Goal: Task Accomplishment & Management: Use online tool/utility

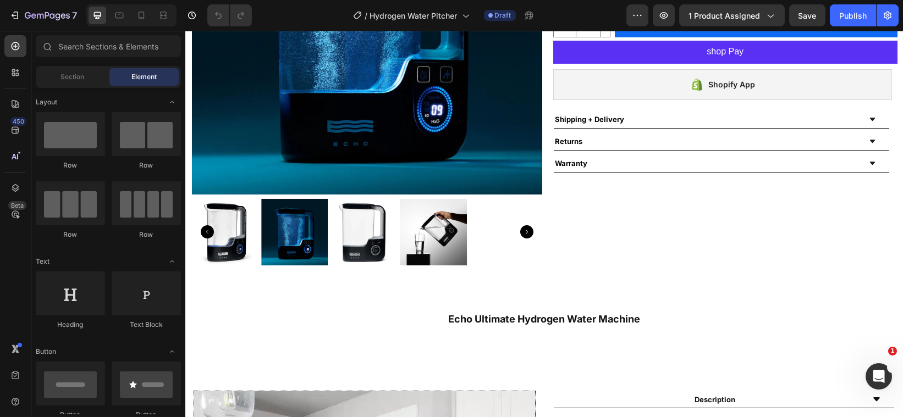
scroll to position [231, 0]
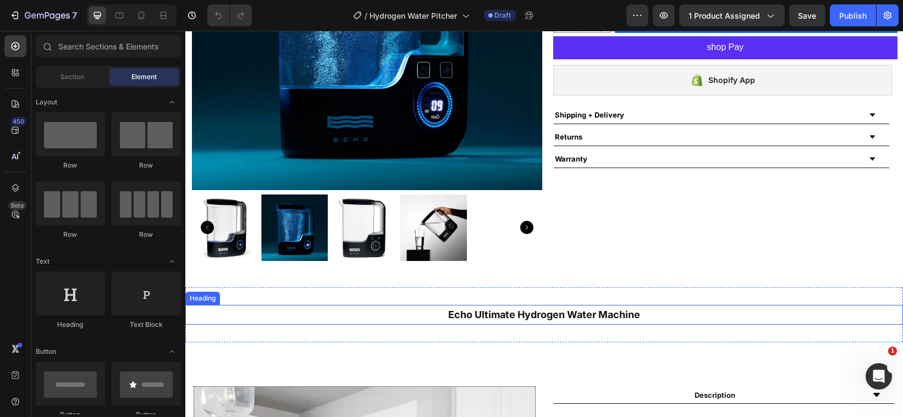
click at [510, 312] on strong "Echo Ultimate Hydrogen Water Machine" at bounding box center [544, 315] width 192 height 12
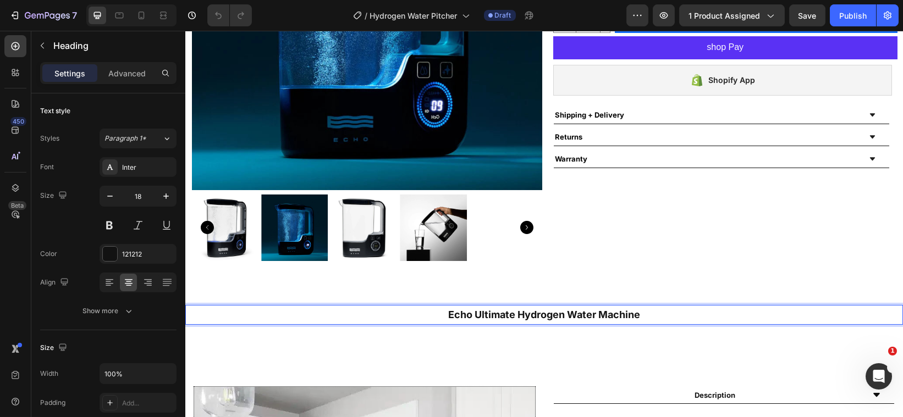
click at [510, 312] on strong "Echo Ultimate Hydrogen Water Machine" at bounding box center [544, 315] width 192 height 12
click at [612, 311] on strong "Echo Hydrogen Water Machine" at bounding box center [543, 315] width 149 height 12
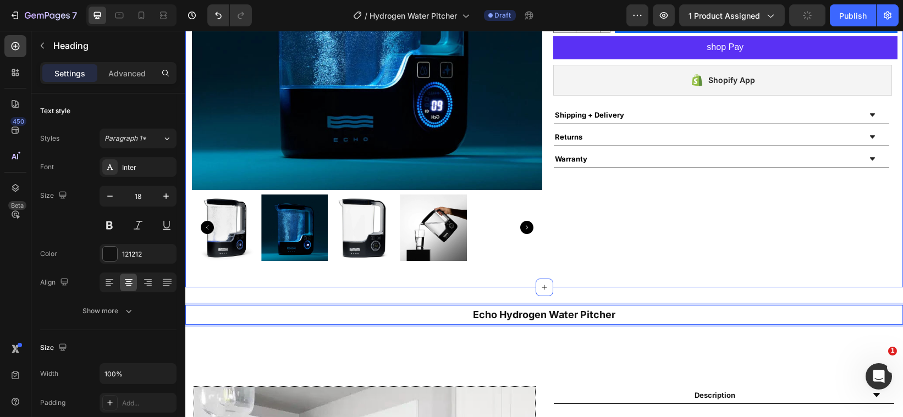
click at [674, 275] on div "Product Images Hydrogen Water Pitcher Product Title Echo Water Product Vendor $…" at bounding box center [544, 54] width 718 height 465
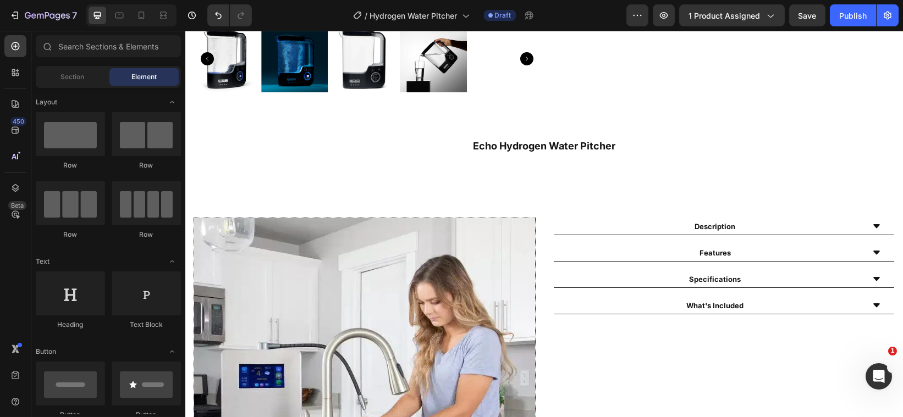
scroll to position [419, 0]
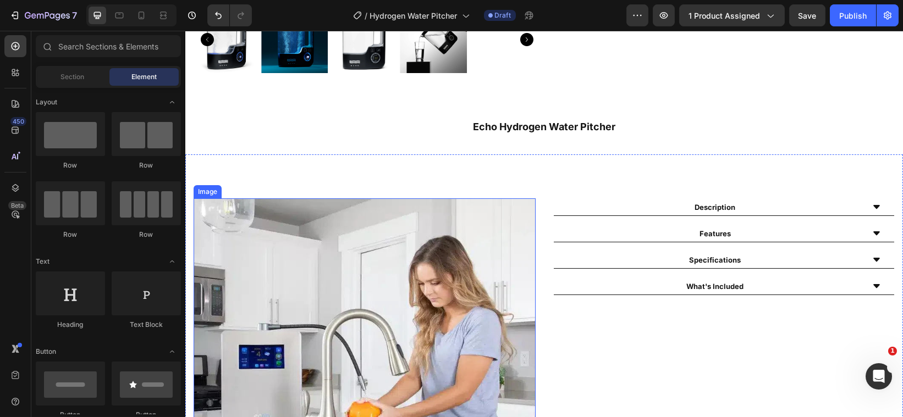
click at [432, 261] on img at bounding box center [364, 370] width 342 height 342
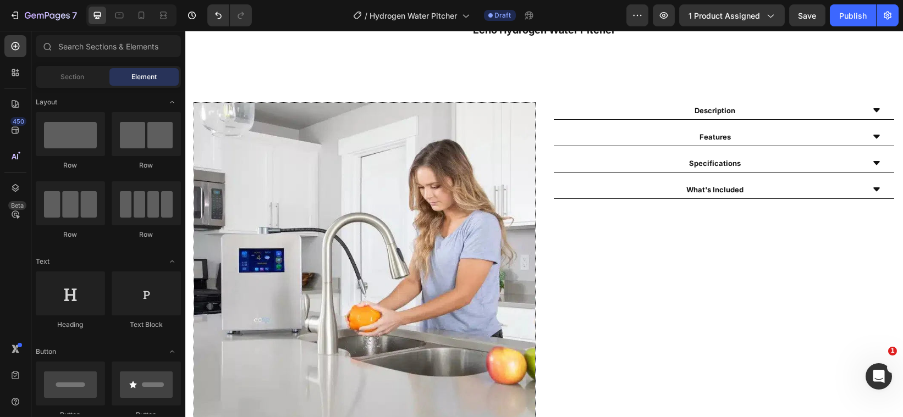
scroll to position [505, 0]
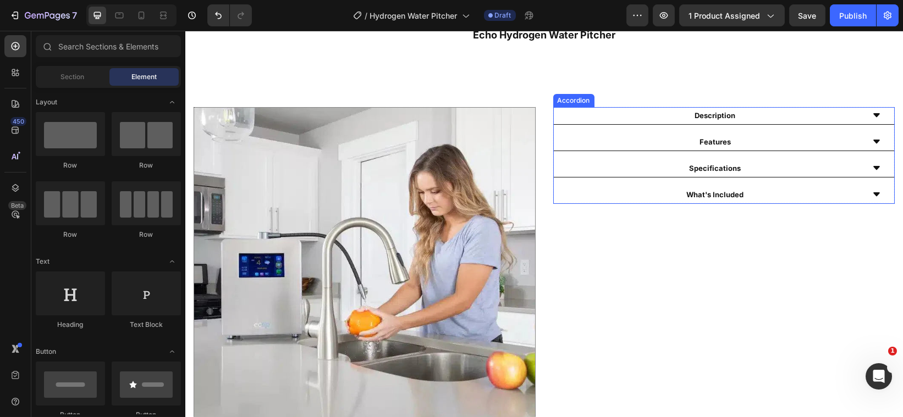
click at [872, 112] on icon at bounding box center [876, 115] width 9 height 9
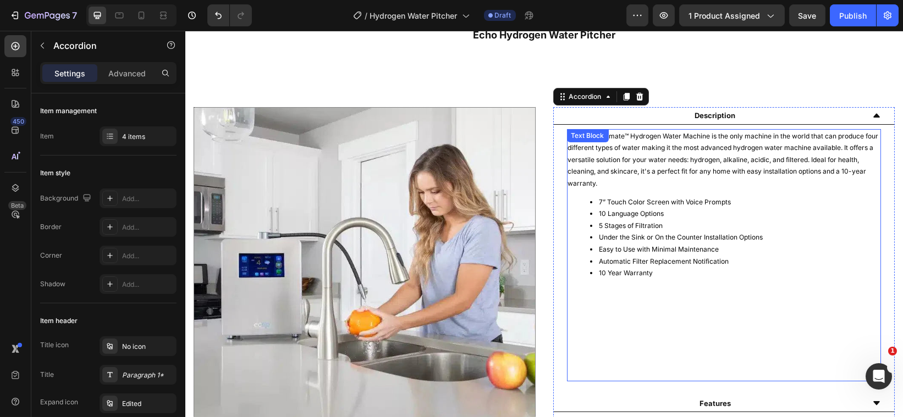
click at [651, 273] on li "10 Year Warranty" at bounding box center [735, 273] width 290 height 12
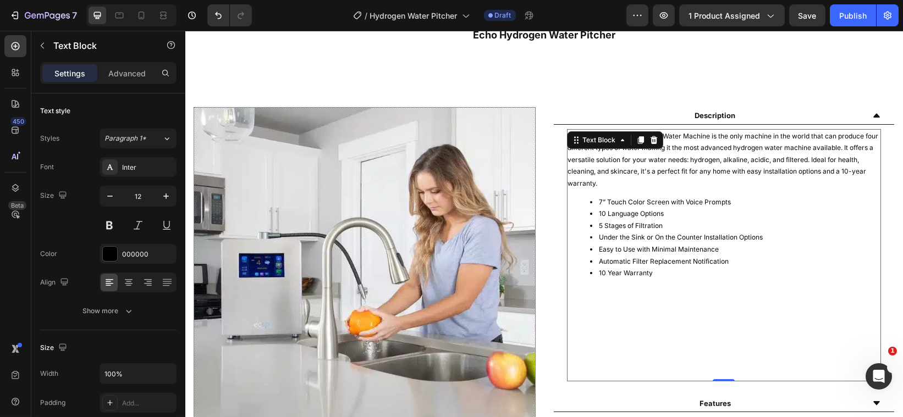
click at [651, 273] on li "10 Year Warranty" at bounding box center [735, 273] width 290 height 12
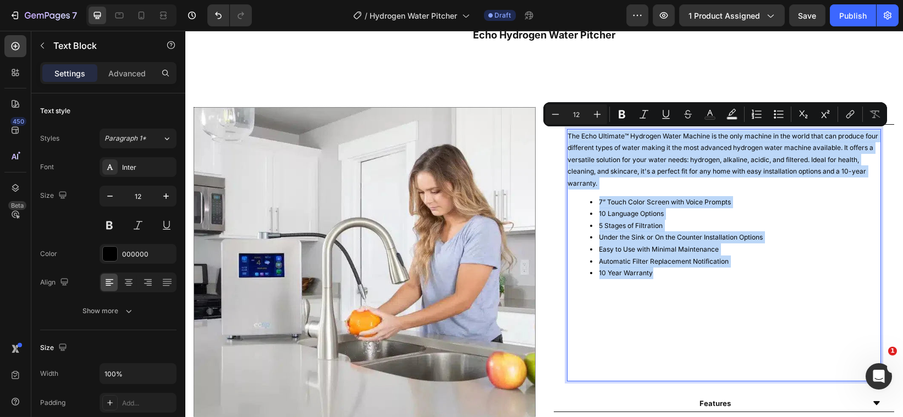
drag, startPoint x: 651, startPoint y: 273, endPoint x: 561, endPoint y: 136, distance: 164.0
click at [567, 136] on div "The Echo Ultimate™ Hydrogen Water Machine is the only machine in the world that…" at bounding box center [724, 255] width 315 height 253
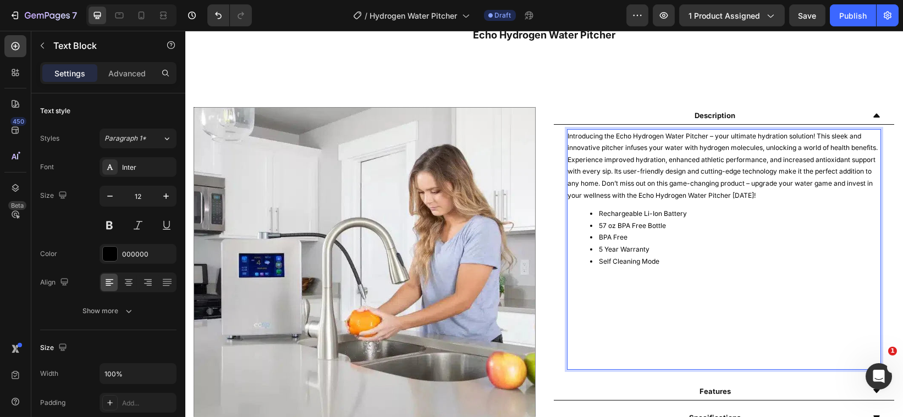
click at [568, 135] on p "Introducing the Echo Hydrogen Water Pitcher – your ultimate hydration solution!…" at bounding box center [724, 166] width 312 height 72
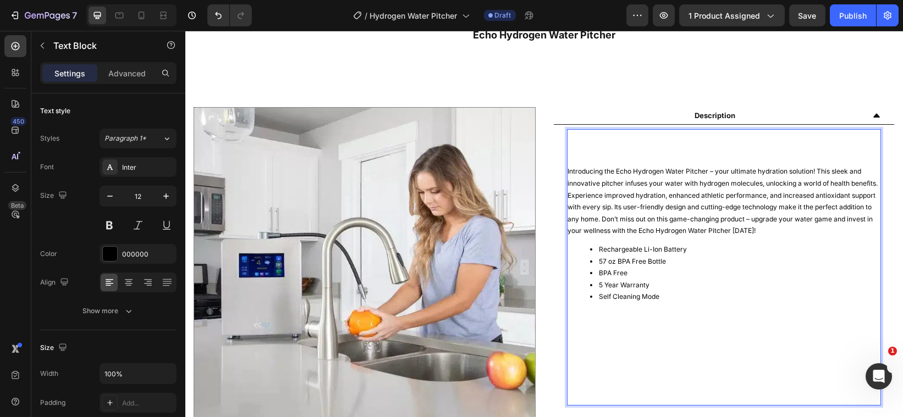
click at [582, 139] on p "Rich Text Editor. Editing area: main" at bounding box center [724, 136] width 312 height 12
click at [569, 329] on p "Rich Text Editor. Editing area: main" at bounding box center [724, 328] width 312 height 12
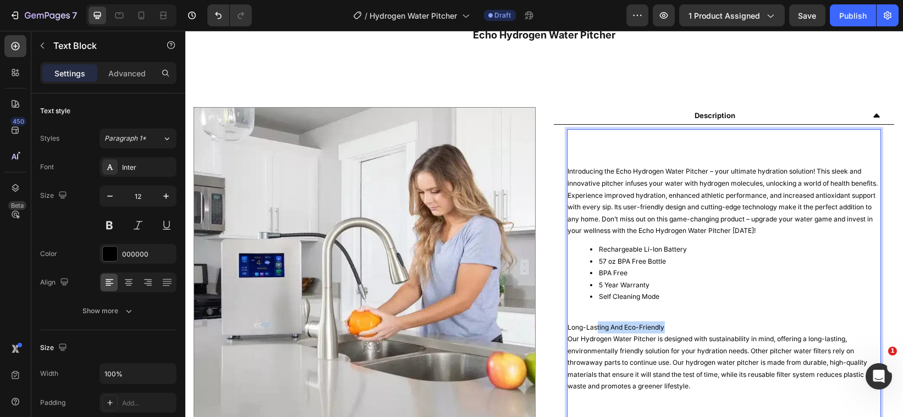
drag, startPoint x: 664, startPoint y: 325, endPoint x: 590, endPoint y: 321, distance: 74.4
click at [590, 322] on p "Long-Lasting And Eco-Friendly" at bounding box center [724, 328] width 312 height 12
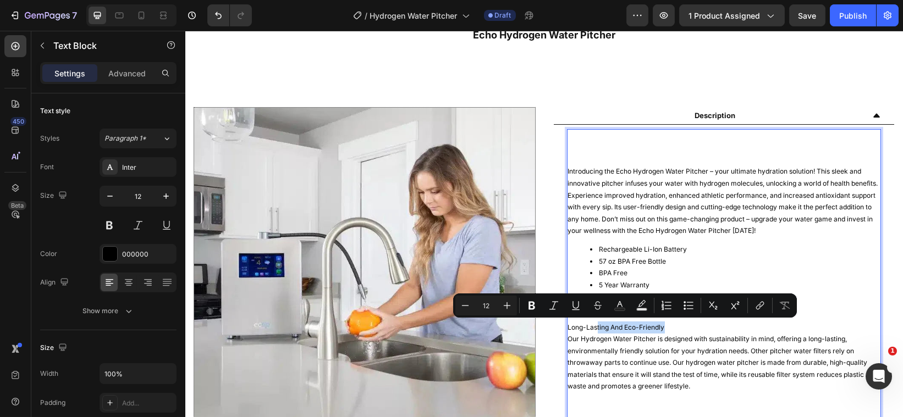
click at [661, 328] on p "Long-Lasting And Eco-Friendly" at bounding box center [724, 328] width 312 height 12
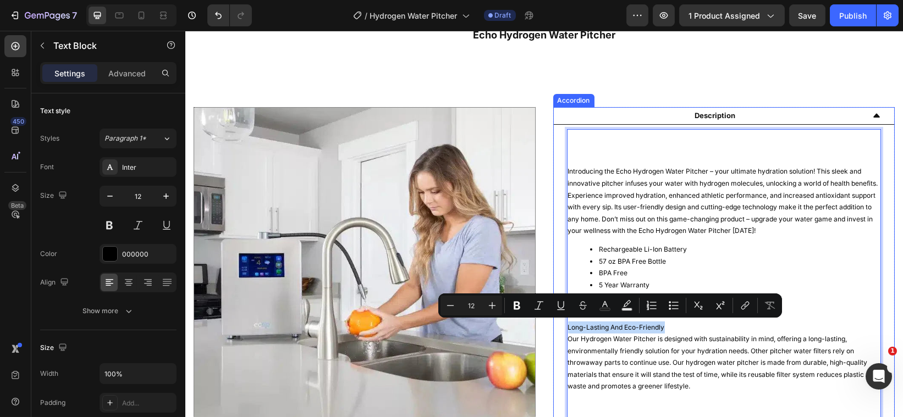
drag, startPoint x: 661, startPoint y: 328, endPoint x: 559, endPoint y: 327, distance: 101.8
click at [559, 327] on div "Introducing the Echo Hydrogen Water Pitcher – your ultimate hydration solution!…" at bounding box center [723, 297] width 341 height 345
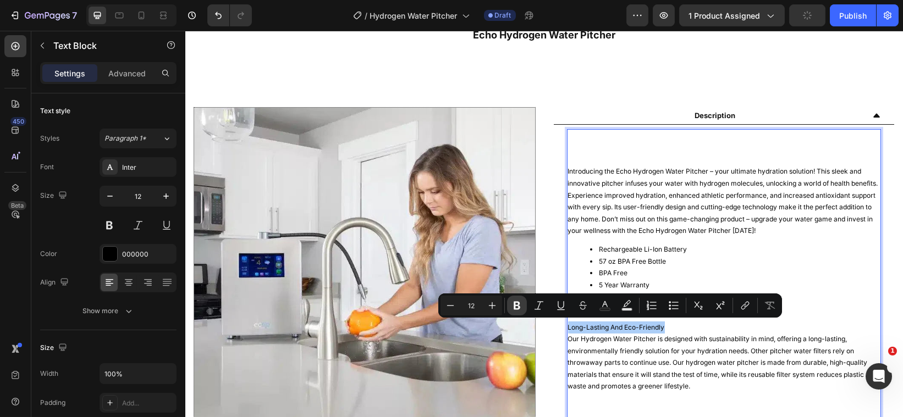
click at [510, 308] on button "Bold" at bounding box center [517, 306] width 20 height 20
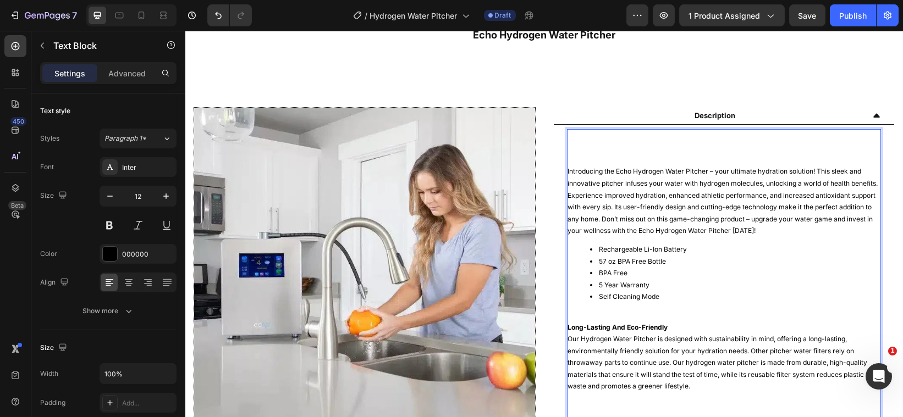
click at [568, 160] on p "Rich Text Editor. Editing area: main" at bounding box center [724, 160] width 312 height 12
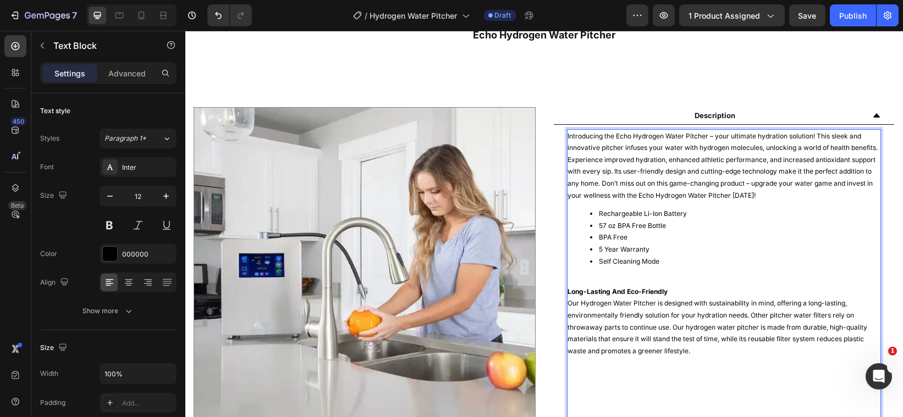
click at [571, 383] on p "Rich Text Editor. Editing area: main" at bounding box center [724, 387] width 312 height 12
click at [568, 374] on p "Rich Text Editor. Editing area: main" at bounding box center [724, 375] width 312 height 12
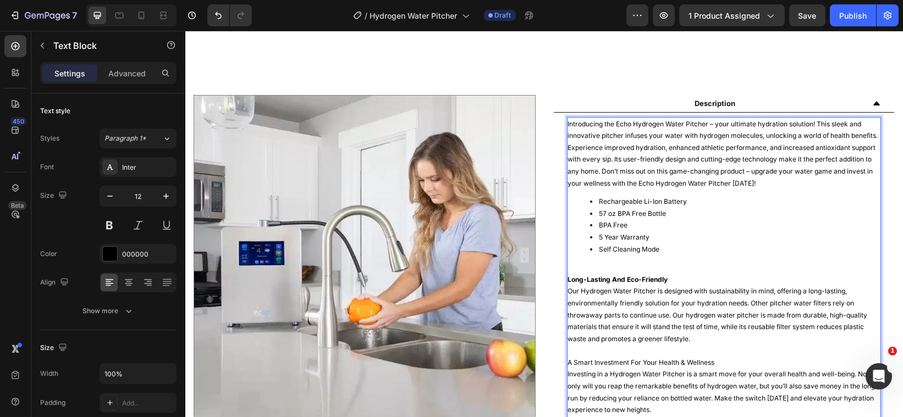
scroll to position [524, 0]
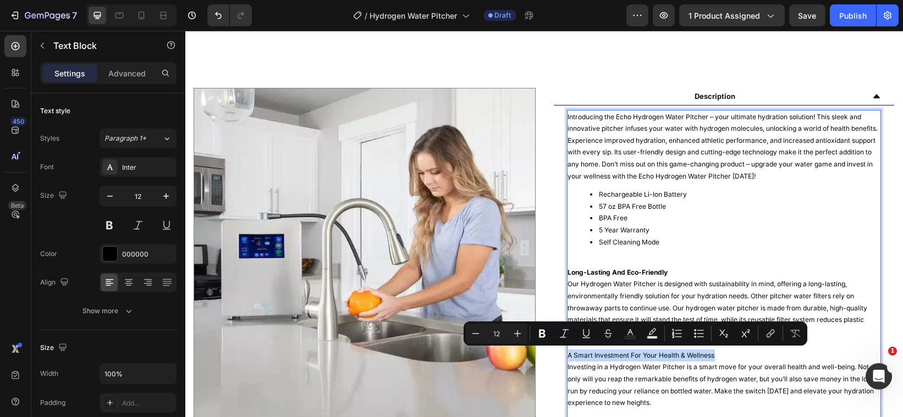
drag, startPoint x: 712, startPoint y: 355, endPoint x: 562, endPoint y: 357, distance: 150.2
click at [568, 357] on p "A Smart Investment For Your Health & Wellness" at bounding box center [724, 356] width 312 height 12
click at [538, 338] on icon "Editor contextual toolbar" at bounding box center [542, 333] width 11 height 11
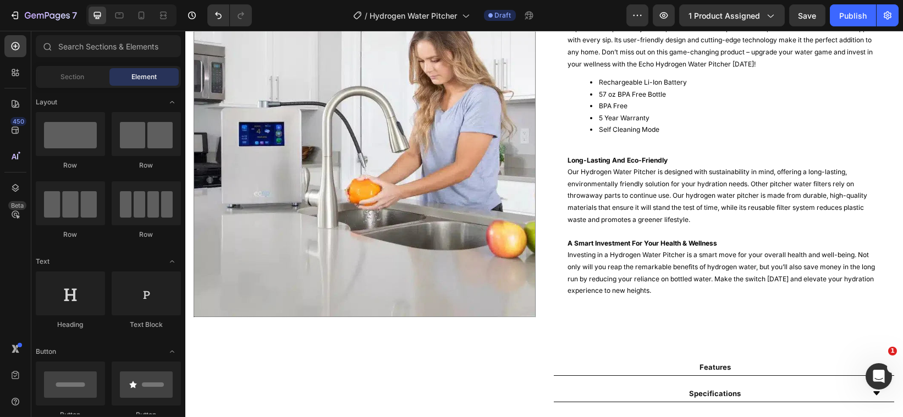
scroll to position [657, 0]
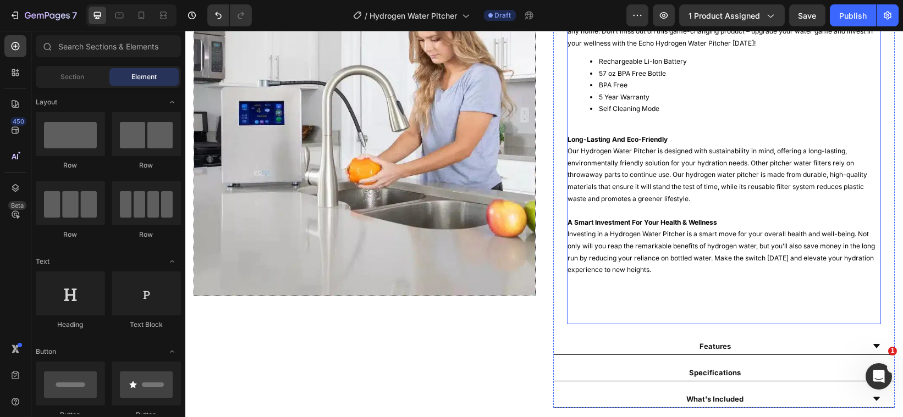
click at [568, 289] on p "Rich Text Editor. Editing area: main" at bounding box center [724, 300] width 312 height 24
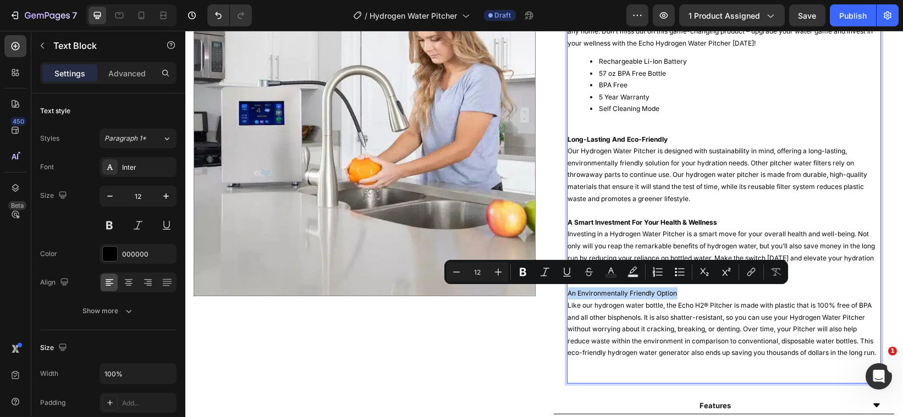
drag, startPoint x: 678, startPoint y: 293, endPoint x: 563, endPoint y: 292, distance: 115.5
click at [568, 292] on p "An Environmentally Friendly Option" at bounding box center [724, 294] width 312 height 12
click at [521, 273] on icon "Editor contextual toolbar" at bounding box center [523, 272] width 11 height 11
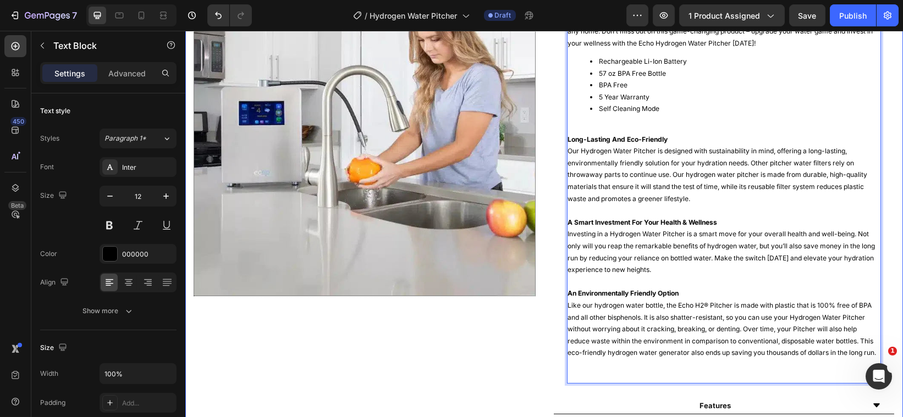
click at [510, 340] on div "Image" at bounding box center [364, 211] width 342 height 513
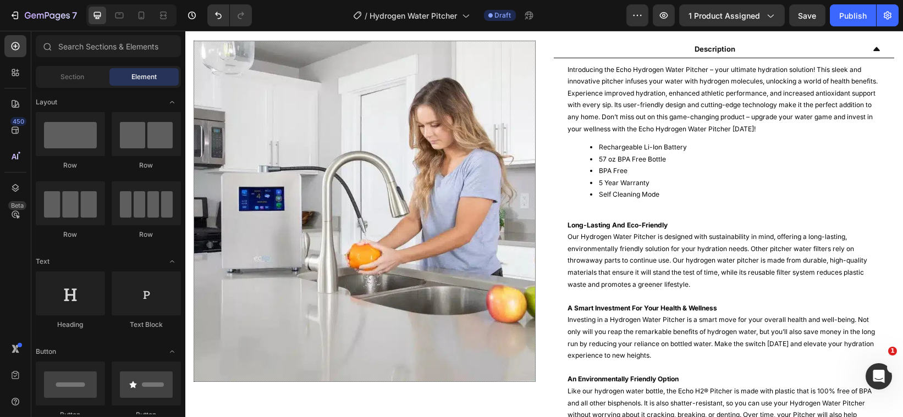
scroll to position [576, 0]
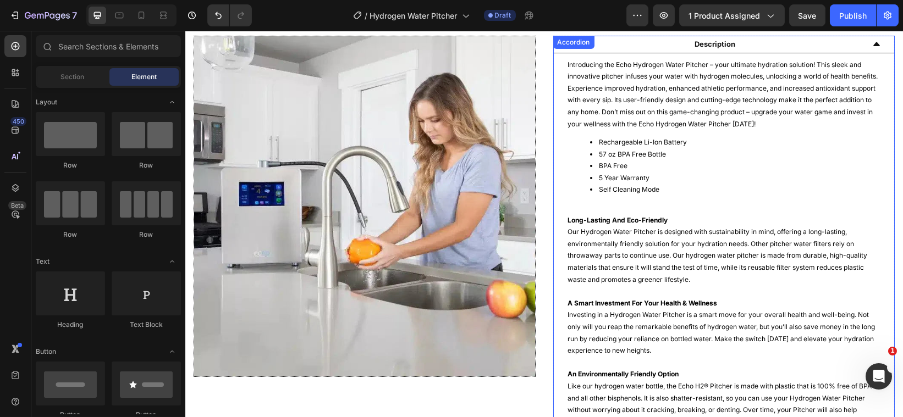
click at [869, 40] on div "Description" at bounding box center [723, 45] width 341 height 18
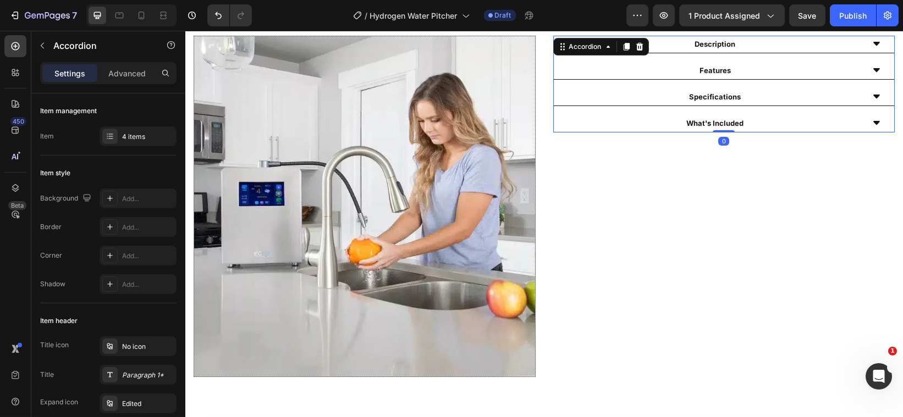
click at [872, 66] on icon at bounding box center [876, 70] width 9 height 9
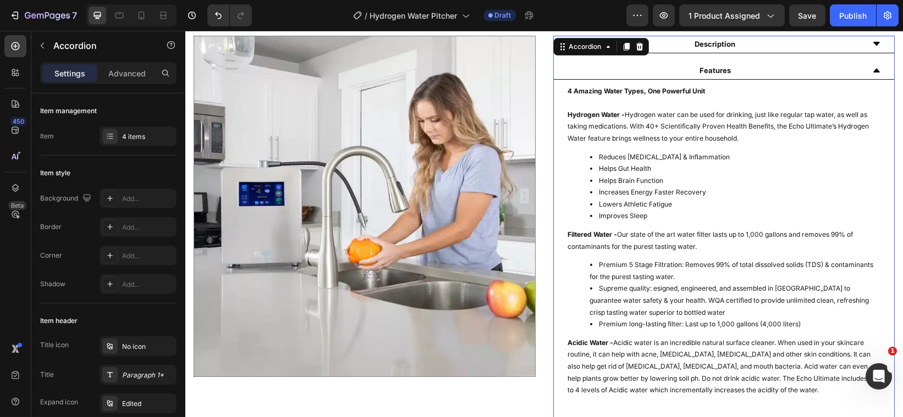
click at [873, 69] on icon at bounding box center [876, 71] width 7 height 4
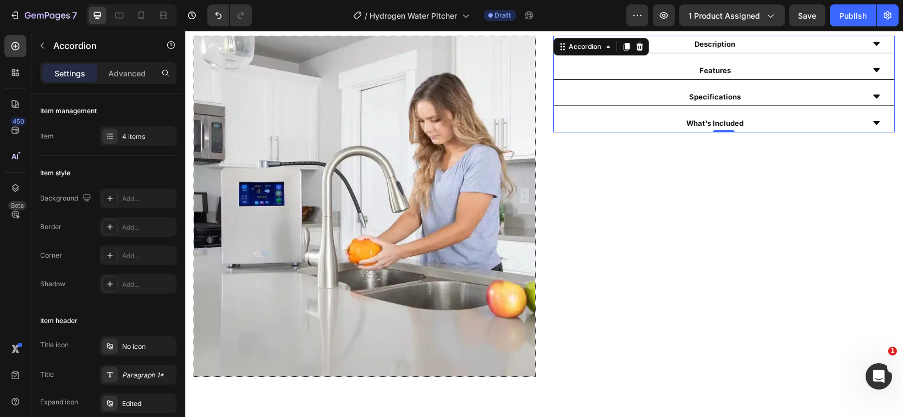
click at [873, 68] on icon at bounding box center [876, 70] width 7 height 4
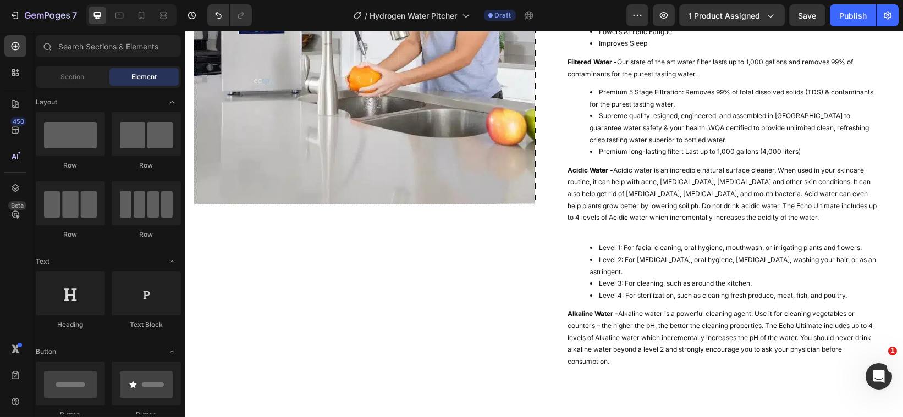
scroll to position [760, 0]
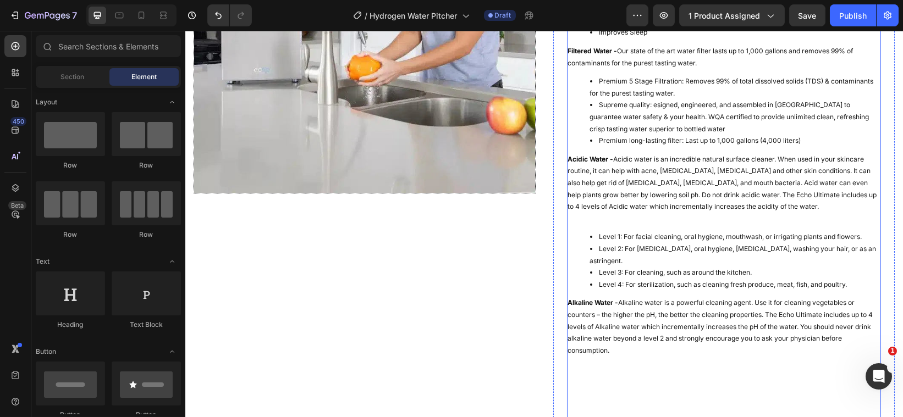
click at [615, 336] on p "Alkaline Water - Alkaline water is a powerful cleaning agent. Use it for cleani…" at bounding box center [724, 326] width 312 height 59
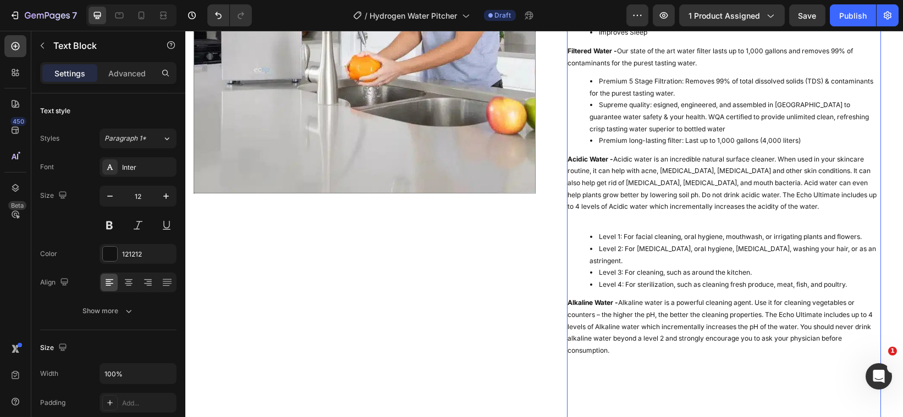
click at [615, 336] on p "Alkaline Water - Alkaline water is a powerful cleaning agent. Use it for cleani…" at bounding box center [724, 326] width 312 height 59
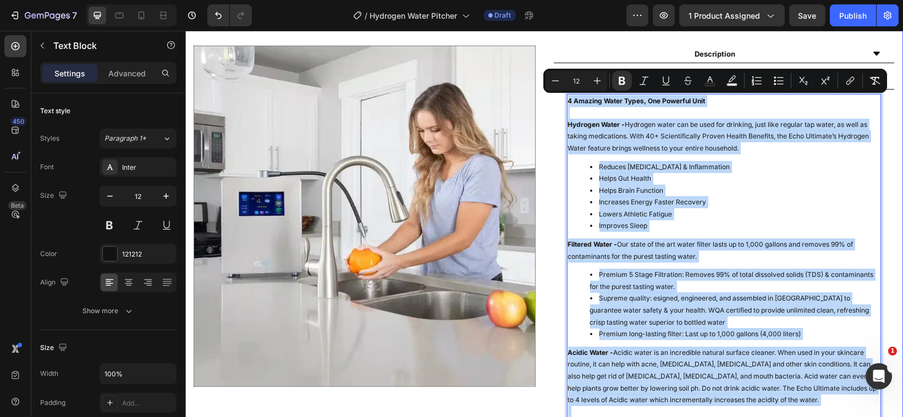
scroll to position [558, 0]
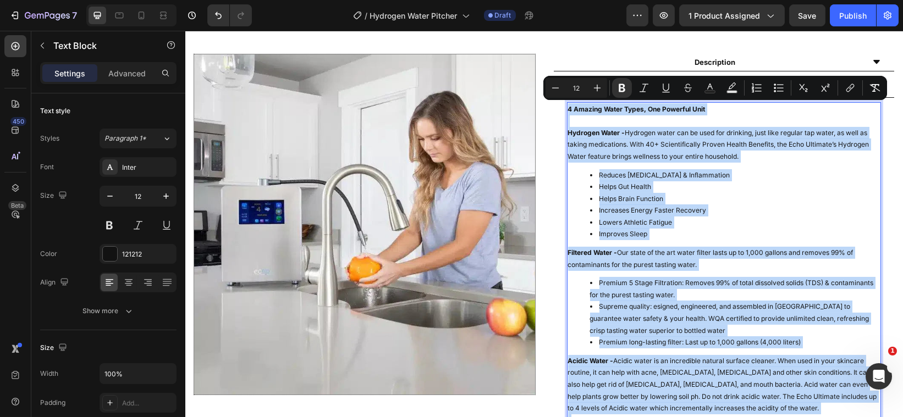
drag, startPoint x: 615, startPoint y: 336, endPoint x: 563, endPoint y: 114, distance: 227.7
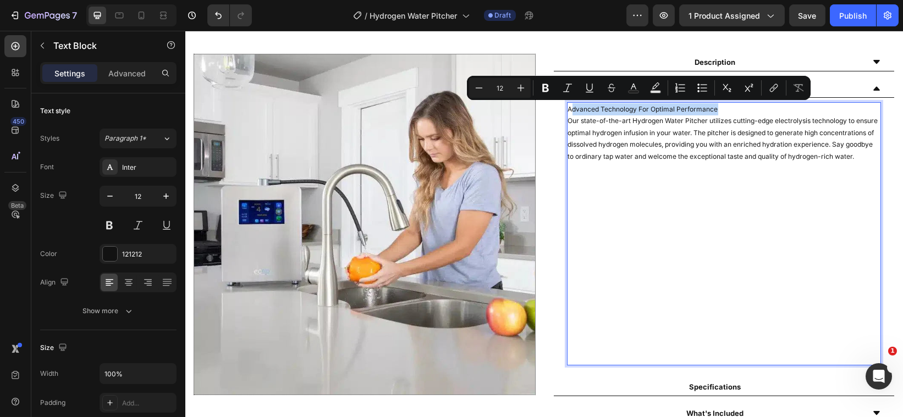
drag, startPoint x: 712, startPoint y: 109, endPoint x: 565, endPoint y: 105, distance: 147.5
click at [568, 105] on p "Advanced Technology For Optimal Performance" at bounding box center [724, 109] width 312 height 12
click at [547, 91] on icon "Editor contextual toolbar" at bounding box center [545, 88] width 7 height 8
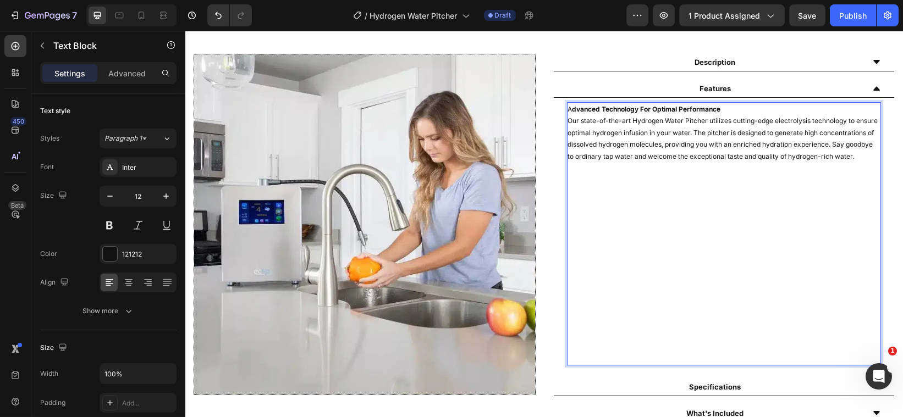
click at [572, 108] on strong "dvanced Technology For Optimal Performance" at bounding box center [646, 109] width 149 height 8
click at [569, 201] on p "Rich Text Editor. Editing area: main" at bounding box center [724, 240] width 312 height 155
click at [568, 191] on p "⁠⁠⁠⁠⁠⁠⁠" at bounding box center [724, 240] width 312 height 155
click at [568, 183] on p "⁠⁠⁠⁠⁠⁠⁠" at bounding box center [724, 240] width 312 height 155
click at [568, 186] on p "⁠⁠⁠⁠⁠⁠⁠" at bounding box center [724, 240] width 312 height 155
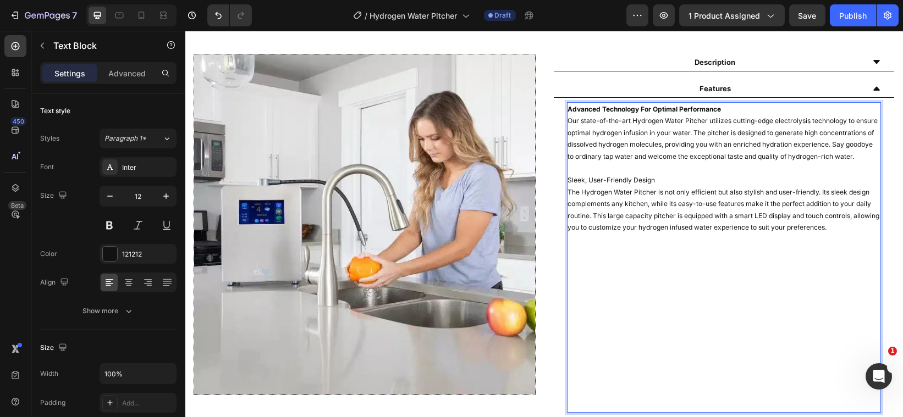
click at [651, 186] on p "Sleek, User-Friendly Design" at bounding box center [724, 175] width 312 height 24
drag, startPoint x: 651, startPoint y: 189, endPoint x: 563, endPoint y: 197, distance: 88.4
click at [567, 197] on div "Advanced Technology For Optimal Performance Our state-of-the-art Hydrogen Water…" at bounding box center [724, 257] width 315 height 311
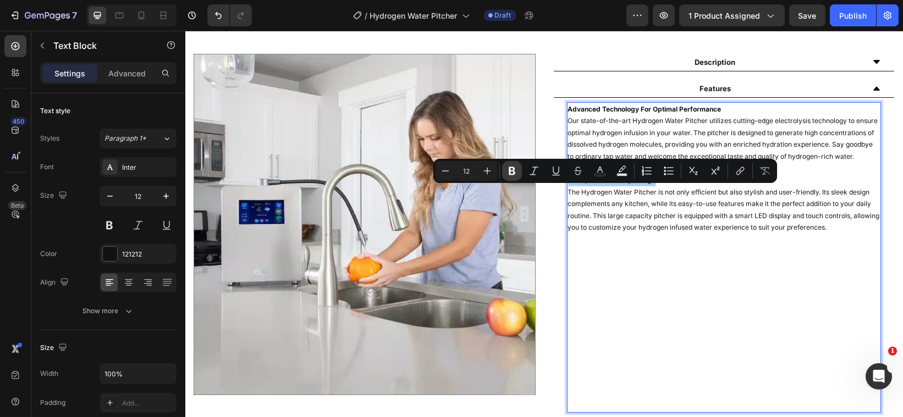
click at [506, 175] on button "Bold" at bounding box center [512, 171] width 20 height 20
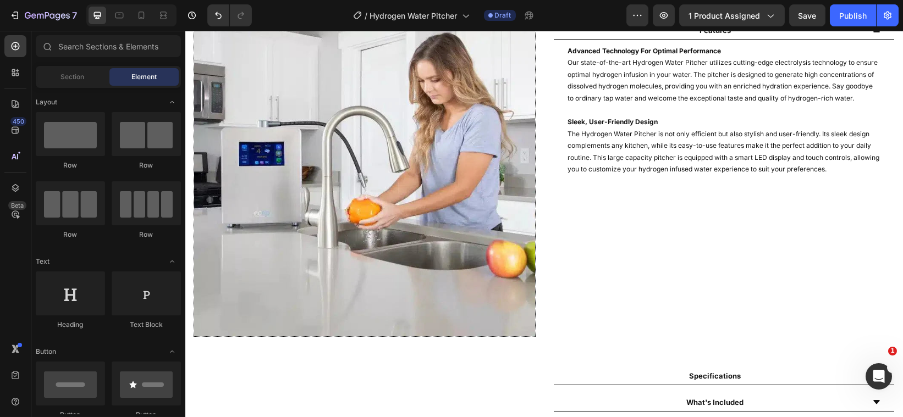
scroll to position [622, 0]
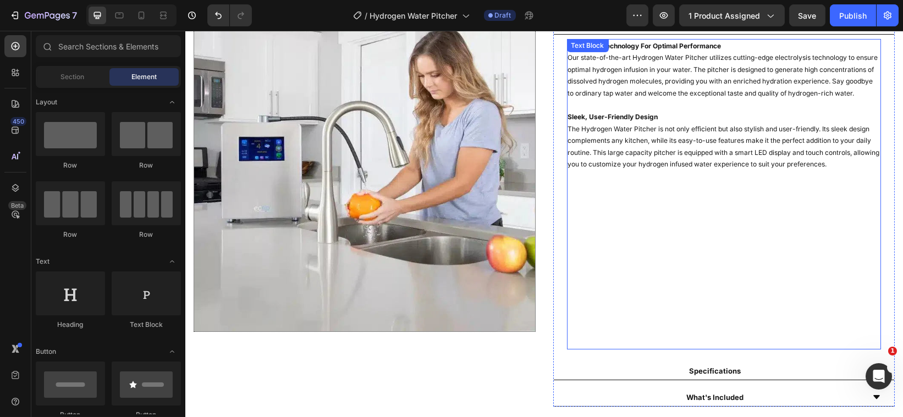
click at [568, 201] on p "The Hydrogen Water Pitcher is not only efficient but also stylish and user-frie…" at bounding box center [724, 212] width 312 height 178
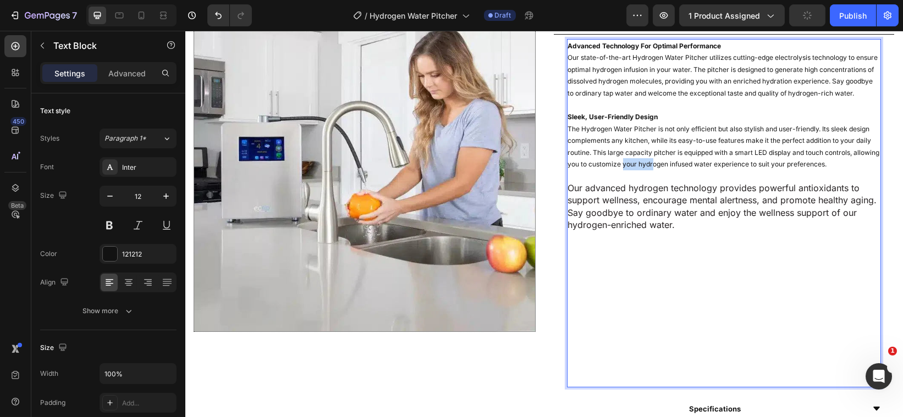
drag, startPoint x: 675, startPoint y: 177, endPoint x: 644, endPoint y: 173, distance: 31.6
click at [644, 173] on p "The Hydrogen Water Pitcher is not only efficient but also stylish and user-frie…" at bounding box center [724, 231] width 312 height 216
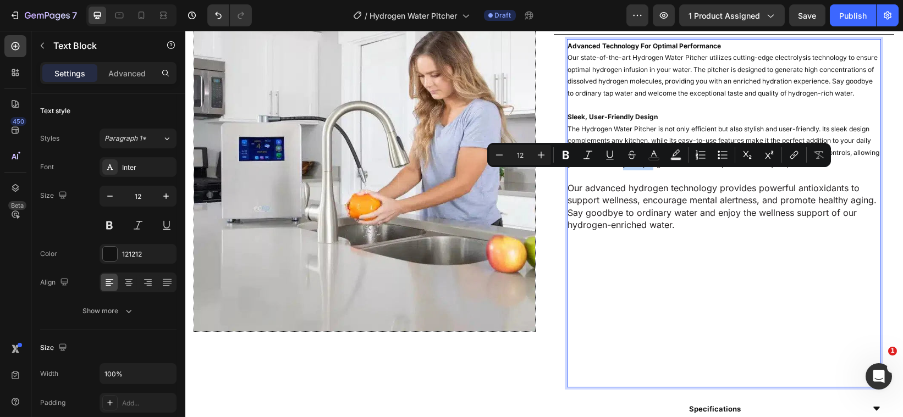
type input "16"
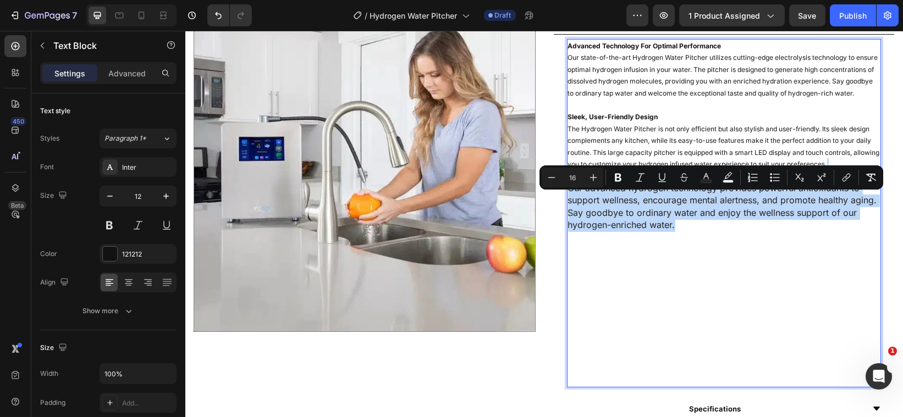
drag, startPoint x: 689, startPoint y: 236, endPoint x: 567, endPoint y: 190, distance: 131.1
click at [568, 190] on p "The Hydrogen Water Pitcher is not only efficient but also stylish and user-frie…" at bounding box center [724, 231] width 312 height 216
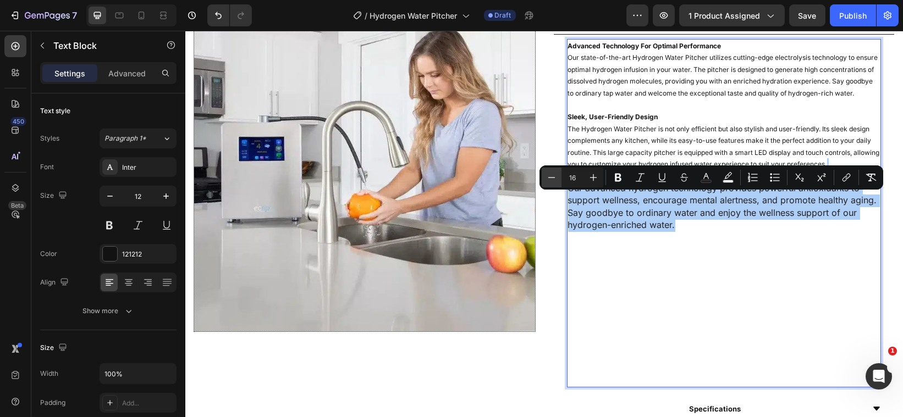
click at [553, 174] on icon "Editor contextual toolbar" at bounding box center [551, 177] width 11 height 11
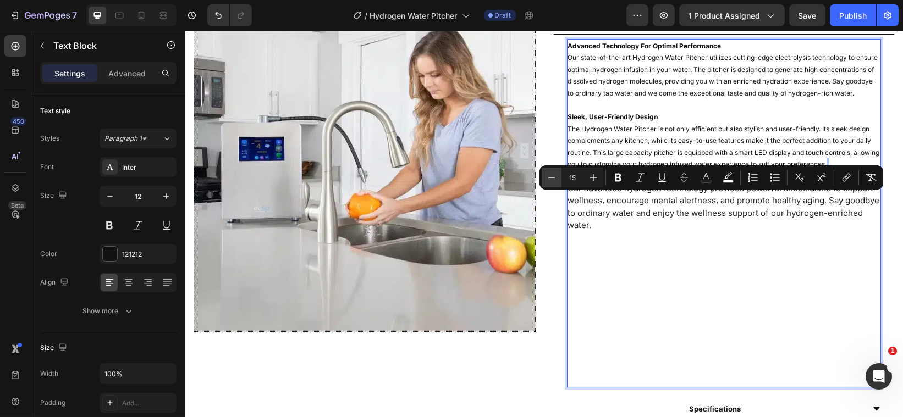
click at [553, 174] on icon "Editor contextual toolbar" at bounding box center [551, 177] width 11 height 11
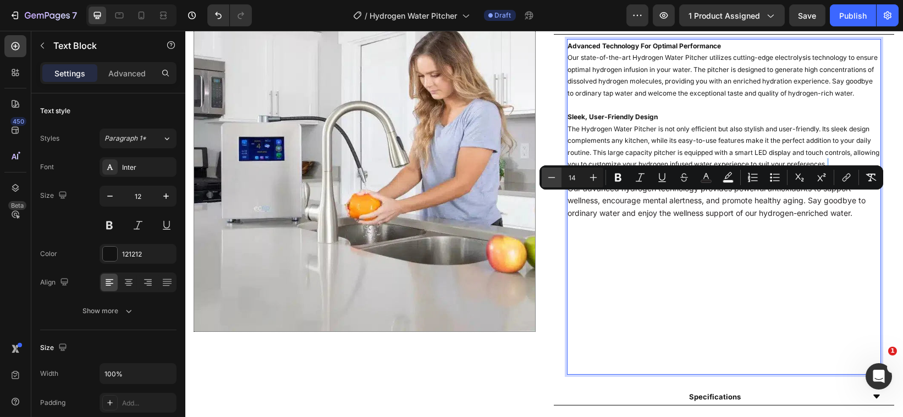
click at [553, 174] on icon "Editor contextual toolbar" at bounding box center [551, 177] width 11 height 11
type input "12"
click at [585, 207] on span "Our advanced hydrogen technology provides powerful antioxidants to support well…" at bounding box center [723, 200] width 310 height 32
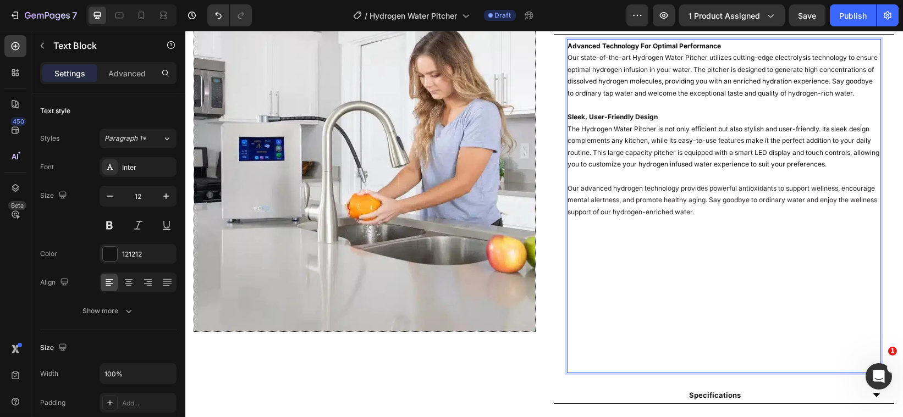
drag, startPoint x: 568, startPoint y: 188, endPoint x: 549, endPoint y: 234, distance: 49.8
click at [553, 234] on div "Advanced Technology For Optimal Performance Our state-of-the-art Hydrogen Water…" at bounding box center [723, 207] width 341 height 344
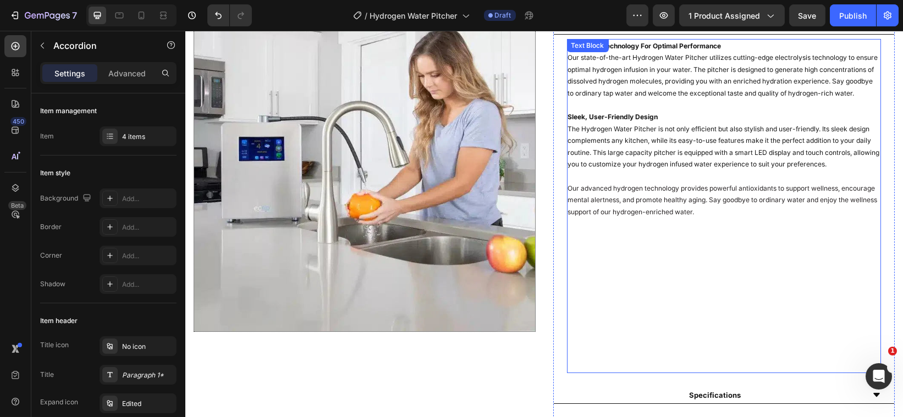
click at [568, 191] on p "The Hydrogen Water Pitcher is not only efficient but also stylish and user-frie…" at bounding box center [724, 224] width 312 height 202
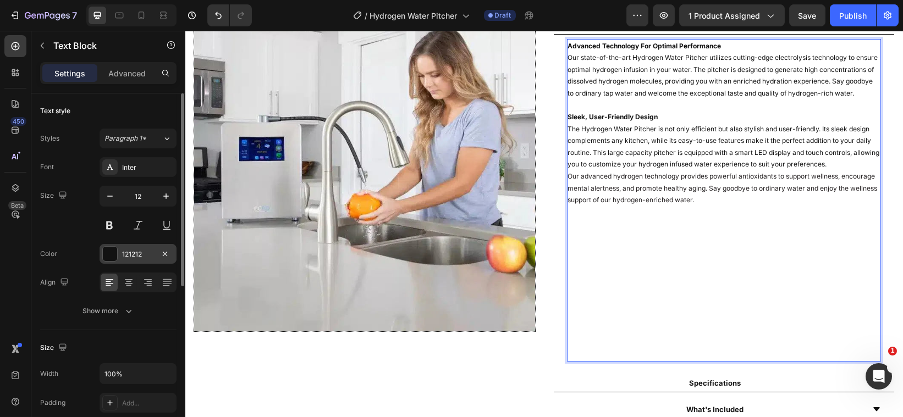
click at [113, 259] on div at bounding box center [110, 254] width 14 height 14
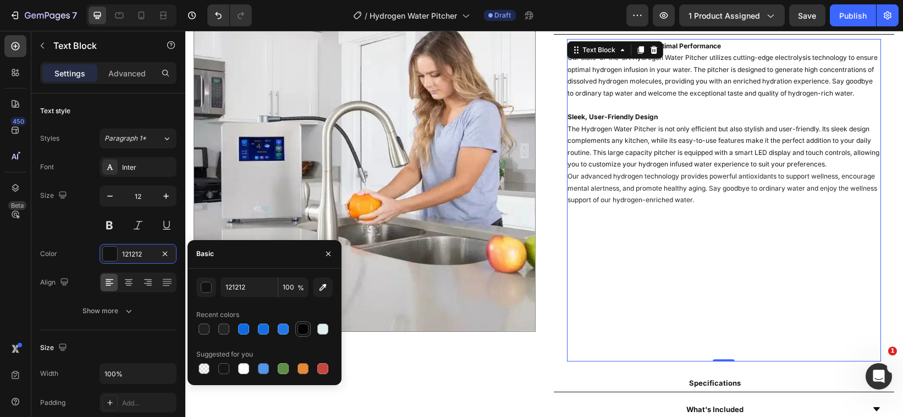
click at [298, 328] on div at bounding box center [303, 329] width 11 height 11
type input "000000"
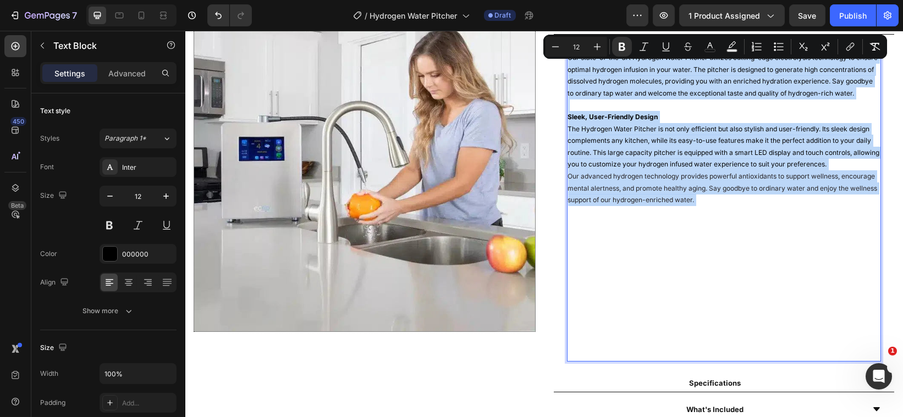
drag, startPoint x: 742, startPoint y: 219, endPoint x: 560, endPoint y: 49, distance: 249.1
click at [567, 49] on div "Advanced Technology For Optimal Performance Our state-of-the-art Hydrogen Water…" at bounding box center [724, 200] width 315 height 323
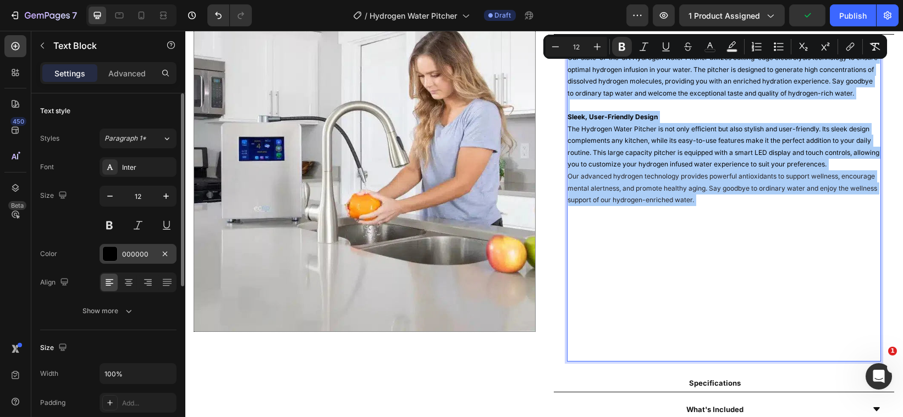
click at [116, 252] on div at bounding box center [110, 254] width 14 height 14
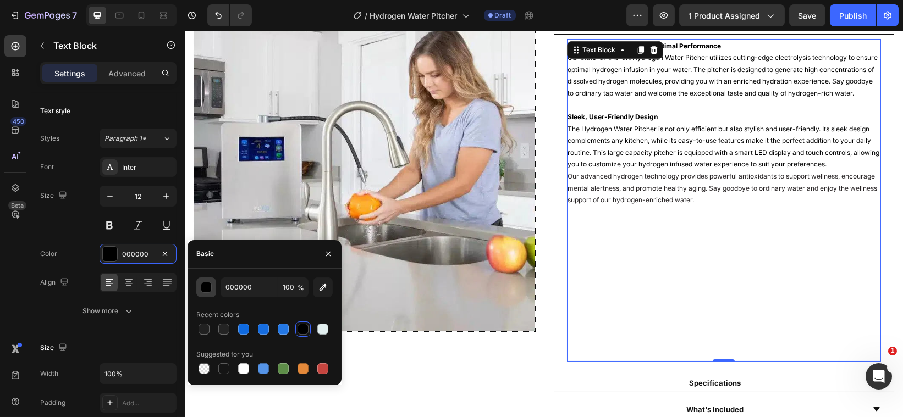
click at [208, 285] on div "button" at bounding box center [206, 288] width 11 height 11
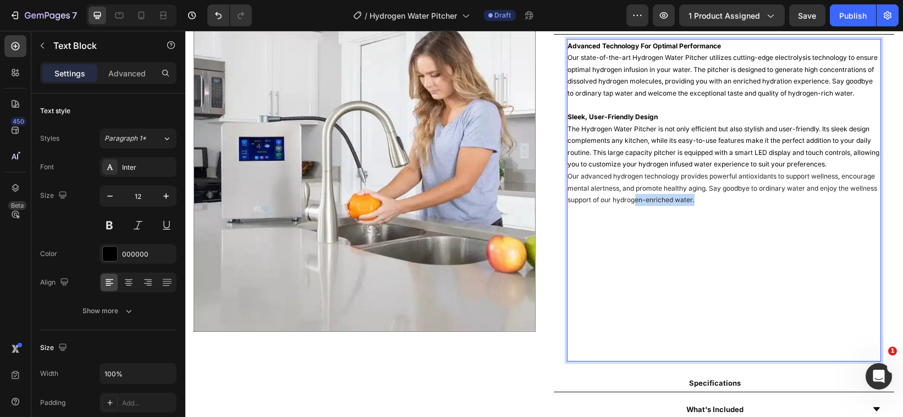
drag, startPoint x: 729, startPoint y: 216, endPoint x: 670, endPoint y: 214, distance: 58.9
click at [670, 214] on p "The Hydrogen Water Pitcher is not only efficient but also stylish and user-frie…" at bounding box center [724, 218] width 312 height 190
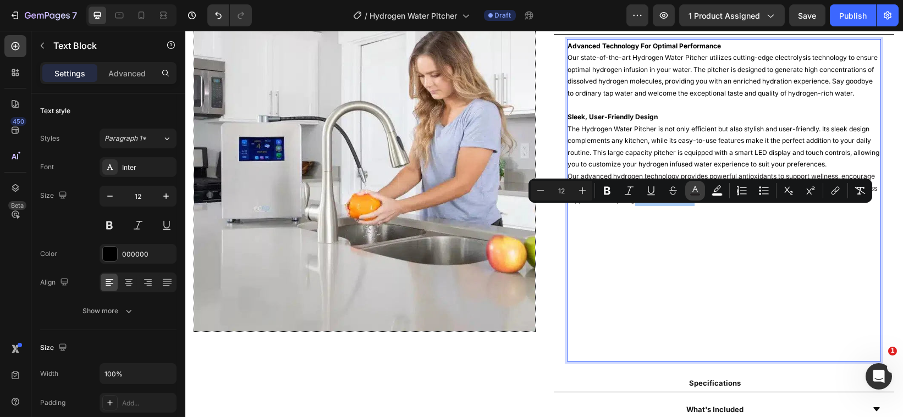
click at [694, 193] on icon "Editor contextual toolbar" at bounding box center [695, 190] width 11 height 11
type input "231F20"
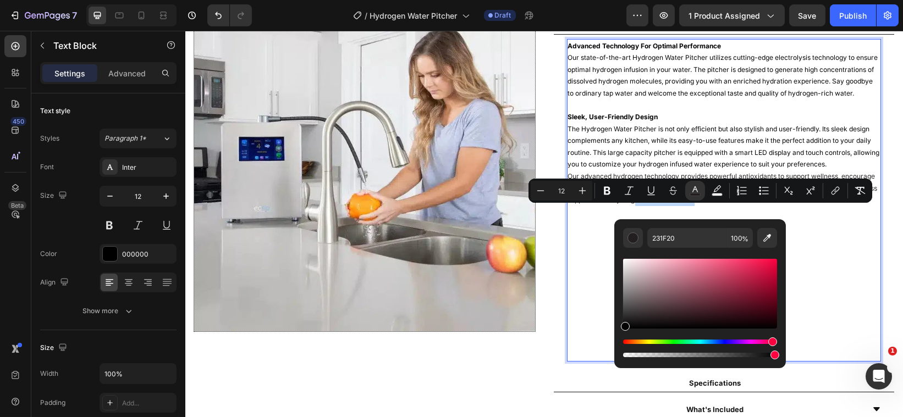
type input "000000"
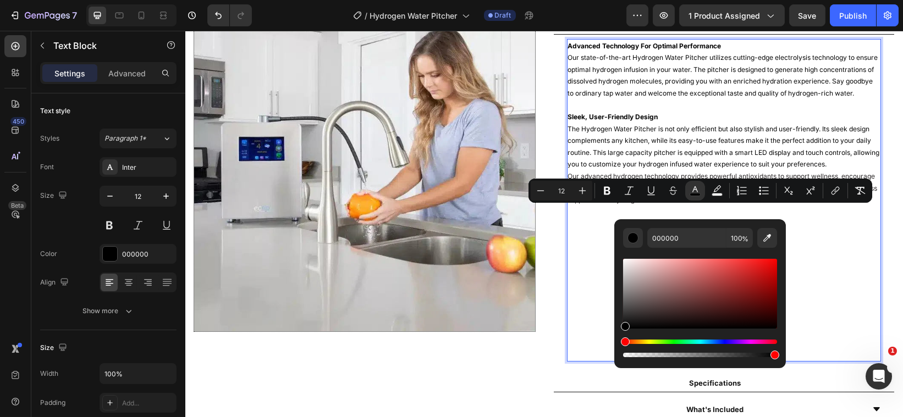
drag, startPoint x: 644, startPoint y: 319, endPoint x: 618, endPoint y: 329, distance: 28.2
click at [618, 329] on div "000000 100 %" at bounding box center [700, 289] width 172 height 140
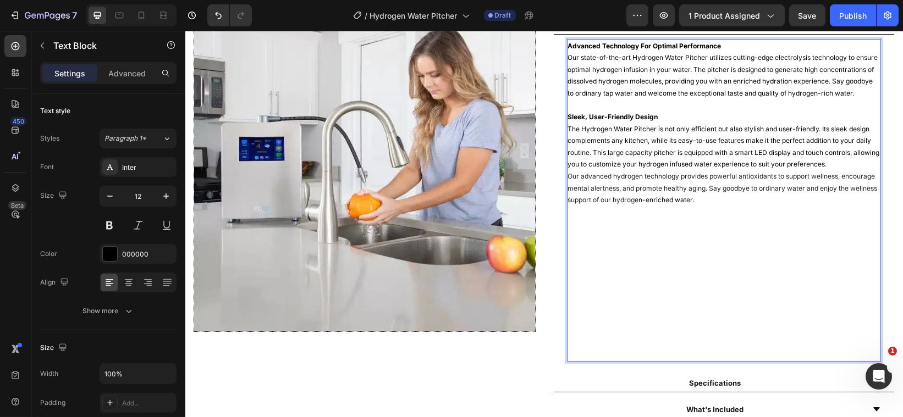
click at [598, 325] on p "Rich Text Editor. Editing area: main" at bounding box center [724, 319] width 312 height 12
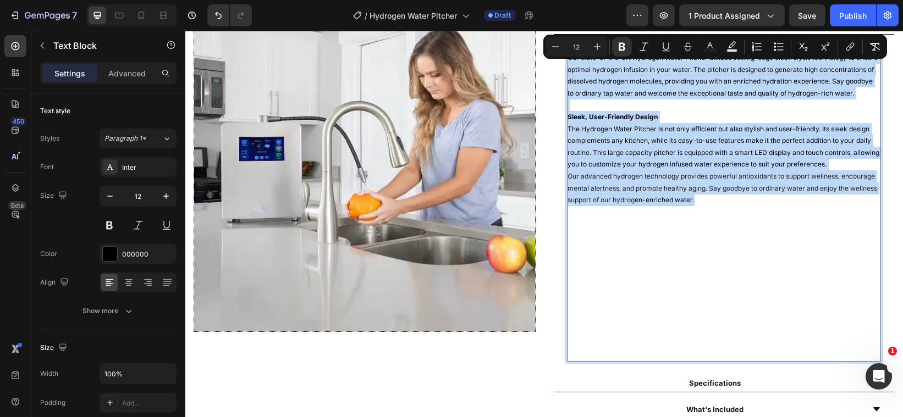
drag, startPoint x: 737, startPoint y: 216, endPoint x: 563, endPoint y: 48, distance: 241.9
click at [567, 48] on div "Advanced Technology For Optimal Performance Our state-of-the-art Hydrogen Water…" at bounding box center [724, 200] width 315 height 323
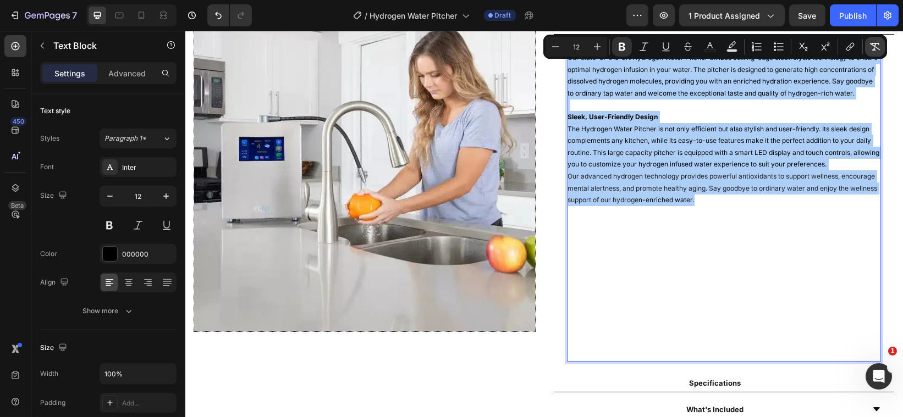
click at [872, 45] on icon "Editor contextual toolbar" at bounding box center [875, 46] width 11 height 11
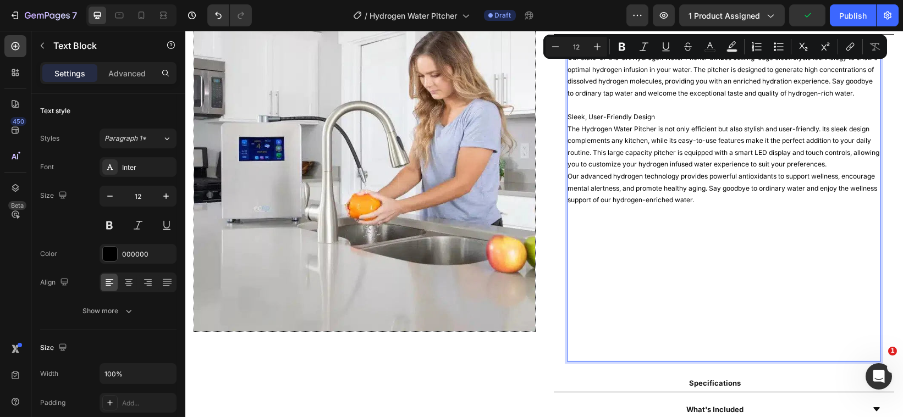
click at [767, 155] on p "The Hydrogen Water Pitcher is not only efficient but also stylish and user-frie…" at bounding box center [724, 218] width 312 height 190
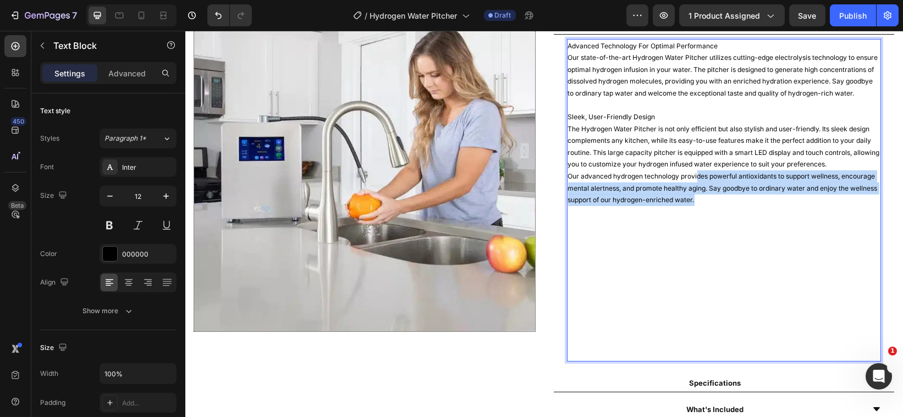
drag, startPoint x: 736, startPoint y: 216, endPoint x: 690, endPoint y: 193, distance: 52.4
click at [690, 193] on p "The Hydrogen Water Pitcher is not only efficient but also stylish and user-frie…" at bounding box center [724, 218] width 312 height 190
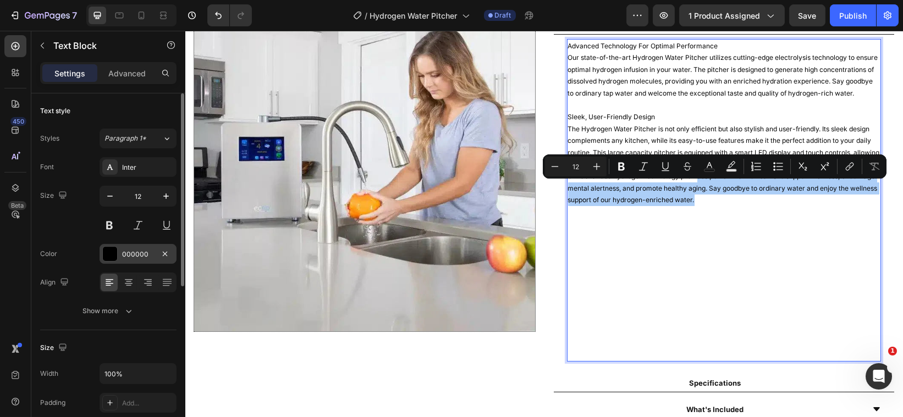
click at [115, 254] on div at bounding box center [110, 254] width 14 height 14
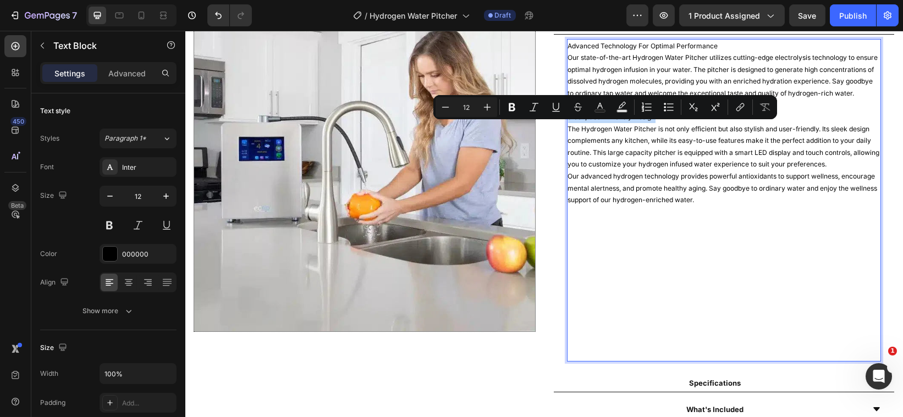
drag, startPoint x: 653, startPoint y: 128, endPoint x: 566, endPoint y: 118, distance: 88.0
click at [568, 118] on p "Sleek, User-Friendly Design" at bounding box center [724, 112] width 312 height 24
click at [510, 103] on icon "Editor contextual toolbar" at bounding box center [512, 107] width 7 height 8
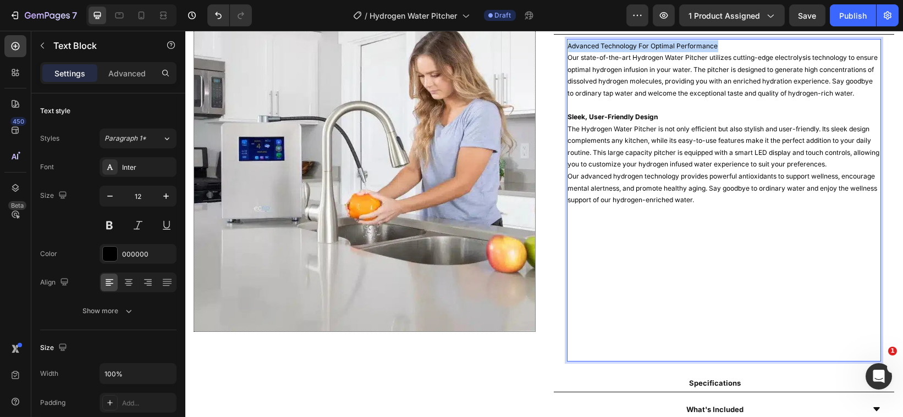
drag, startPoint x: 714, startPoint y: 43, endPoint x: 562, endPoint y: 46, distance: 151.8
click at [568, 46] on p "Advanced Technology For Optimal Performance" at bounding box center [724, 46] width 312 height 12
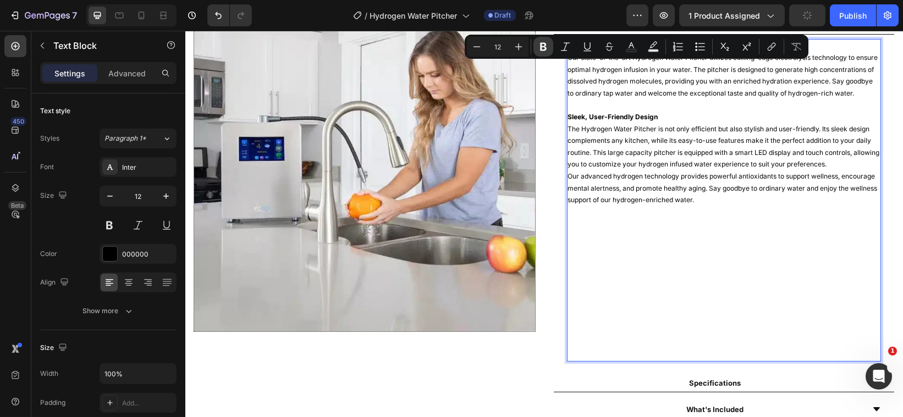
click at [545, 39] on button "Bold" at bounding box center [544, 47] width 20 height 20
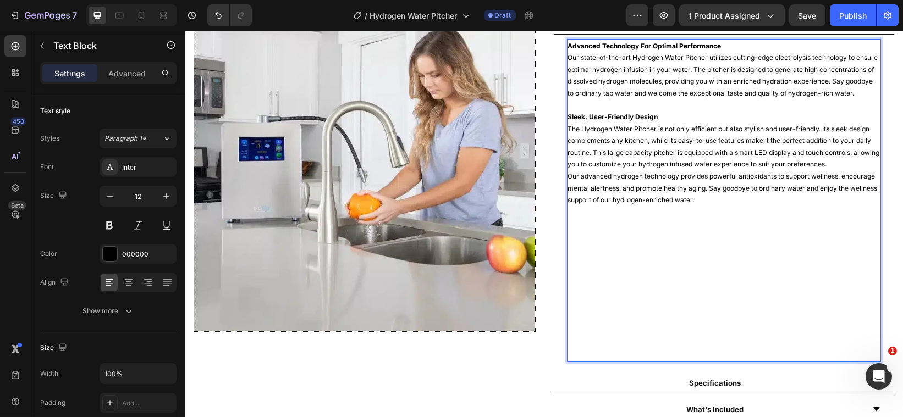
click at [605, 96] on p "Our state-of-the-art Hydrogen Water Pitcher utilizes cutting-edge electrolysis …" at bounding box center [724, 75] width 312 height 47
click at [524, 361] on div "Image" at bounding box center [364, 205] width 342 height 428
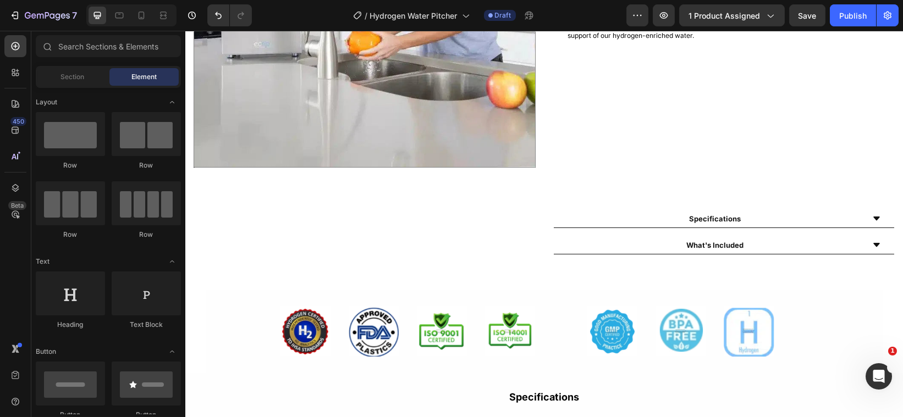
scroll to position [867, 0]
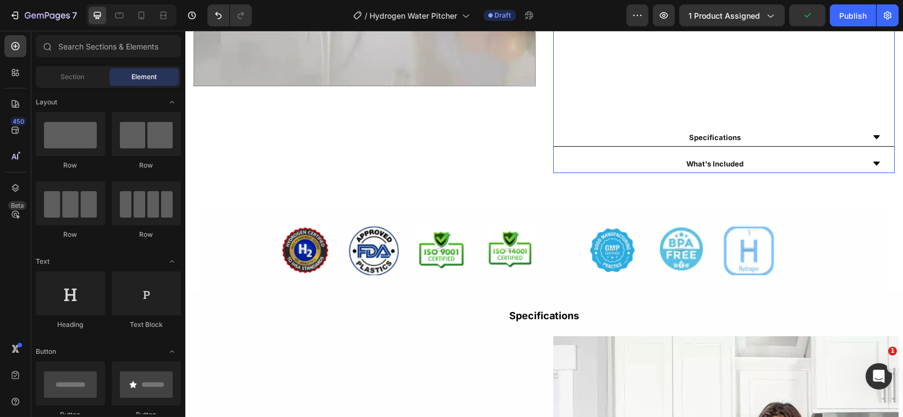
click at [873, 139] on icon at bounding box center [876, 137] width 7 height 4
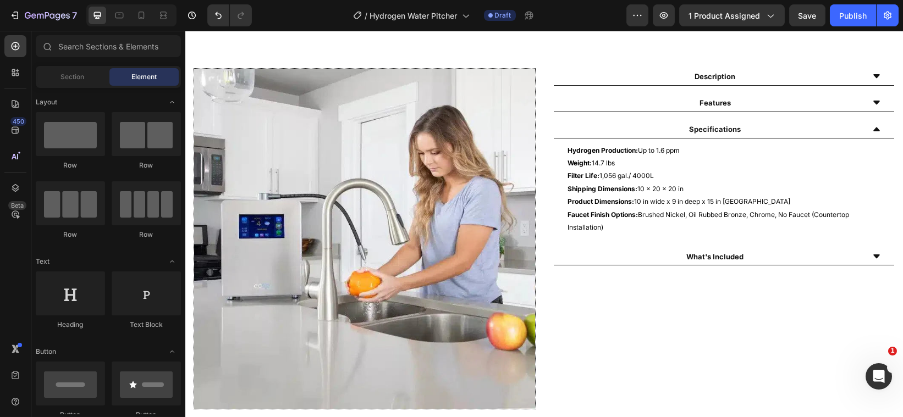
scroll to position [534, 0]
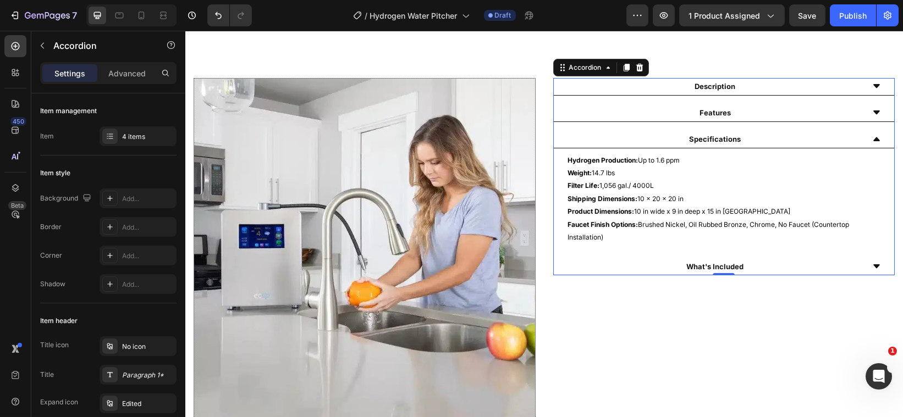
click at [872, 83] on icon at bounding box center [876, 86] width 9 height 9
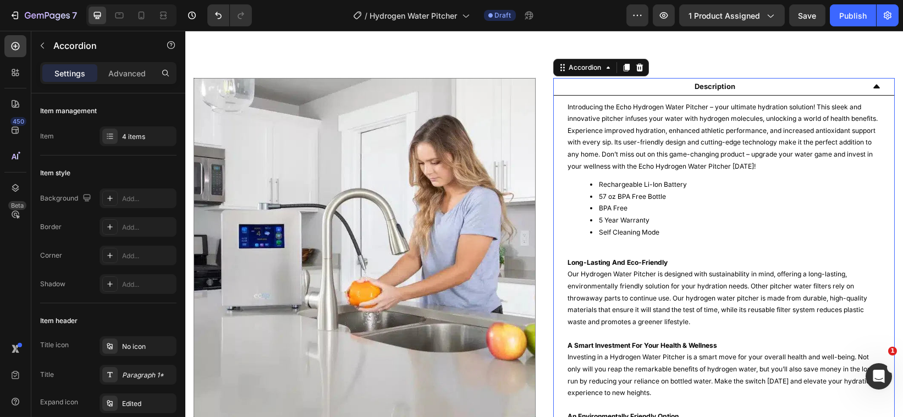
click at [873, 86] on icon at bounding box center [876, 87] width 7 height 4
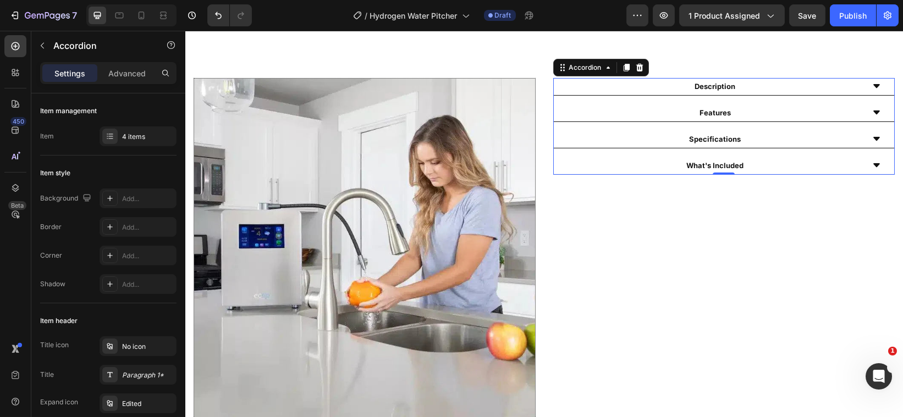
click at [872, 135] on icon at bounding box center [876, 139] width 9 height 9
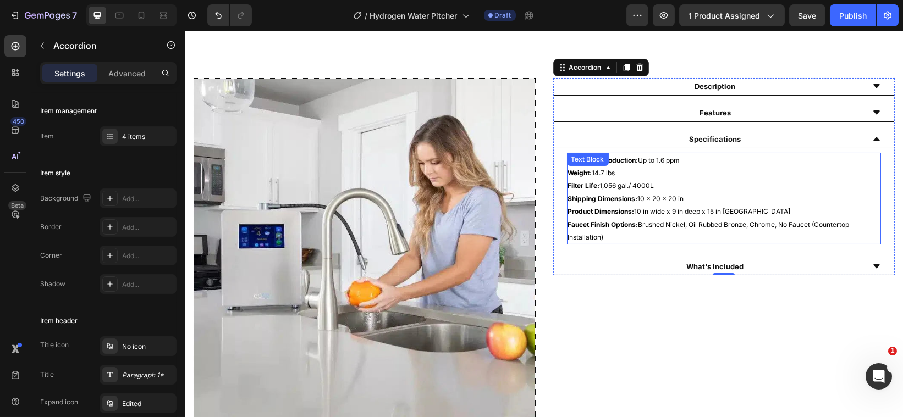
click at [602, 238] on p "Faucet Finish Options: Brushed Nickel, Oil Rubbed Bronze, Chrome, No Faucet (Co…" at bounding box center [724, 231] width 312 height 26
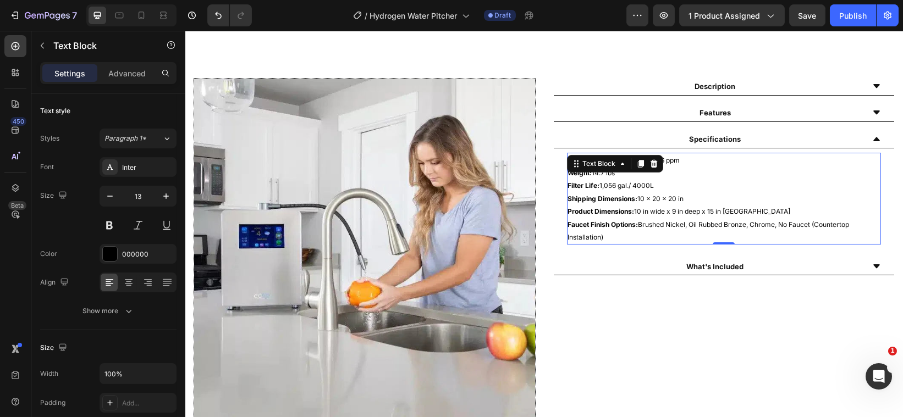
click at [602, 238] on p "Faucet Finish Options: Brushed Nickel, Oil Rubbed Bronze, Chrome, No Faucet (Co…" at bounding box center [724, 231] width 312 height 26
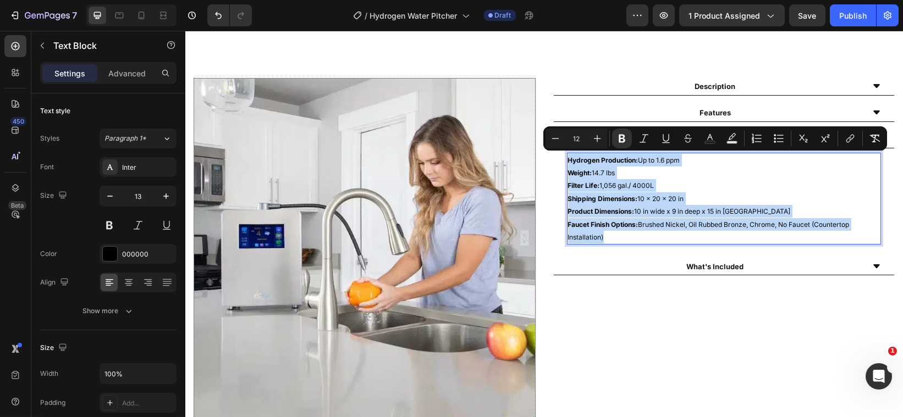
drag, startPoint x: 602, startPoint y: 238, endPoint x: 562, endPoint y: 161, distance: 86.1
click at [567, 161] on div "Hydrogen Production: Up to 1.6 ppm Weight: 14.7 lbs Filter Life: 1,056 gal./ 40…" at bounding box center [724, 199] width 315 height 92
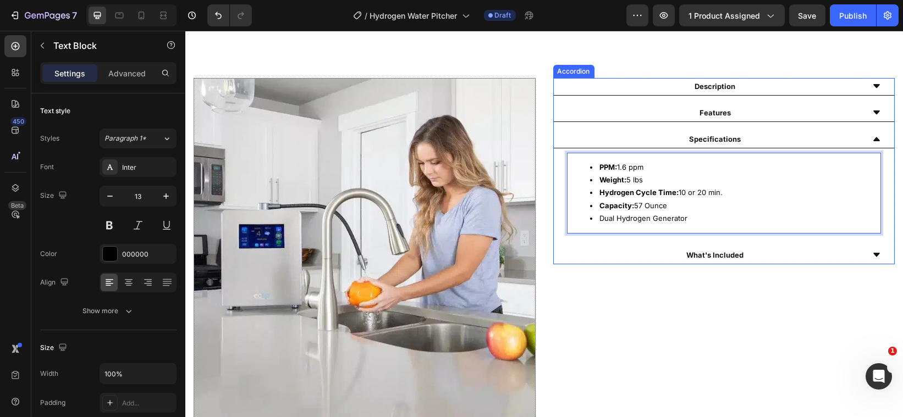
click at [869, 254] on div "What's Included" at bounding box center [723, 256] width 341 height 18
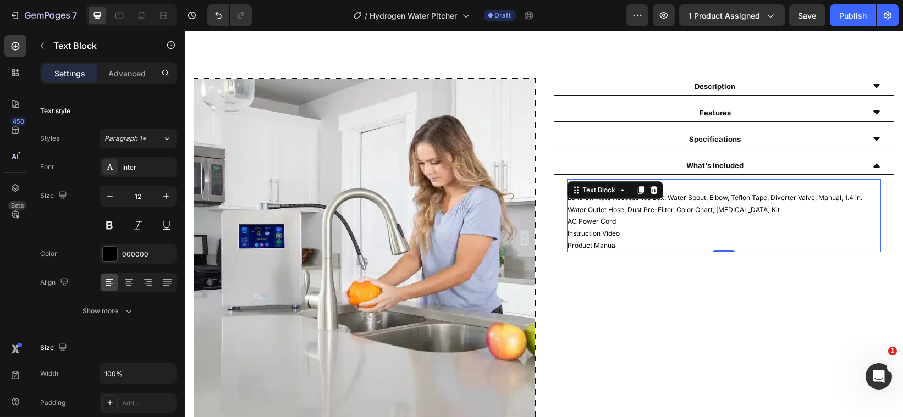
click at [622, 245] on p "Product Manual" at bounding box center [724, 246] width 312 height 12
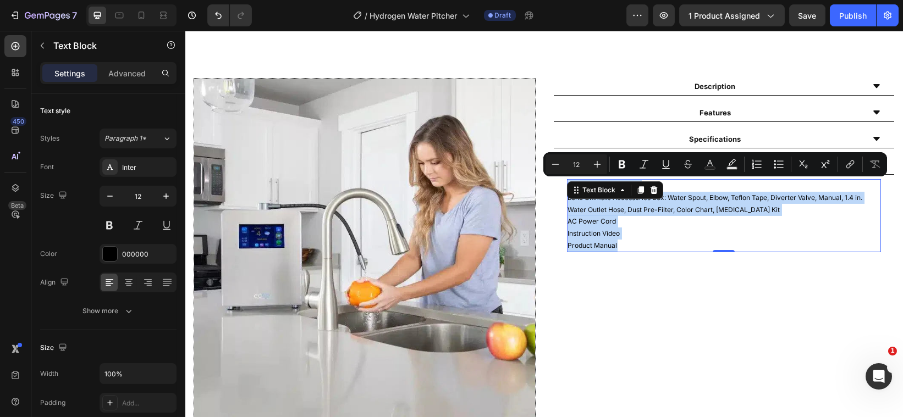
drag, startPoint x: 614, startPoint y: 244, endPoint x: 560, endPoint y: 191, distance: 75.8
click at [567, 191] on div "Echo Ultimate Machine Echo Ultimate Accessories Box: Water Spout, Elbow, Teflon…" at bounding box center [724, 216] width 315 height 74
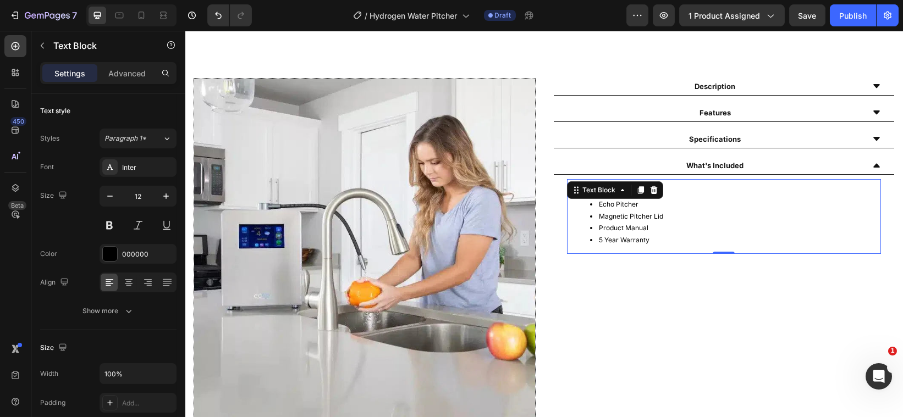
click at [593, 232] on li "Product Manual" at bounding box center [735, 228] width 290 height 12
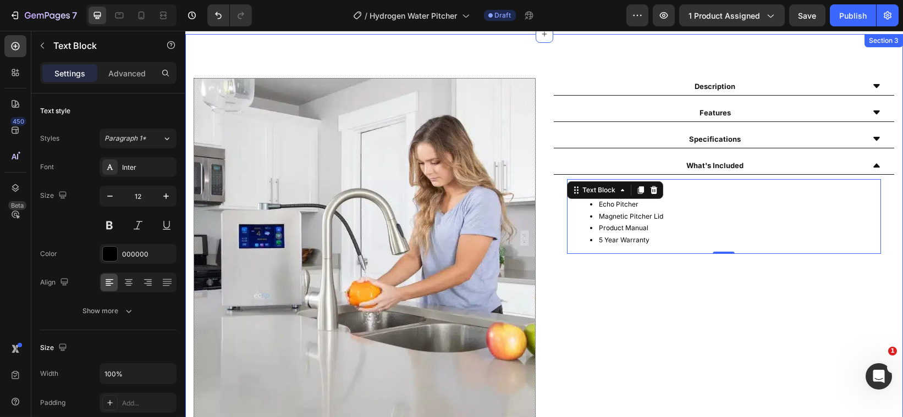
click at [653, 272] on div "Description Features Specifications What's Included USB Power Charger Echo Pitc…" at bounding box center [724, 249] width 342 height 342
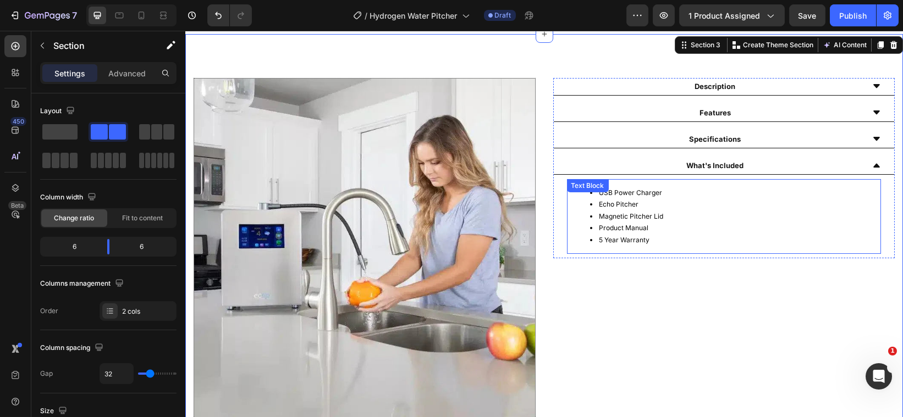
click at [599, 211] on li "Magnetic Pitcher Lid" at bounding box center [735, 217] width 290 height 12
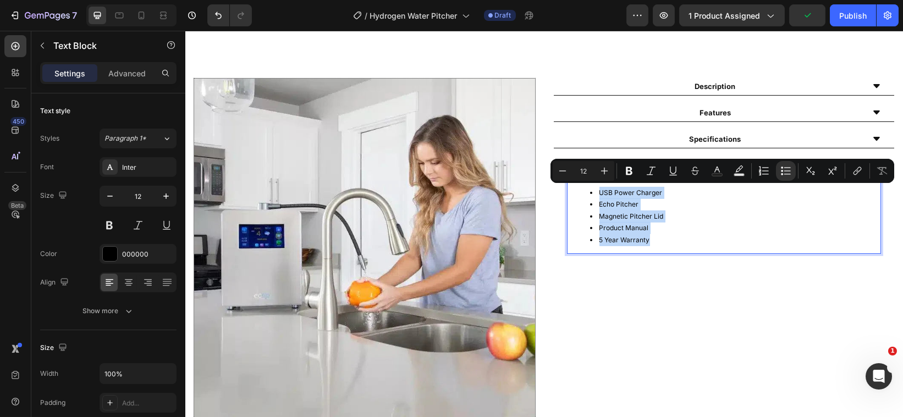
drag, startPoint x: 645, startPoint y: 239, endPoint x: 584, endPoint y: 195, distance: 75.3
click at [780, 175] on icon "Editor contextual toolbar" at bounding box center [785, 171] width 11 height 11
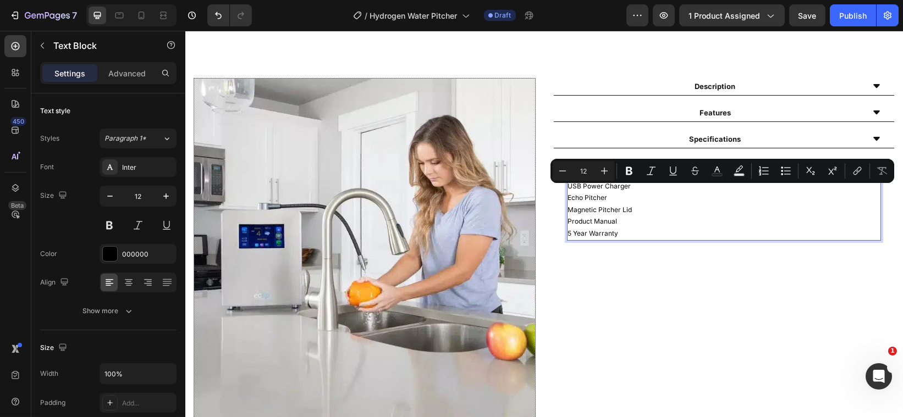
click at [727, 221] on p "Product Manual" at bounding box center [724, 222] width 312 height 12
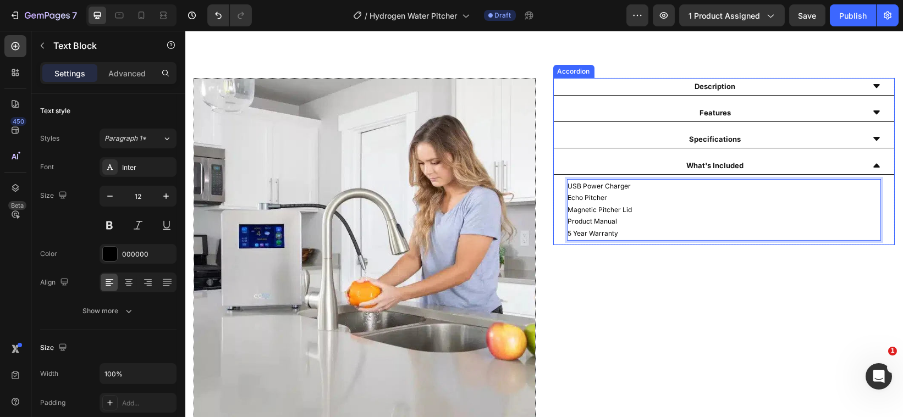
click at [873, 139] on icon at bounding box center [876, 139] width 7 height 4
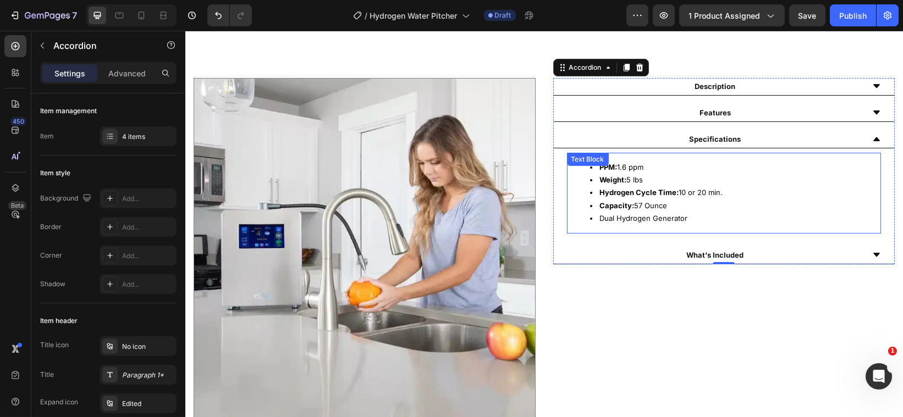
click at [687, 219] on li "Dual Hydrogen Generator" at bounding box center [735, 218] width 290 height 13
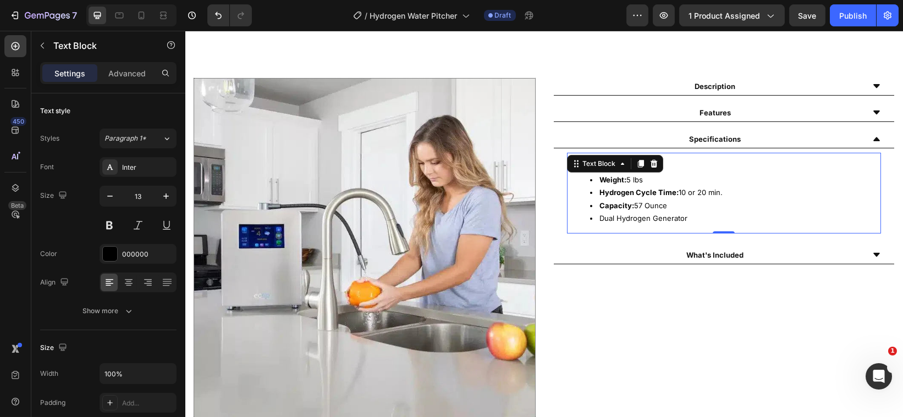
click at [687, 219] on li "Dual Hydrogen Generator" at bounding box center [735, 218] width 290 height 13
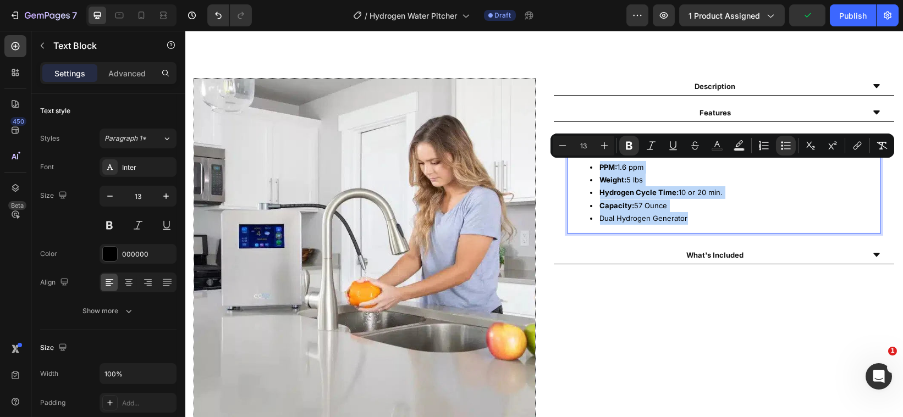
drag, startPoint x: 687, startPoint y: 219, endPoint x: 589, endPoint y: 167, distance: 111.2
click at [589, 167] on ul "PPM: 1.6 ppm Weight: 5 lbs Hydrogen Cycle Time: 10 or 20 min. Capacity: 57 Ounc…" at bounding box center [724, 193] width 312 height 64
click at [779, 147] on button "Bulleted List" at bounding box center [786, 146] width 20 height 20
type input "13"
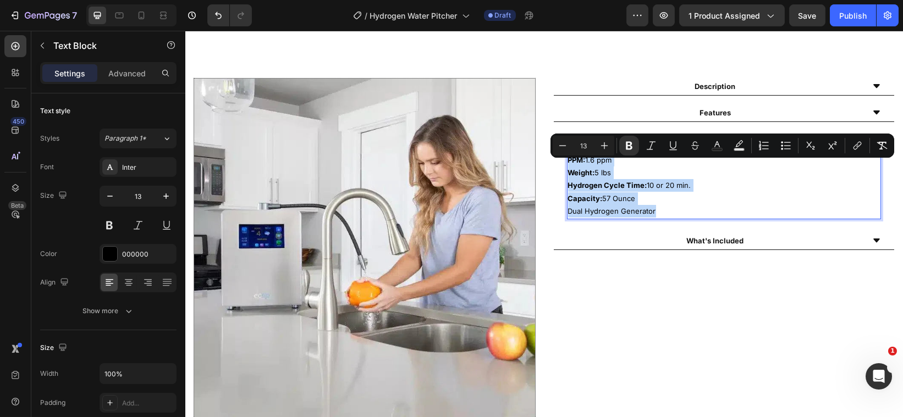
click at [695, 197] on p "Capacity: 57 Ounce" at bounding box center [724, 199] width 312 height 13
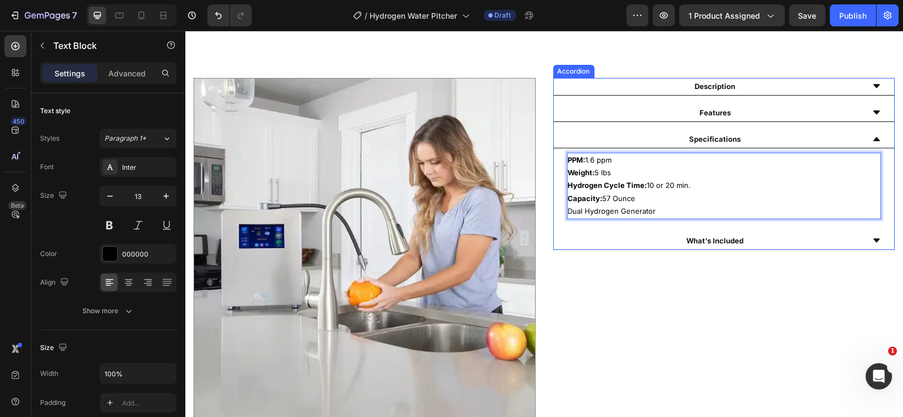
click at [870, 238] on div "What's Included" at bounding box center [723, 242] width 341 height 18
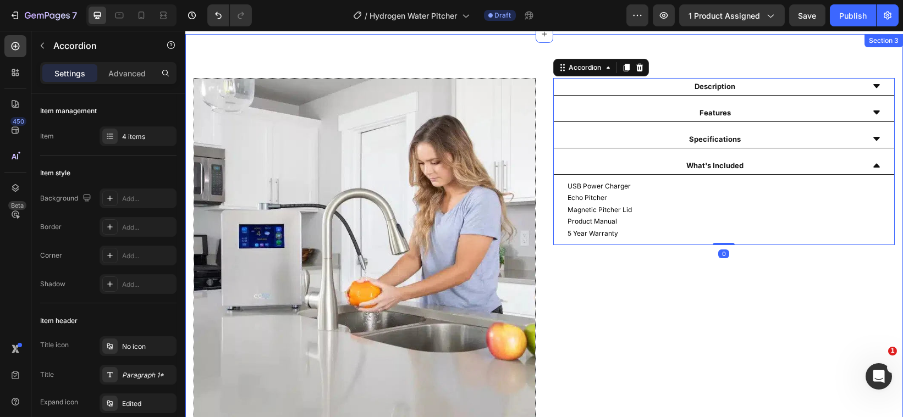
click at [815, 292] on div "Description Features Specifications What's Included USB Power Charger Echo Pitc…" at bounding box center [724, 249] width 342 height 342
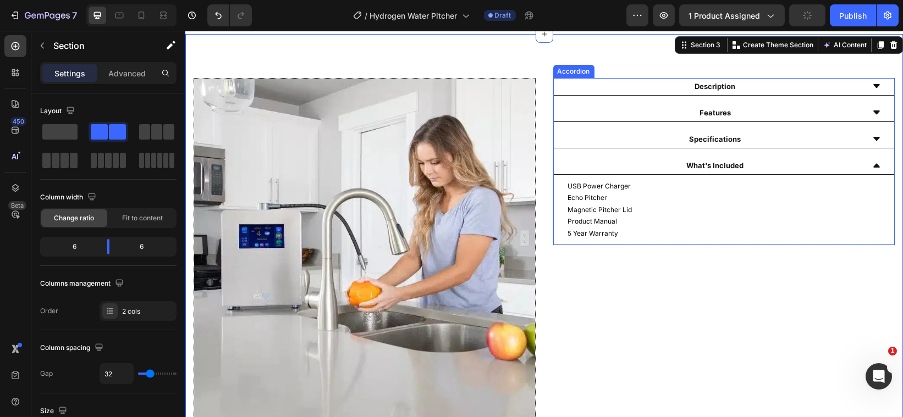
click at [872, 161] on icon at bounding box center [876, 165] width 9 height 9
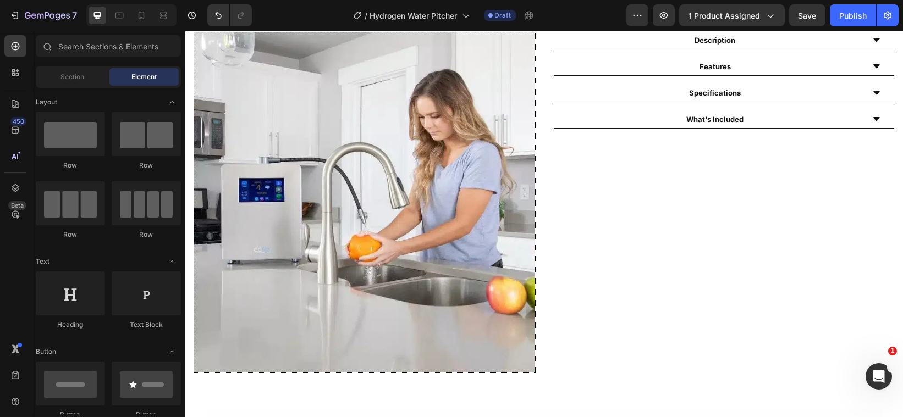
scroll to position [590, 0]
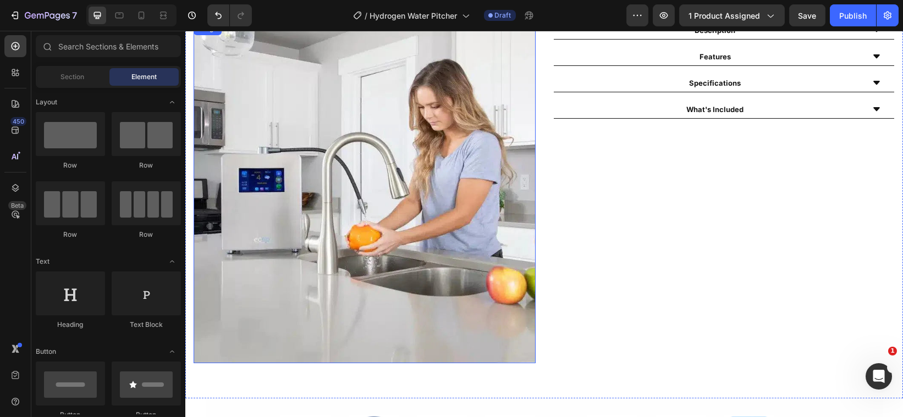
click at [371, 211] on img at bounding box center [364, 193] width 342 height 342
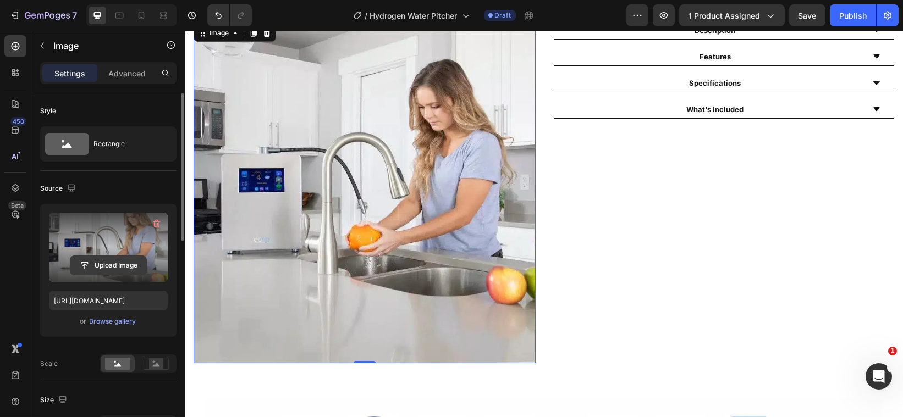
click at [109, 264] on input "file" at bounding box center [108, 265] width 76 height 19
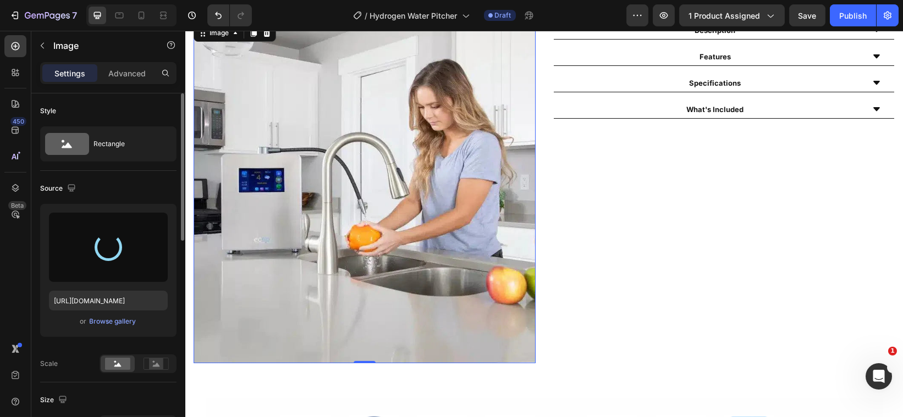
type input "https://cdn.shopify.com/s/files/1/0828/0598/1460/files/gempages_566187724348851…"
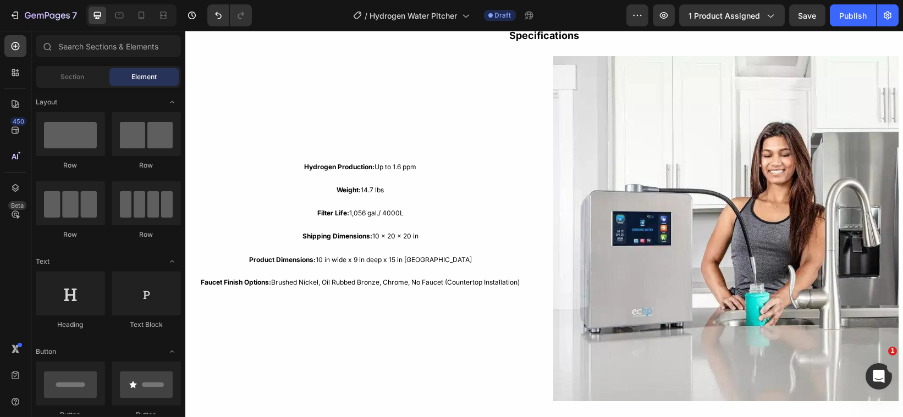
scroll to position [1060, 0]
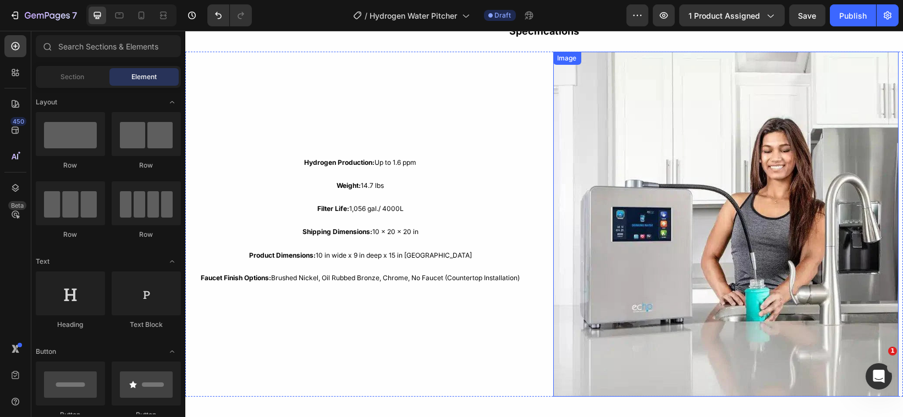
click at [760, 228] on img at bounding box center [726, 225] width 346 height 346
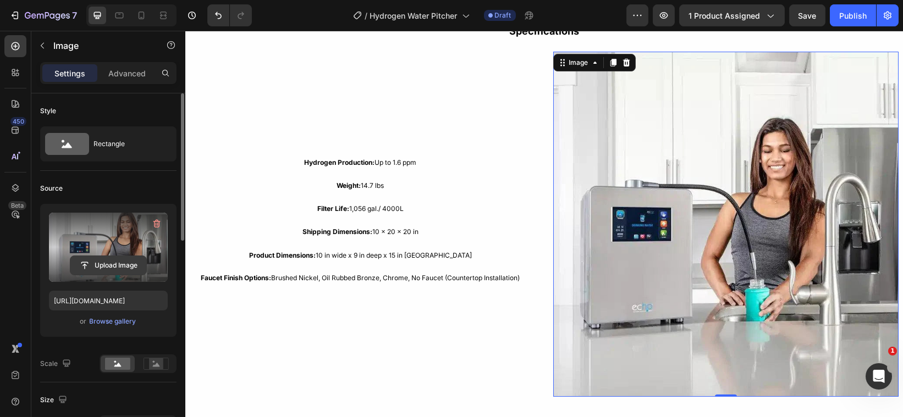
click at [118, 262] on input "file" at bounding box center [108, 265] width 76 height 19
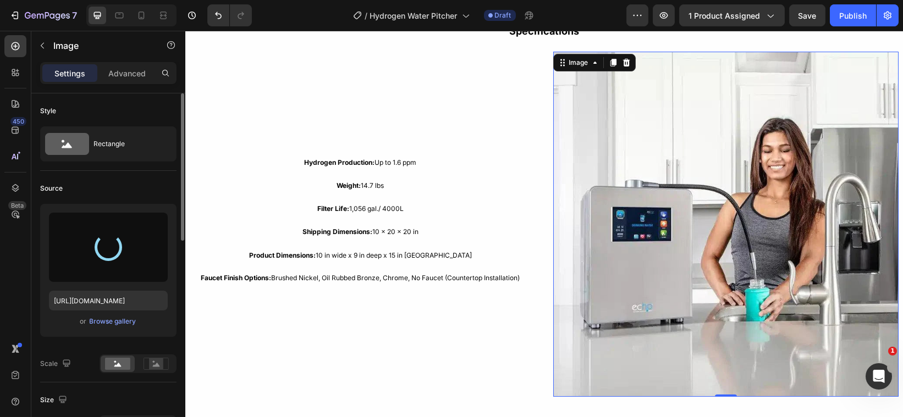
type input "https://cdn.shopify.com/s/files/1/0828/0598/1460/files/gempages_566187724348851…"
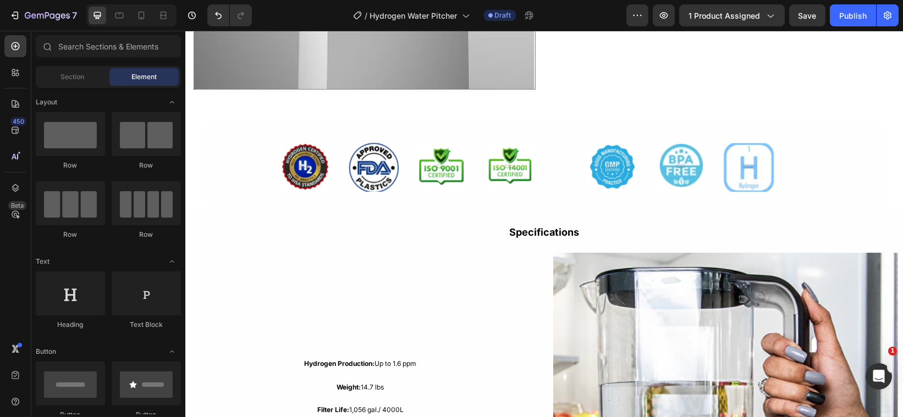
scroll to position [883, 0]
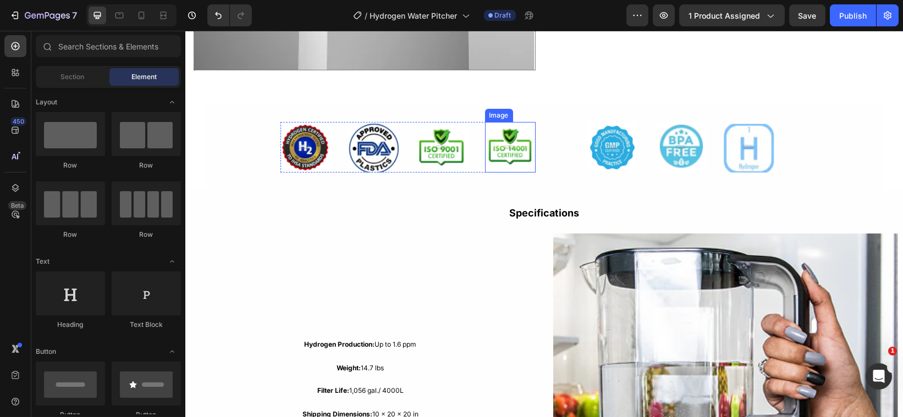
click at [525, 145] on img at bounding box center [510, 147] width 51 height 51
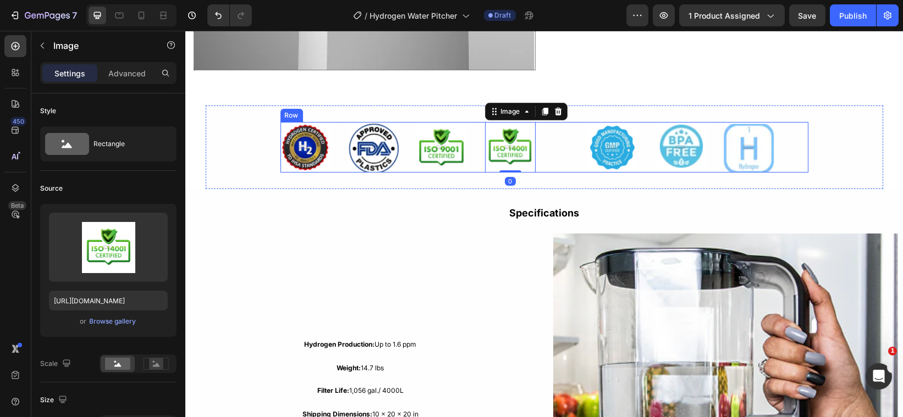
click at [532, 145] on div "Image Image Image Image 0 Row Image Image Image Row Row" at bounding box center [544, 147] width 528 height 51
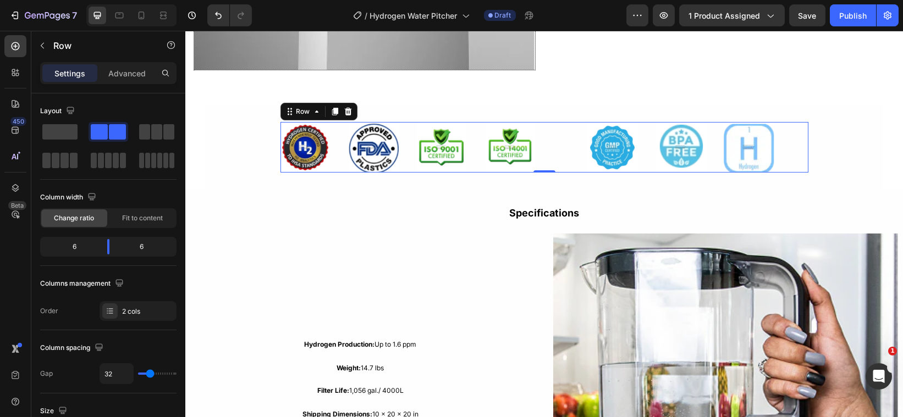
click at [575, 146] on div "Image Image Image Row" at bounding box center [680, 147] width 255 height 51
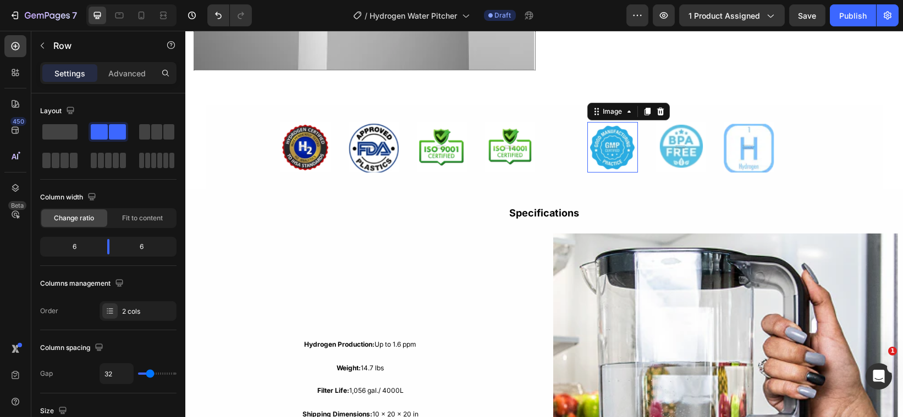
click at [588, 141] on img at bounding box center [612, 147] width 51 height 51
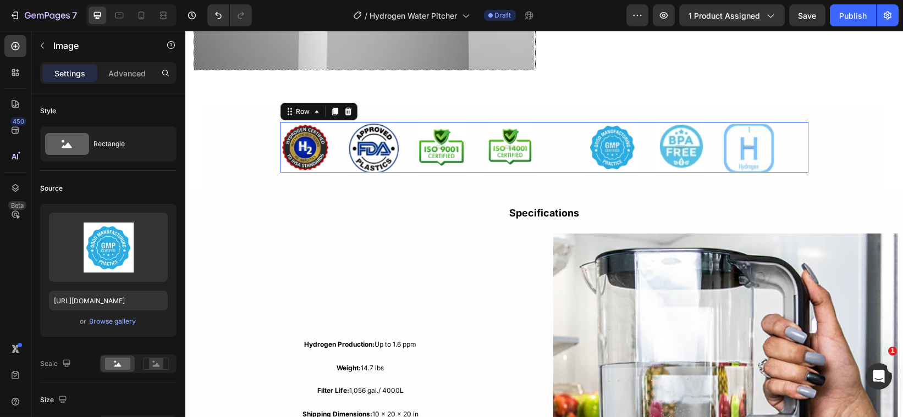
click at [573, 139] on div "Image Image Image Row" at bounding box center [680, 147] width 255 height 51
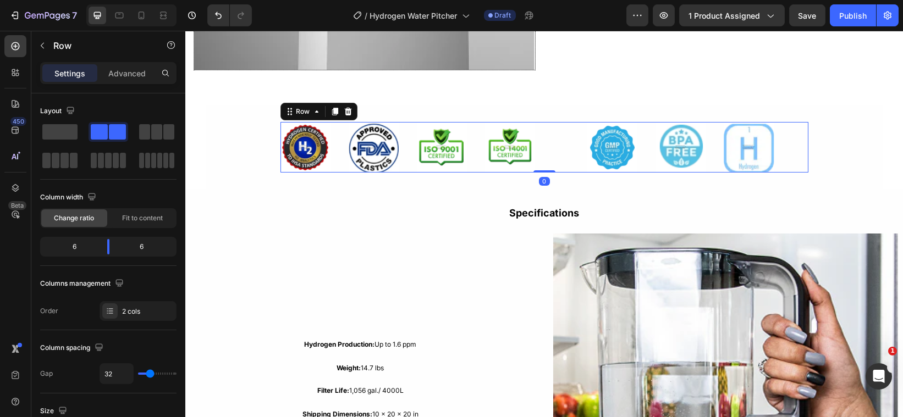
click at [563, 139] on div "Image Image Image Row" at bounding box center [680, 147] width 255 height 51
click at [545, 138] on div "Image Image Image Image Row Image Image Image Row Row 0" at bounding box center [544, 147] width 528 height 51
click at [576, 122] on div "Image Image Image Row" at bounding box center [680, 147] width 255 height 51
click at [156, 246] on div "6" at bounding box center [146, 246] width 56 height 15
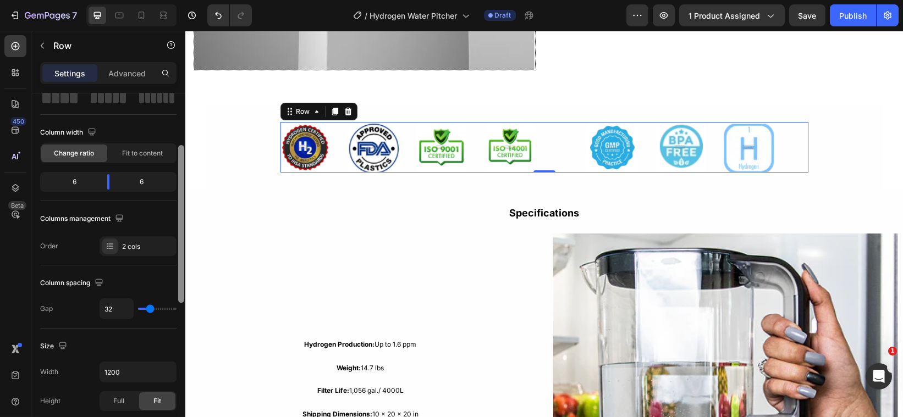
scroll to position [83, 0]
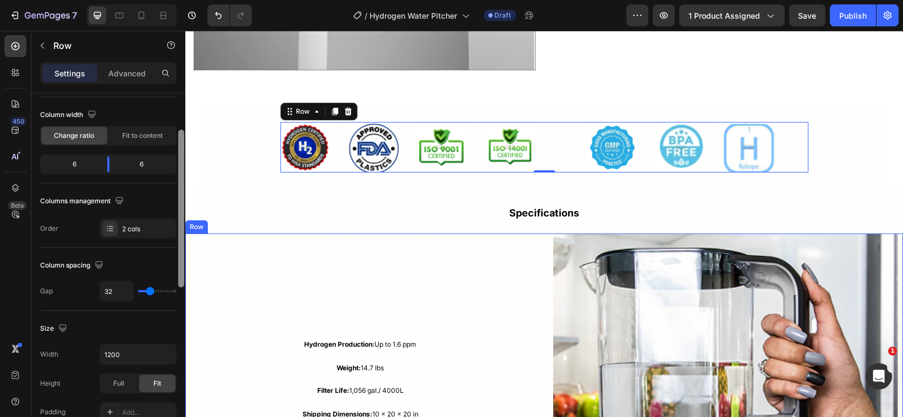
drag, startPoint x: 365, startPoint y: 237, endPoint x: 185, endPoint y: 245, distance: 180.0
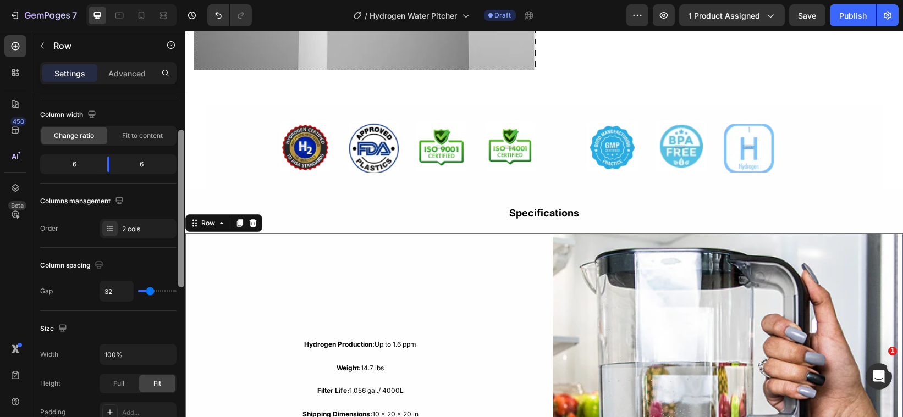
click at [500, 299] on div "Hydrogen Production: Up to 1.6 ppm Text Block Weight: 14.7 lbs Text Block Filte…" at bounding box center [360, 407] width 350 height 346
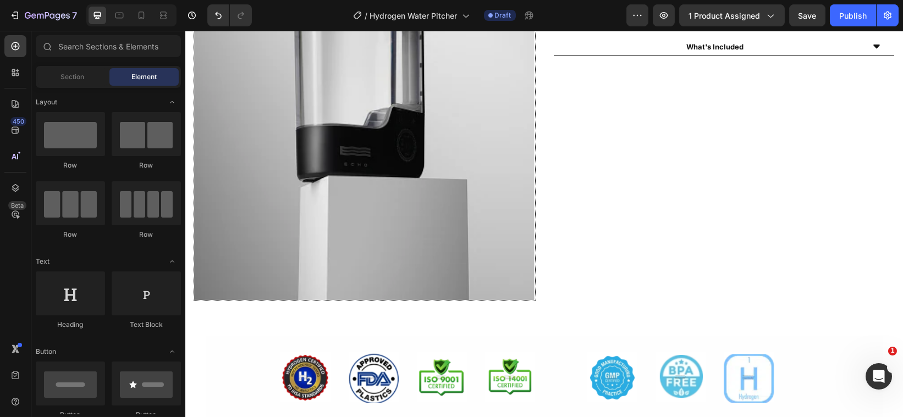
scroll to position [565, 0]
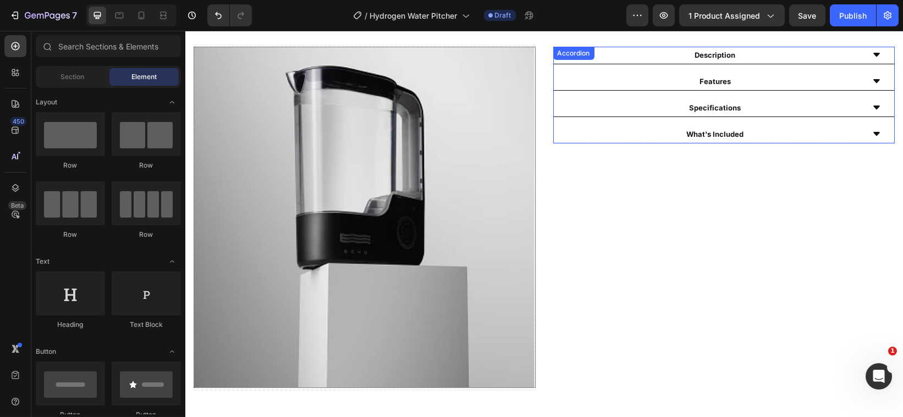
click at [871, 128] on div "What's Included" at bounding box center [723, 135] width 341 height 18
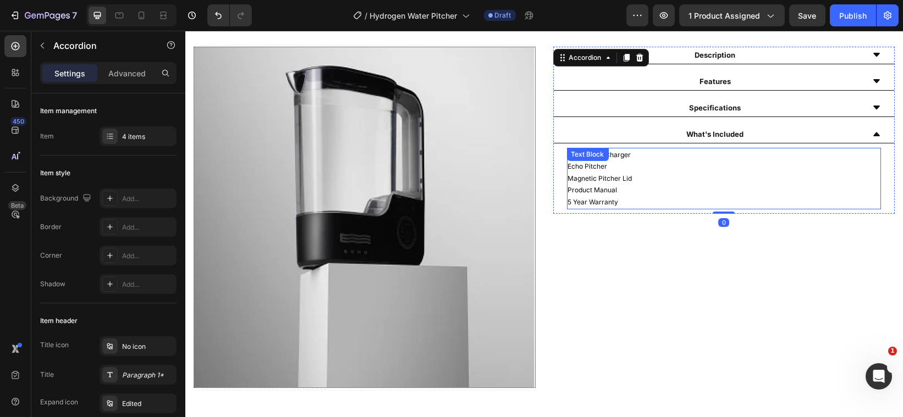
click at [653, 158] on p "USB Power Charger" at bounding box center [724, 155] width 312 height 12
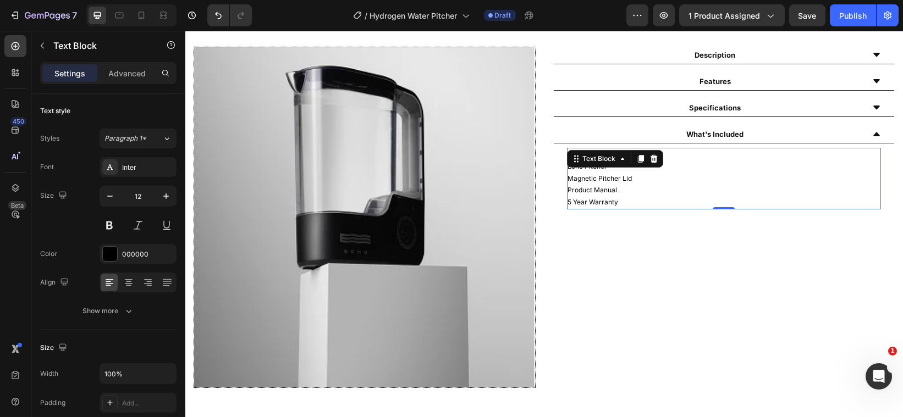
click at [667, 163] on p "Echo Pitcher" at bounding box center [724, 167] width 312 height 12
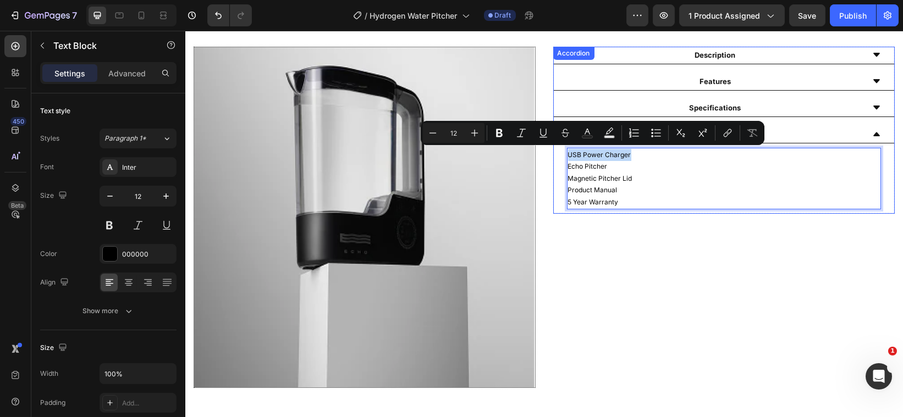
drag, startPoint x: 631, startPoint y: 157, endPoint x: 557, endPoint y: 156, distance: 74.8
click at [557, 156] on div "USB Power Charger Echo Pitcher Magnetic Pitcher Lid Product Manual 5 Year Warra…" at bounding box center [723, 179] width 341 height 70
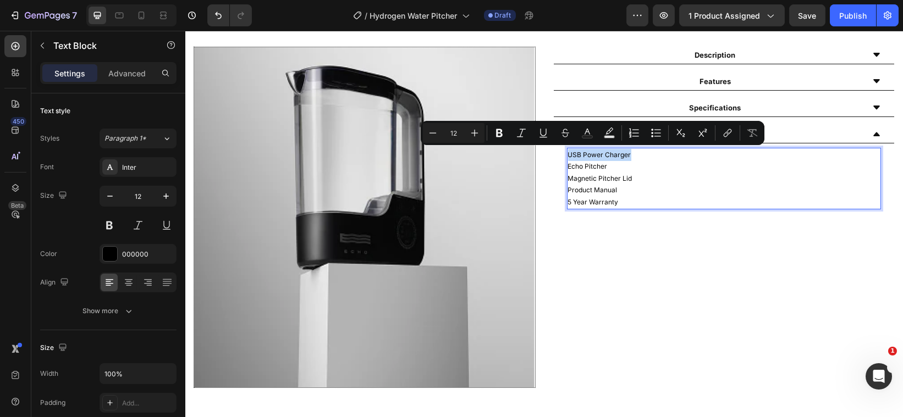
copy p "USB Power Charger"
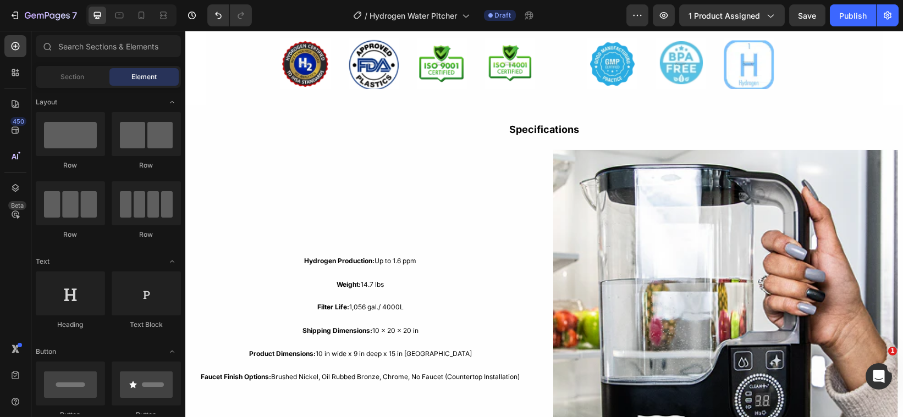
scroll to position [992, 0]
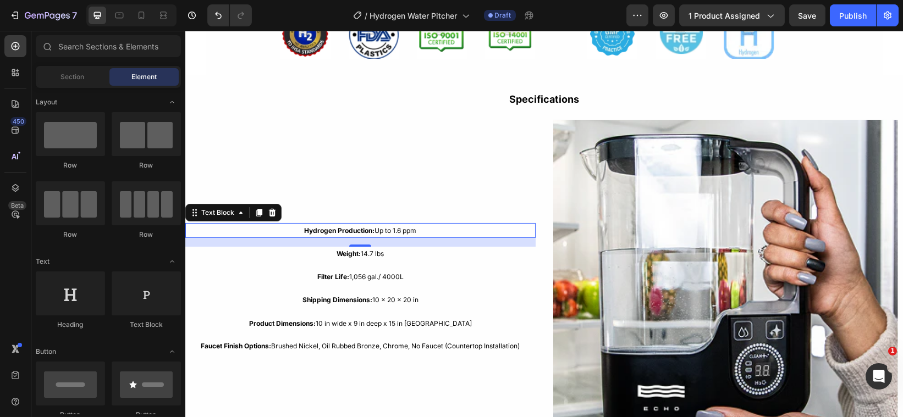
click at [416, 229] on p "Hydrogen Production: Up to 1.6 ppm" at bounding box center [360, 230] width 348 height 13
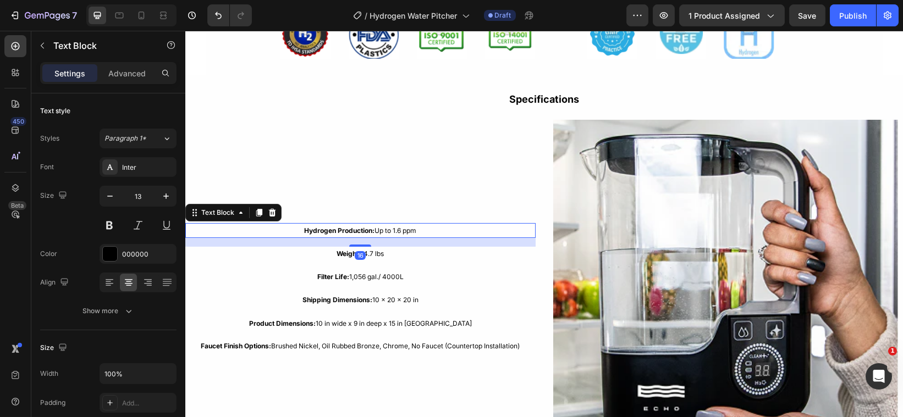
click at [416, 229] on p "Hydrogen Production: Up to 1.6 ppm" at bounding box center [360, 230] width 348 height 13
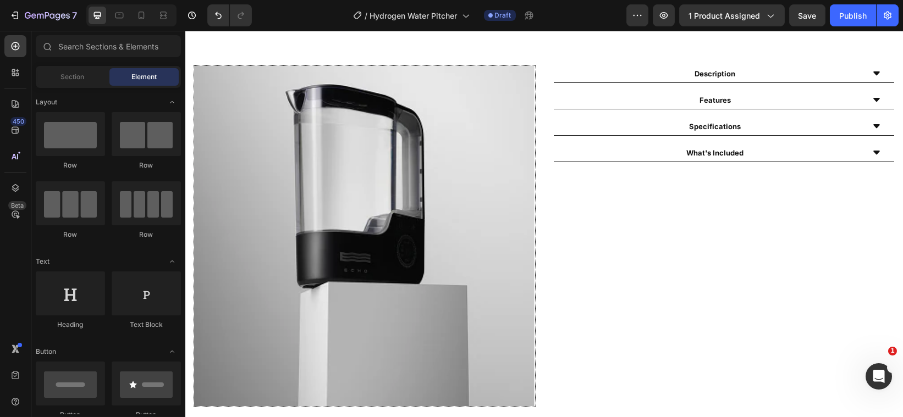
scroll to position [552, 0]
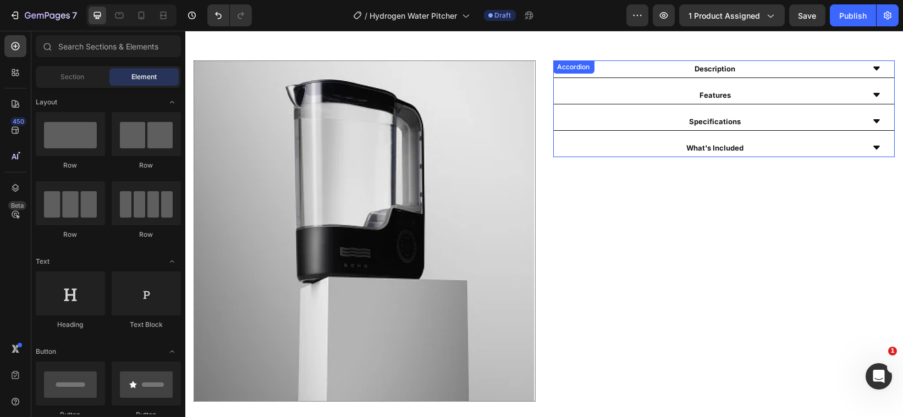
click at [873, 122] on icon at bounding box center [876, 121] width 7 height 4
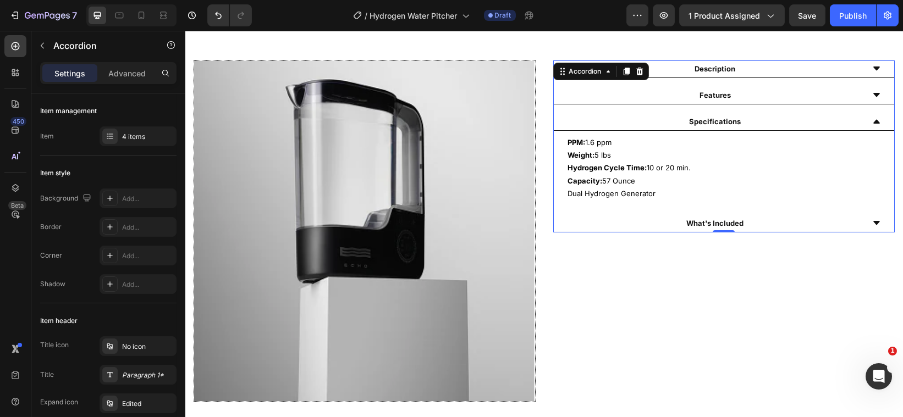
click at [873, 223] on icon at bounding box center [876, 223] width 7 height 4
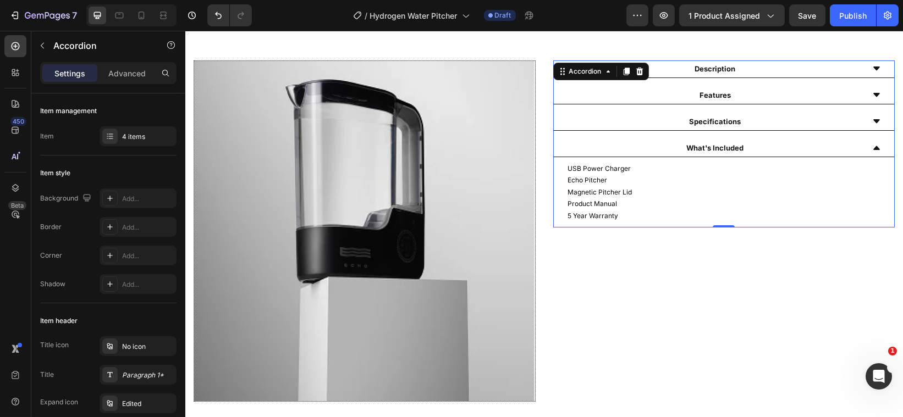
click at [873, 147] on icon at bounding box center [876, 148] width 7 height 4
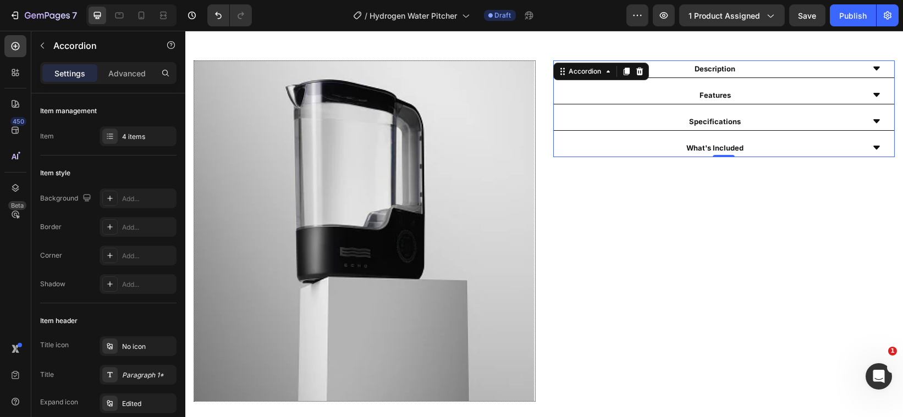
click at [873, 123] on icon at bounding box center [876, 121] width 7 height 4
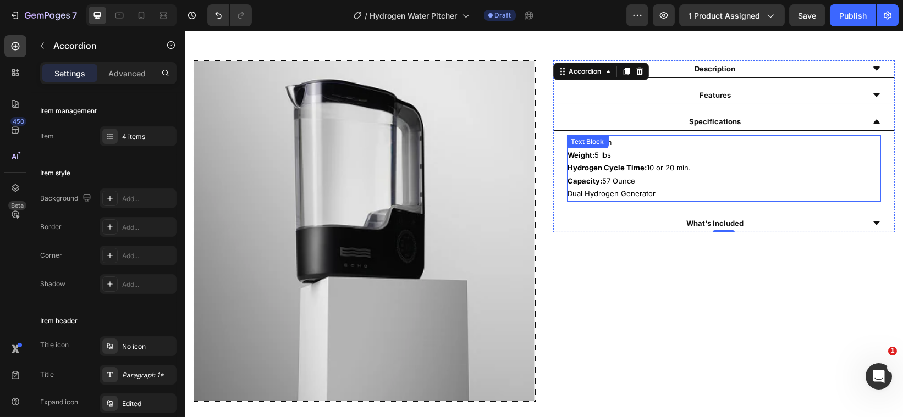
click at [618, 142] on p "PPM: 1.6 ppm" at bounding box center [724, 142] width 312 height 13
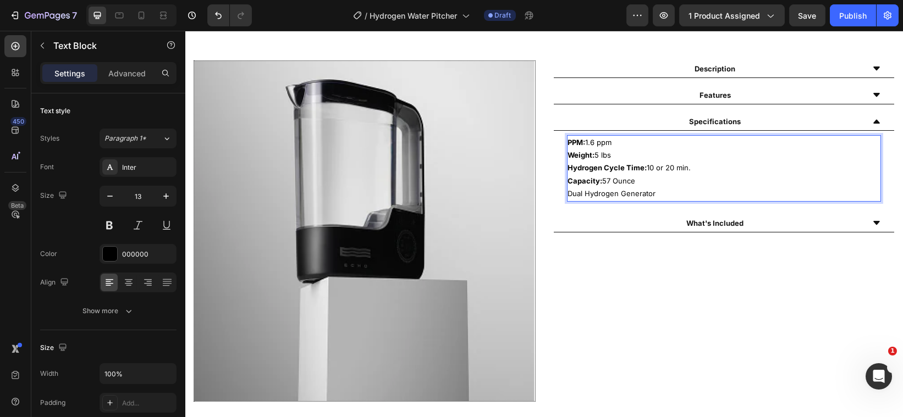
click at [624, 176] on p "Capacity: 57 Ounce" at bounding box center [724, 181] width 312 height 13
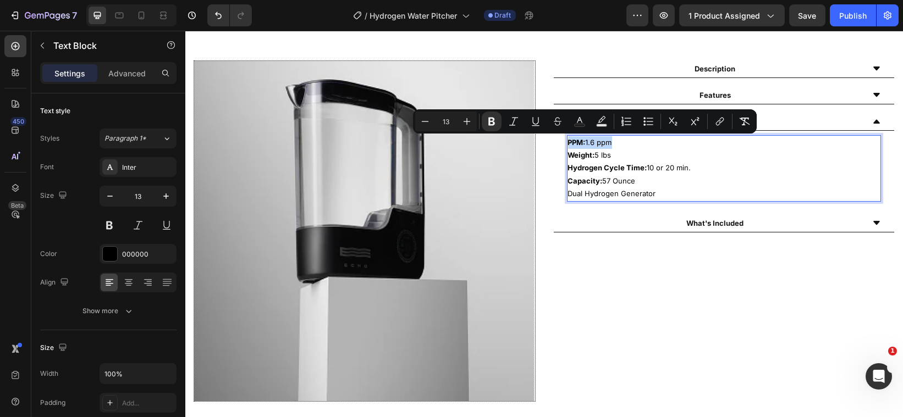
drag, startPoint x: 614, startPoint y: 145, endPoint x: 563, endPoint y: 142, distance: 51.8
click at [568, 142] on p "PPM: 1.6 ppm" at bounding box center [724, 142] width 312 height 13
copy p "PPM: 1.6 ppm"
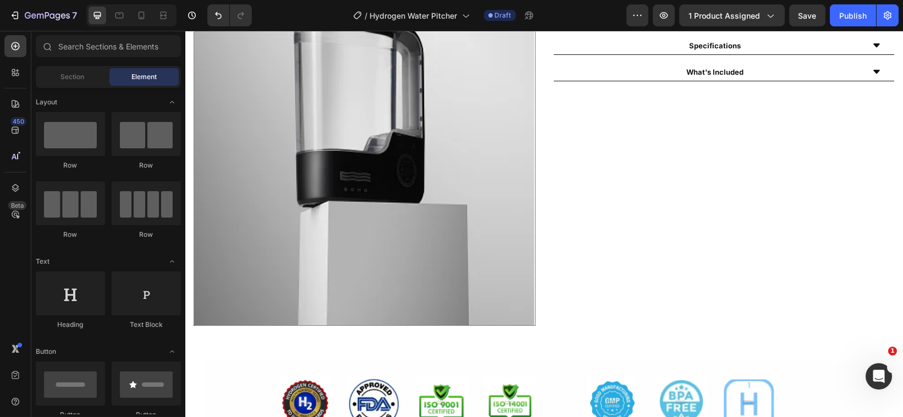
scroll to position [540, 0]
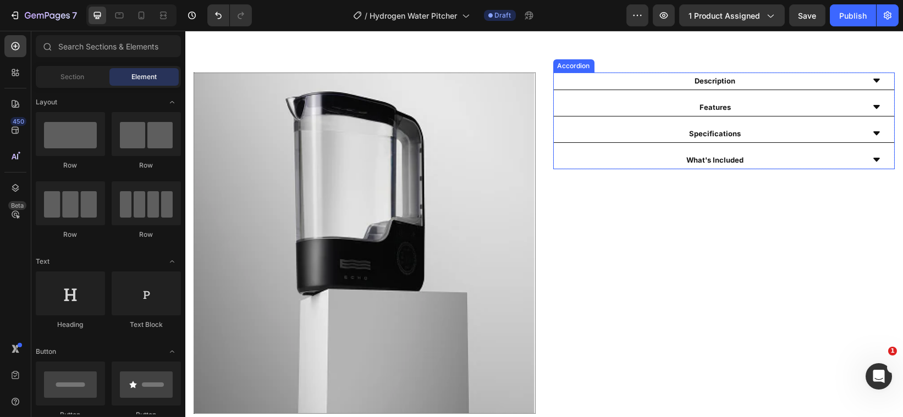
click at [869, 158] on div "What's Included" at bounding box center [723, 161] width 341 height 18
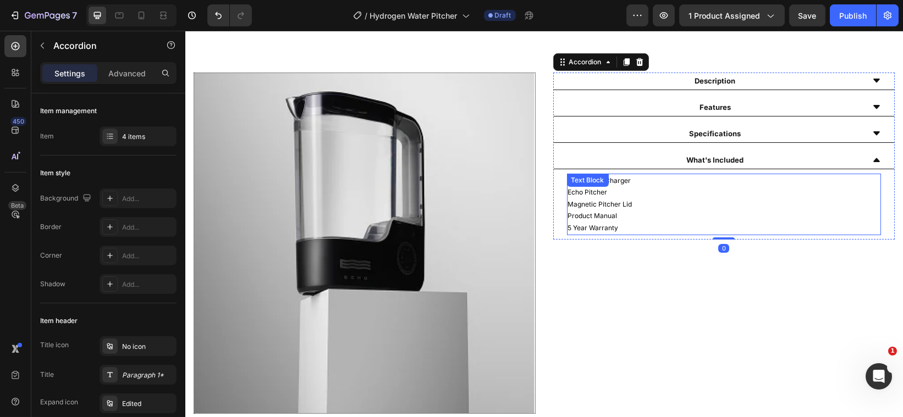
click at [628, 195] on p "Echo Pitcher" at bounding box center [724, 192] width 312 height 12
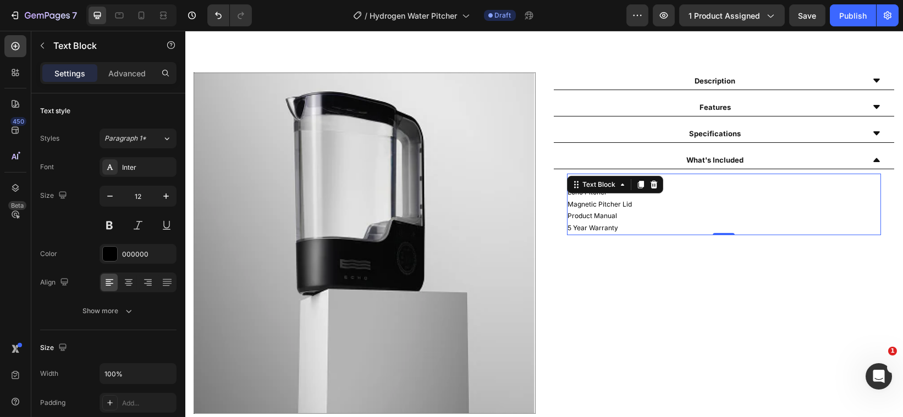
click at [625, 201] on p "Magnetic Pitcher Lid" at bounding box center [724, 205] width 312 height 12
click at [607, 193] on p "Echo Pitcher" at bounding box center [724, 192] width 312 height 12
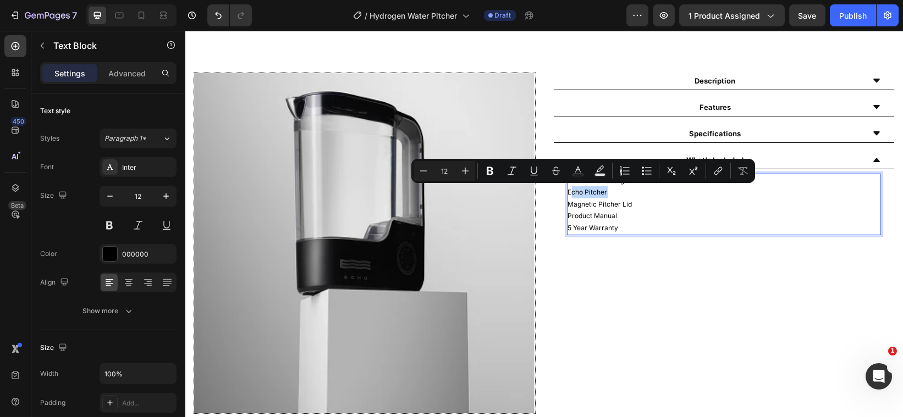
drag, startPoint x: 607, startPoint y: 193, endPoint x: 563, endPoint y: 191, distance: 44.0
click at [568, 191] on p "Echo Pitcher" at bounding box center [724, 192] width 312 height 12
click at [661, 240] on div "Description Features Specifications What's Included USB Power Charger Echo Pitc…" at bounding box center [724, 244] width 342 height 342
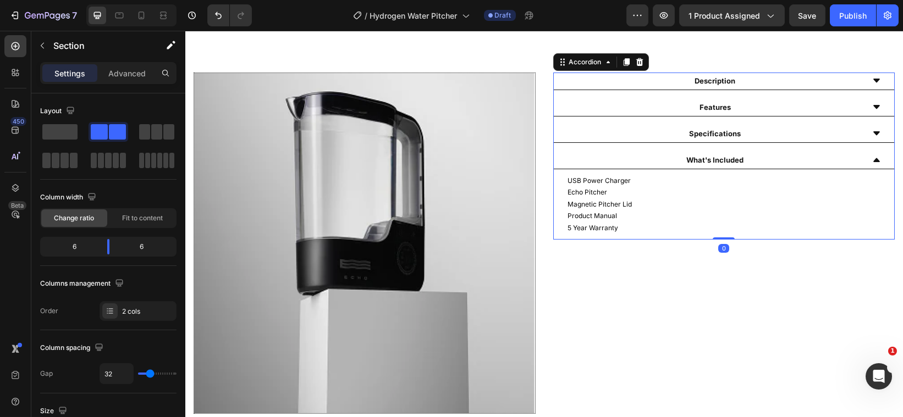
click at [872, 131] on icon at bounding box center [876, 133] width 9 height 9
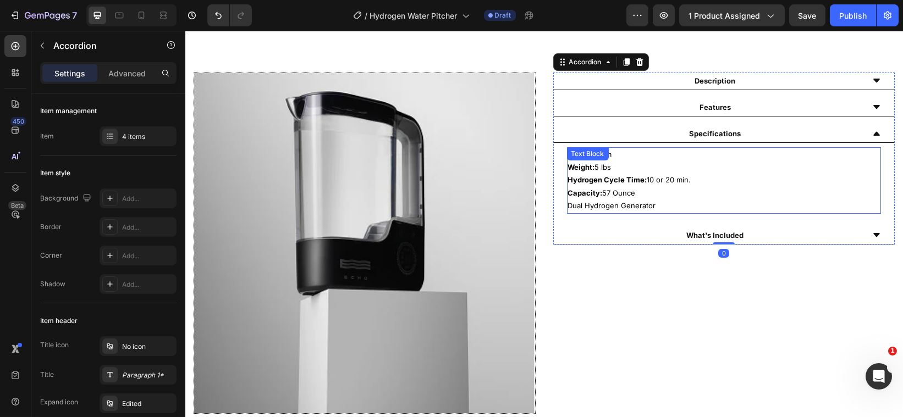
click at [616, 164] on div "PPM: 1.6 ppm Weight: 5 lbs Hydrogen Cycle Time: 10 or 20 min. Capacity: 57 Ounc…" at bounding box center [724, 180] width 315 height 67
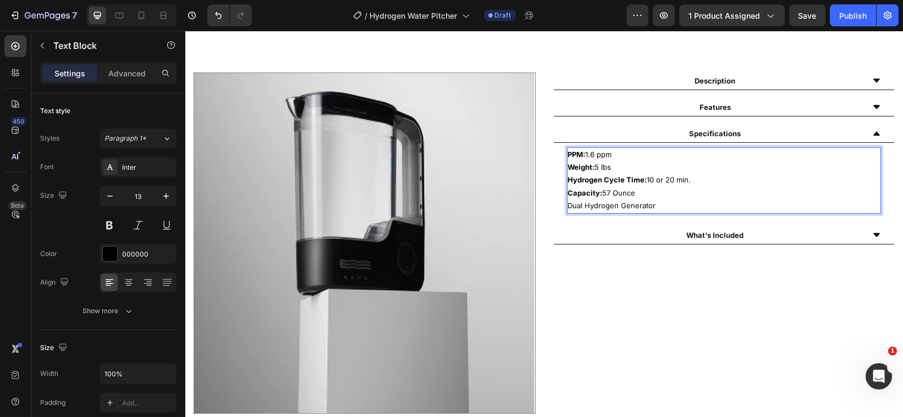
click at [614, 170] on p "Weight: 5 lbs" at bounding box center [724, 167] width 312 height 13
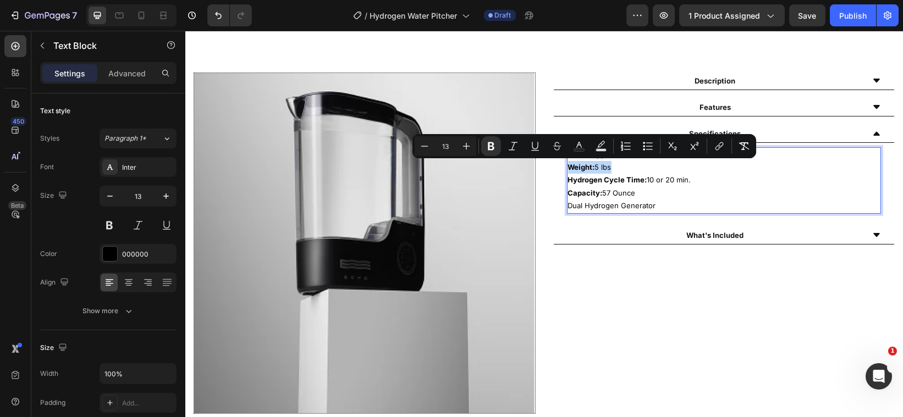
drag, startPoint x: 614, startPoint y: 170, endPoint x: 563, endPoint y: 170, distance: 50.6
click at [568, 170] on p "Weight: 5 lbs" at bounding box center [724, 167] width 312 height 13
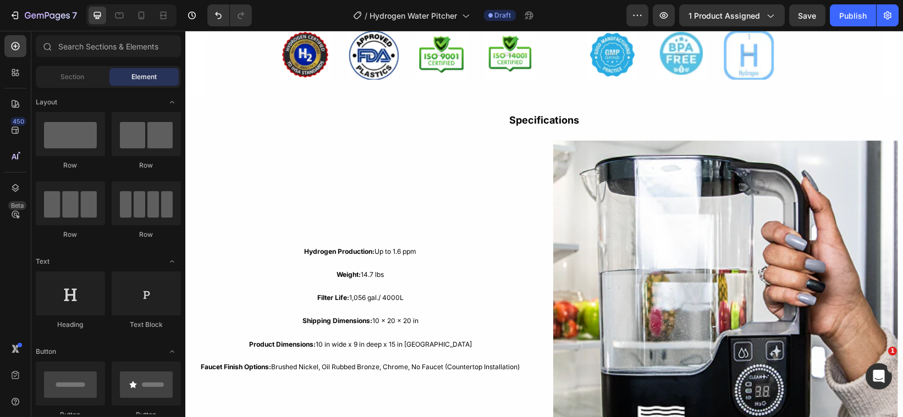
scroll to position [986, 0]
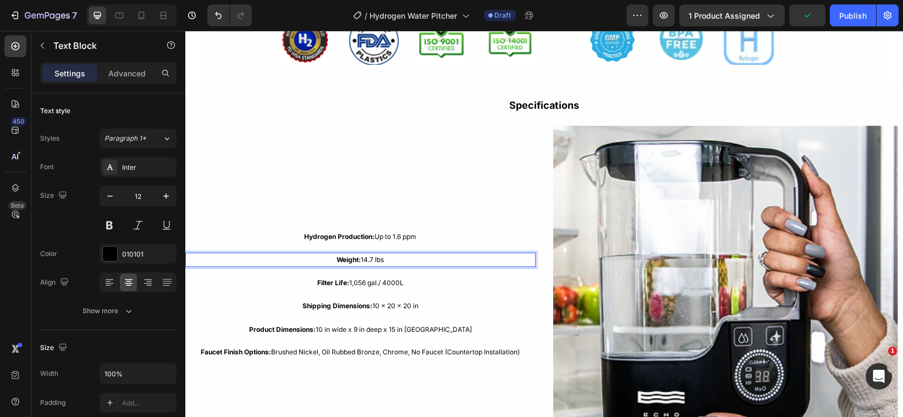
click at [385, 256] on div "Hydrogen Production: Up to 1.6 ppm Text Block Weight: 14.7 lbs Text Block 16 Fi…" at bounding box center [360, 299] width 350 height 346
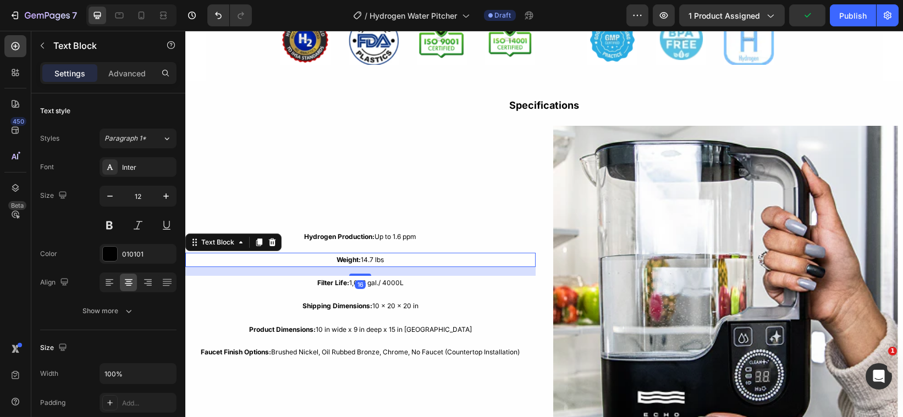
scroll to position [974, 0]
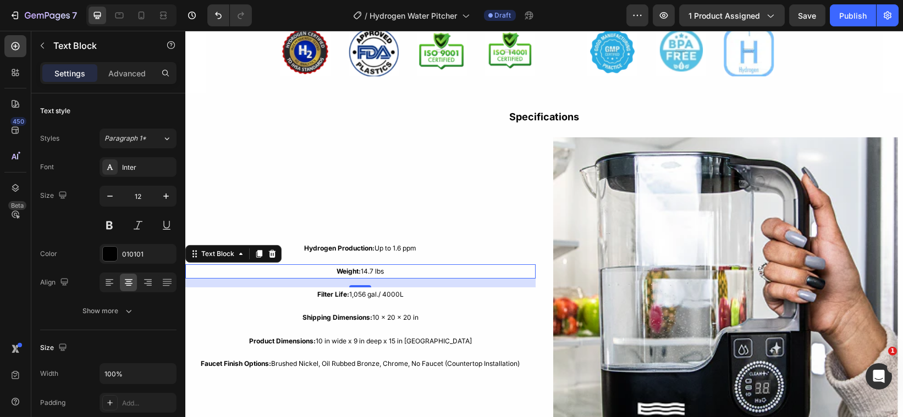
click at [386, 266] on p "Weight: 14.7 lbs" at bounding box center [360, 272] width 348 height 12
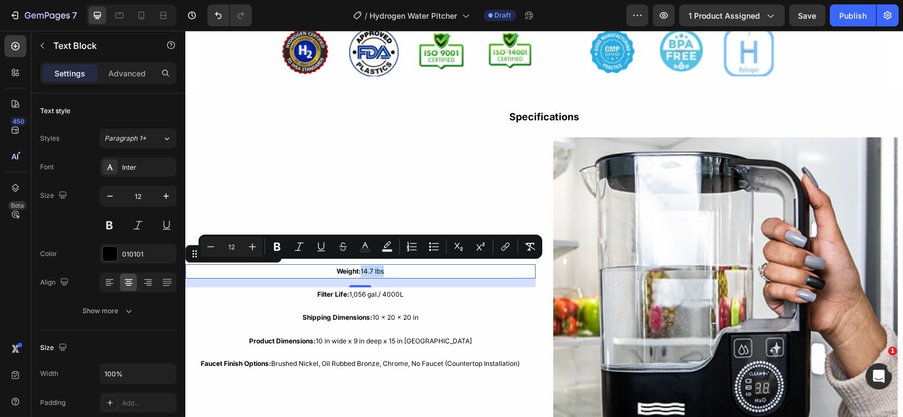
drag, startPoint x: 386, startPoint y: 266, endPoint x: 359, endPoint y: 267, distance: 27.0
click at [359, 267] on p "Weight: 14.7 lbs" at bounding box center [360, 272] width 348 height 12
drag, startPoint x: 398, startPoint y: 267, endPoint x: 350, endPoint y: 265, distance: 48.4
click at [350, 266] on p "Weight: PPM: 1.6 ppm" at bounding box center [360, 272] width 348 height 12
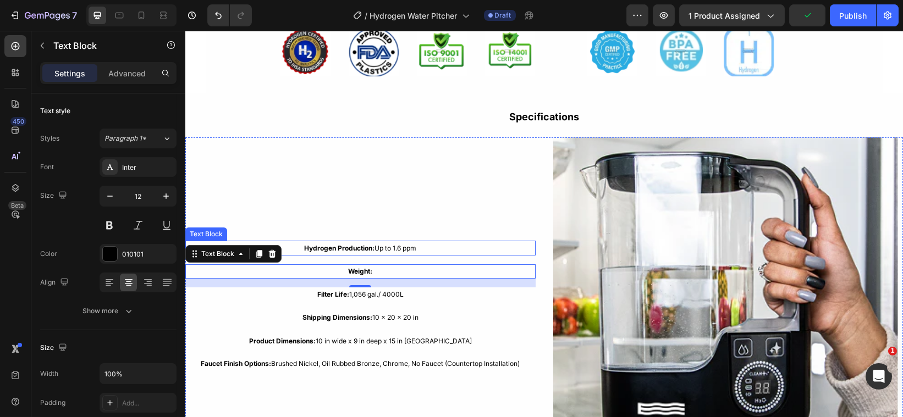
click at [454, 252] on div "Hydrogen Production: Up to 1.6 ppm" at bounding box center [360, 248] width 350 height 15
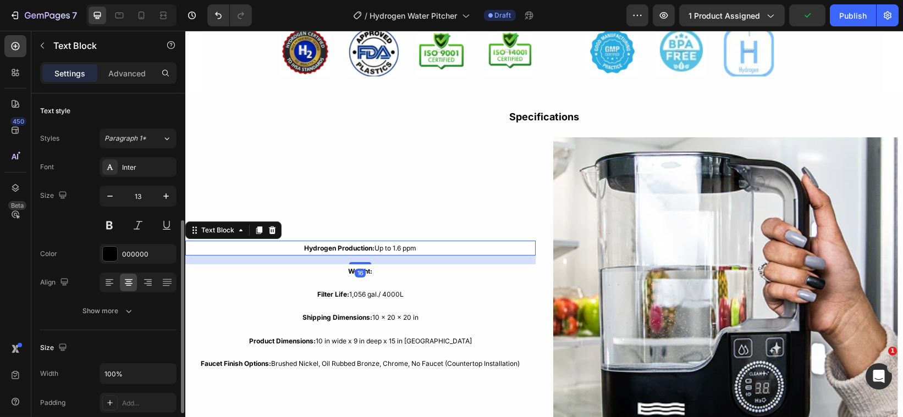
scroll to position [83, 0]
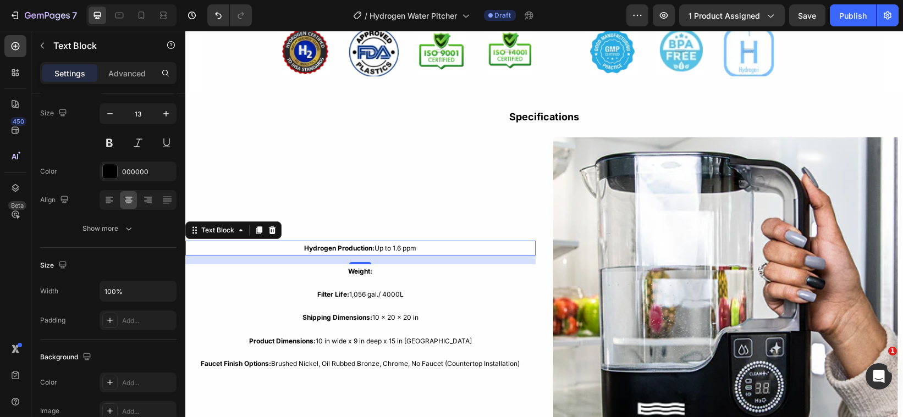
click at [430, 256] on div "16" at bounding box center [360, 260] width 350 height 9
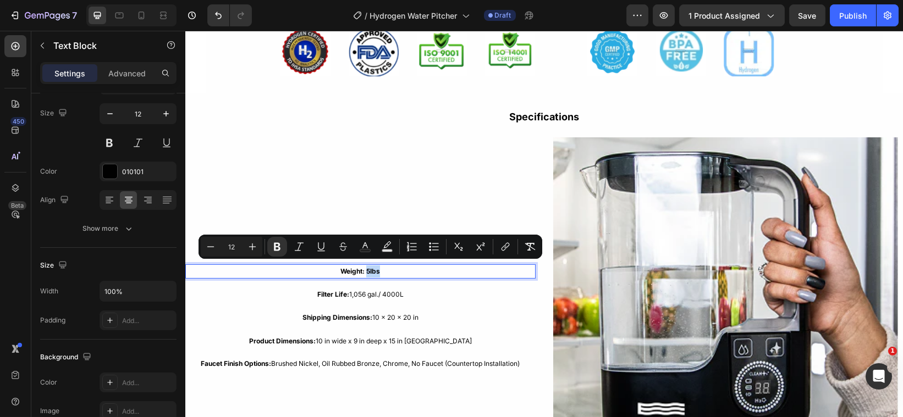
drag, startPoint x: 382, startPoint y: 268, endPoint x: 365, endPoint y: 270, distance: 17.6
click at [365, 270] on p "Weight: 5lbs" at bounding box center [360, 272] width 348 height 12
click at [277, 248] on icon "Editor contextual toolbar" at bounding box center [277, 246] width 11 height 11
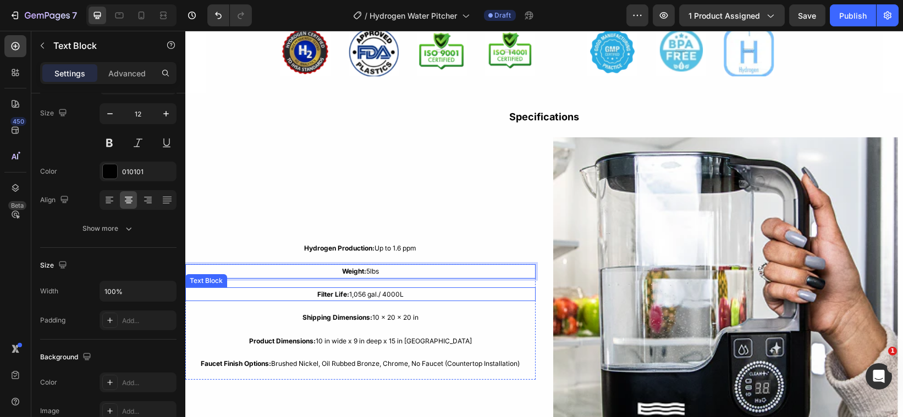
click at [364, 293] on span "Filter Life: 1,056 gal./ 4000L" at bounding box center [360, 294] width 86 height 8
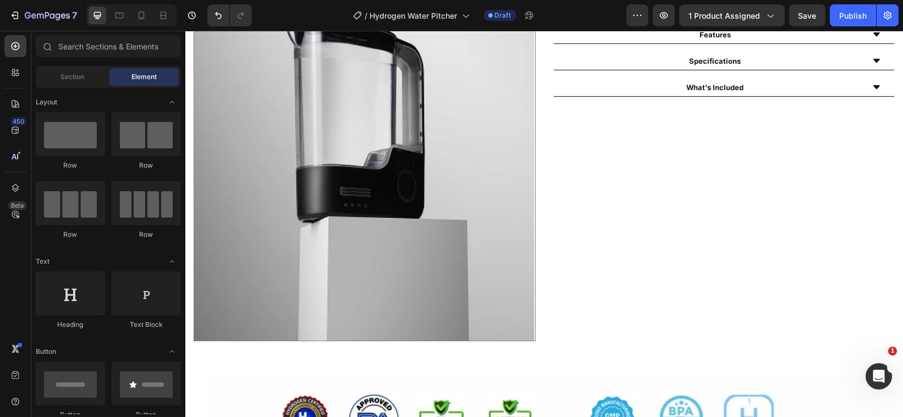
scroll to position [520, 0]
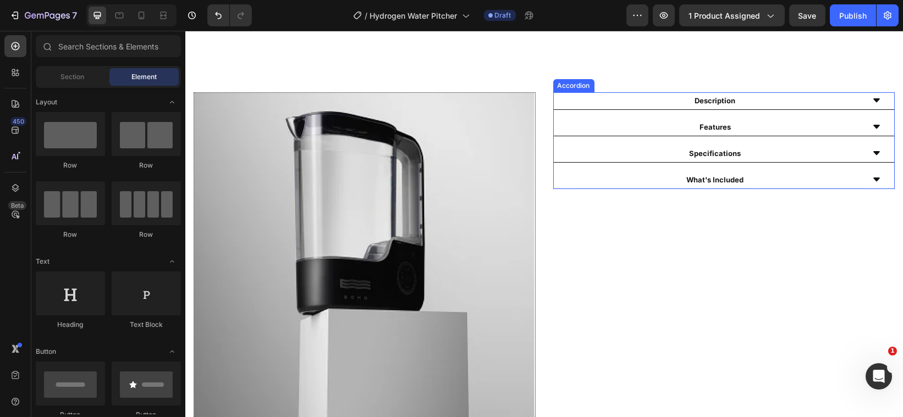
click at [872, 150] on icon at bounding box center [876, 153] width 9 height 9
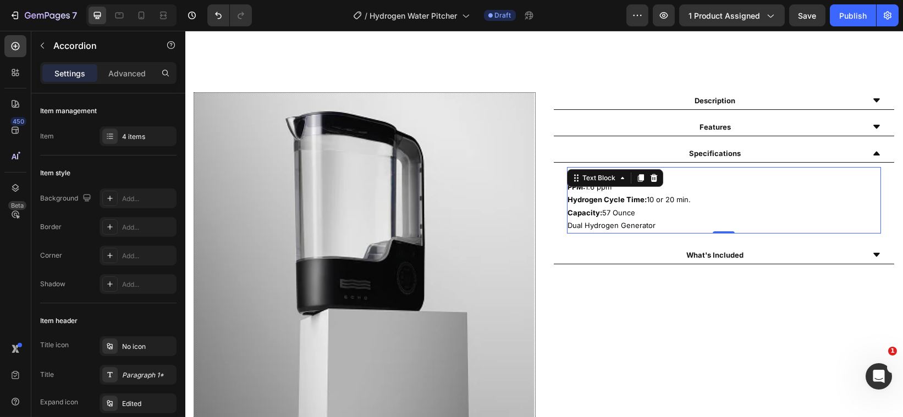
click at [685, 196] on p "Hydrogen Cycle Time: 10 or 20 min." at bounding box center [724, 200] width 312 height 13
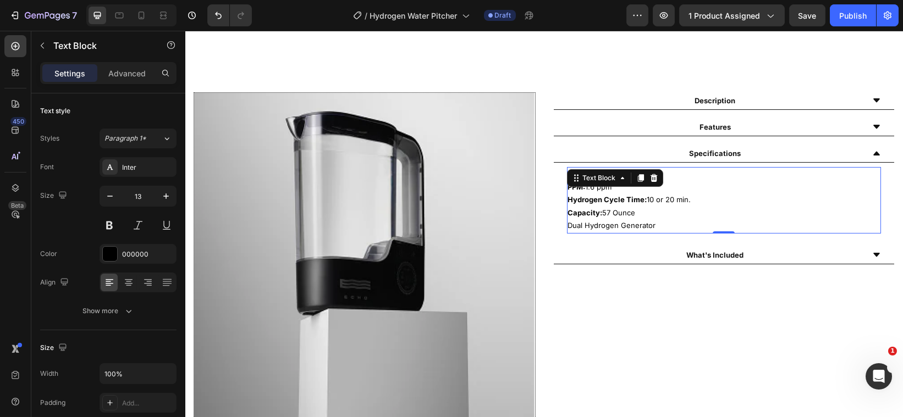
click at [685, 196] on p "Hydrogen Cycle Time: 10 or 20 min." at bounding box center [724, 200] width 312 height 13
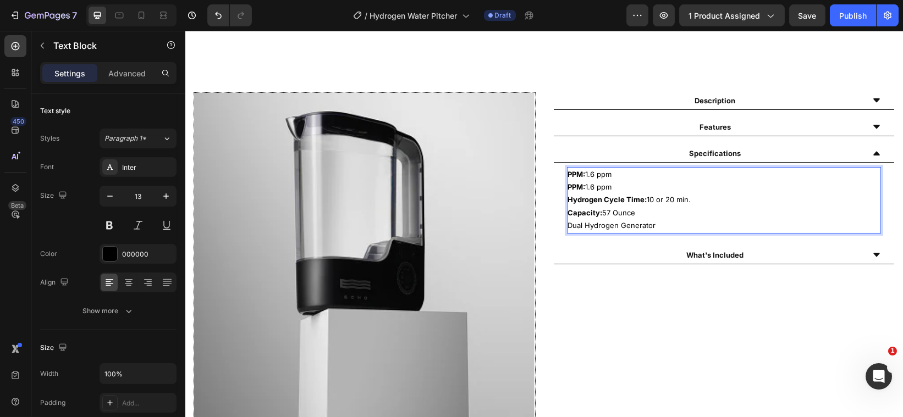
click at [612, 188] on p "PPM: 1.6 ppm" at bounding box center [724, 187] width 312 height 13
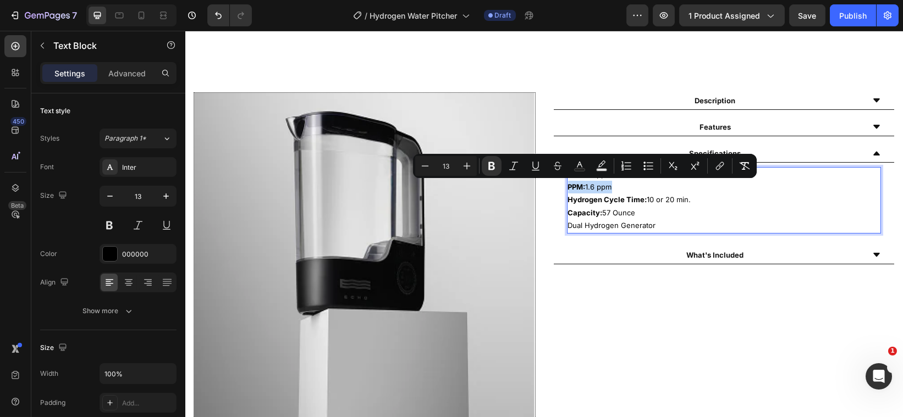
drag, startPoint x: 612, startPoint y: 188, endPoint x: 562, endPoint y: 187, distance: 49.5
click at [568, 187] on p "PPM: 1.6 ppm" at bounding box center [724, 187] width 312 height 13
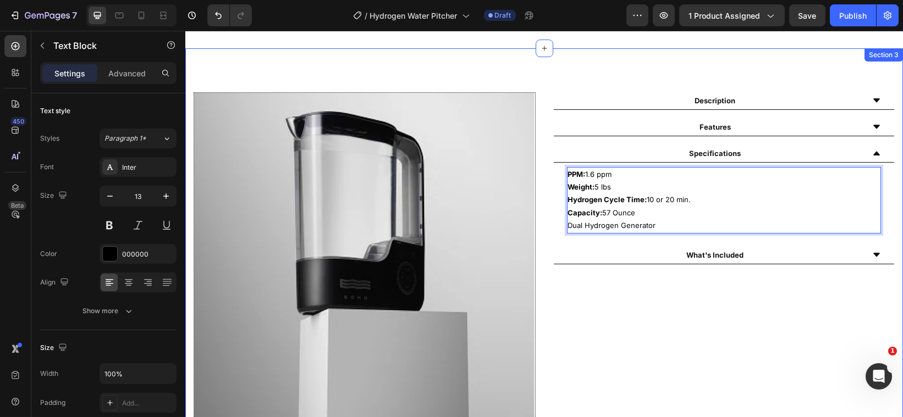
click at [637, 300] on div "Description Features Specifications PPM: 1.6 ppm Weight: 5 lbs Hydrogen Cycle T…" at bounding box center [724, 263] width 342 height 342
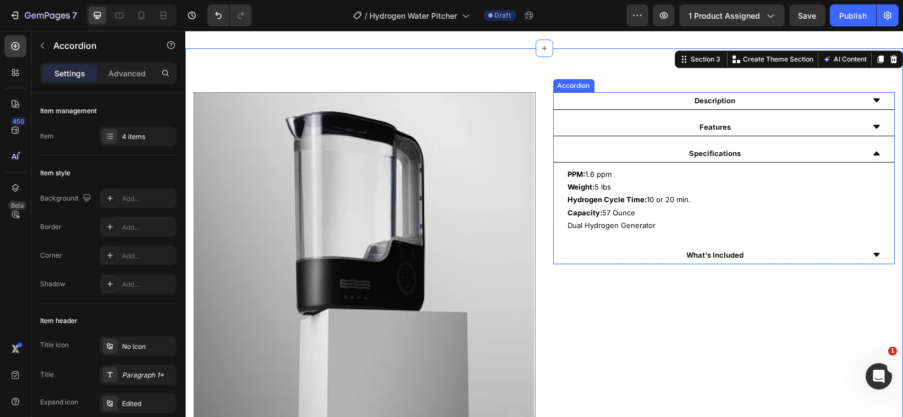
click at [872, 155] on icon at bounding box center [876, 153] width 9 height 9
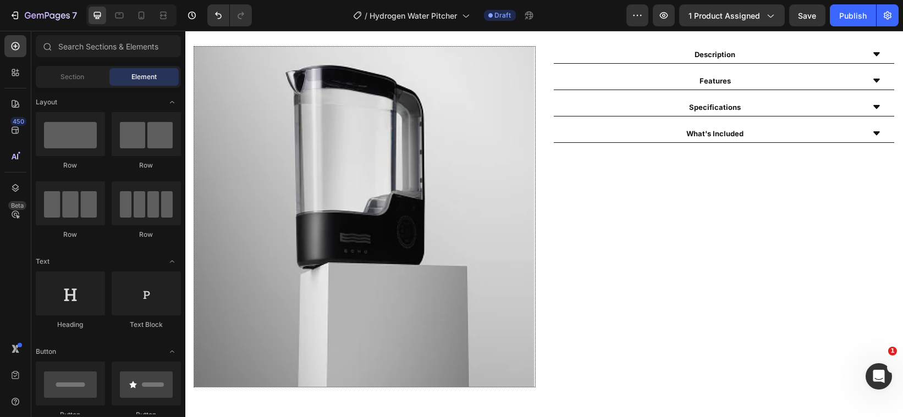
scroll to position [562, 0]
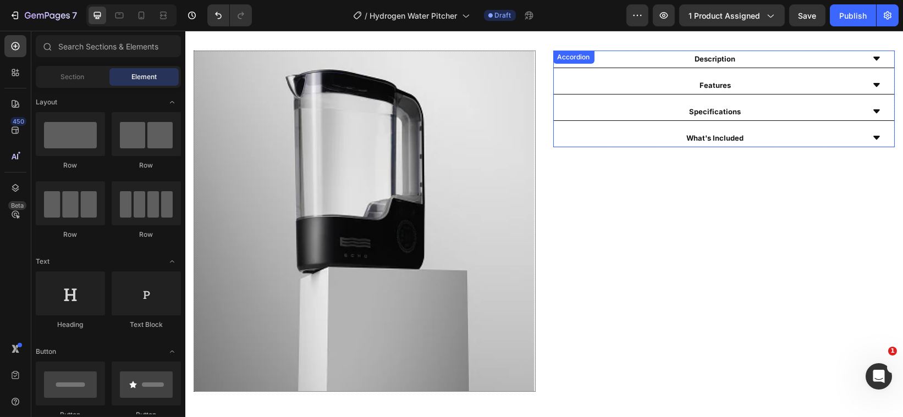
click at [872, 112] on icon at bounding box center [876, 111] width 9 height 9
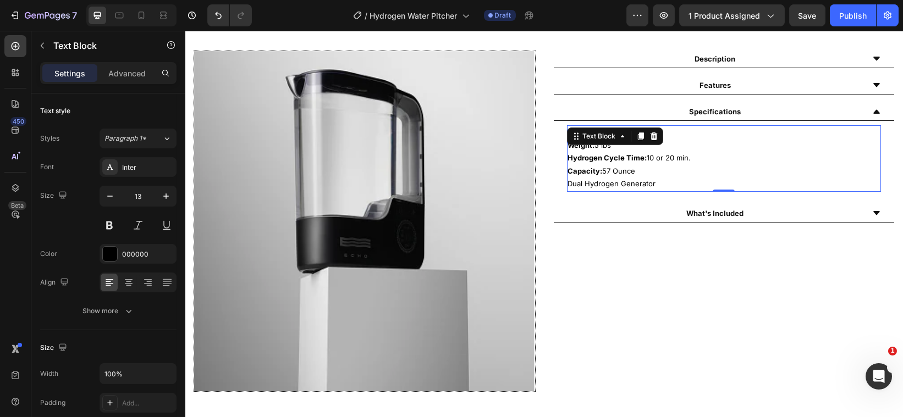
click at [695, 160] on p "Hydrogen Cycle Time: 10 or 20 min." at bounding box center [724, 158] width 312 height 13
click at [687, 158] on p "Hydrogen Cycle Time: 10 or 20 min." at bounding box center [724, 158] width 312 height 13
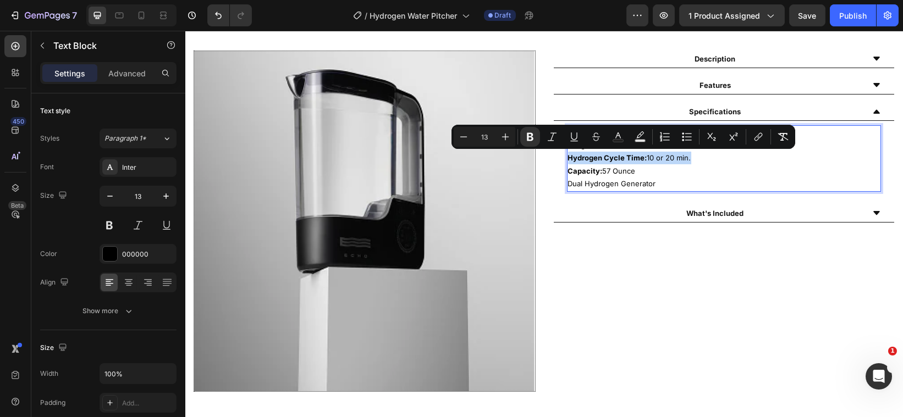
drag, startPoint x: 687, startPoint y: 158, endPoint x: 563, endPoint y: 156, distance: 124.3
click at [568, 156] on p "Hydrogen Cycle Time: 10 or 20 min." at bounding box center [724, 158] width 312 height 13
copy p "Hydrogen Cycle Time: 10 or 20 min."
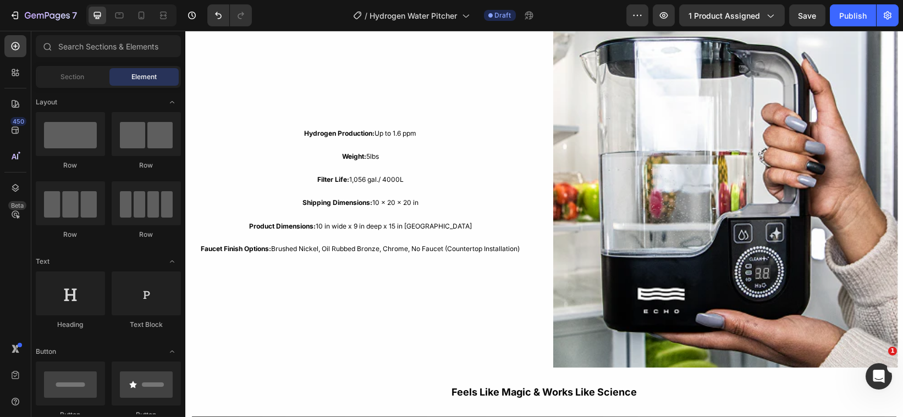
scroll to position [1085, 0]
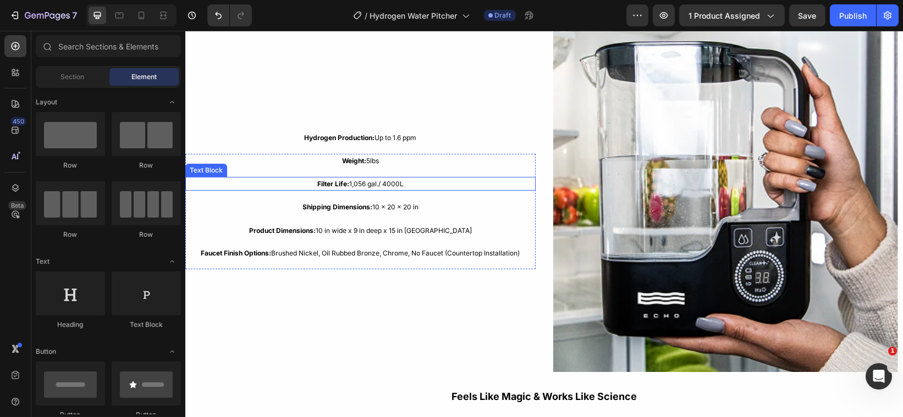
click at [405, 182] on p "Filter Life: 1,056 gal./ 4000L" at bounding box center [360, 184] width 348 height 12
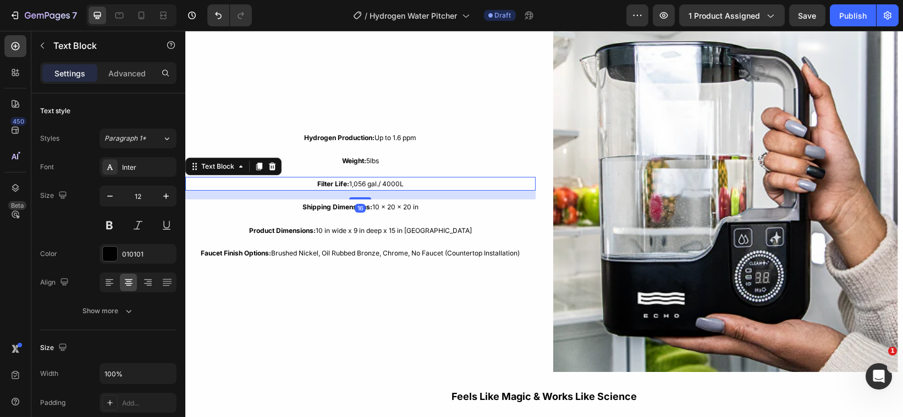
click at [405, 182] on p "Filter Life: 1,056 gal./ 4000L" at bounding box center [360, 184] width 348 height 12
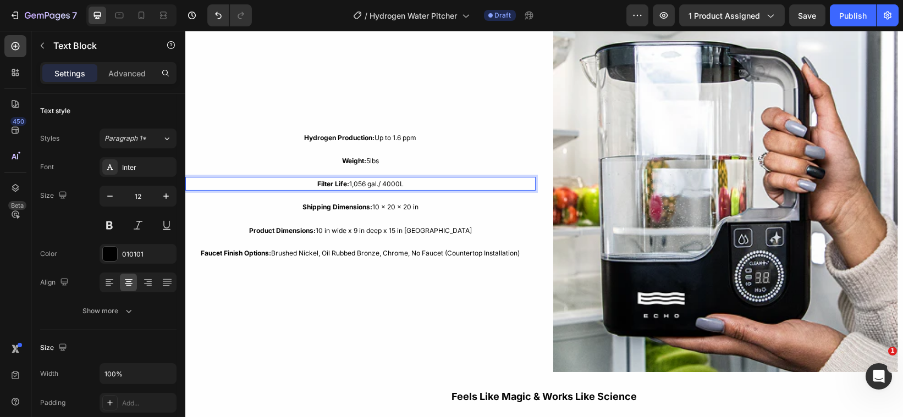
click at [405, 182] on p "Filter Life: 1,056 gal./ 4000L" at bounding box center [360, 184] width 348 height 12
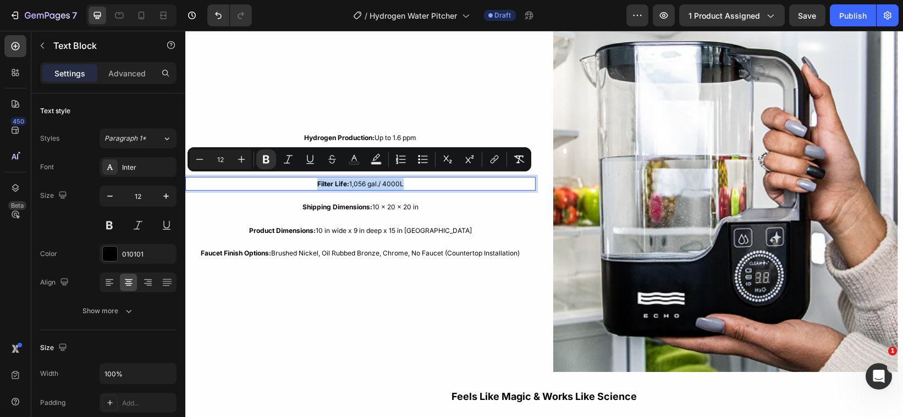
drag, startPoint x: 405, startPoint y: 182, endPoint x: 313, endPoint y: 177, distance: 92.0
click at [313, 178] on p "Filter Life: 1,056 gal./ 4000L" at bounding box center [360, 184] width 348 height 12
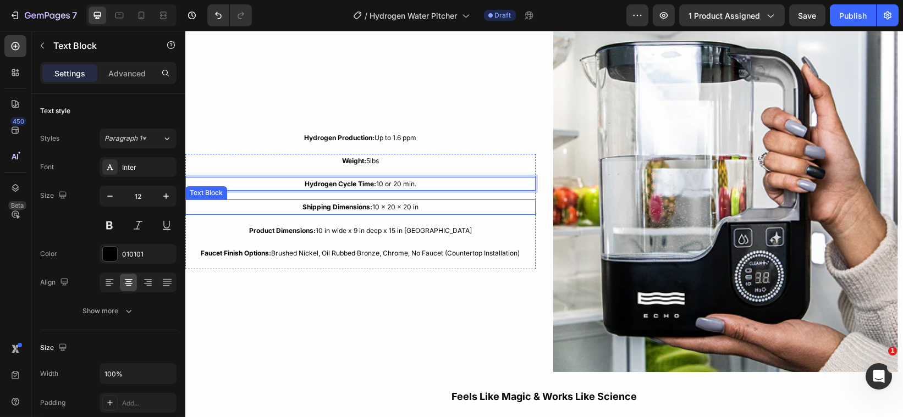
click at [417, 203] on p "Shipping Dimensions: 10 x 20 x 20 in" at bounding box center [360, 207] width 348 height 13
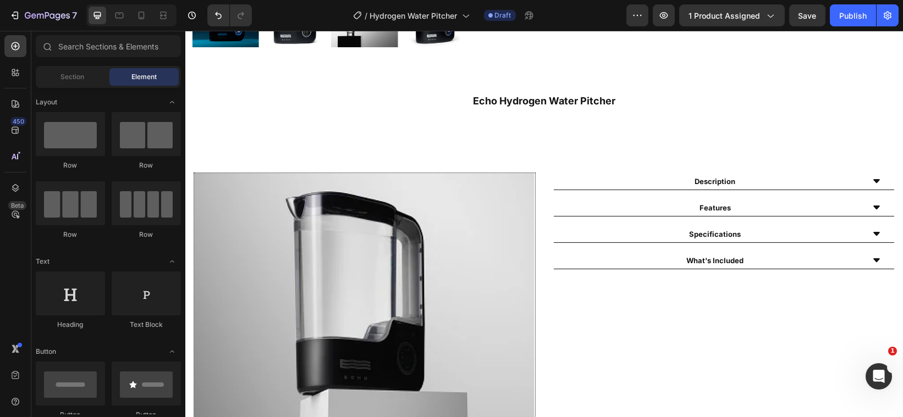
scroll to position [450, 0]
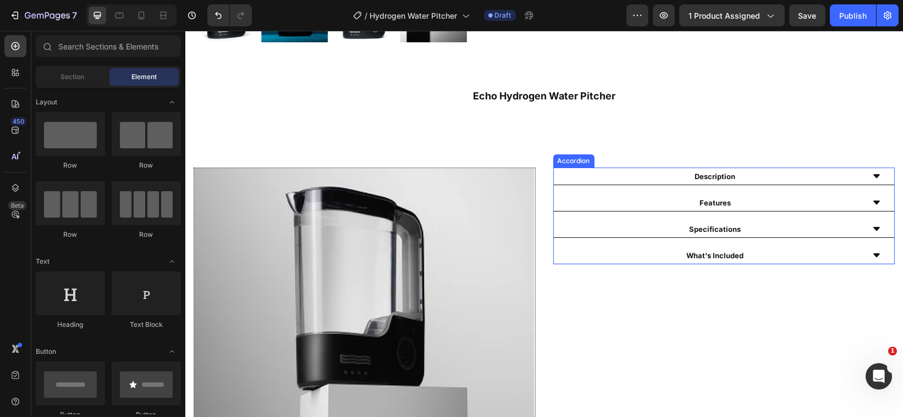
click at [872, 225] on icon at bounding box center [876, 229] width 9 height 9
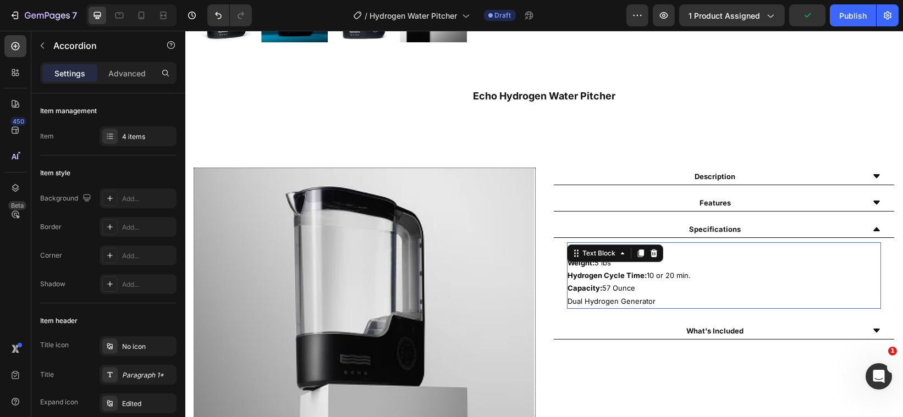
click at [634, 285] on p "Capacity: 57 Ounce" at bounding box center [724, 288] width 312 height 13
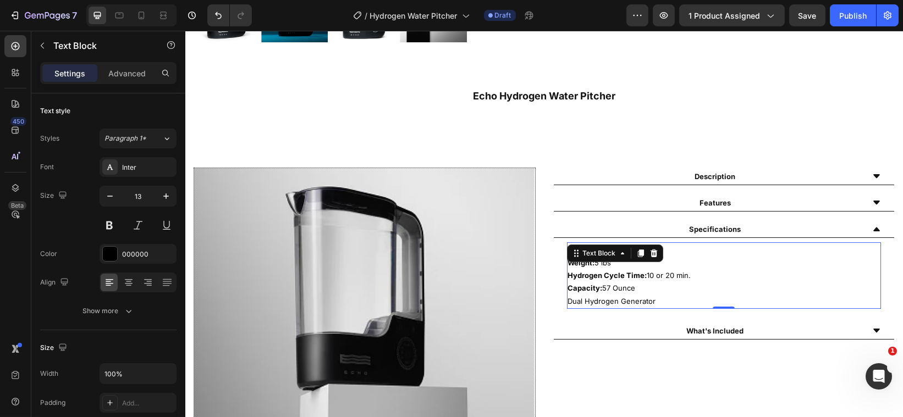
click at [634, 285] on p "Capacity: 57 Ounce" at bounding box center [724, 288] width 312 height 13
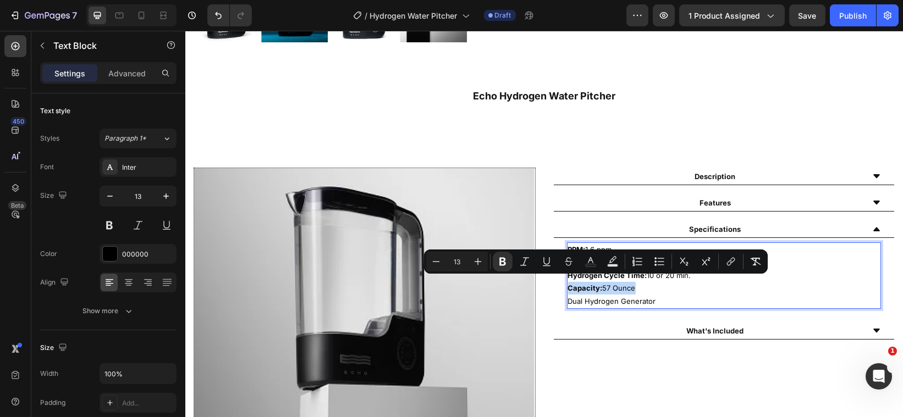
drag, startPoint x: 634, startPoint y: 285, endPoint x: 563, endPoint y: 282, distance: 71.6
click at [568, 282] on p "Capacity: 57 Ounce" at bounding box center [724, 288] width 312 height 13
copy p "Capacity: 57 Ounce"
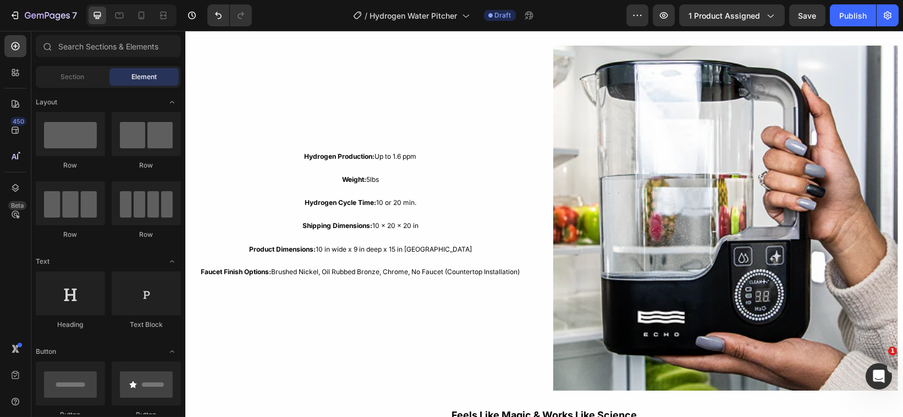
scroll to position [1095, 0]
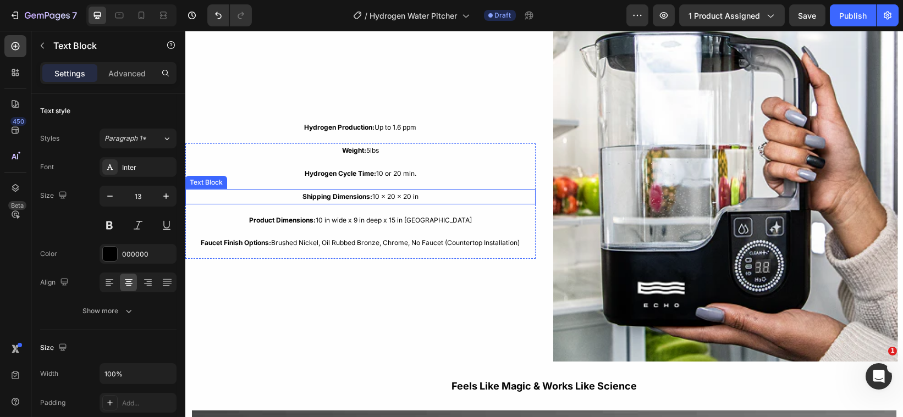
click at [421, 195] on p "Shipping Dimensions: 10 x 20 x 20 in" at bounding box center [360, 196] width 348 height 13
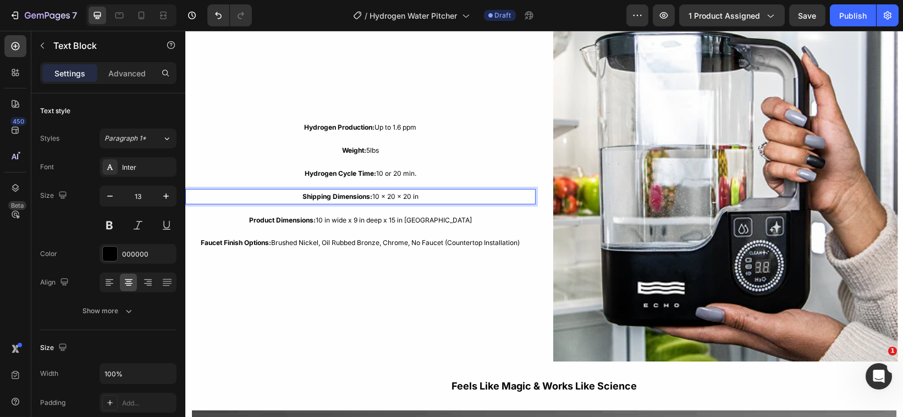
click at [421, 195] on p "Shipping Dimensions: 10 x 20 x 20 in" at bounding box center [360, 196] width 348 height 13
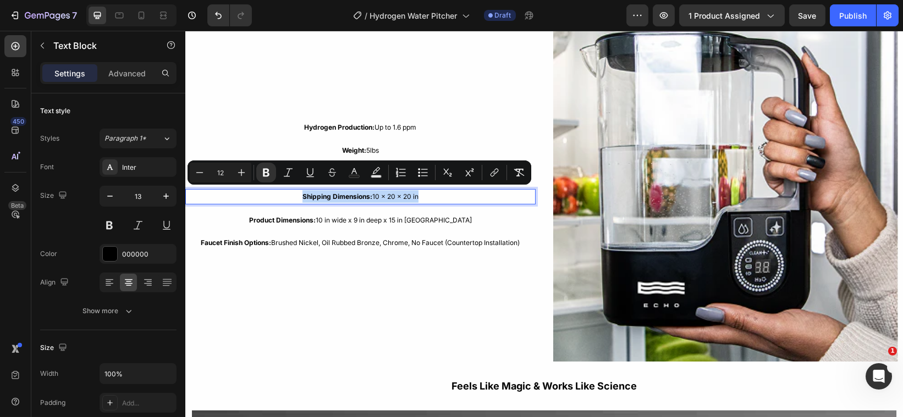
drag, startPoint x: 421, startPoint y: 195, endPoint x: 299, endPoint y: 191, distance: 122.1
click at [299, 191] on p "Shipping Dimensions: 10 x 20 x 20 in" at bounding box center [360, 196] width 348 height 13
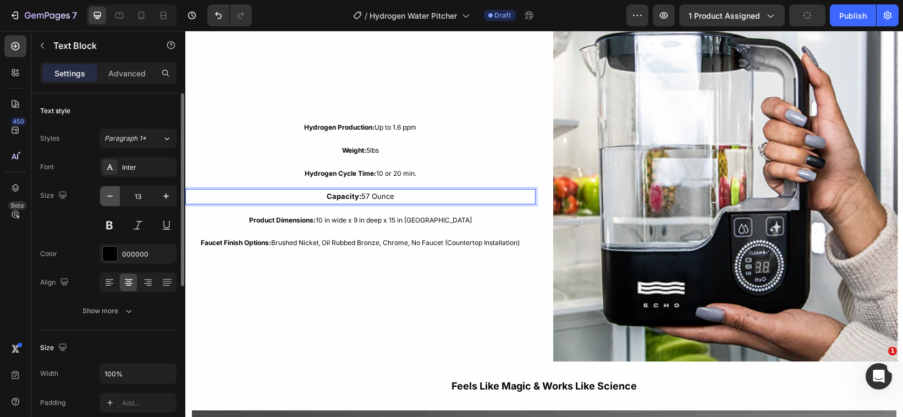
click at [112, 201] on icon "button" at bounding box center [110, 196] width 11 height 11
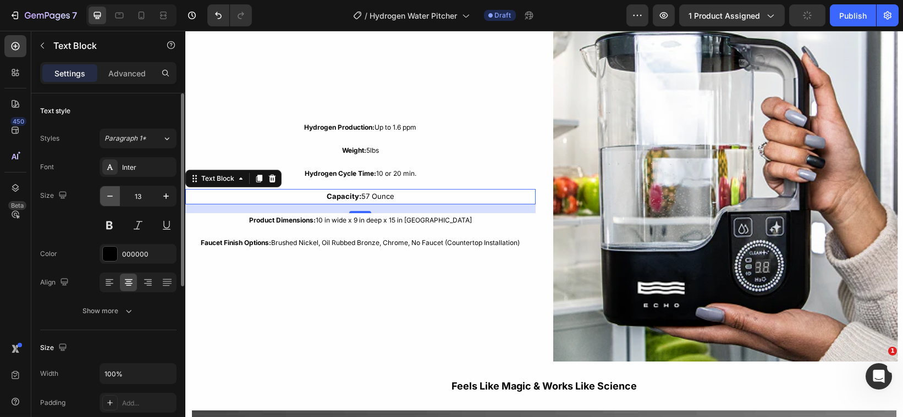
type input "12"
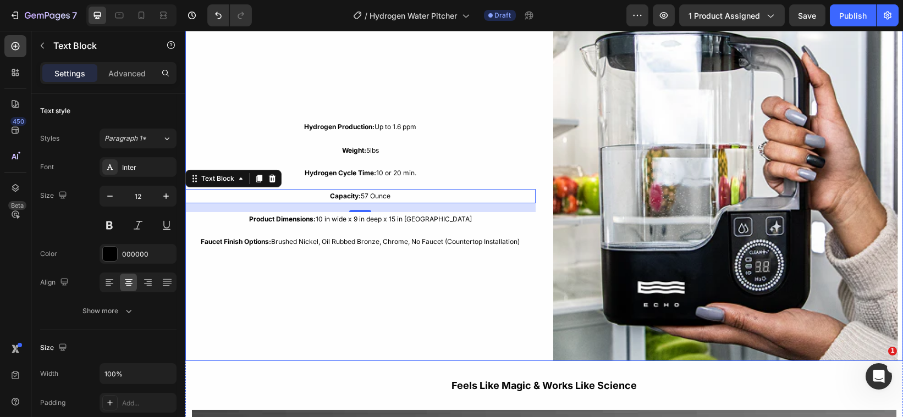
click at [253, 285] on div "Hydrogen Production: Up to 1.6 ppm Text Block Weight: 5lbs Text Block Hydrogen …" at bounding box center [360, 189] width 350 height 346
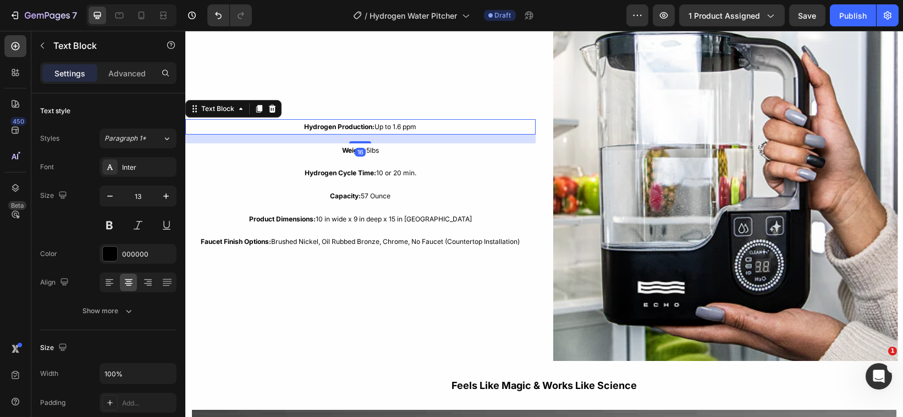
click at [373, 126] on span "Hydrogen Production: Up to 1.6 ppm" at bounding box center [360, 127] width 112 height 8
click at [422, 124] on p "Hydrogen Production: Up to 1.6 ppm" at bounding box center [360, 126] width 348 height 13
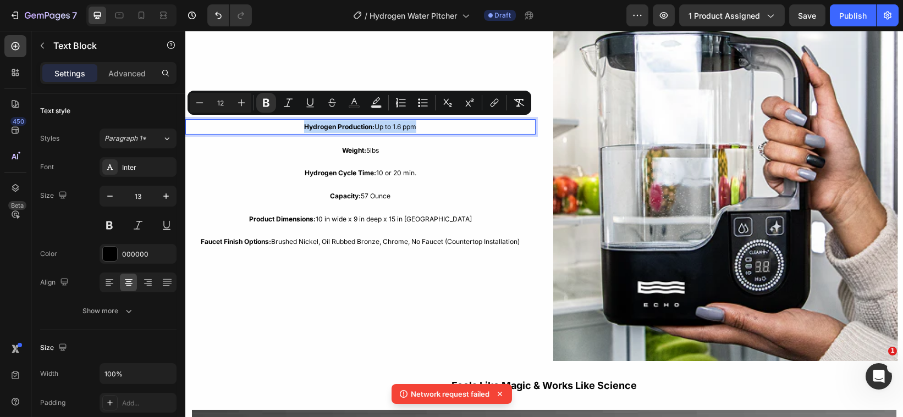
drag, startPoint x: 422, startPoint y: 124, endPoint x: 300, endPoint y: 120, distance: 121.6
click at [300, 120] on p "Hydrogen Production: Up to 1.6 ppm" at bounding box center [360, 126] width 348 height 13
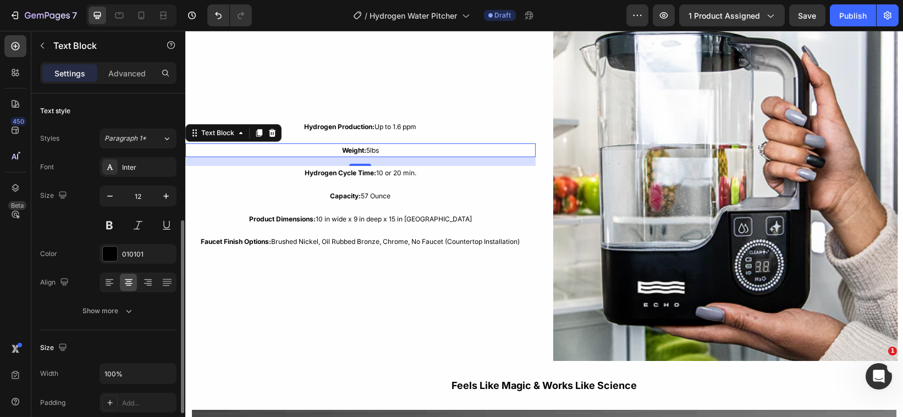
click at [381, 149] on p "Weight: 5lbs" at bounding box center [360, 151] width 348 height 12
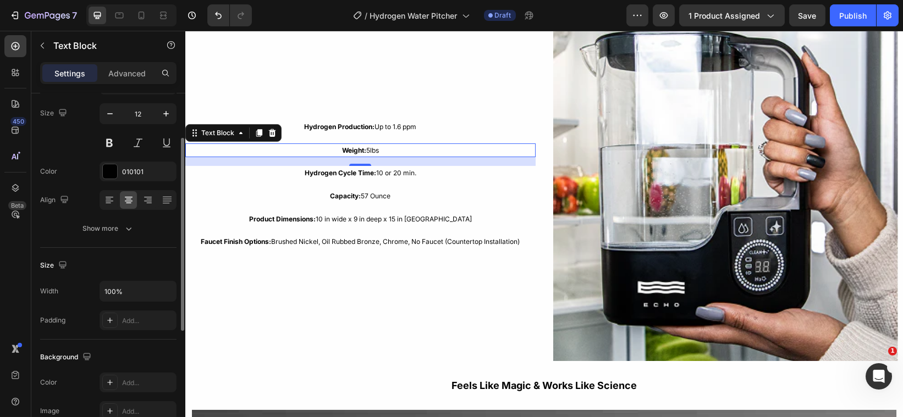
click at [381, 149] on p "Weight: 5lbs" at bounding box center [360, 151] width 348 height 12
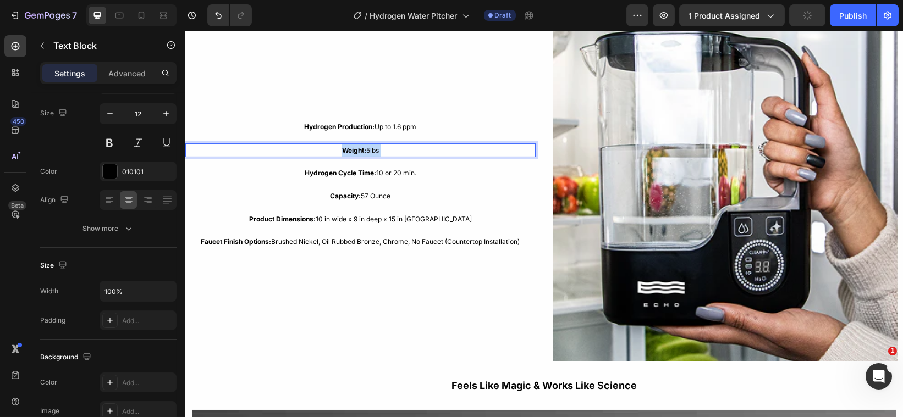
drag, startPoint x: 381, startPoint y: 150, endPoint x: 333, endPoint y: 145, distance: 48.1
click at [333, 145] on p "Weight: 5lbs" at bounding box center [360, 151] width 348 height 12
click at [382, 147] on p "Weight: 5lbs" at bounding box center [360, 151] width 348 height 12
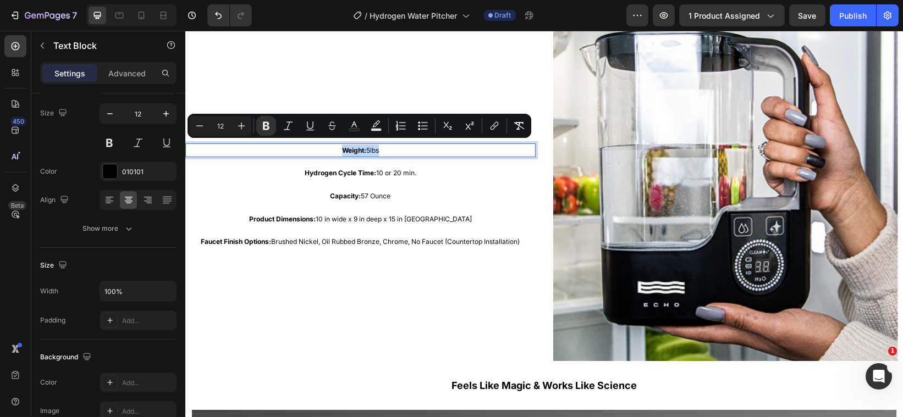
drag, startPoint x: 382, startPoint y: 147, endPoint x: 338, endPoint y: 144, distance: 44.1
click at [338, 145] on p "Weight: 5lbs" at bounding box center [360, 151] width 348 height 12
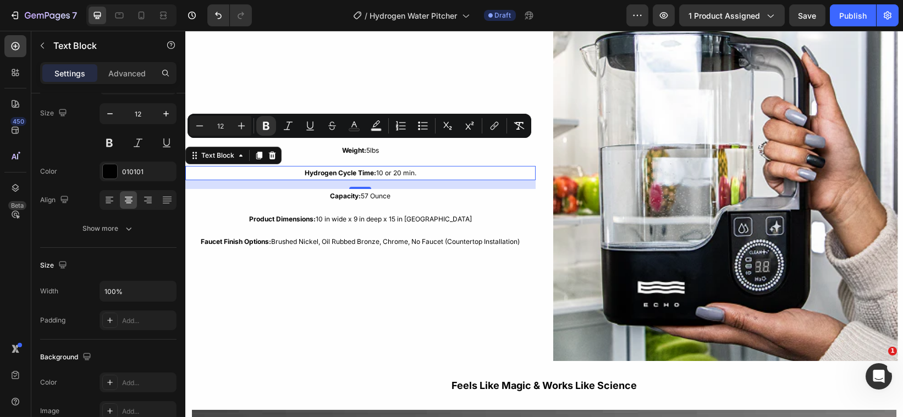
click at [420, 169] on p "Hydrogen Cycle Time: 10 or 20 min." at bounding box center [360, 173] width 348 height 12
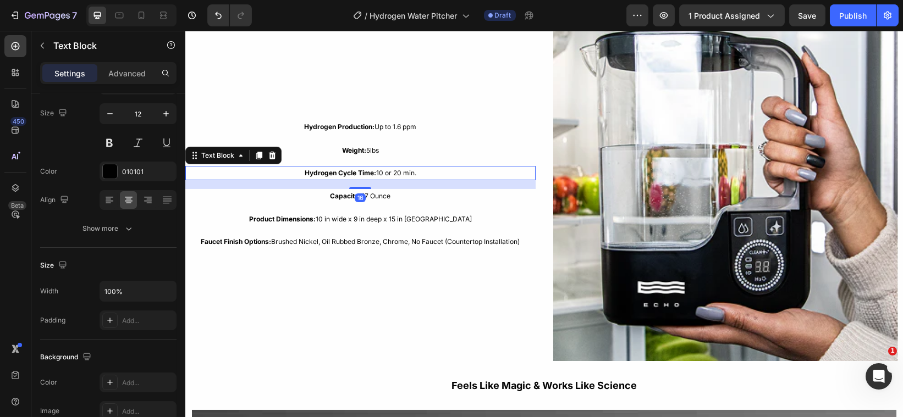
scroll to position [1096, 0]
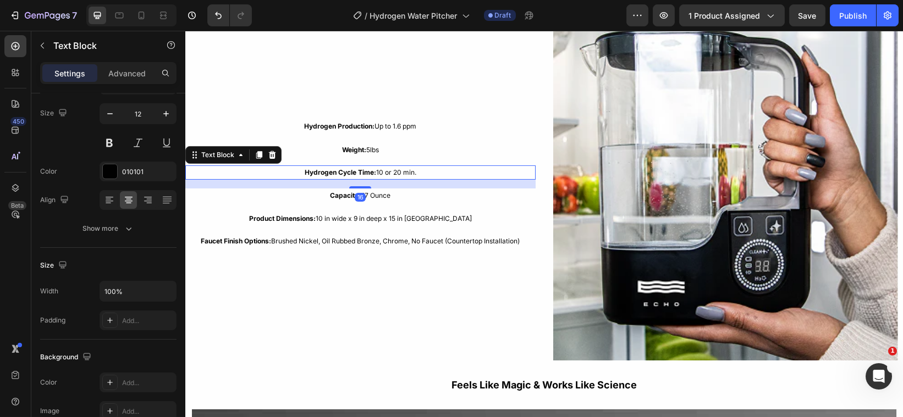
click at [420, 169] on p "Hydrogen Cycle Time: 10 or 20 min." at bounding box center [360, 173] width 348 height 12
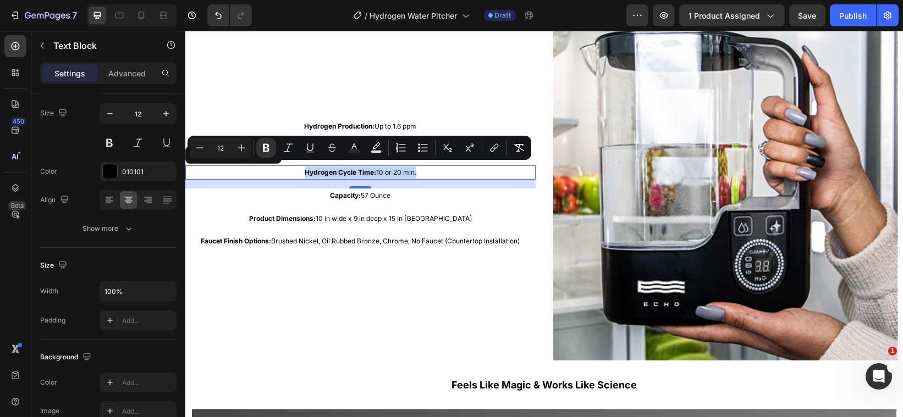
drag, startPoint x: 420, startPoint y: 170, endPoint x: 290, endPoint y: 165, distance: 130.4
click at [290, 167] on p "Hydrogen Cycle Time: 10 or 20 min." at bounding box center [360, 173] width 348 height 12
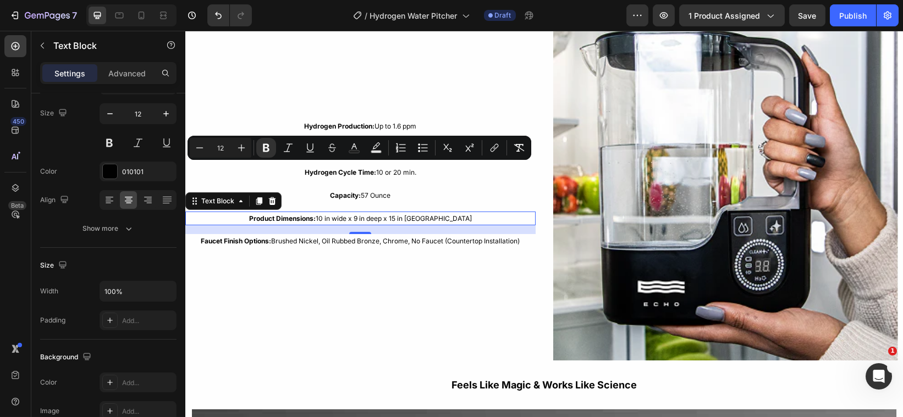
click at [389, 216] on span "Product Dimensions: 10 in wide x 9 in deep x 15 in Tall" at bounding box center [360, 219] width 223 height 8
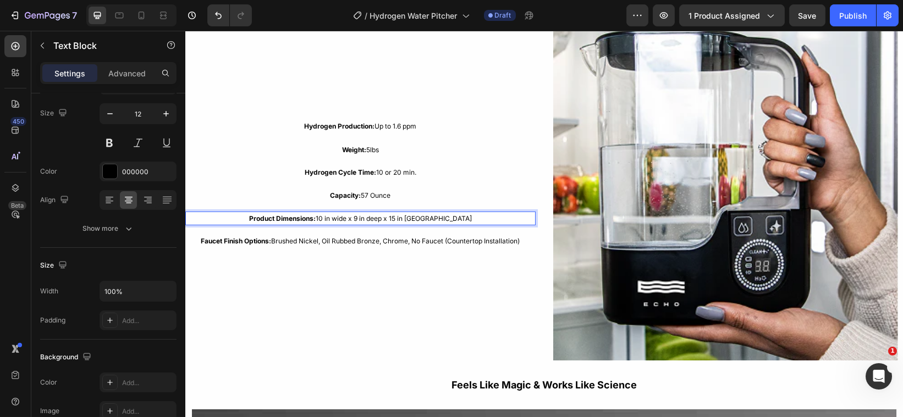
click at [449, 217] on p "Product Dimensions: 10 in wide x 9 in deep x 15 in Tall" at bounding box center [360, 219] width 348 height 12
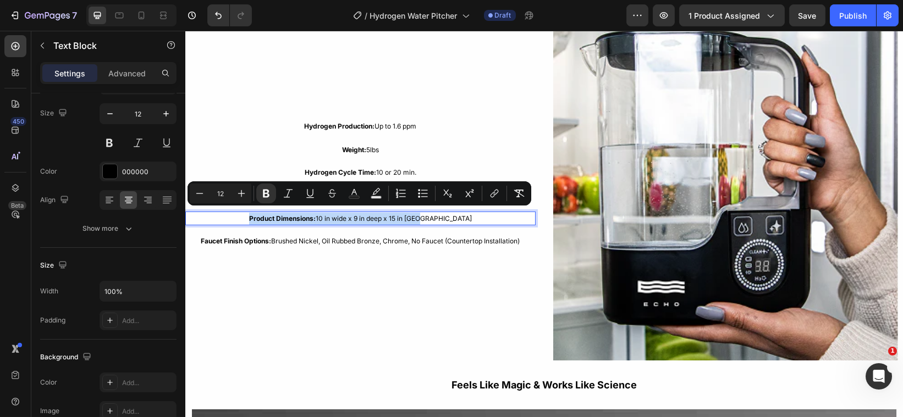
drag, startPoint x: 449, startPoint y: 217, endPoint x: 270, endPoint y: 207, distance: 180.1
click at [270, 212] on div "Product Dimensions: 10 in wide x 9 in deep x 15 in Tall" at bounding box center [360, 219] width 350 height 14
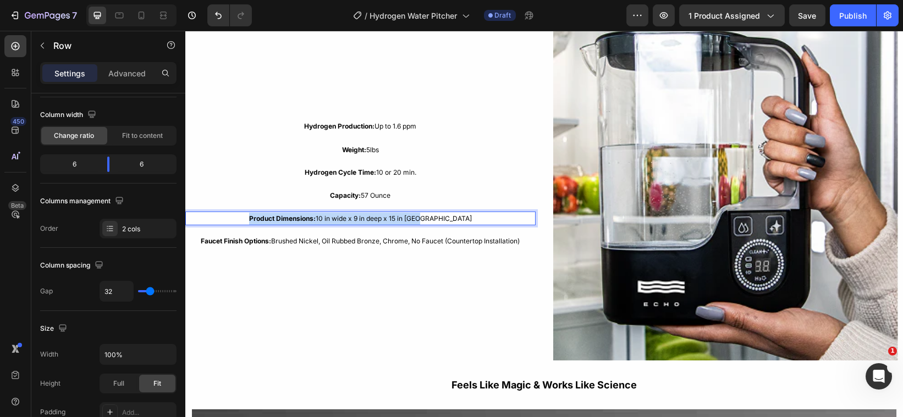
drag, startPoint x: 674, startPoint y: 31, endPoint x: 420, endPoint y: 74, distance: 257.7
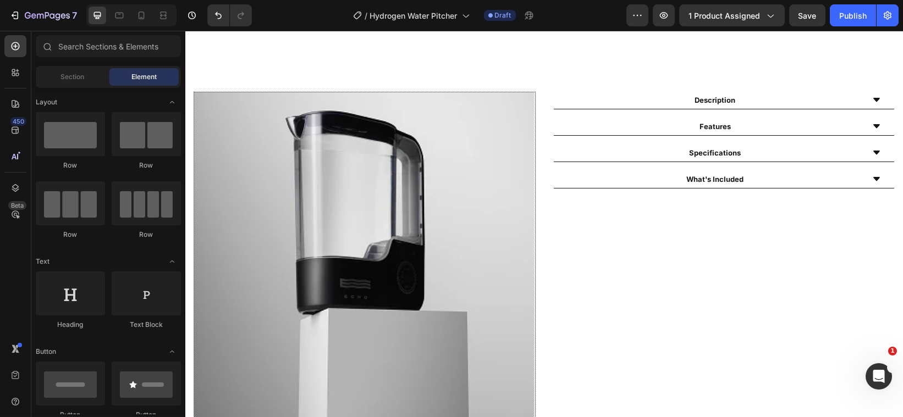
scroll to position [540, 0]
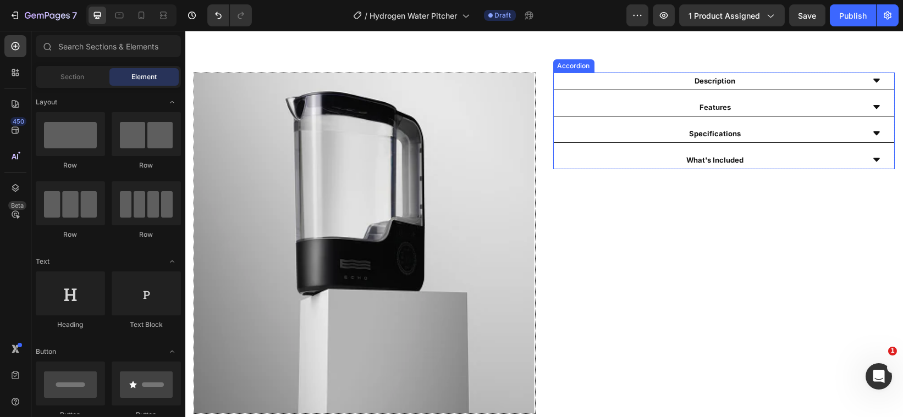
click at [872, 135] on icon at bounding box center [876, 133] width 9 height 9
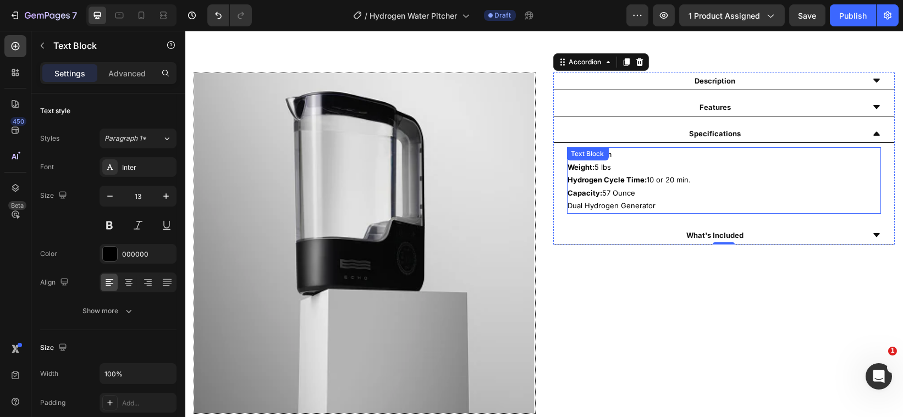
click at [655, 205] on p "Dual Hydrogen Generator" at bounding box center [724, 206] width 312 height 13
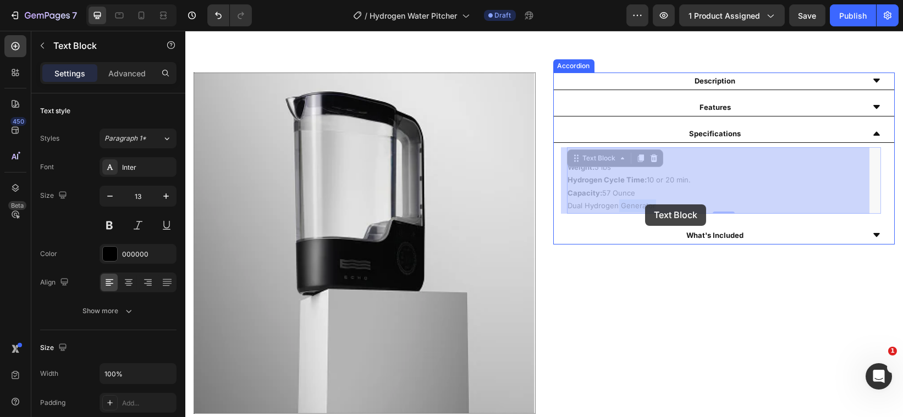
drag, startPoint x: 655, startPoint y: 205, endPoint x: 609, endPoint y: 202, distance: 45.7
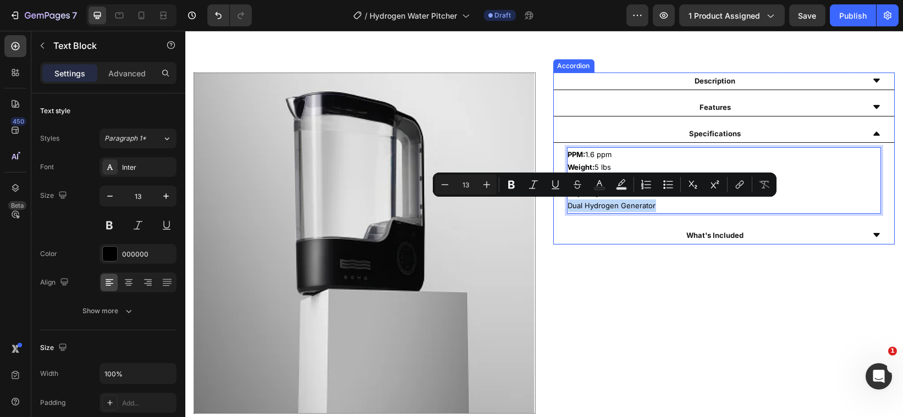
drag, startPoint x: 651, startPoint y: 205, endPoint x: 564, endPoint y: 205, distance: 86.9
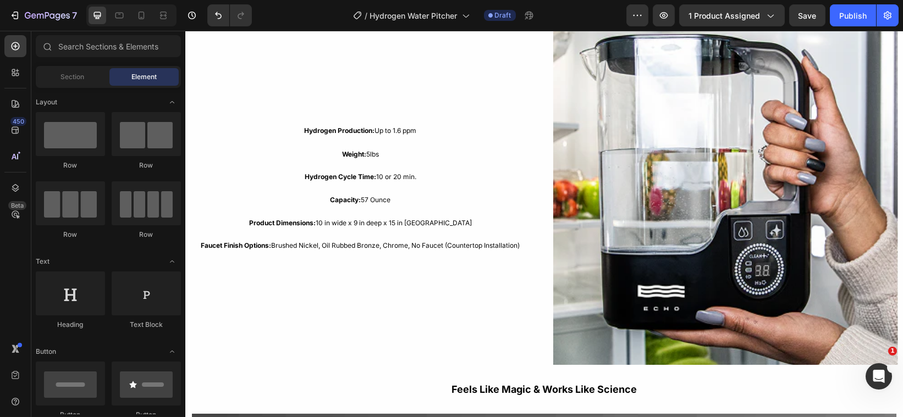
scroll to position [1112, 0]
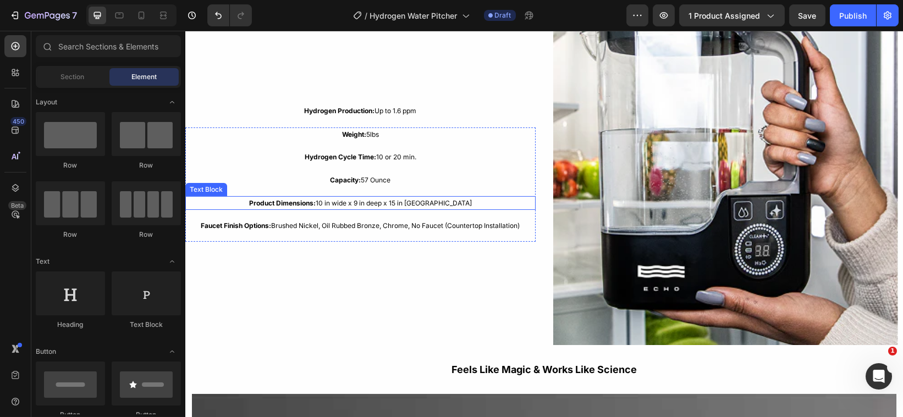
click at [450, 198] on p "Product Dimensions: 10 in wide x 9 in deep x 15 in Tall" at bounding box center [360, 203] width 348 height 12
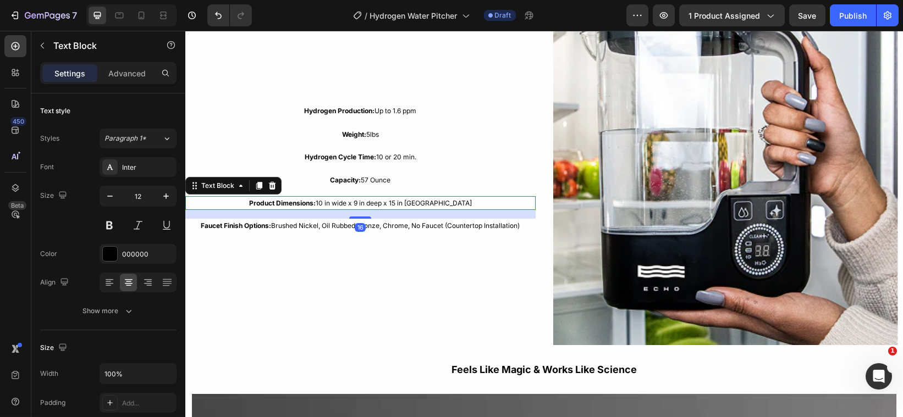
click at [450, 198] on p "Product Dimensions: 10 in wide x 9 in deep x 15 in Tall" at bounding box center [360, 203] width 348 height 12
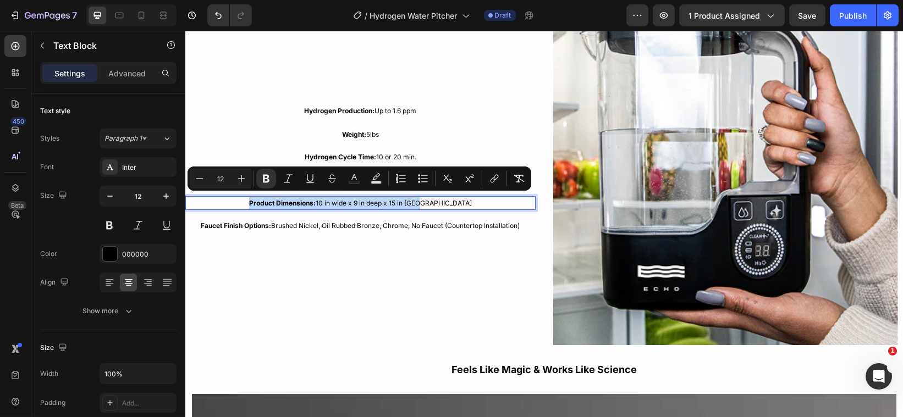
drag, startPoint x: 450, startPoint y: 198, endPoint x: 273, endPoint y: 196, distance: 177.7
click at [273, 197] on p "Product Dimensions: 10 in wide x 9 in deep x 15 in Tall" at bounding box center [360, 203] width 348 height 12
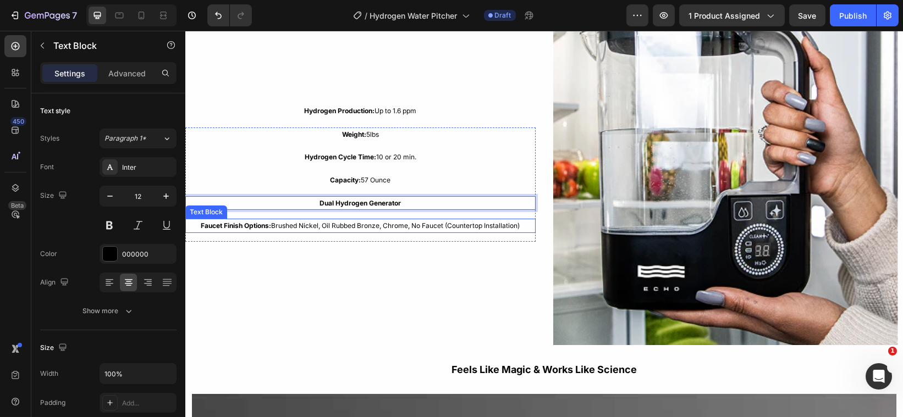
click at [415, 226] on span "Faucet Finish Options: Brushed Nickel, Oil Rubbed Bronze, Chrome, No Faucet (Co…" at bounding box center [359, 226] width 319 height 8
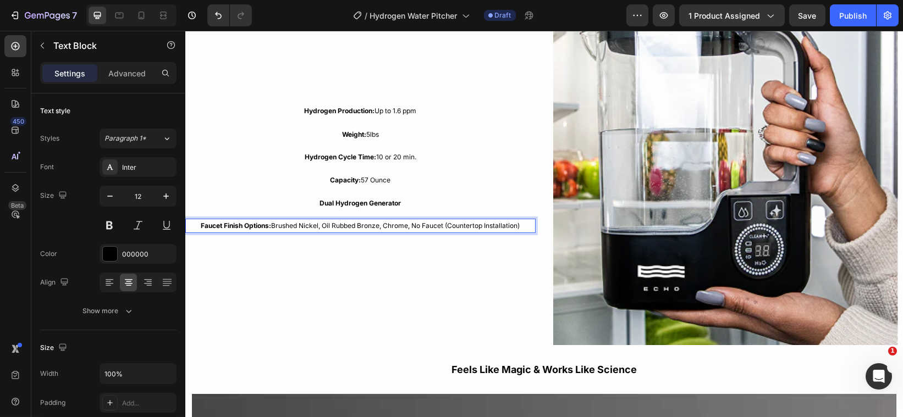
click at [524, 224] on p "Faucet Finish Options: Brushed Nickel, Oil Rubbed Bronze, Chrome, No Faucet (Co…" at bounding box center [360, 226] width 348 height 12
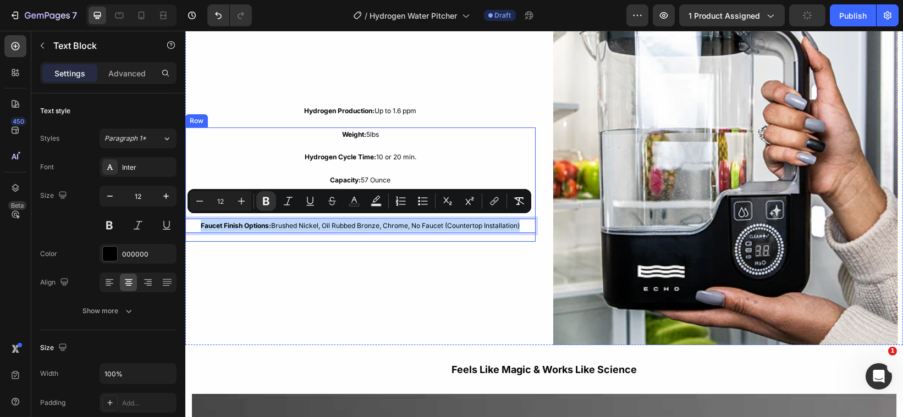
click at [191, 214] on div "Weight: 5lbs Text Block Hydrogen Cycle Time: 10 or 20 min. Text Block Capacity:…" at bounding box center [360, 185] width 350 height 114
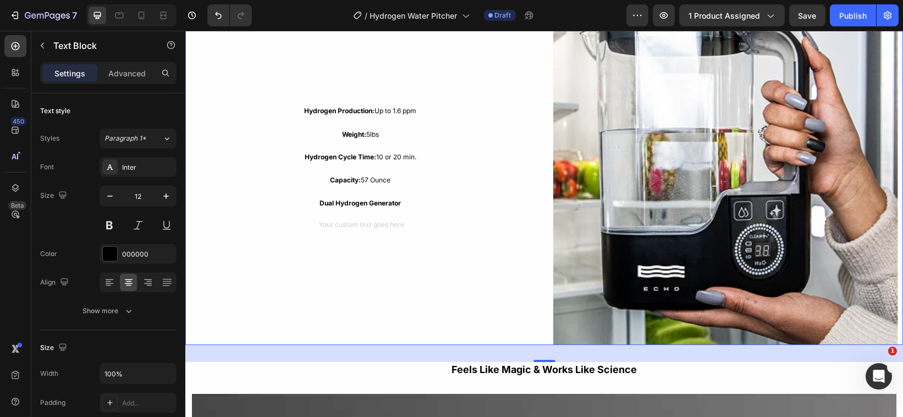
click at [245, 262] on div "Hydrogen Production: Up to 1.6 ppm Text Block Weight: 5lbs Text Block Hydrogen …" at bounding box center [360, 173] width 350 height 346
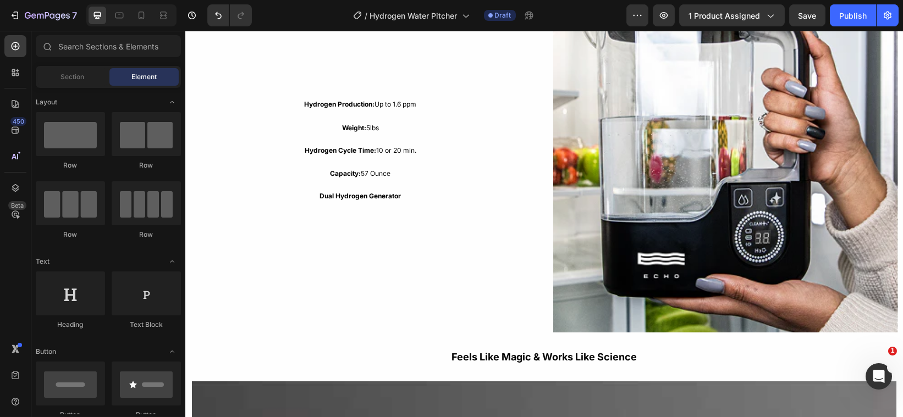
scroll to position [1129, 0]
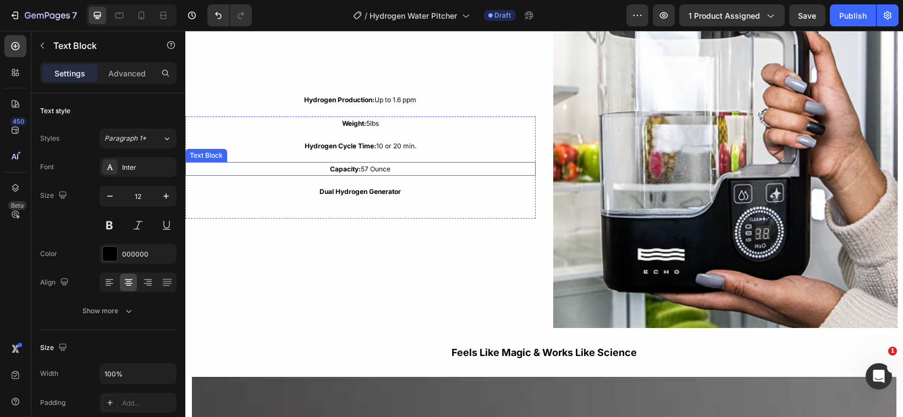
click at [392, 165] on p "Capacity: 57 Ounce" at bounding box center [360, 169] width 348 height 12
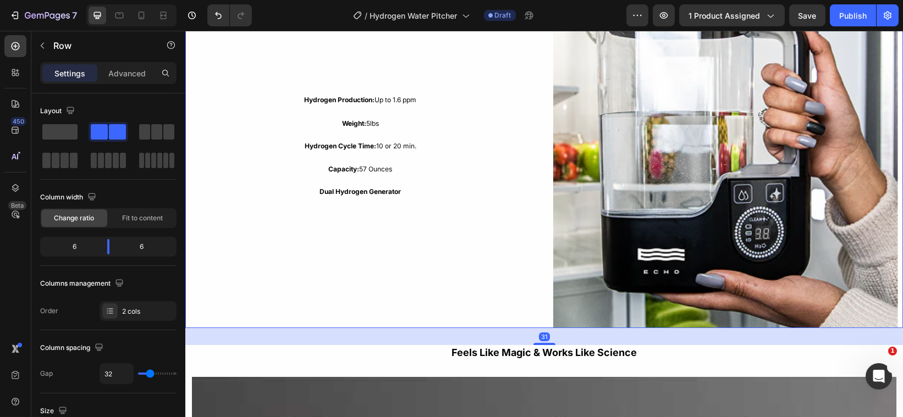
click at [375, 216] on div "Hydrogen Production: Up to 1.6 ppm Text Block Weight: 5lbs Text Block Hydrogen …" at bounding box center [360, 156] width 350 height 346
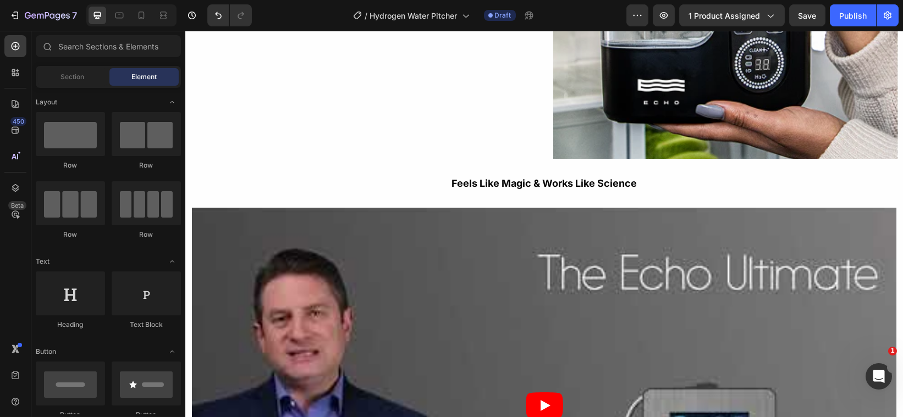
scroll to position [1346, 0]
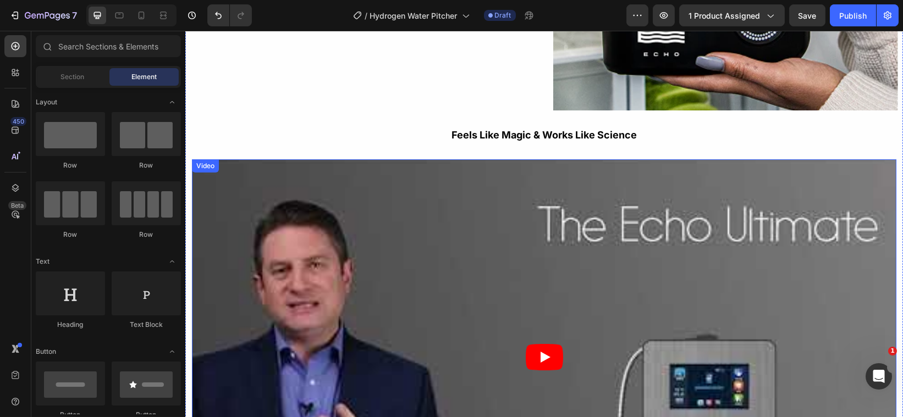
click at [559, 204] on article at bounding box center [543, 358] width 705 height 397
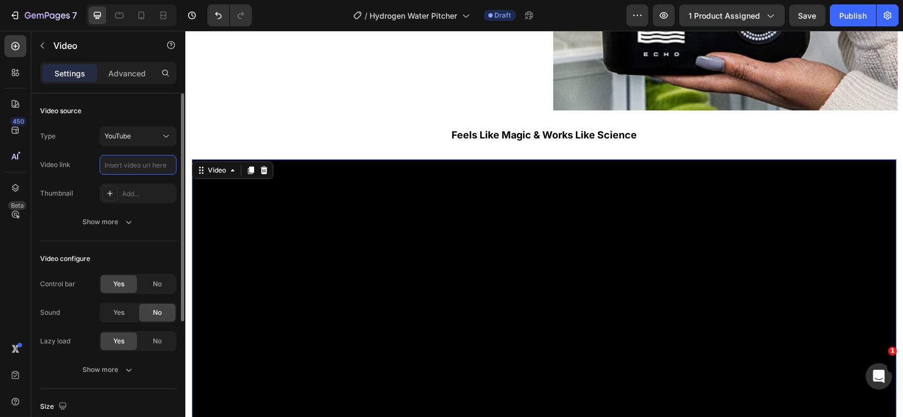
scroll to position [0, 0]
paste input "[URL][DOMAIN_NAME]"
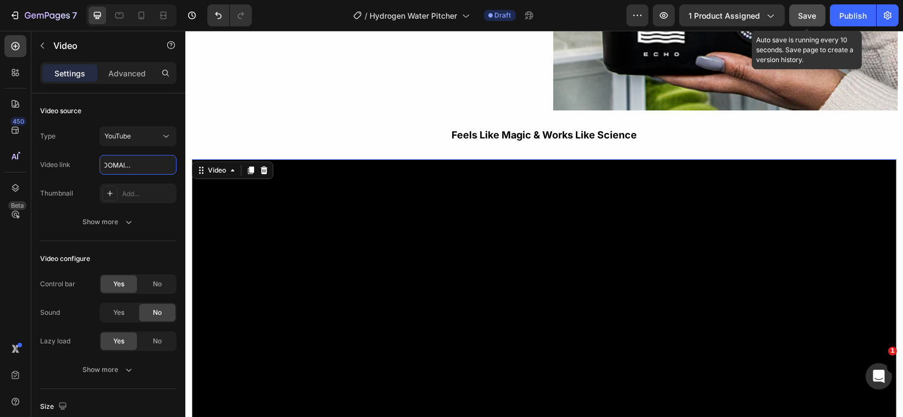
type input "[URL][DOMAIN_NAME]"
click at [805, 17] on span "Save" at bounding box center [808, 15] width 18 height 9
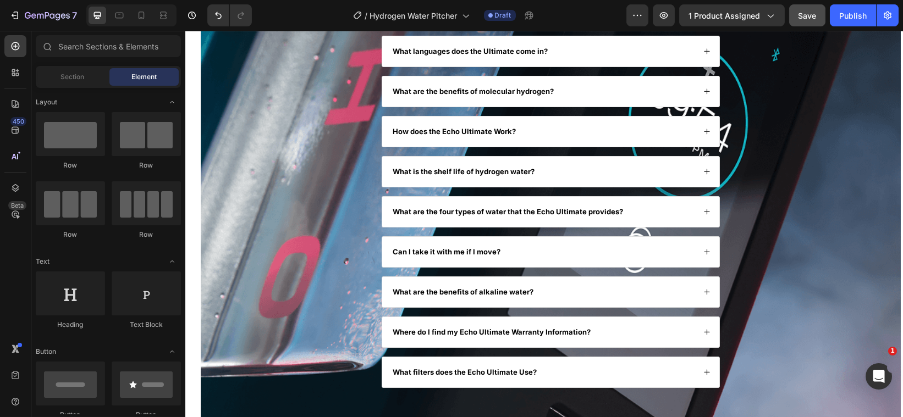
scroll to position [1957, 0]
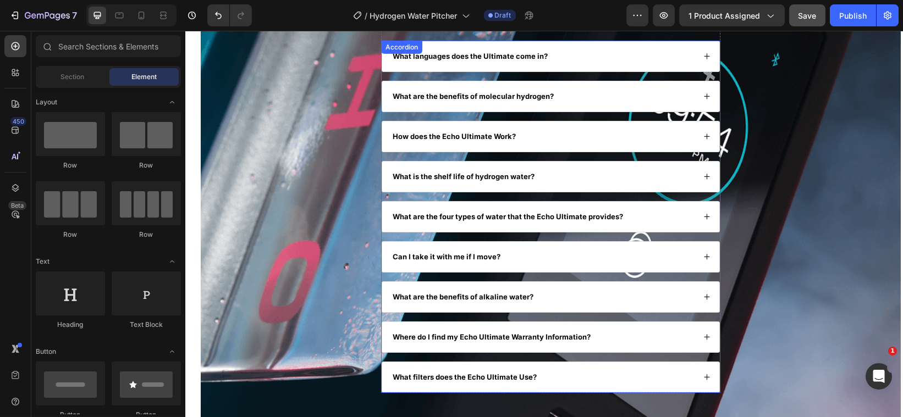
click at [703, 57] on icon at bounding box center [706, 56] width 7 height 7
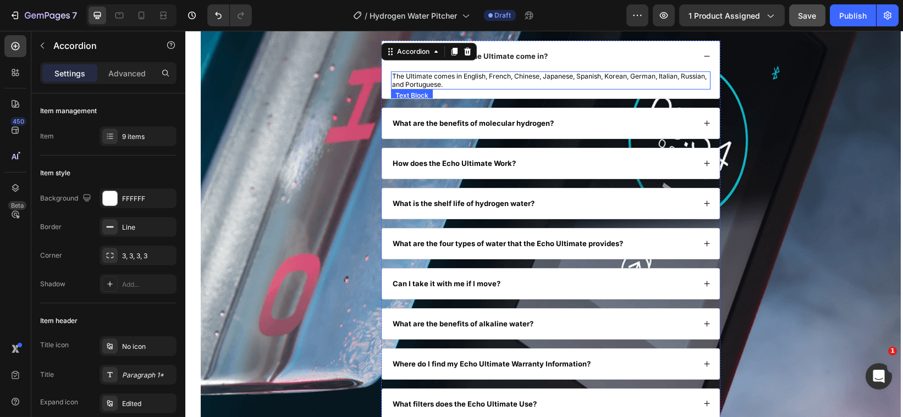
click at [483, 85] on p "The Ultimate comes in English, French, Chinese, Japanese, Spanish, Korean, Germ…" at bounding box center [550, 81] width 317 height 16
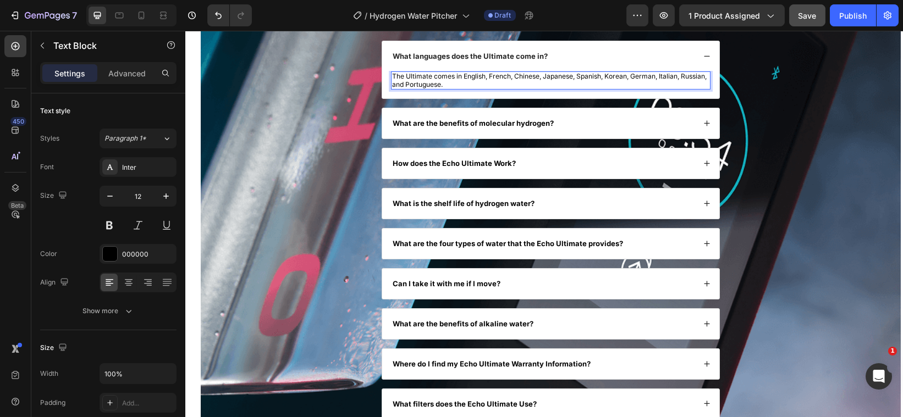
click at [476, 83] on p "The Ultimate comes in English, French, Chinese, Japanese, Spanish, Korean, Germ…" at bounding box center [550, 81] width 317 height 16
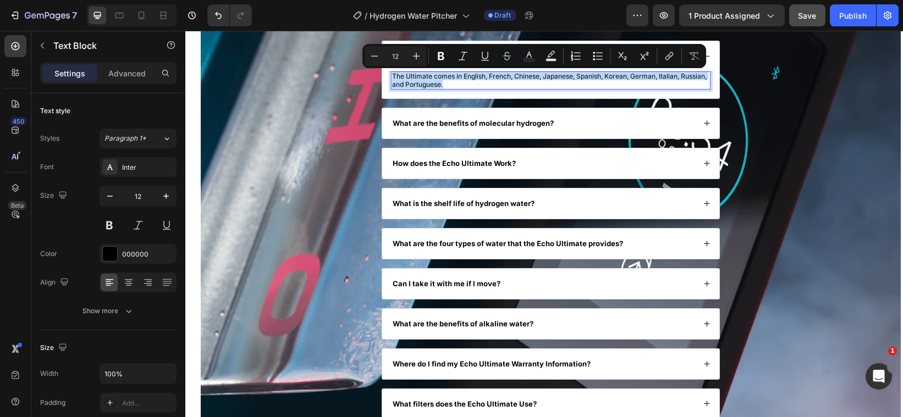
drag, startPoint x: 476, startPoint y: 83, endPoint x: 391, endPoint y: 76, distance: 86.1
click at [392, 76] on p "The Ultimate comes in English, French, Chinese, Japanese, Spanish, Korean, Germ…" at bounding box center [550, 81] width 317 height 16
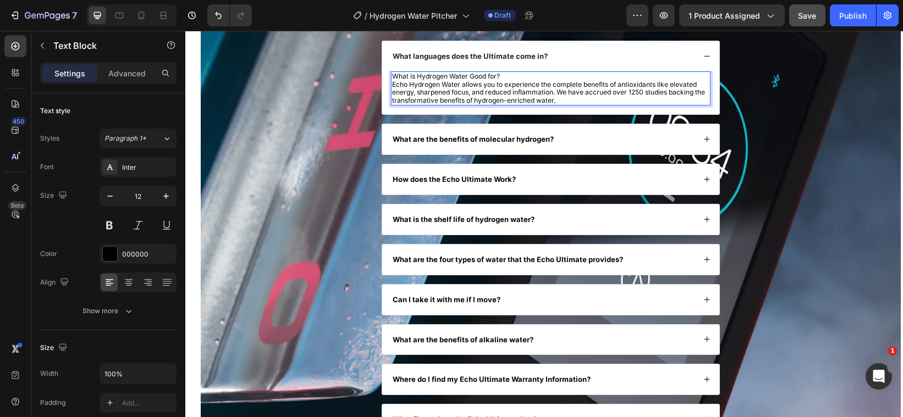
click at [504, 75] on p "What is Hydrogen Water Good for?" at bounding box center [550, 77] width 317 height 8
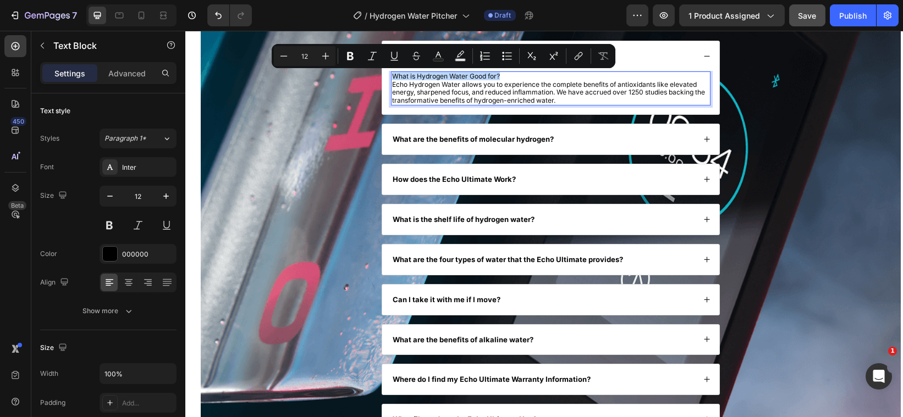
drag, startPoint x: 504, startPoint y: 76, endPoint x: 388, endPoint y: 79, distance: 116.1
click at [392, 79] on p "What is Hydrogen Water Good for?" at bounding box center [550, 77] width 317 height 8
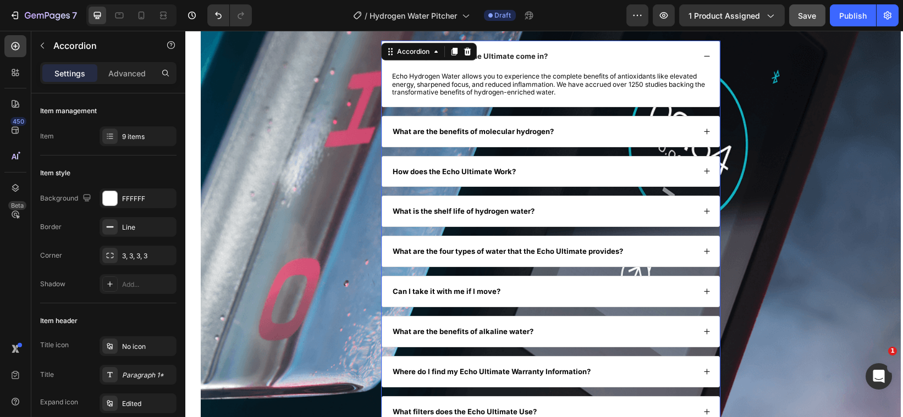
click at [542, 55] on strong "What languages does the Ultimate come in?" at bounding box center [469, 56] width 155 height 9
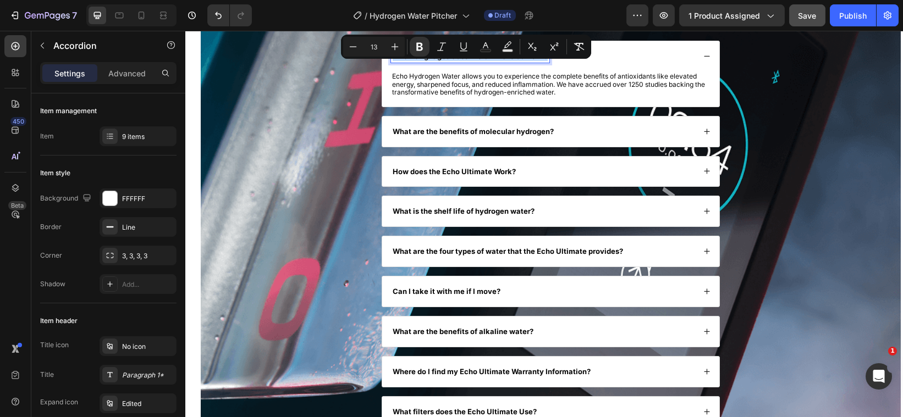
drag, startPoint x: 542, startPoint y: 55, endPoint x: 575, endPoint y: 86, distance: 45.1
click at [391, 56] on div "What languages does the Ultimate come in?" at bounding box center [470, 56] width 158 height 13
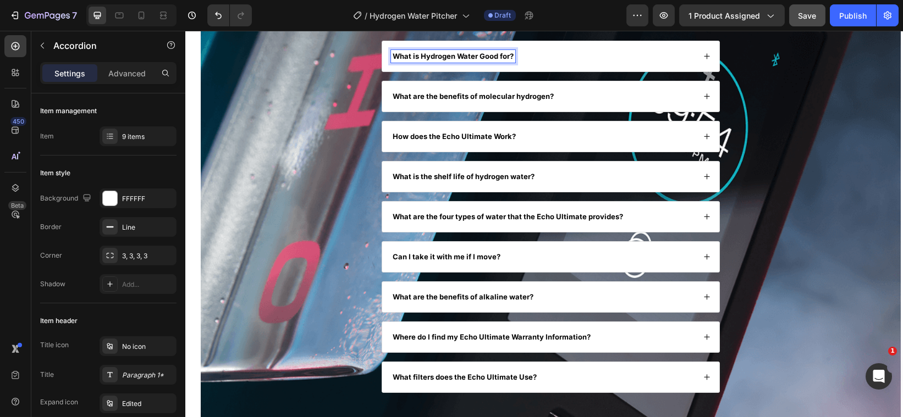
click at [703, 95] on icon at bounding box center [706, 96] width 7 height 7
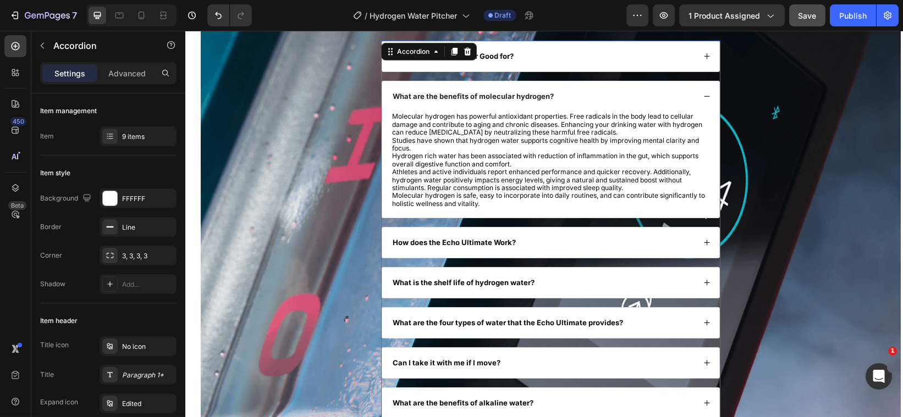
click at [703, 95] on icon at bounding box center [706, 96] width 7 height 7
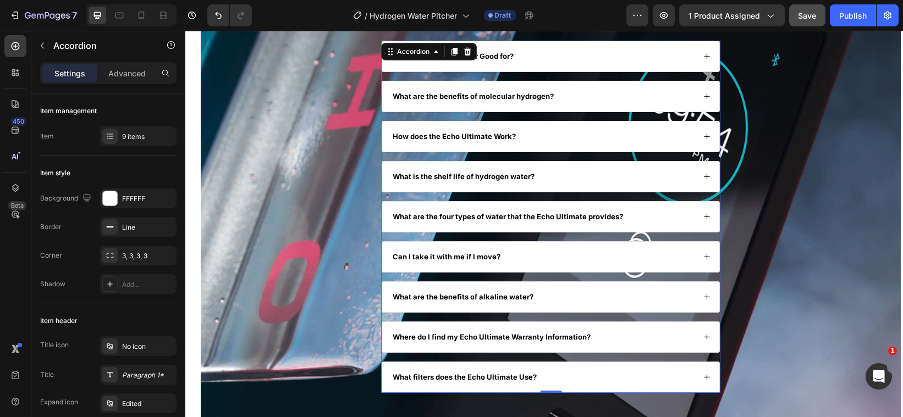
click at [703, 135] on icon at bounding box center [706, 136] width 7 height 7
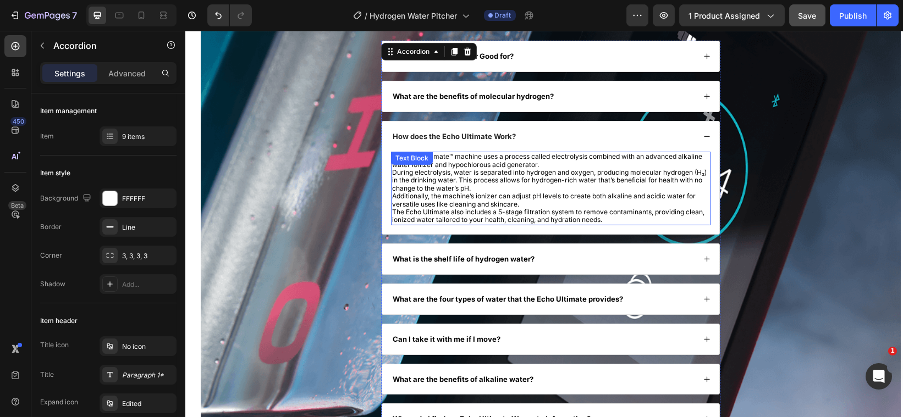
click at [633, 220] on p "The Echo Ultimate also includes a 5-stage filtration system to remove contamina…" at bounding box center [550, 216] width 317 height 16
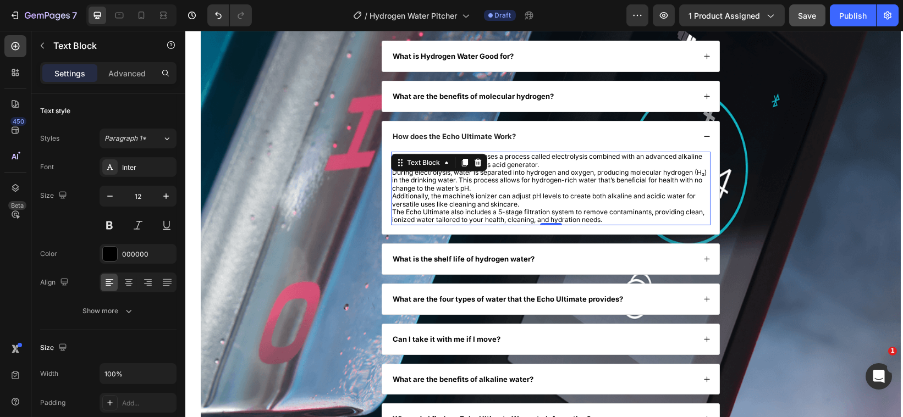
click at [624, 220] on p "The Echo Ultimate also includes a 5-stage filtration system to remove contamina…" at bounding box center [550, 216] width 317 height 16
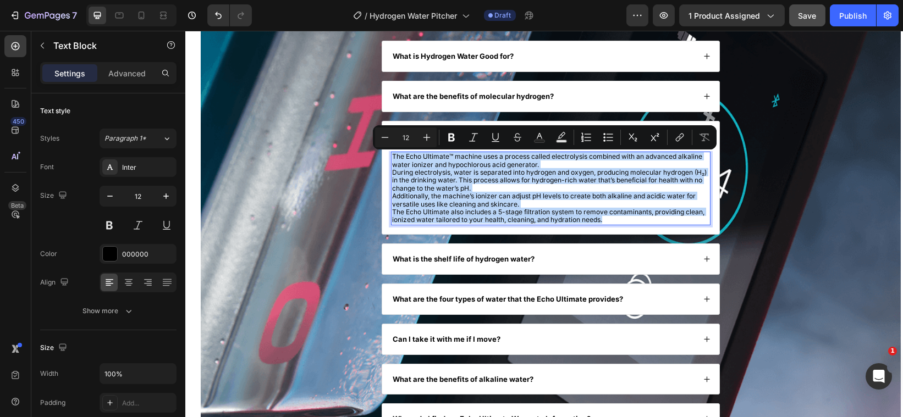
drag, startPoint x: 624, startPoint y: 220, endPoint x: 391, endPoint y: 158, distance: 241.7
click at [391, 158] on div "The Echo Ultimate™ machine uses a process called electrolysis combined with an …" at bounding box center [551, 189] width 320 height 74
click at [392, 158] on p "The Echo Ultimate™ machine uses a process called electrolysis combined with an …" at bounding box center [550, 161] width 317 height 16
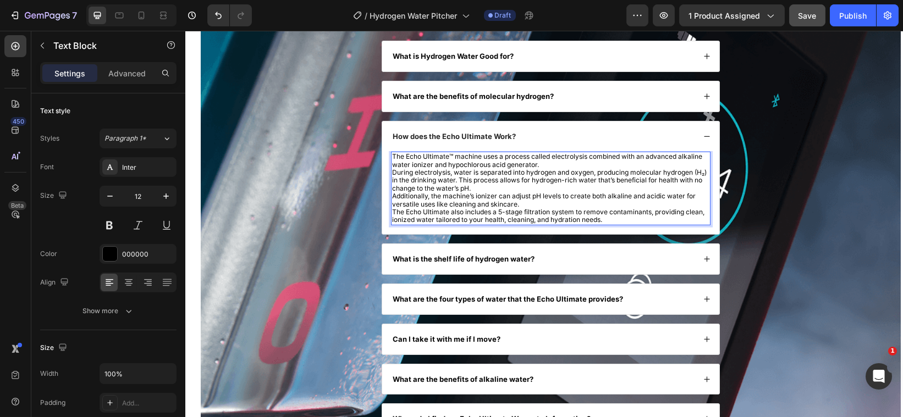
click at [627, 222] on p "The Echo Ultimate also includes a 5-stage filtration system to remove contamina…" at bounding box center [550, 216] width 317 height 16
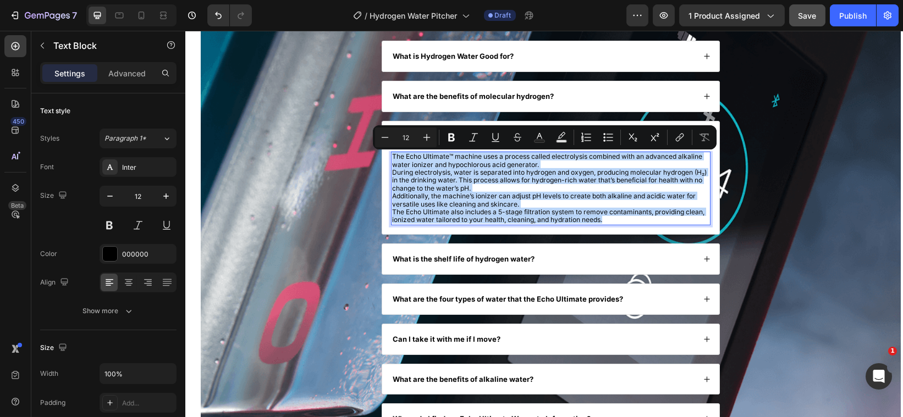
drag, startPoint x: 627, startPoint y: 222, endPoint x: 391, endPoint y: 158, distance: 245.0
click at [391, 158] on div "The Echo Ultimate™ machine uses a process called electrolysis combined with an …" at bounding box center [551, 189] width 320 height 74
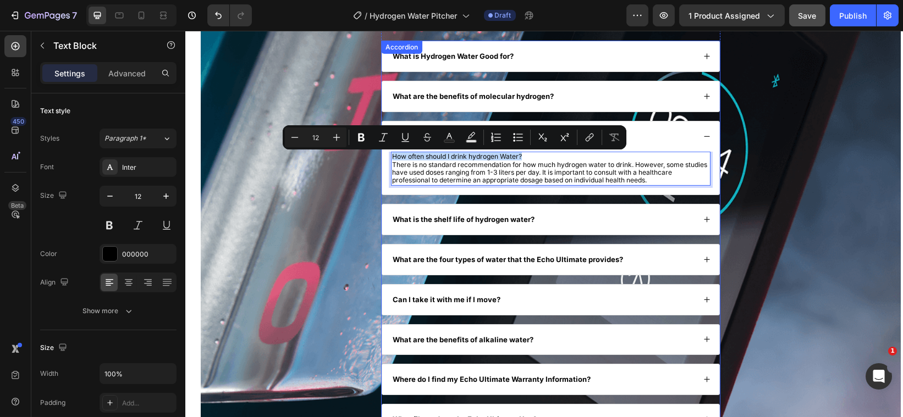
drag, startPoint x: 522, startPoint y: 160, endPoint x: 386, endPoint y: 152, distance: 136.6
click at [386, 152] on div "How does the Echo Ultimate Work? How often should I drink hydrogen Water? There…" at bounding box center [550, 158] width 337 height 73
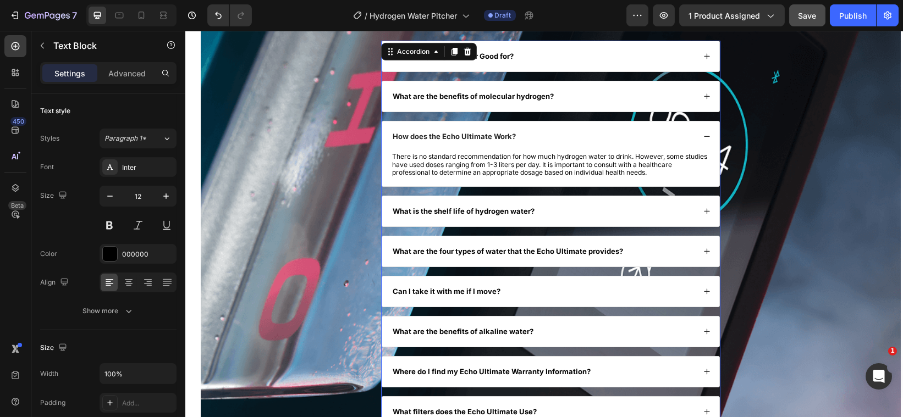
click at [510, 140] on strong "How does the Echo Ultimate Work?" at bounding box center [453, 136] width 123 height 9
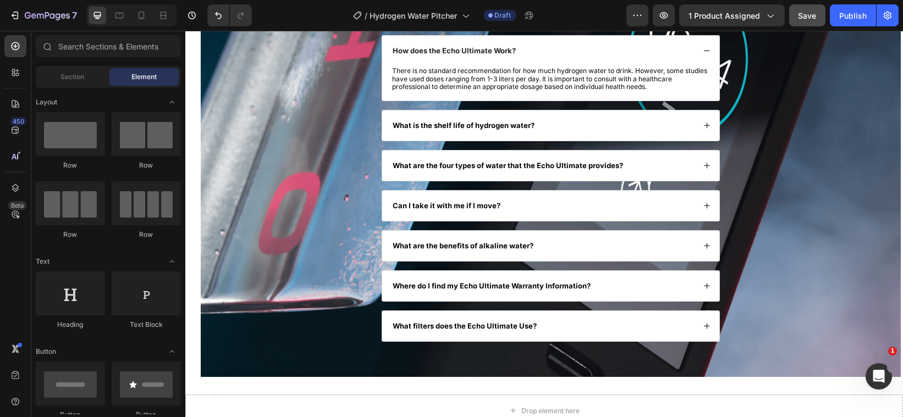
scroll to position [2037, 0]
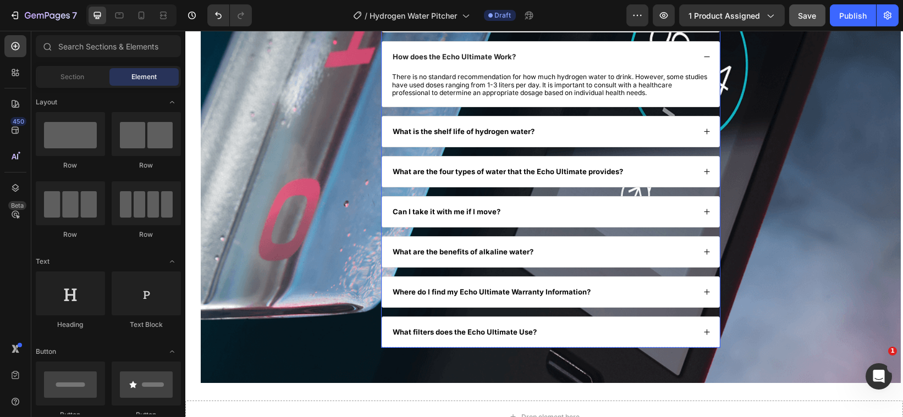
click at [617, 174] on strong "What are the four types of water that the Echo Ultimate provides?" at bounding box center [507, 171] width 230 height 9
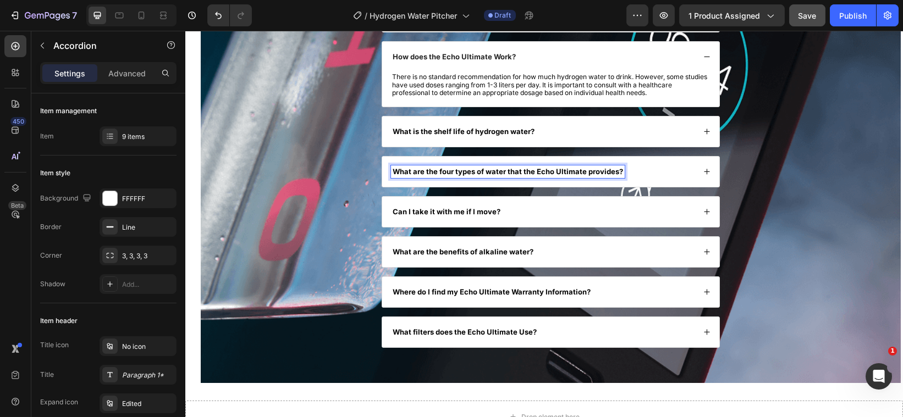
click at [617, 174] on strong "What are the four types of water that the Echo Ultimate provides?" at bounding box center [507, 171] width 230 height 9
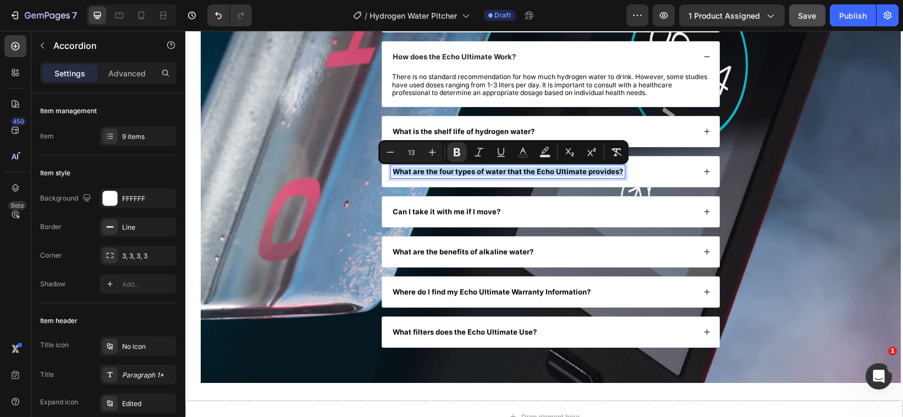
drag, startPoint x: 617, startPoint y: 174, endPoint x: 391, endPoint y: 178, distance: 226.6
click at [391, 178] on div "What are the four types of water that the Echo Ultimate provides?" at bounding box center [508, 172] width 234 height 13
click at [401, 172] on strong "What are the four types of water that the Echo Ultimate provides?" at bounding box center [507, 171] width 230 height 9
drag, startPoint x: 616, startPoint y: 174, endPoint x: 387, endPoint y: 178, distance: 228.8
click at [391, 178] on div "What are the four types of water that the Echo Ultimate provides?" at bounding box center [508, 172] width 234 height 13
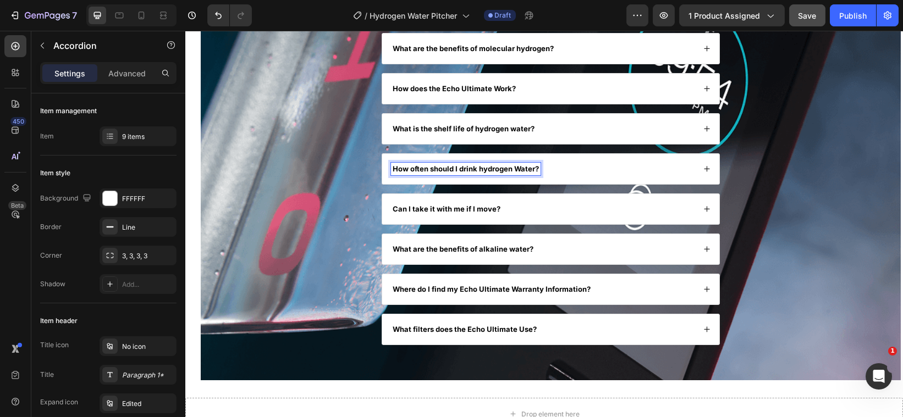
scroll to position [2003, 0]
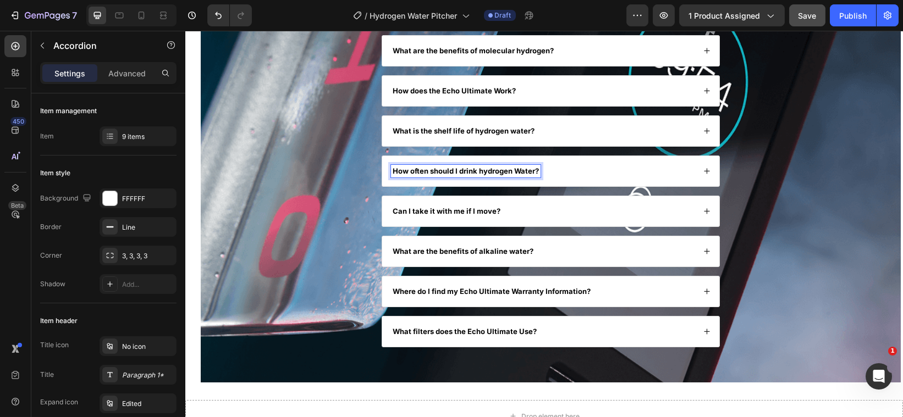
click at [703, 211] on icon at bounding box center [706, 211] width 6 height 6
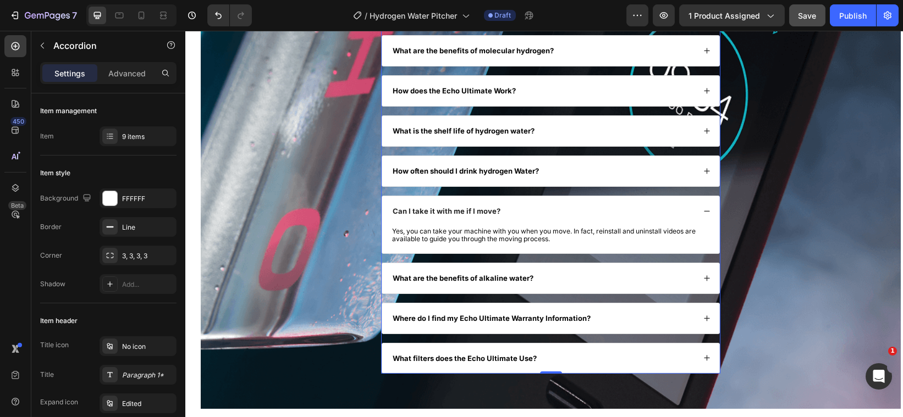
click at [703, 135] on icon at bounding box center [706, 131] width 7 height 7
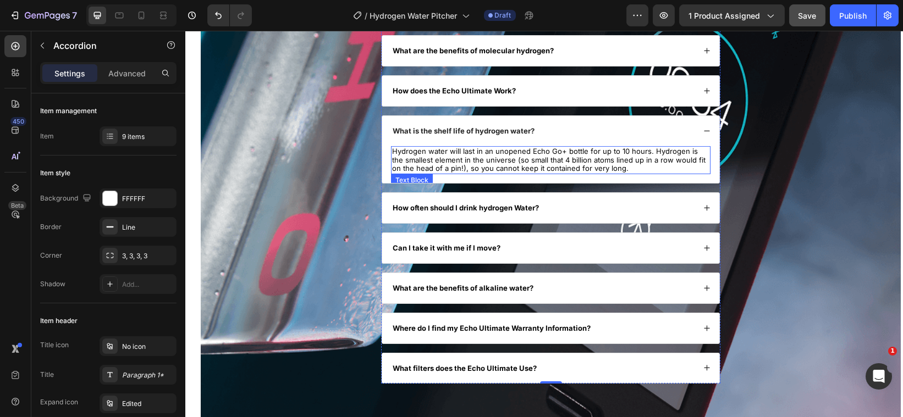
click at [560, 153] on p "Hydrogen water will last in an unopened Echo Go+ bottle for up to 10 hours. Hyd…" at bounding box center [550, 160] width 317 height 26
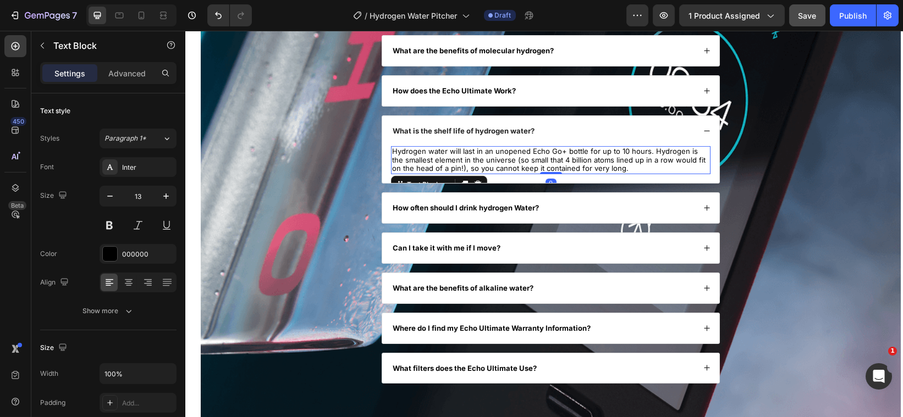
click at [560, 153] on p "Hydrogen water will last in an unopened Echo Go+ bottle for up to 10 hours. Hyd…" at bounding box center [550, 160] width 317 height 26
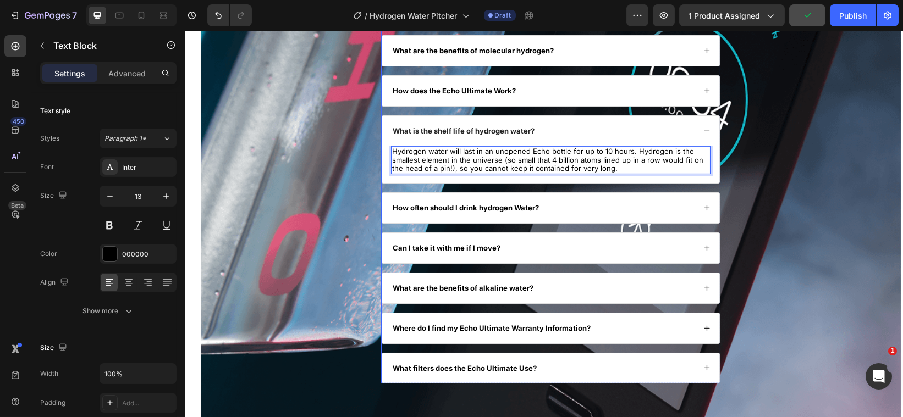
click at [703, 210] on div "How often should I drink hydrogen Water?" at bounding box center [550, 208] width 337 height 30
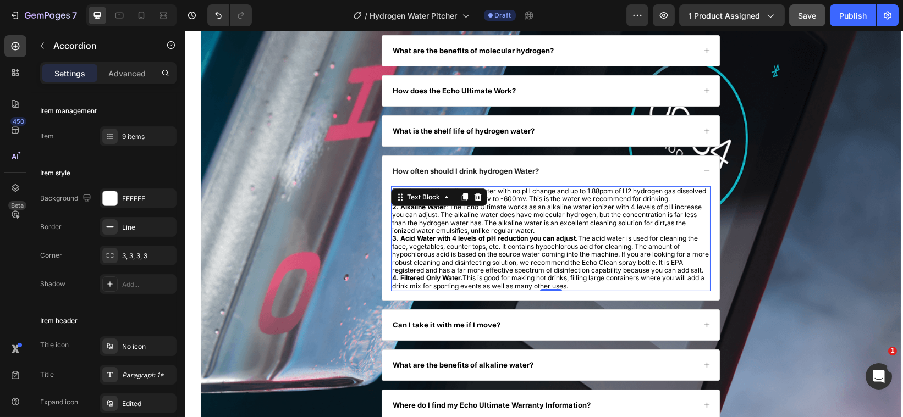
click at [587, 290] on p "4. Filtered Only Water. This is good for making hot drinks, filling large conta…" at bounding box center [550, 282] width 317 height 16
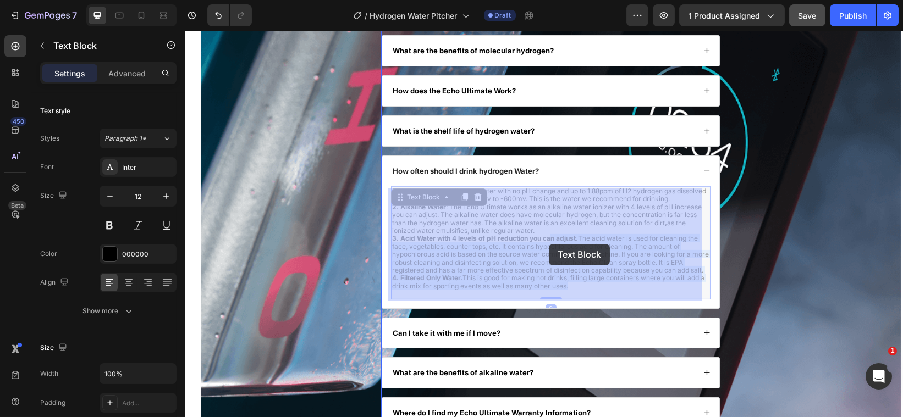
drag, startPoint x: 587, startPoint y: 296, endPoint x: 549, endPoint y: 242, distance: 65.9
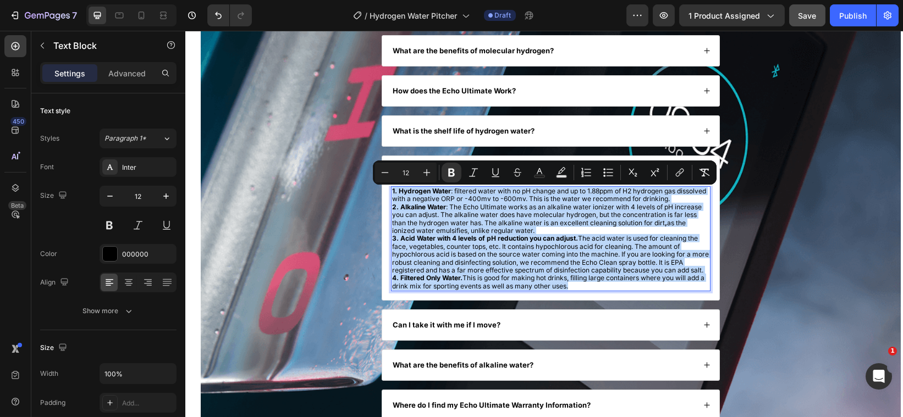
drag, startPoint x: 589, startPoint y: 295, endPoint x: 387, endPoint y: 194, distance: 226.0
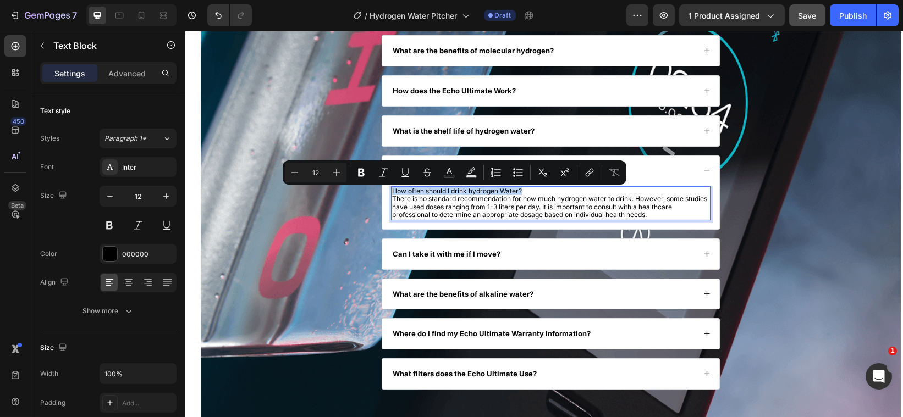
drag, startPoint x: 522, startPoint y: 193, endPoint x: 386, endPoint y: 190, distance: 135.9
click at [386, 190] on div "How often should I drink hydrogen Water? There is no standard recommendation fo…" at bounding box center [550, 207] width 337 height 43
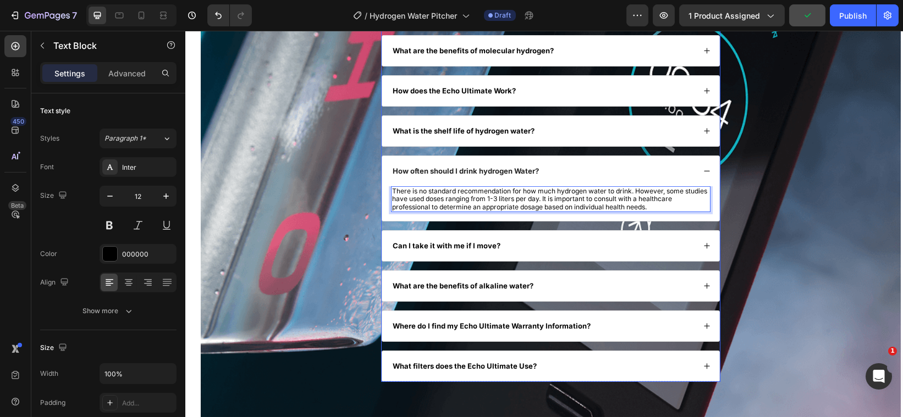
click at [703, 246] on icon at bounding box center [706, 246] width 7 height 7
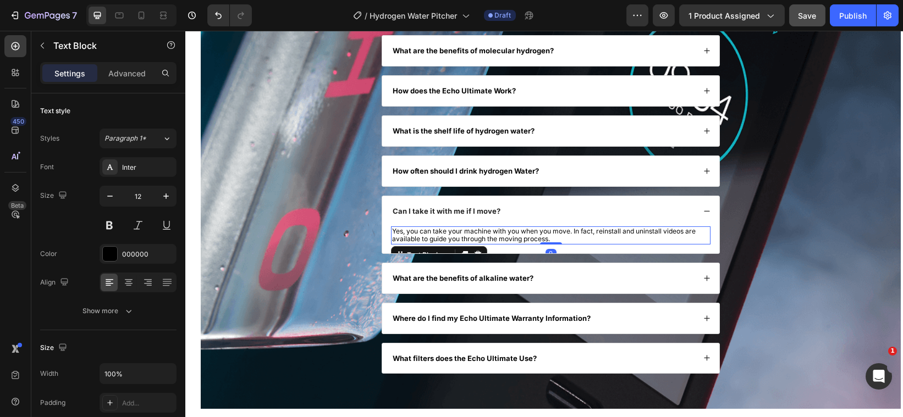
click at [549, 240] on p "Yes, you can take your machine with you when you move. In fact, reinstall and u…" at bounding box center [550, 236] width 317 height 16
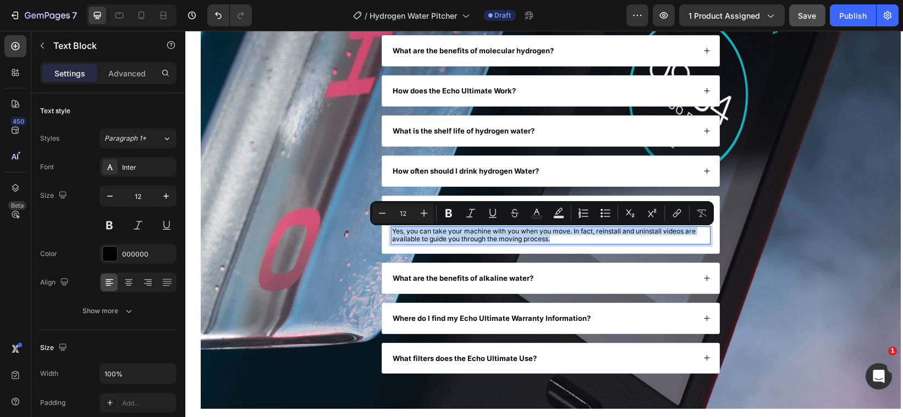
drag, startPoint x: 549, startPoint y: 240, endPoint x: 391, endPoint y: 233, distance: 158.6
click at [392, 233] on p "Yes, you can take your machine with you when you move. In fact, reinstall and u…" at bounding box center [550, 236] width 317 height 16
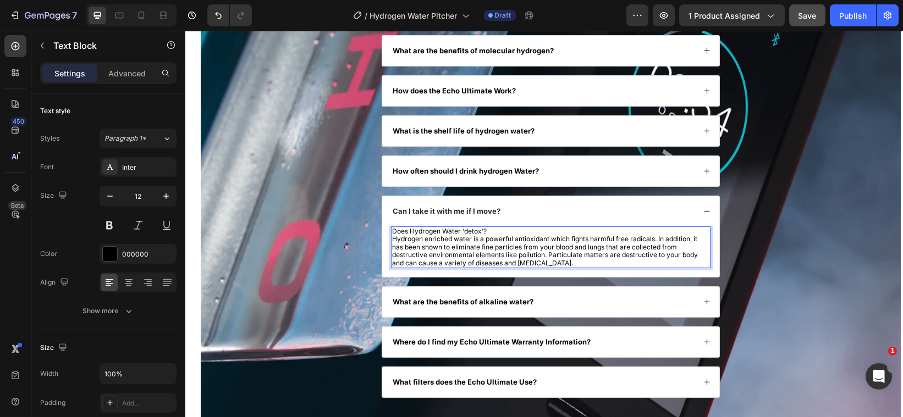
click at [486, 231] on p "Does Hydrogen Water ‘detox’?" at bounding box center [550, 232] width 317 height 8
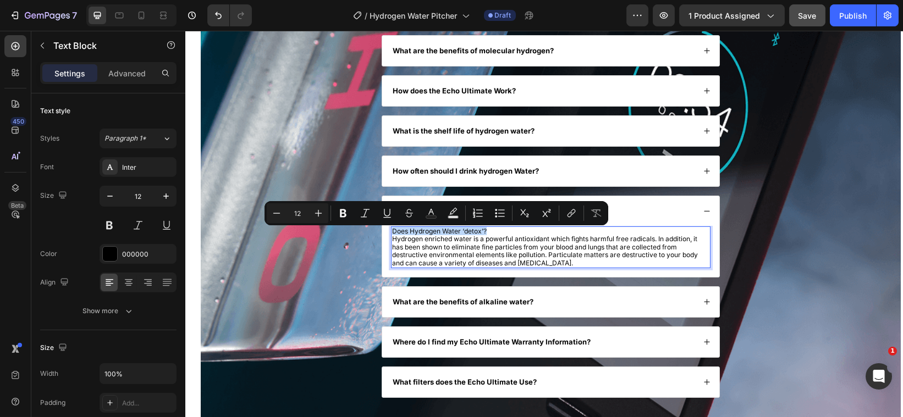
drag, startPoint x: 486, startPoint y: 231, endPoint x: 389, endPoint y: 233, distance: 96.8
click at [392, 233] on p "Does Hydrogen Water ‘detox’?" at bounding box center [550, 232] width 317 height 8
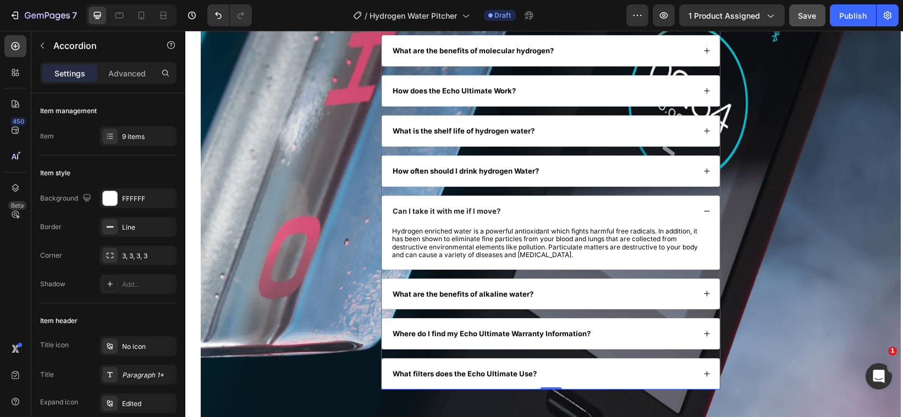
click at [494, 213] on strong "Can I take it with me if I move?" at bounding box center [446, 211] width 108 height 9
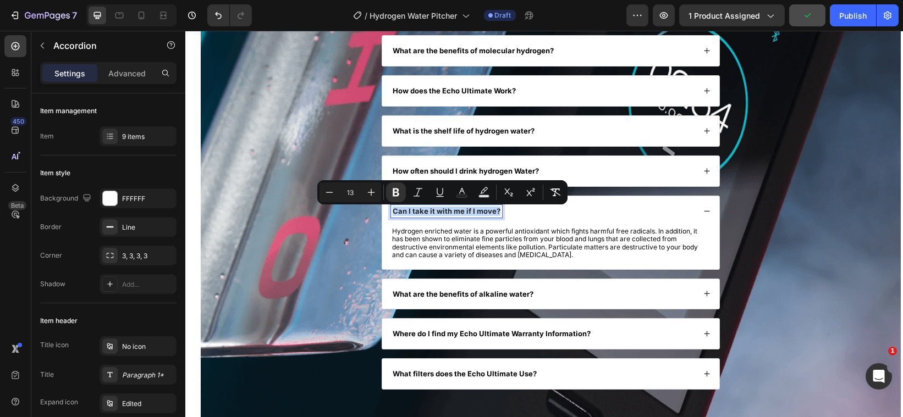
drag, startPoint x: 494, startPoint y: 213, endPoint x: 389, endPoint y: 210, distance: 105.7
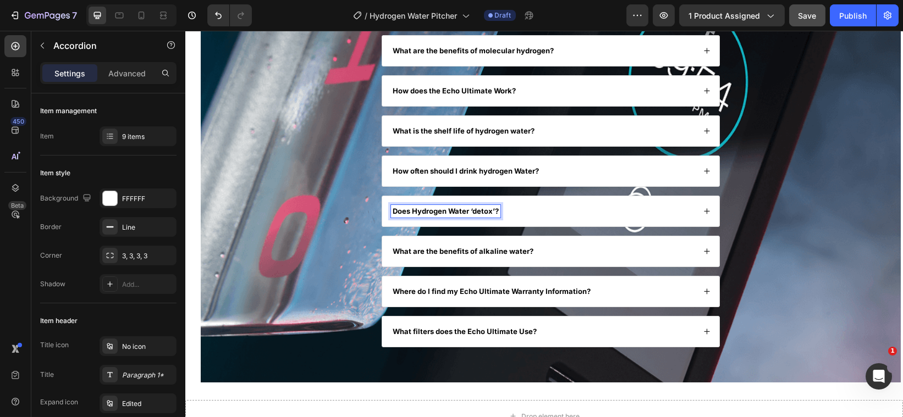
click at [529, 211] on div "Does Hydrogen Water ‘detox’?" at bounding box center [543, 211] width 304 height 13
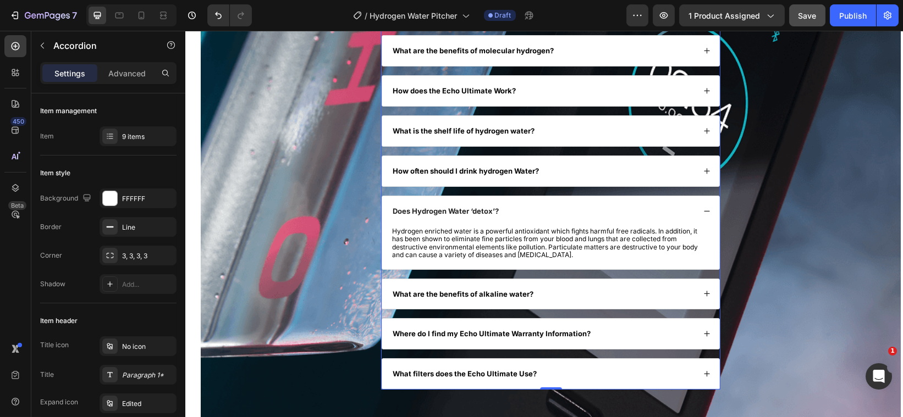
click at [703, 295] on icon at bounding box center [706, 295] width 6 height 6
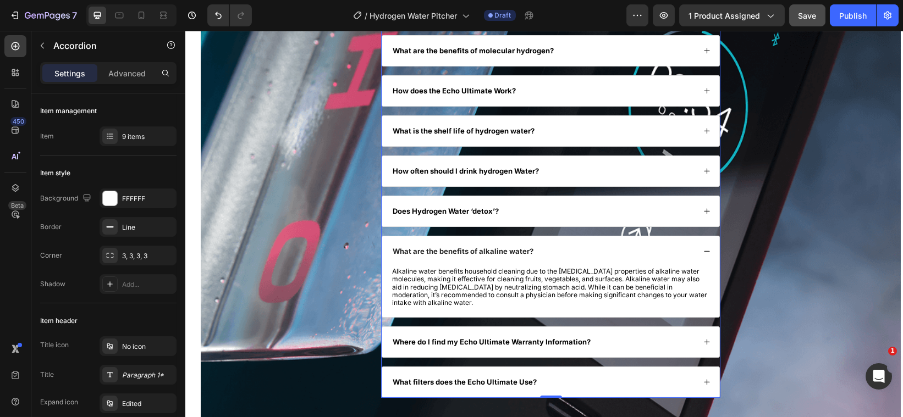
click at [703, 213] on icon at bounding box center [706, 211] width 7 height 7
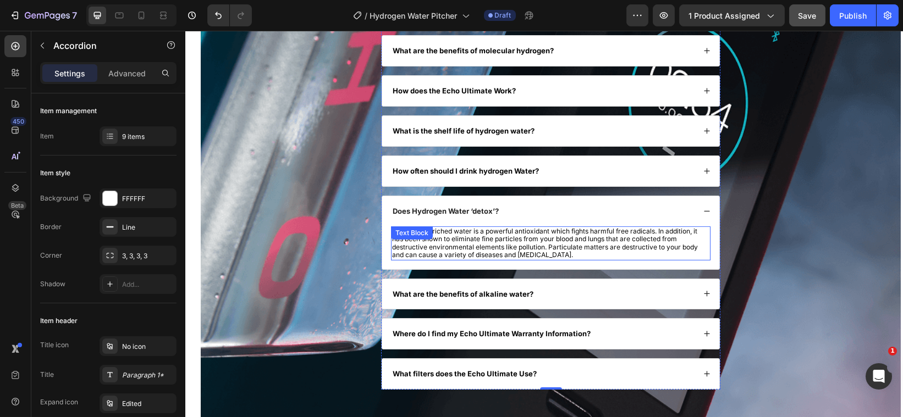
click at [570, 256] on p "Hydrogen enriched water is a powerful antioxidant which fights harmful free rad…" at bounding box center [550, 244] width 317 height 32
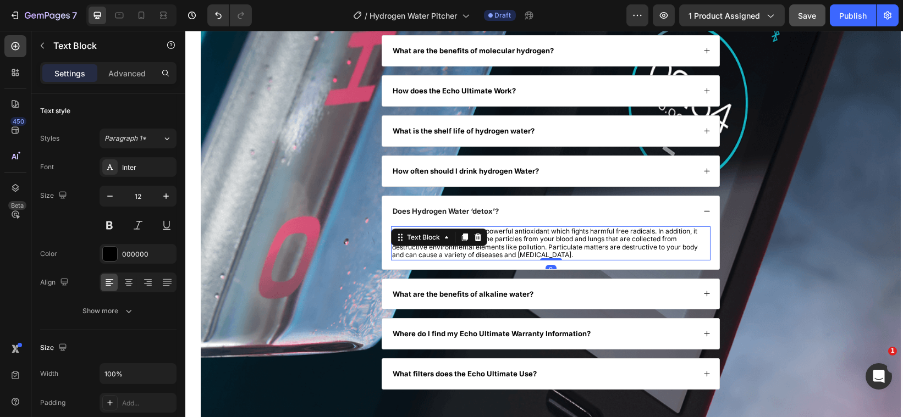
click at [570, 256] on p "Hydrogen enriched water is a powerful antioxidant which fights harmful free rad…" at bounding box center [550, 244] width 317 height 32
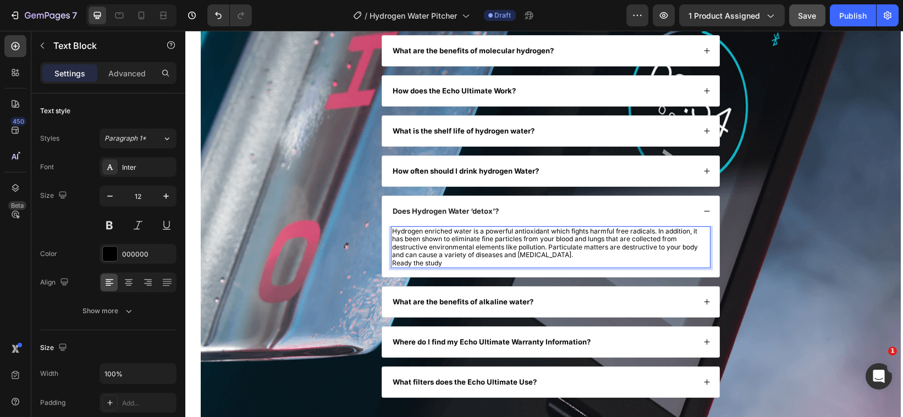
click at [450, 265] on p "Ready the study" at bounding box center [550, 264] width 317 height 8
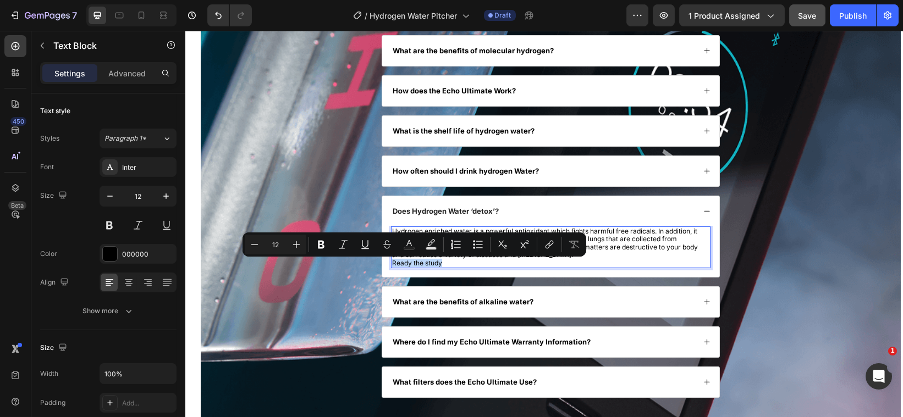
drag, startPoint x: 450, startPoint y: 265, endPoint x: 388, endPoint y: 268, distance: 61.7
click at [392, 267] on p "Ready the study" at bounding box center [550, 264] width 317 height 8
click at [549, 241] on icon "Editor contextual toolbar" at bounding box center [549, 244] width 11 height 11
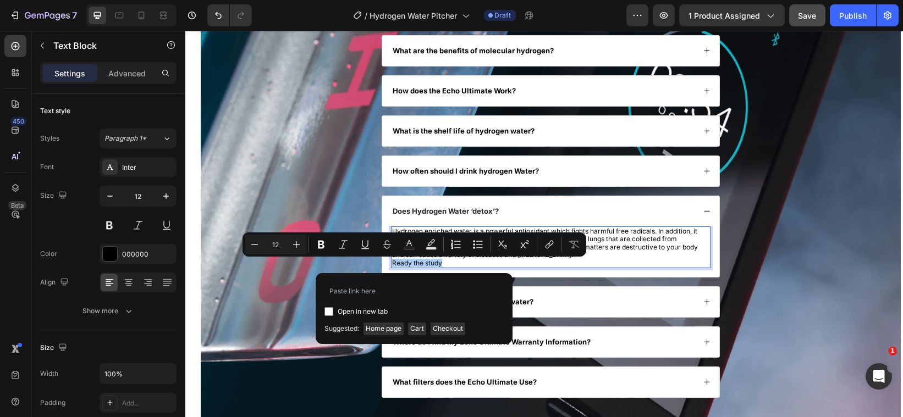
click at [329, 307] on input "Editor contextual toolbar" at bounding box center [329, 311] width 9 height 9
checkbox input "true"
click at [335, 293] on input "Editor contextual toolbar" at bounding box center [414, 291] width 179 height 18
paste input "[URL][DOMAIN_NAME]"
type input "[URL][DOMAIN_NAME]"
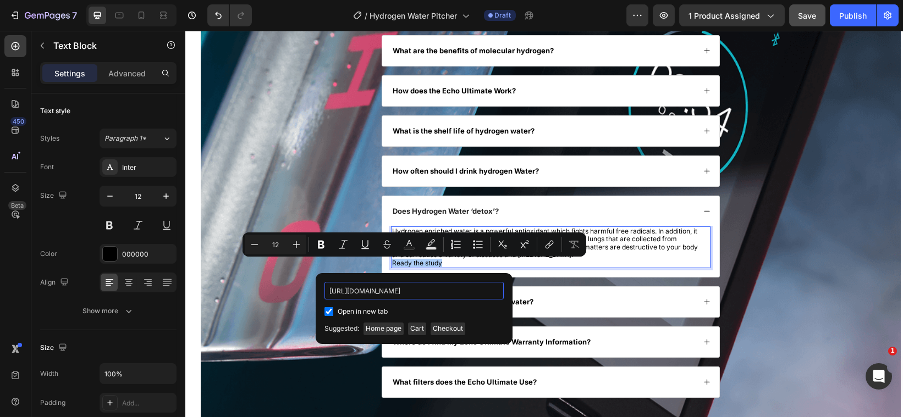
scroll to position [0, 647]
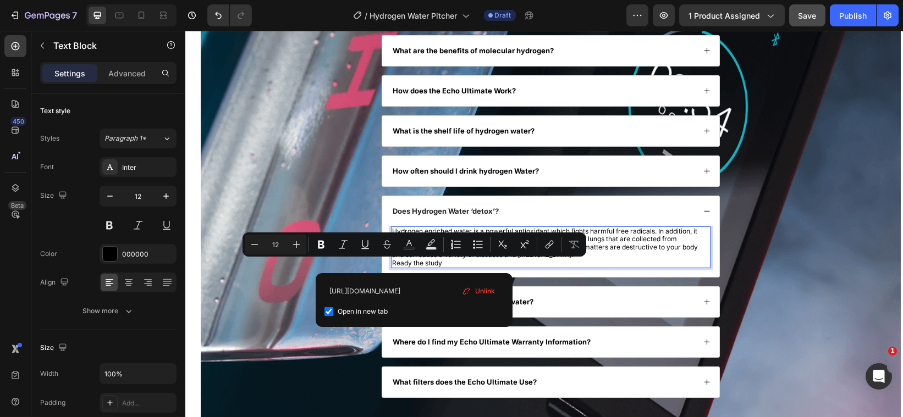
click at [645, 259] on p "Hydrogen enriched water is a powerful antioxidant which fights harmful free rad…" at bounding box center [550, 244] width 317 height 32
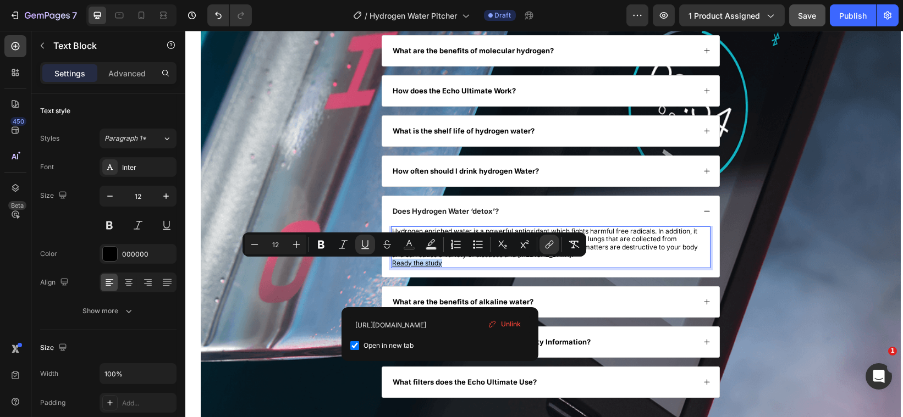
drag, startPoint x: 449, startPoint y: 265, endPoint x: 387, endPoint y: 263, distance: 62.2
click at [391, 263] on div "Hydrogen enriched water is a powerful antioxidant which fights harmful free rad…" at bounding box center [551, 248] width 320 height 42
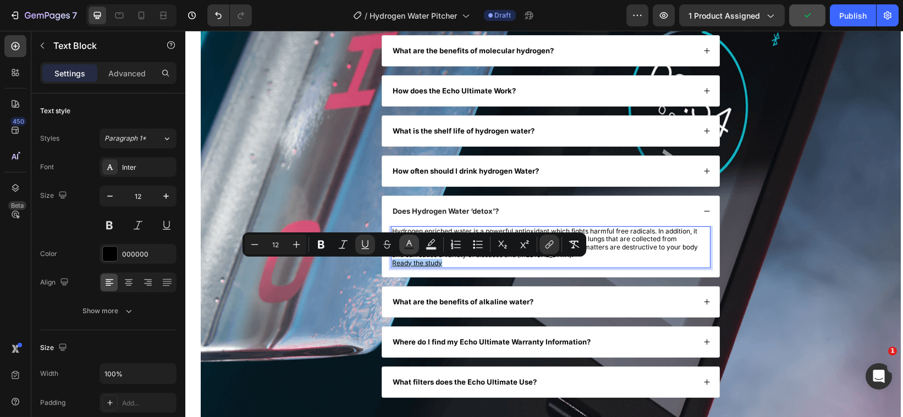
click at [409, 243] on icon "Editor contextual toolbar" at bounding box center [409, 243] width 6 height 6
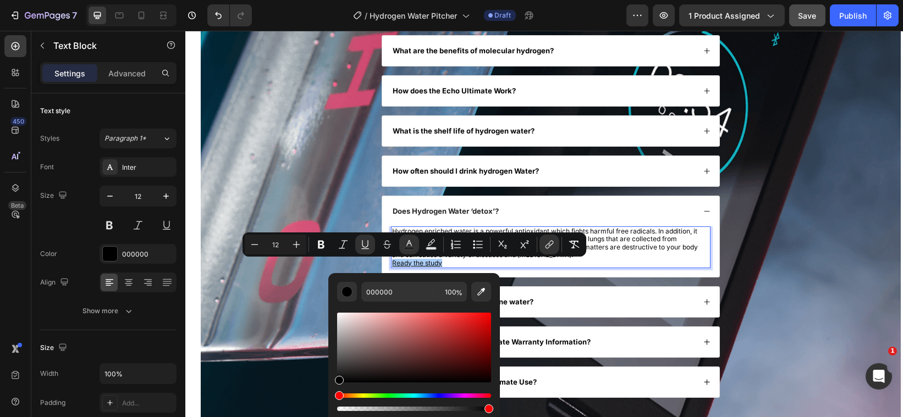
click at [438, 394] on div "Hue" at bounding box center [414, 396] width 154 height 4
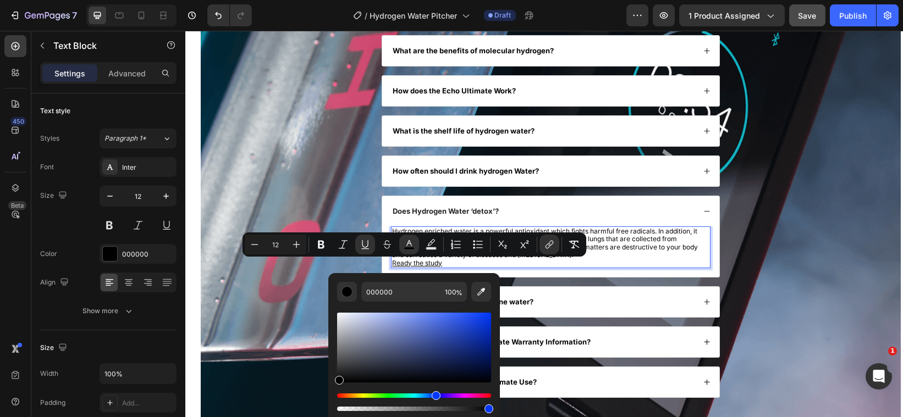
click at [435, 394] on div "Hue" at bounding box center [414, 396] width 154 height 4
click at [491, 317] on div "Editor contextual toolbar" at bounding box center [414, 348] width 154 height 70
type input "0235ED"
click at [598, 262] on p "Ready the study" at bounding box center [550, 264] width 317 height 8
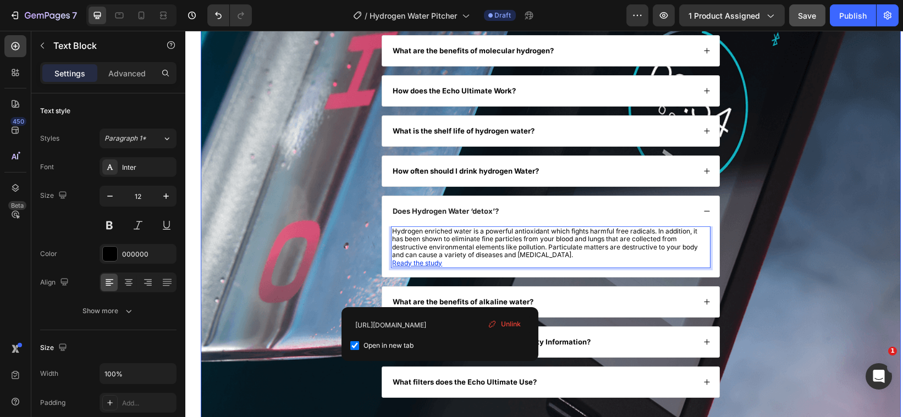
click at [766, 368] on div "FAQs Heading What is Hydrogen Water Good for? What are the benefits of molecula…" at bounding box center [550, 185] width 678 height 444
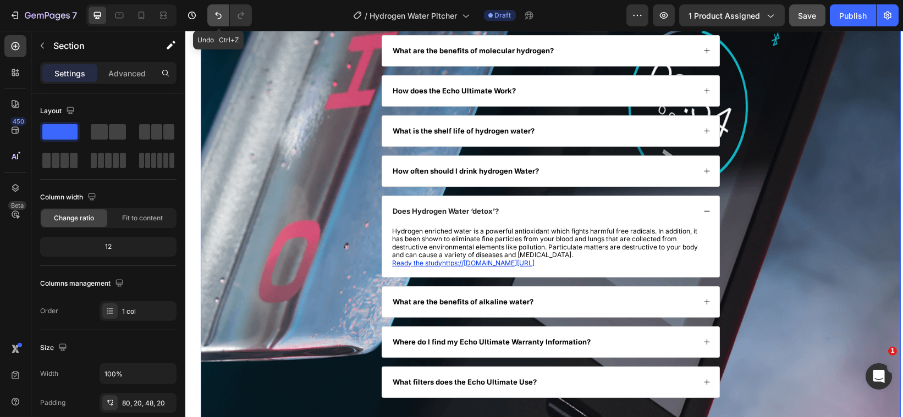
click at [221, 18] on icon "Undo/Redo" at bounding box center [218, 15] width 7 height 7
click at [276, 312] on div "FAQs Heading What is Hydrogen Water Good for? What are the benefits of molecula…" at bounding box center [550, 185] width 678 height 444
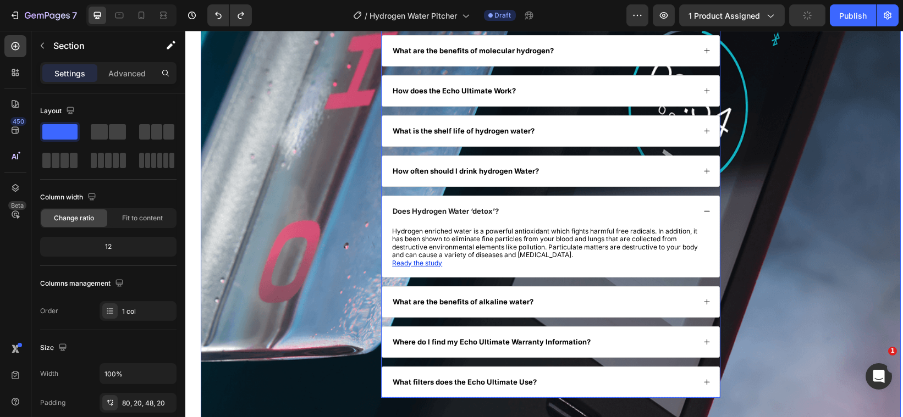
click at [701, 299] on div "What are the benefits of alkaline water?" at bounding box center [550, 302] width 337 height 30
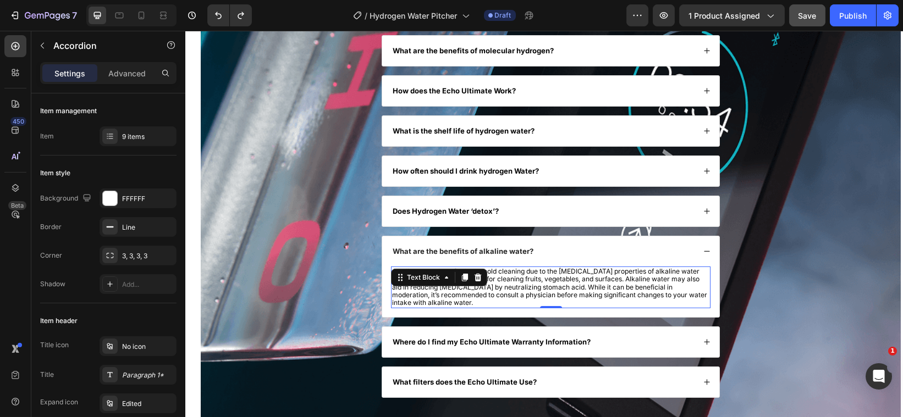
click at [441, 301] on p "Alkaline water benefits household cleaning due to the [MEDICAL_DATA] properties…" at bounding box center [550, 288] width 317 height 40
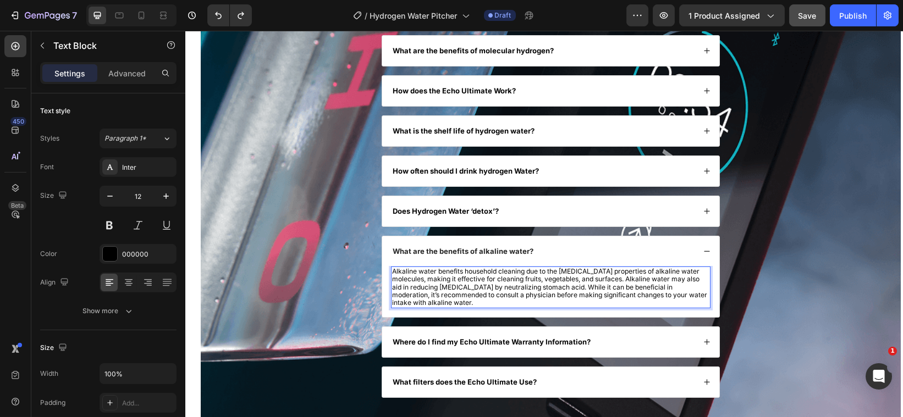
click at [437, 306] on p "Alkaline water benefits household cleaning due to the [MEDICAL_DATA] properties…" at bounding box center [550, 288] width 317 height 40
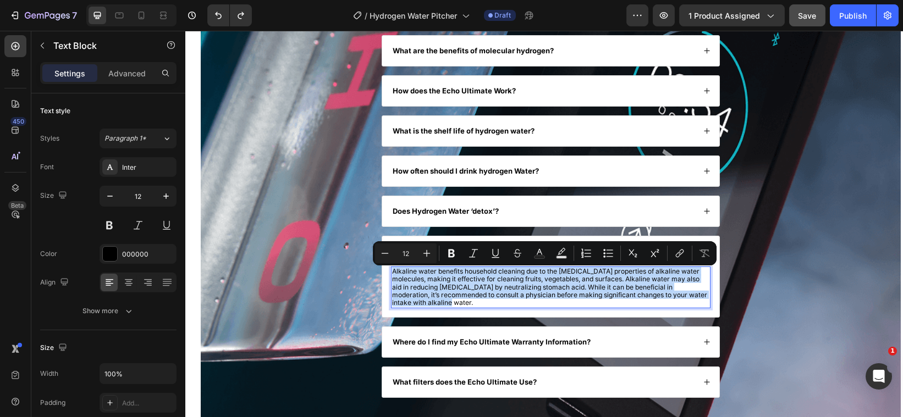
drag, startPoint x: 437, startPoint y: 306, endPoint x: 391, endPoint y: 272, distance: 57.5
click at [392, 272] on p "Alkaline water benefits household cleaning due to the [MEDICAL_DATA] properties…" at bounding box center [550, 288] width 317 height 40
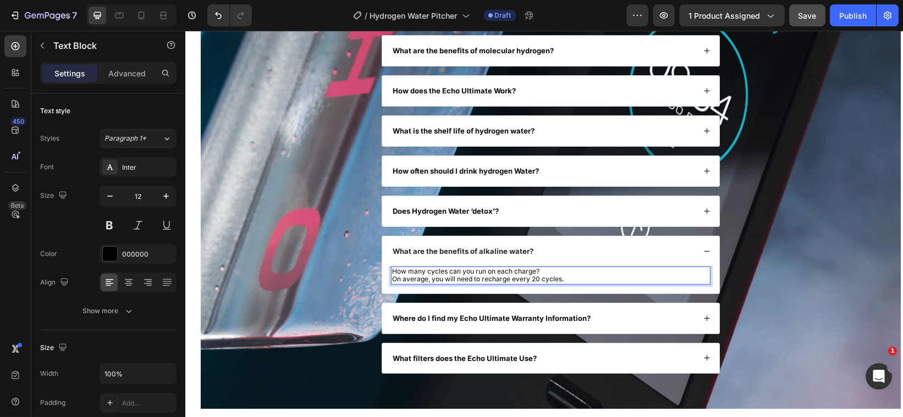
click at [543, 276] on p "How many cycles can you run on each charge?" at bounding box center [550, 272] width 317 height 8
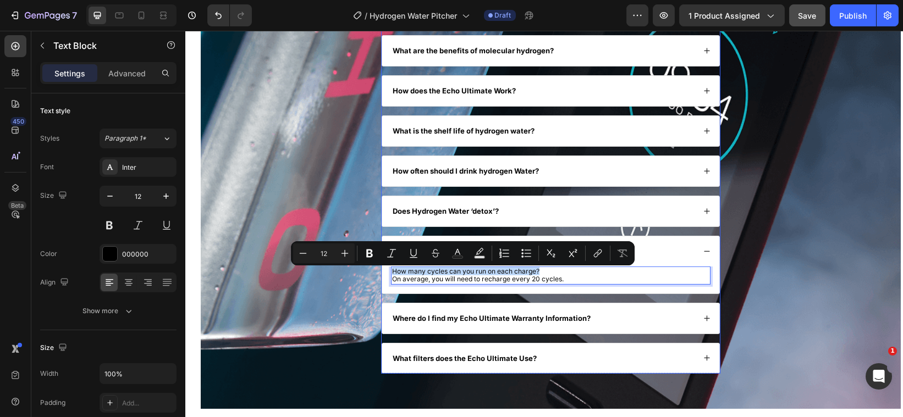
drag, startPoint x: 543, startPoint y: 276, endPoint x: 384, endPoint y: 271, distance: 159.0
click at [384, 271] on div "How many cycles can you run on each charge? On average, you will need to rechar…" at bounding box center [550, 280] width 337 height 27
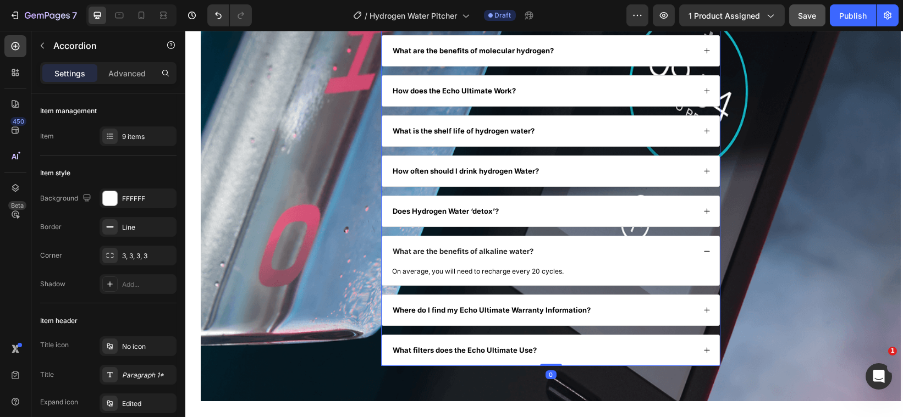
click at [530, 255] on div "What are the benefits of alkaline water?" at bounding box center [463, 251] width 144 height 13
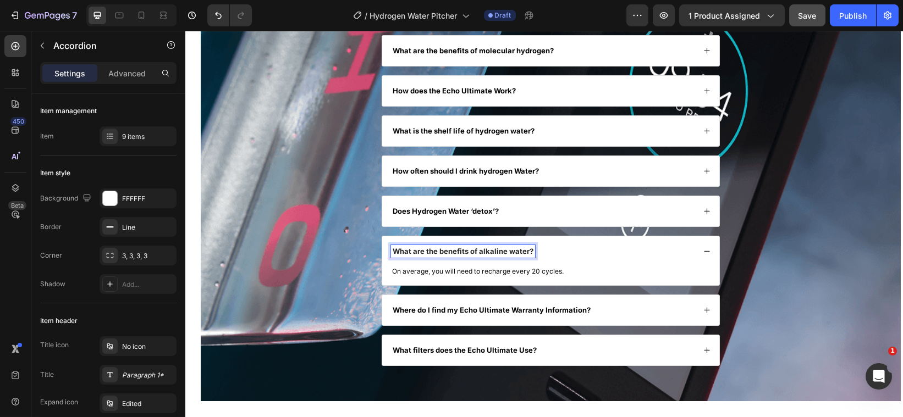
click at [530, 255] on div "What are the benefits of alkaline water?" at bounding box center [463, 251] width 144 height 13
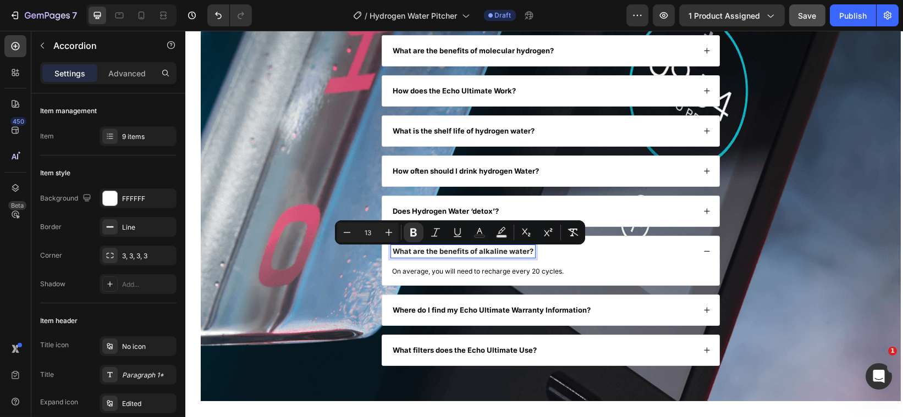
drag, startPoint x: 530, startPoint y: 255, endPoint x: 391, endPoint y: 250, distance: 138.7
click at [391, 250] on div "What are the benefits of alkaline water?" at bounding box center [463, 251] width 144 height 13
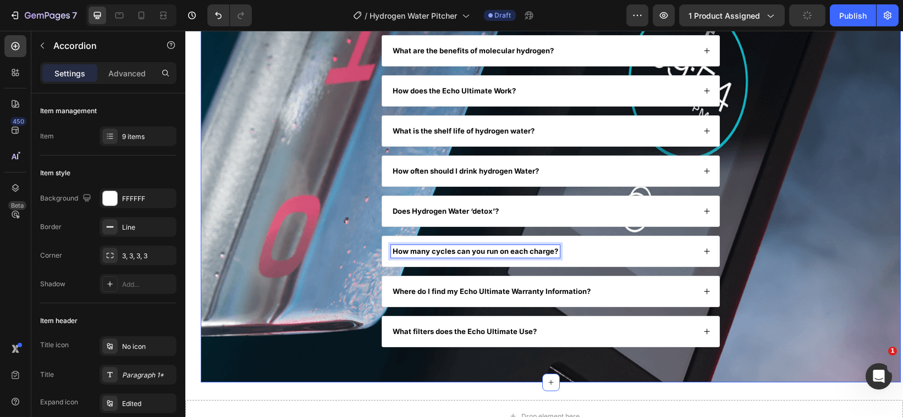
click at [758, 290] on div "FAQs Heading What is Hydrogen Water Good for? What are the benefits of molecula…" at bounding box center [550, 160] width 678 height 394
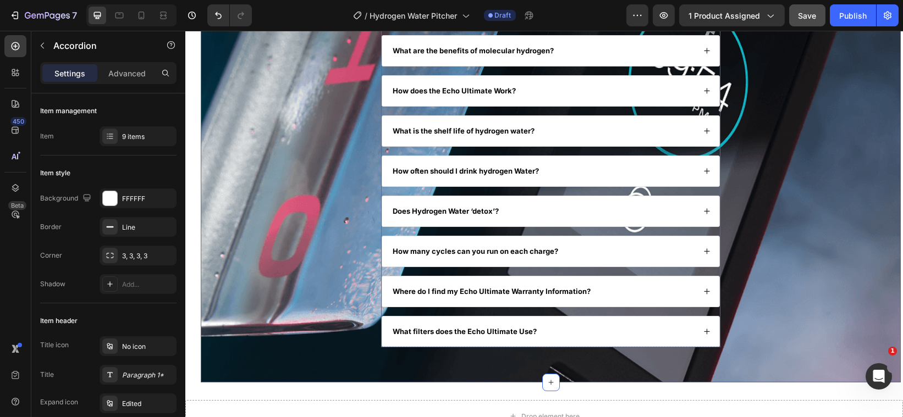
click at [703, 294] on icon at bounding box center [706, 292] width 6 height 6
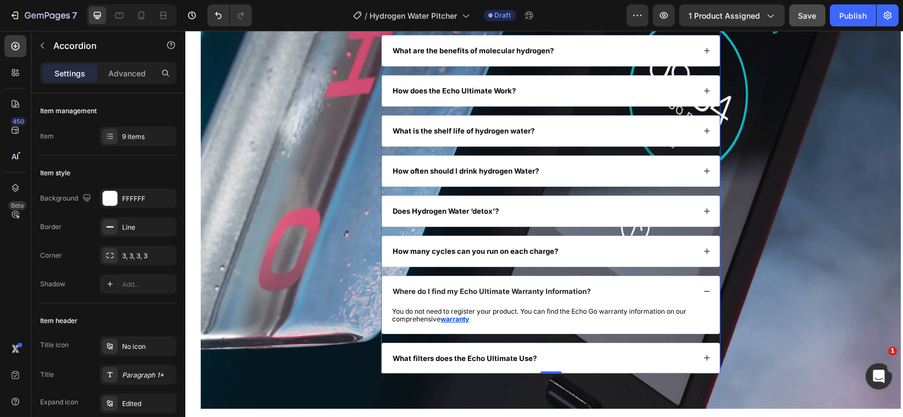
click at [703, 361] on icon at bounding box center [706, 358] width 7 height 7
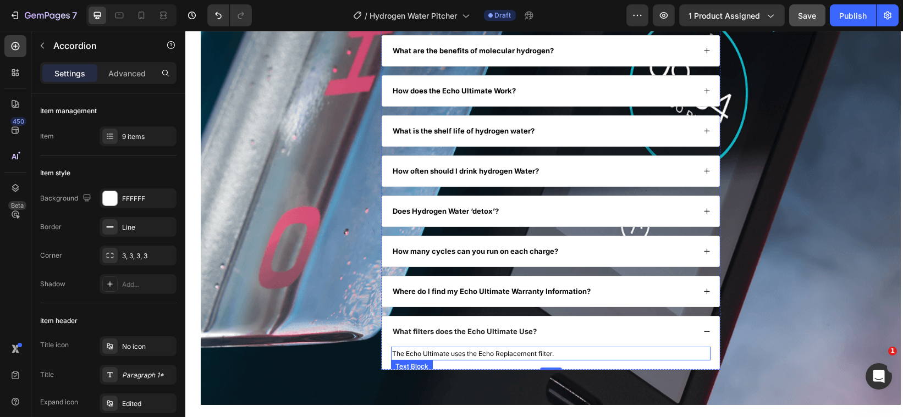
click at [556, 356] on p "The Echo Ultimate uses the Echo Replacement filter." at bounding box center [550, 354] width 317 height 12
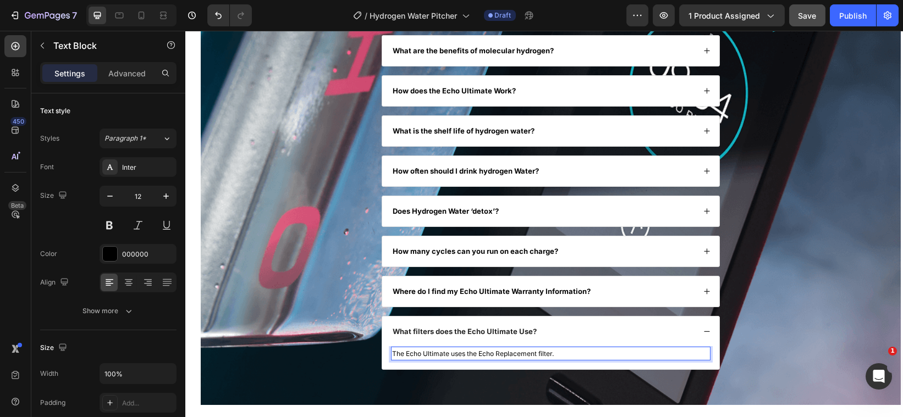
click at [556, 356] on p "The Echo Ultimate uses the Echo Replacement filter." at bounding box center [550, 354] width 317 height 12
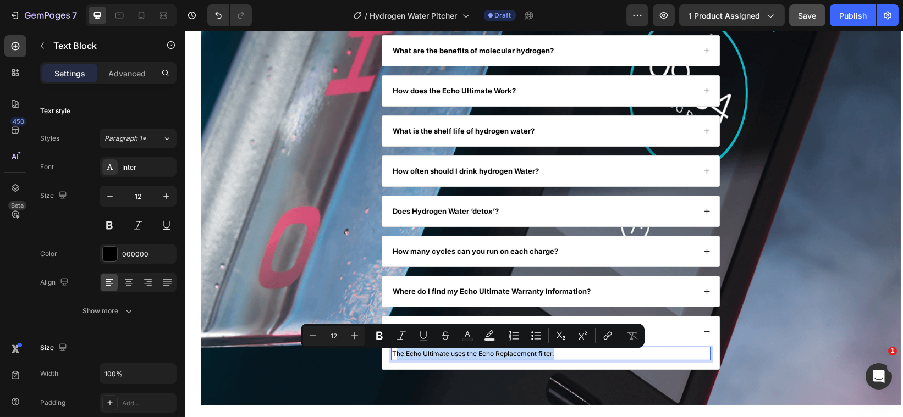
drag, startPoint x: 556, startPoint y: 355, endPoint x: 392, endPoint y: 357, distance: 164.5
click at [392, 357] on p "The Echo Ultimate uses the Echo Replacement filter." at bounding box center [550, 354] width 317 height 12
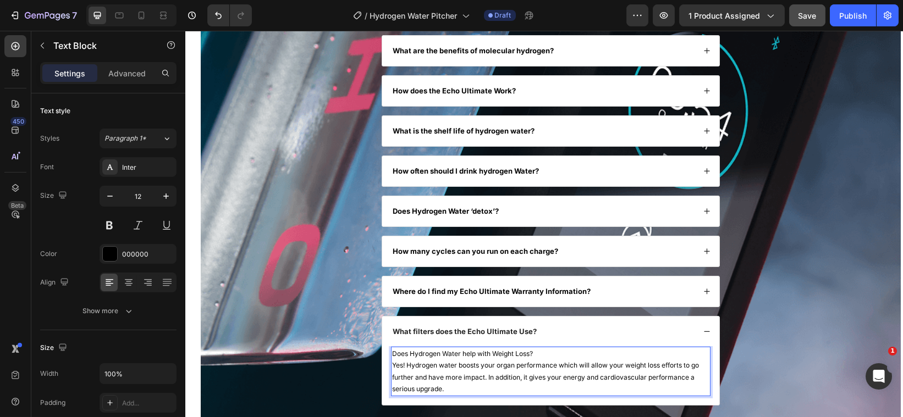
click at [536, 356] on p "Does Hydrogen Water help with Weight Loss?" at bounding box center [550, 354] width 317 height 12
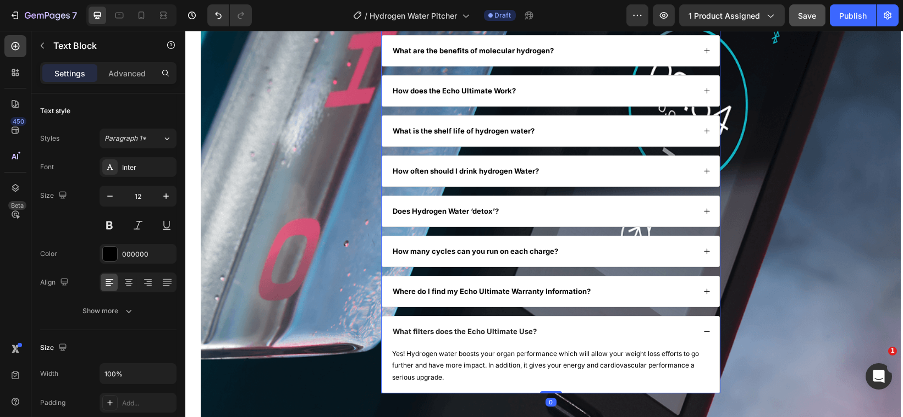
click at [530, 336] on p "What filters does the Echo Ultimate Use?" at bounding box center [464, 331] width 144 height 9
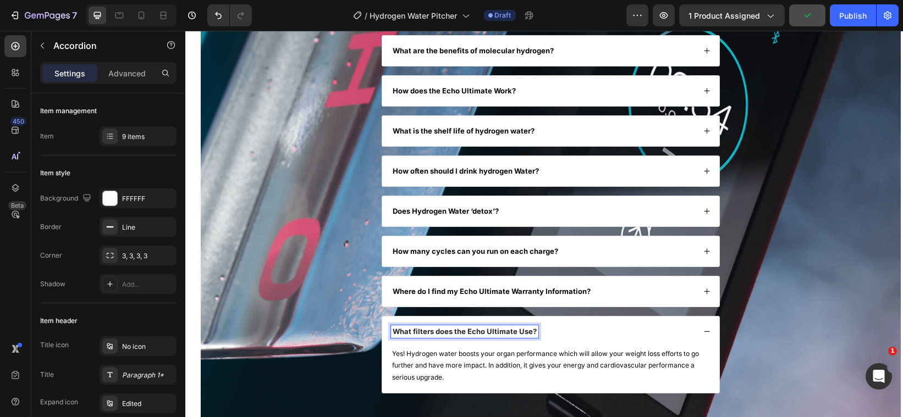
click at [531, 337] on p "What filters does the Echo Ultimate Use?" at bounding box center [464, 331] width 144 height 9
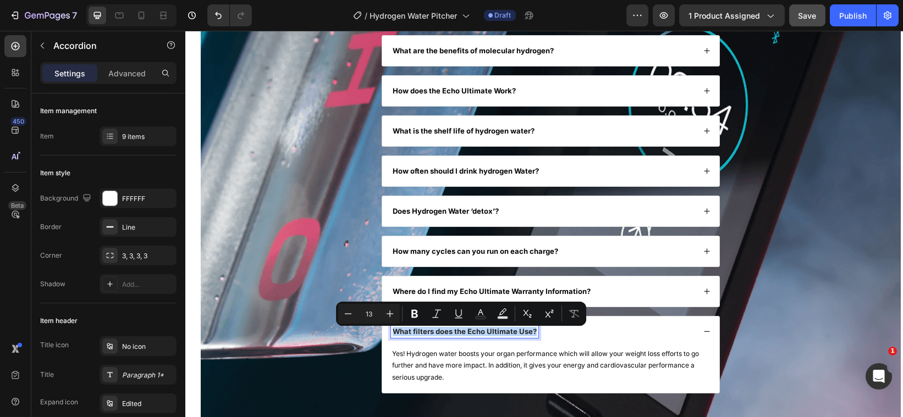
drag, startPoint x: 531, startPoint y: 338, endPoint x: 388, endPoint y: 341, distance: 143.0
click at [391, 338] on div "What filters does the Echo Ultimate Use?" at bounding box center [464, 332] width 147 height 13
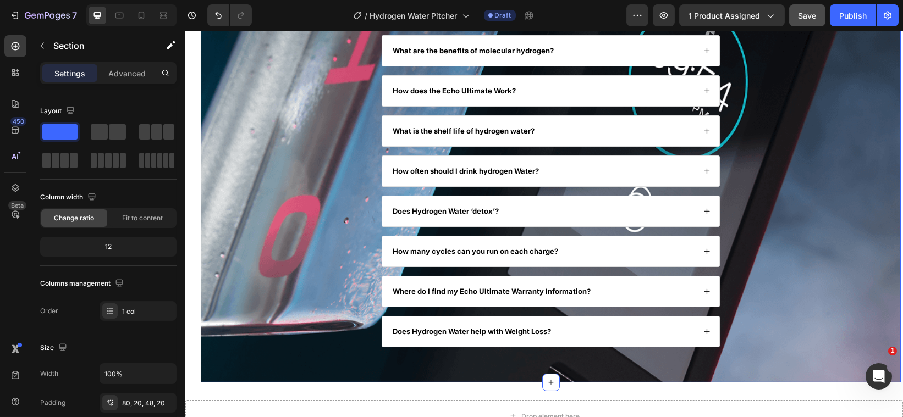
click at [793, 355] on div "FAQs Heading What is Hydrogen Water Good for? What are the benefits of molecula…" at bounding box center [550, 160] width 678 height 394
drag, startPoint x: 364, startPoint y: 176, endPoint x: 212, endPoint y: 130, distance: 158.5
click at [212, 108] on div "FAQs Heading What is Hydrogen Water Good for? What are the benefits of molecula…" at bounding box center [550, 160] width 678 height 394
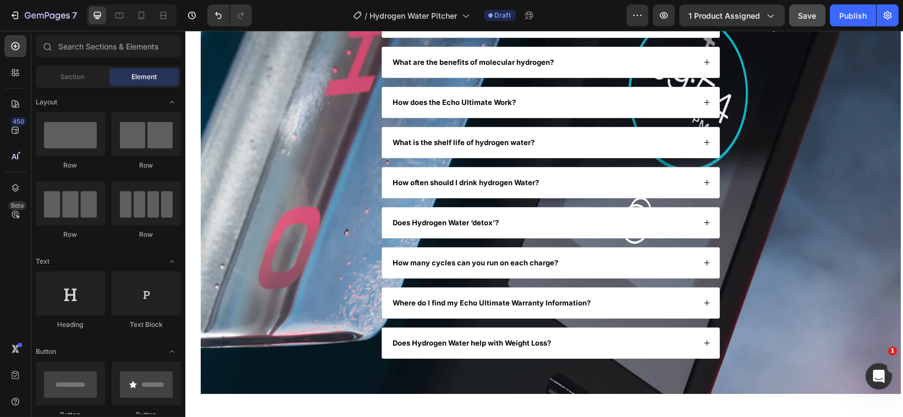
scroll to position [1933, 0]
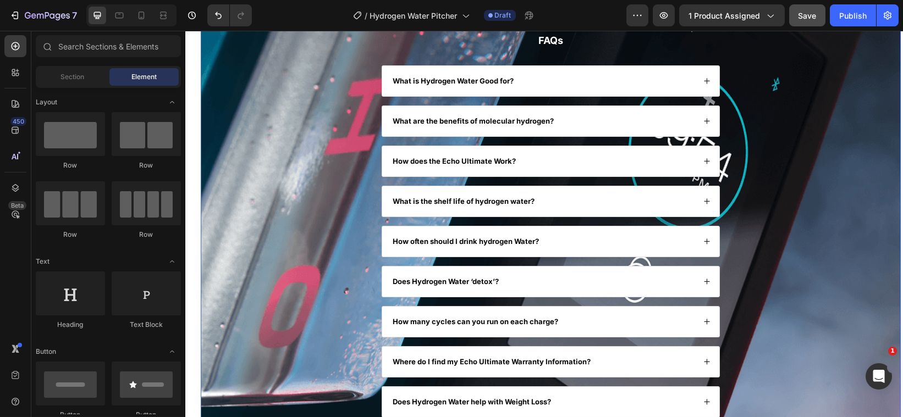
click at [224, 164] on div "FAQs Heading What is Hydrogen Water Good for? What are the benefits of molecula…" at bounding box center [550, 230] width 678 height 394
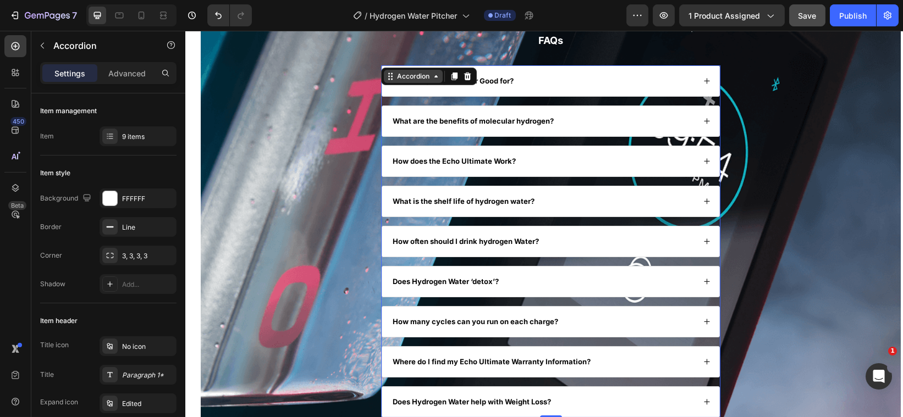
click at [401, 62] on div "FAQs Heading What is Hydrogen Water Good for? What are the benefits of molecula…" at bounding box center [550, 225] width 339 height 385
click at [156, 136] on div "9 items" at bounding box center [148, 137] width 52 height 10
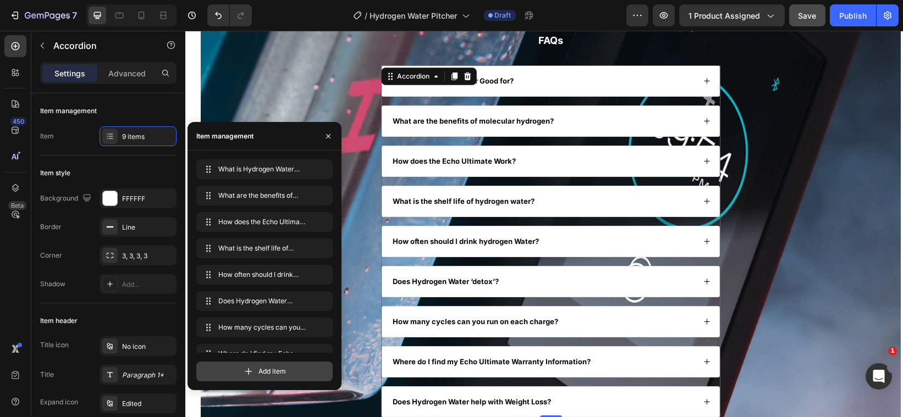
click at [241, 367] on div "Add item" at bounding box center [264, 372] width 136 height 20
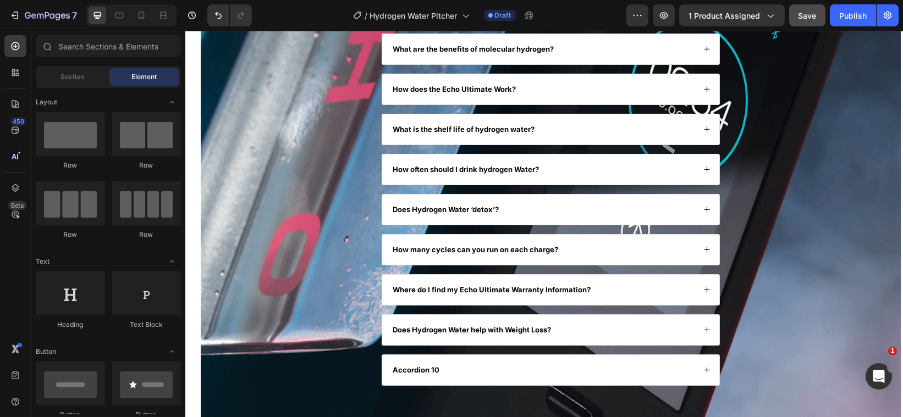
scroll to position [2020, 0]
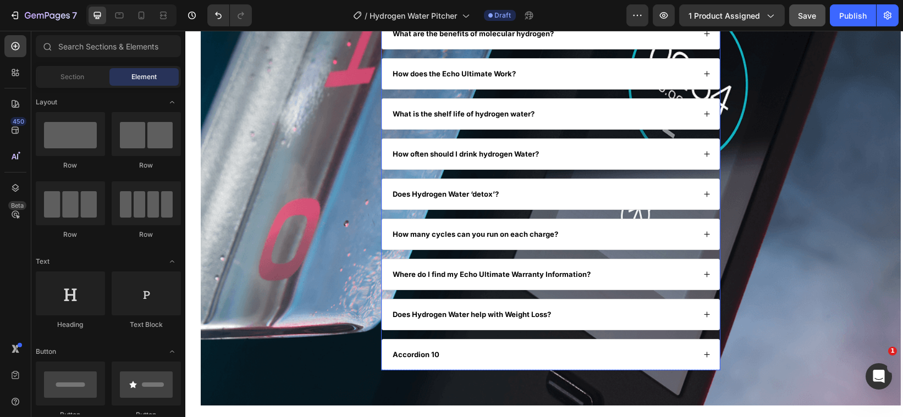
click at [489, 359] on div "Accordion 10" at bounding box center [543, 355] width 304 height 13
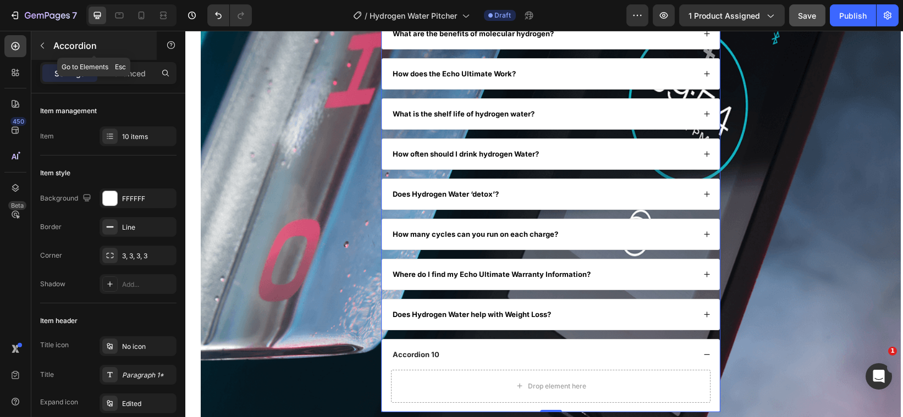
click at [41, 48] on icon "button" at bounding box center [42, 45] width 9 height 9
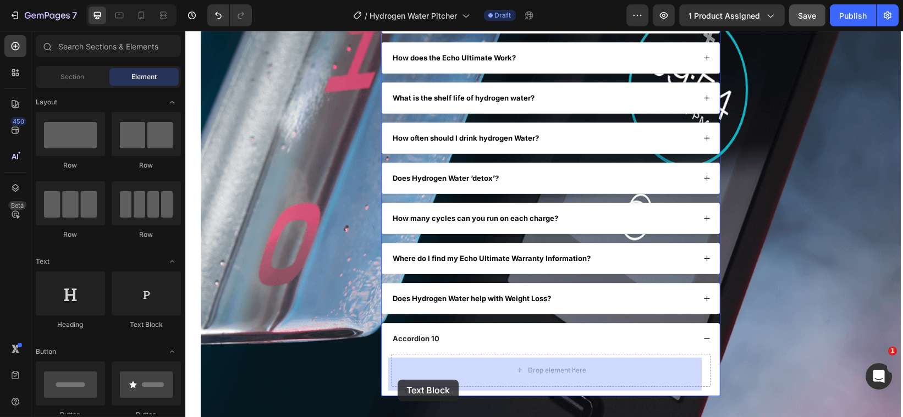
scroll to position [2047, 0]
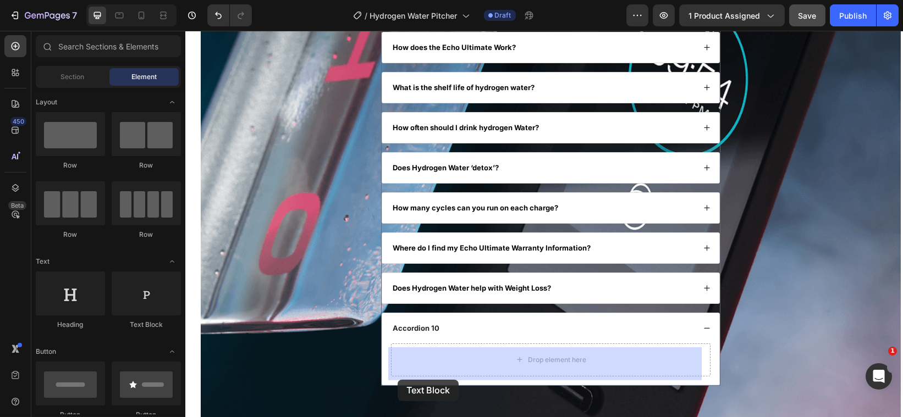
drag, startPoint x: 325, startPoint y: 317, endPoint x: 397, endPoint y: 380, distance: 95.9
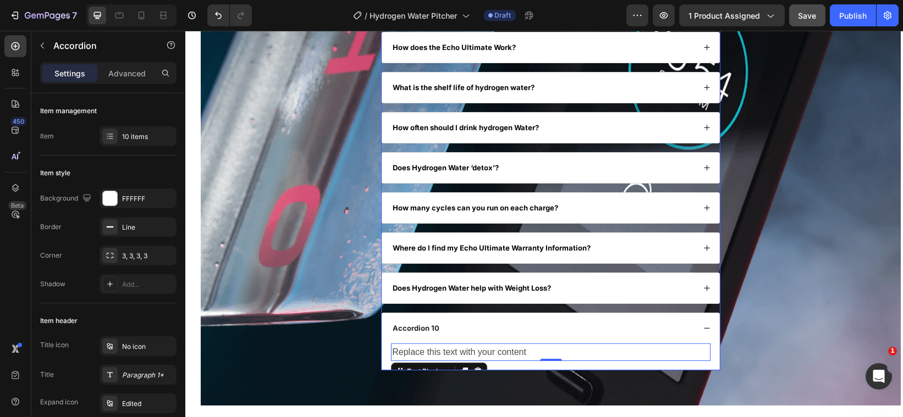
click at [433, 334] on div "Accordion 10" at bounding box center [416, 328] width 50 height 13
click at [530, 355] on div "Replace this text with your content" at bounding box center [551, 353] width 320 height 18
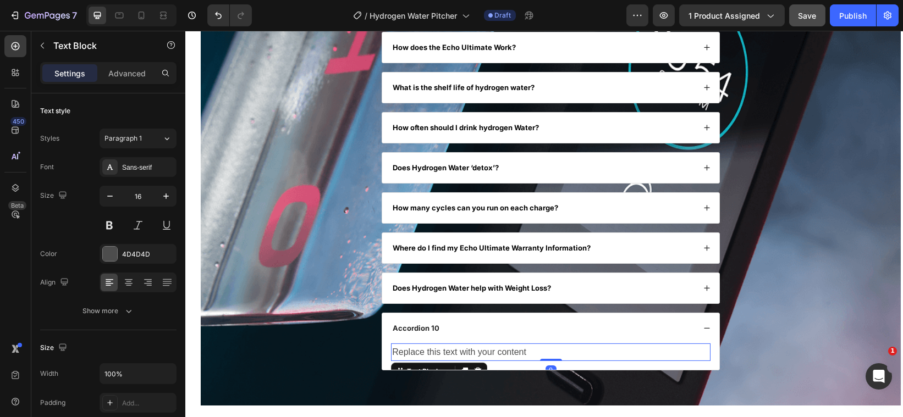
click at [530, 355] on div "Replace this text with your content" at bounding box center [551, 353] width 320 height 18
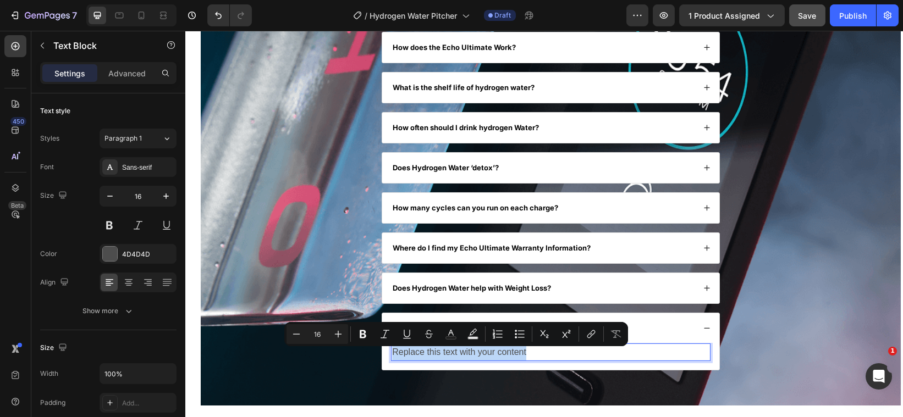
drag, startPoint x: 530, startPoint y: 355, endPoint x: 389, endPoint y: 354, distance: 140.8
click at [392, 354] on p "Replace this text with your content" at bounding box center [550, 353] width 317 height 16
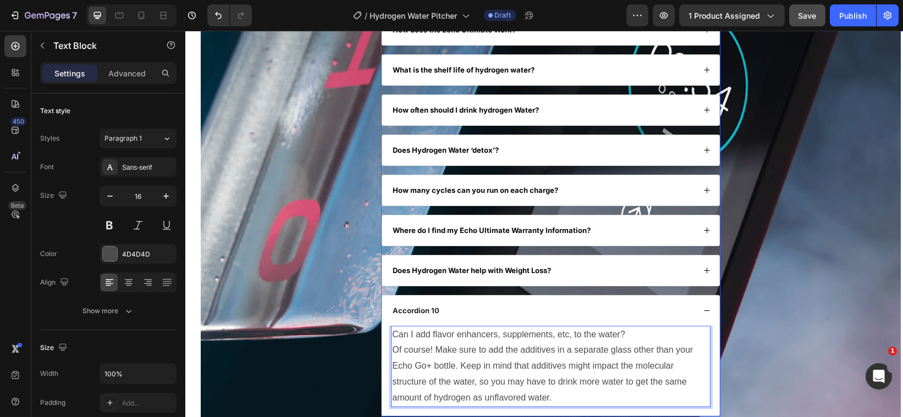
scroll to position [2065, 0]
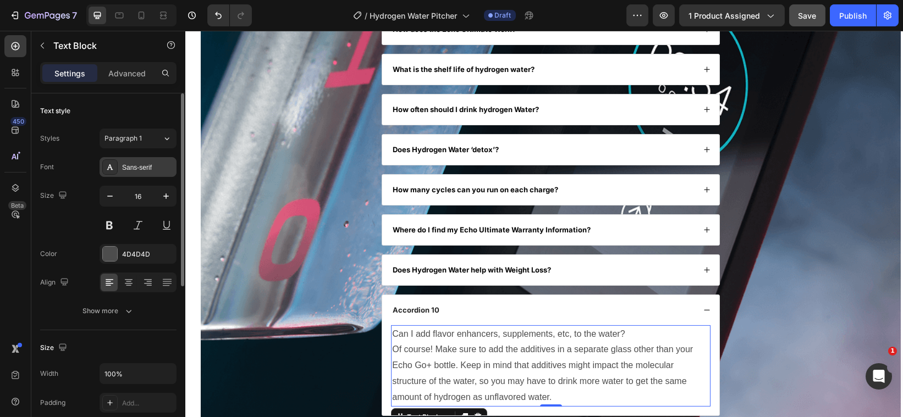
click at [124, 163] on div "Sans-serif" at bounding box center [148, 168] width 52 height 10
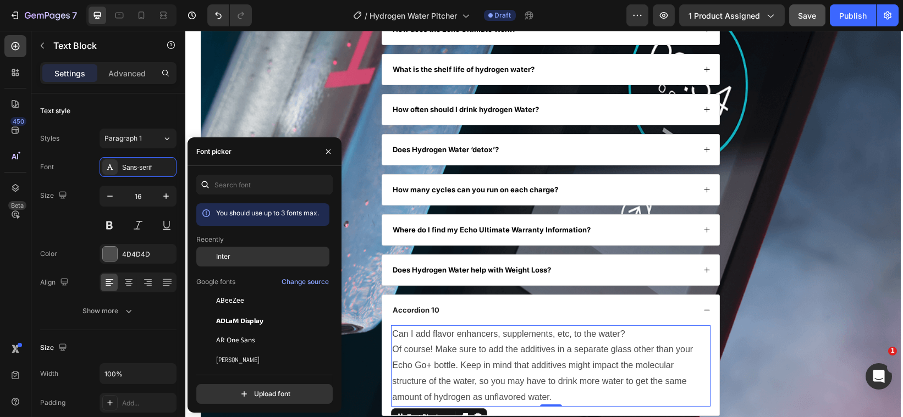
click at [206, 252] on div at bounding box center [206, 257] width 20 height 20
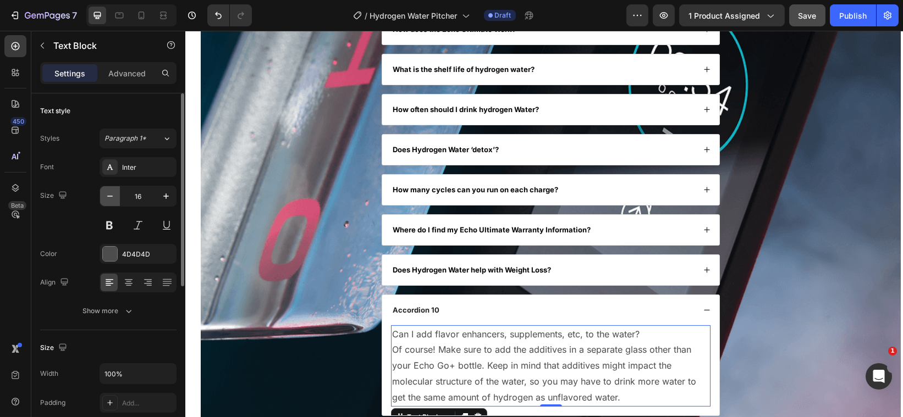
click at [107, 194] on icon "button" at bounding box center [110, 196] width 11 height 11
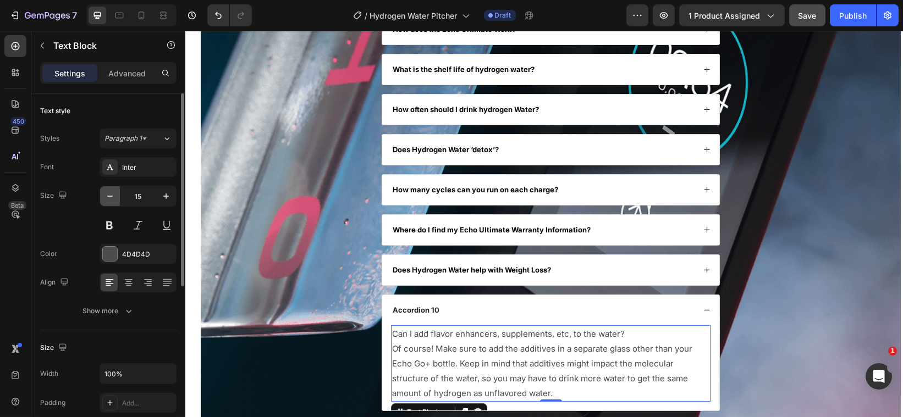
click at [107, 194] on icon "button" at bounding box center [110, 196] width 11 height 11
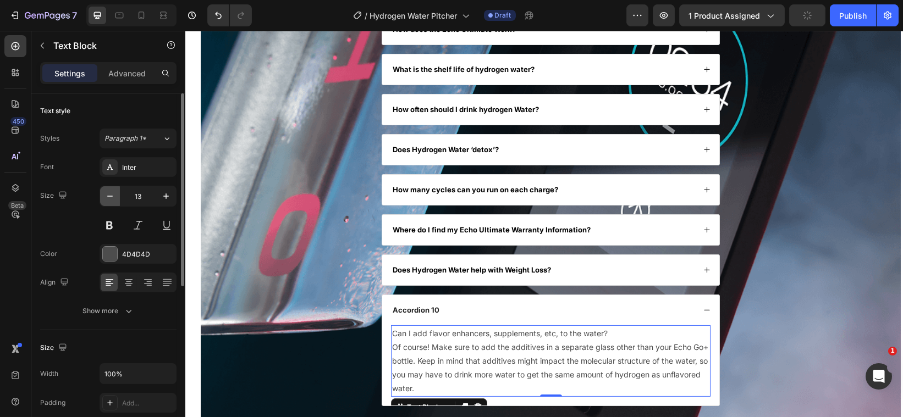
click at [107, 194] on icon "button" at bounding box center [110, 196] width 11 height 11
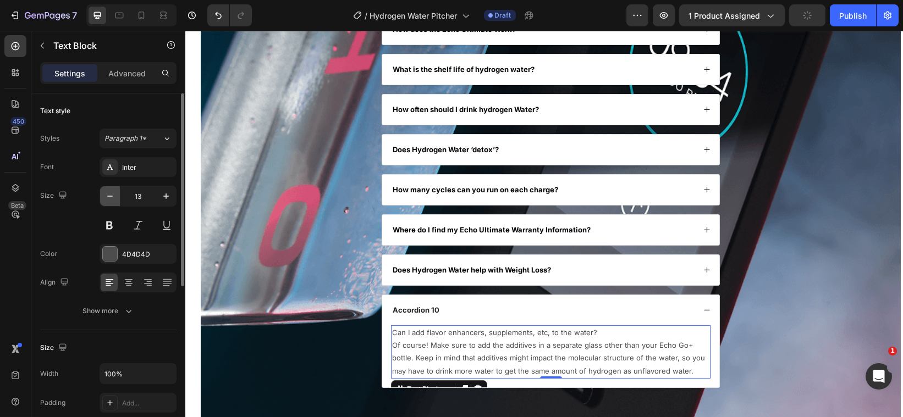
type input "12"
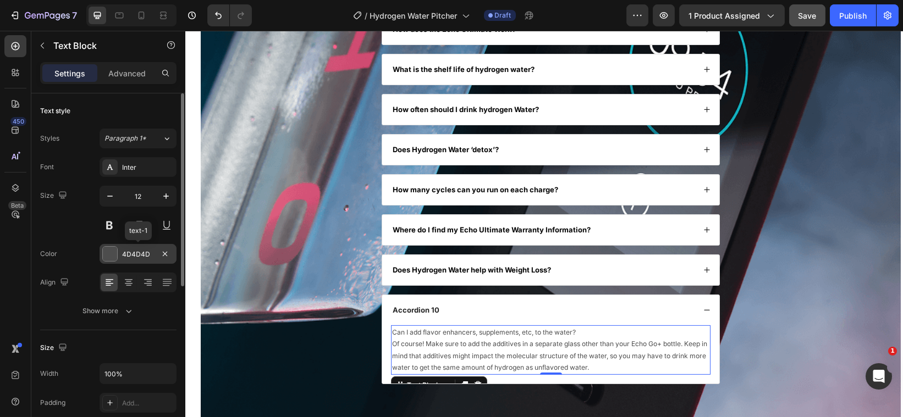
click at [113, 249] on div at bounding box center [110, 254] width 14 height 14
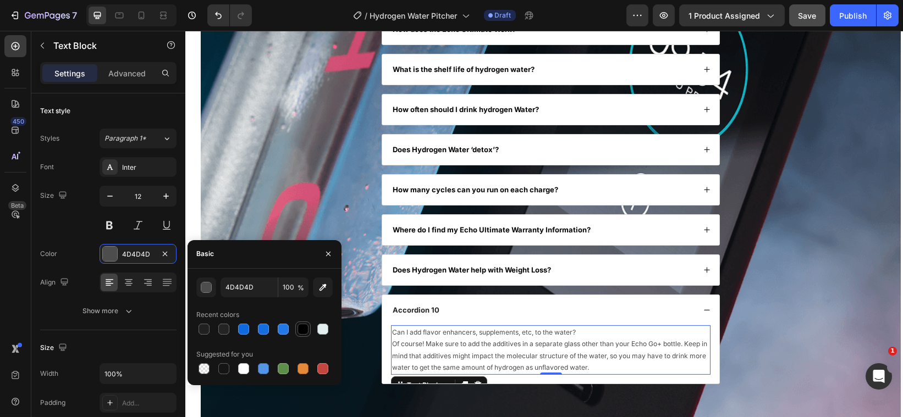
click at [300, 328] on div at bounding box center [303, 329] width 11 height 11
type input "000000"
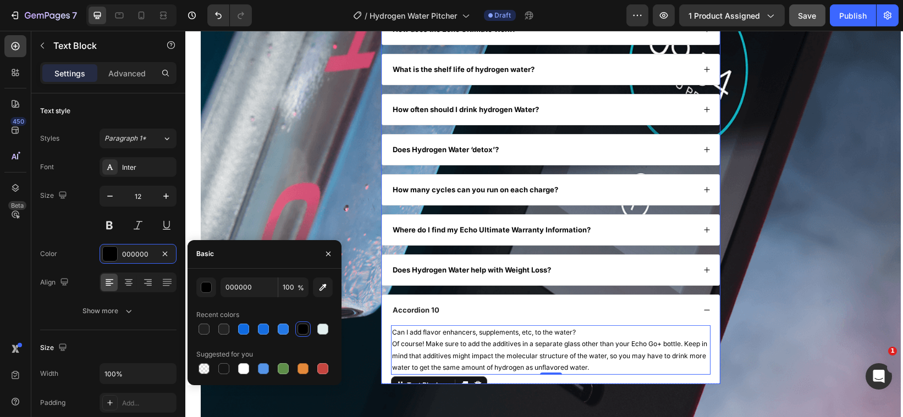
click at [703, 271] on icon at bounding box center [706, 270] width 7 height 7
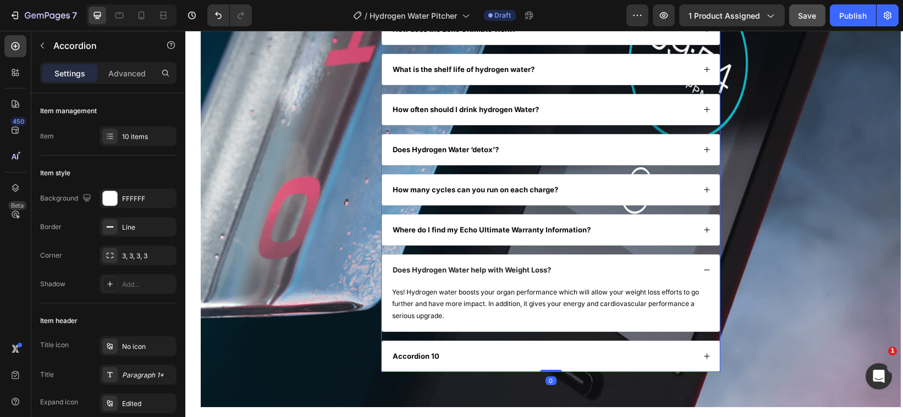
click at [703, 271] on icon at bounding box center [706, 270] width 7 height 7
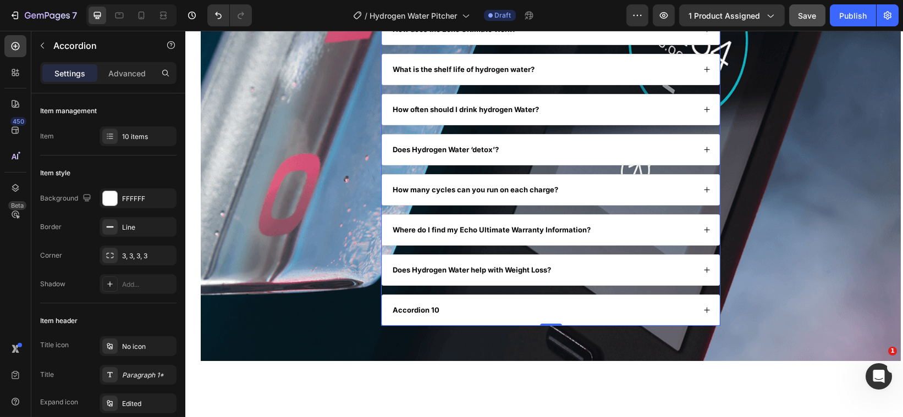
click at [703, 309] on icon at bounding box center [706, 310] width 7 height 7
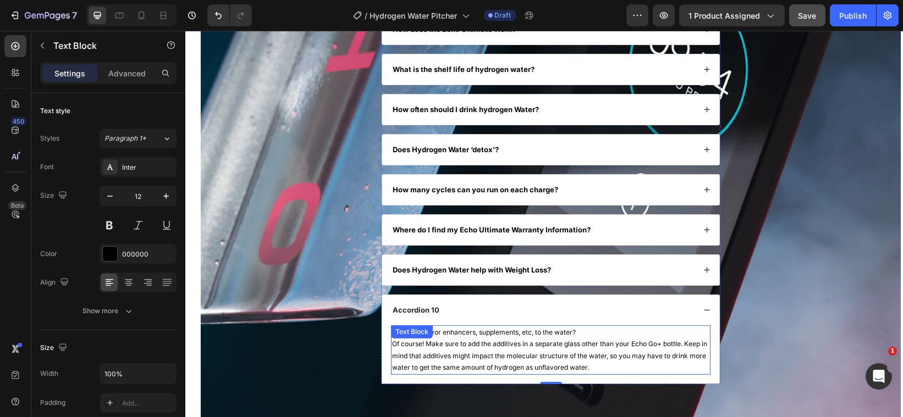
click at [578, 338] on p "Can I add flavor enhancers, supplements, etc, to the water?" at bounding box center [550, 333] width 317 height 12
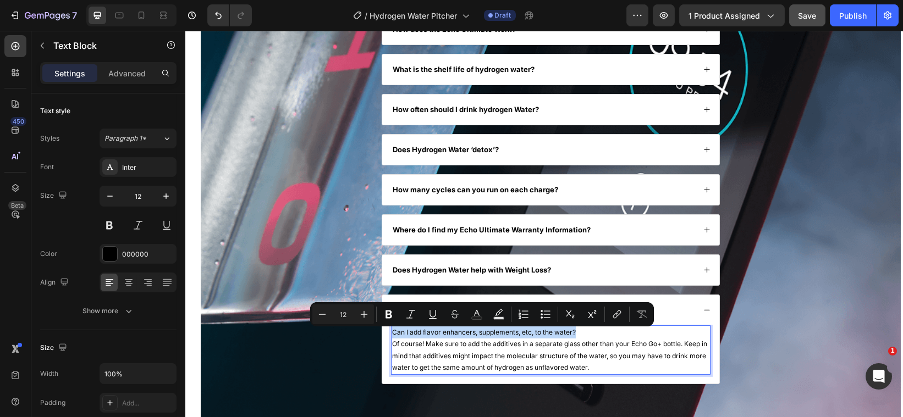
drag, startPoint x: 578, startPoint y: 338, endPoint x: 389, endPoint y: 334, distance: 188.7
click at [392, 334] on p "Can I add flavor enhancers, supplements, etc, to the water?" at bounding box center [550, 333] width 317 height 12
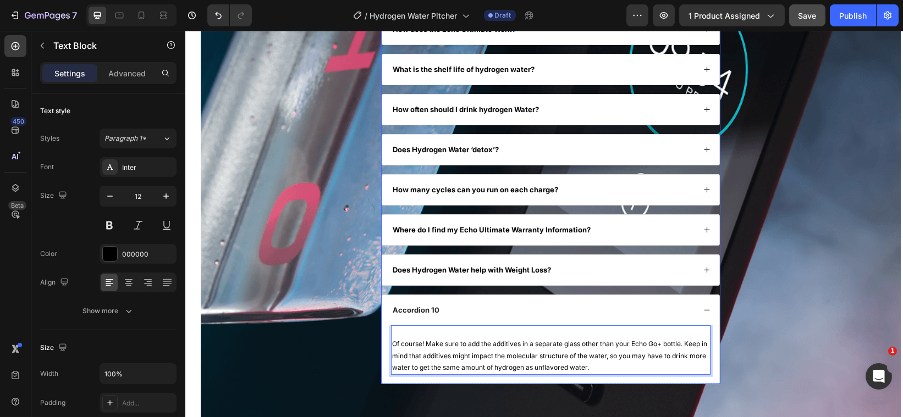
click at [435, 314] on div "Accordion 10" at bounding box center [416, 310] width 50 height 13
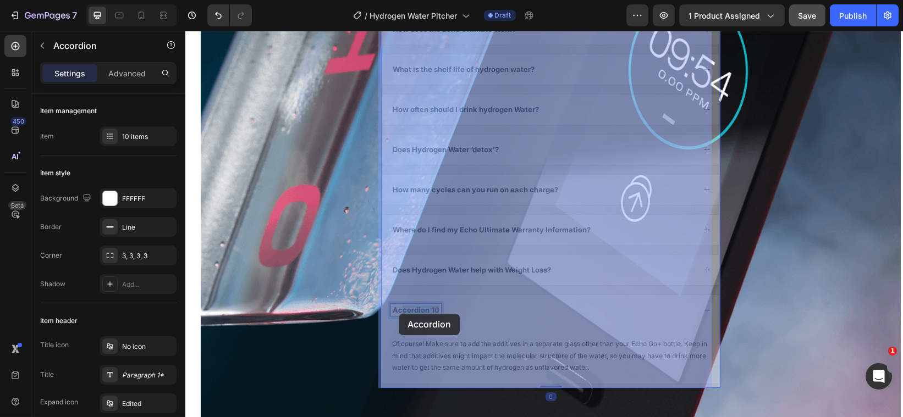
drag, startPoint x: 435, startPoint y: 314, endPoint x: 398, endPoint y: 314, distance: 36.3
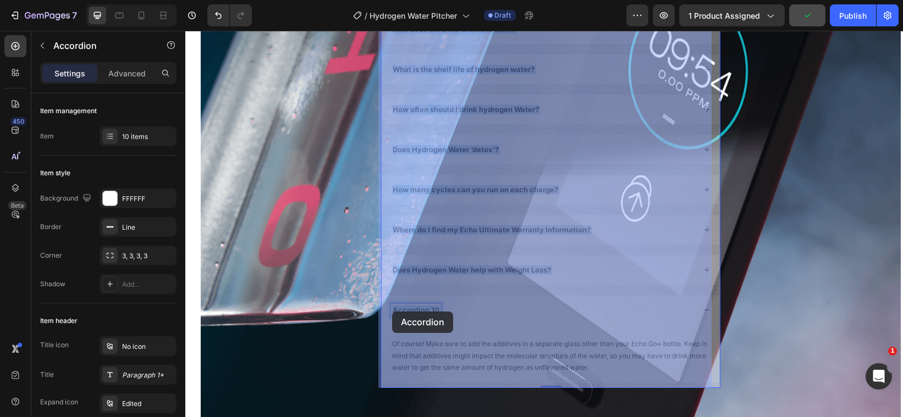
drag, startPoint x: 435, startPoint y: 312, endPoint x: 394, endPoint y: 312, distance: 41.3
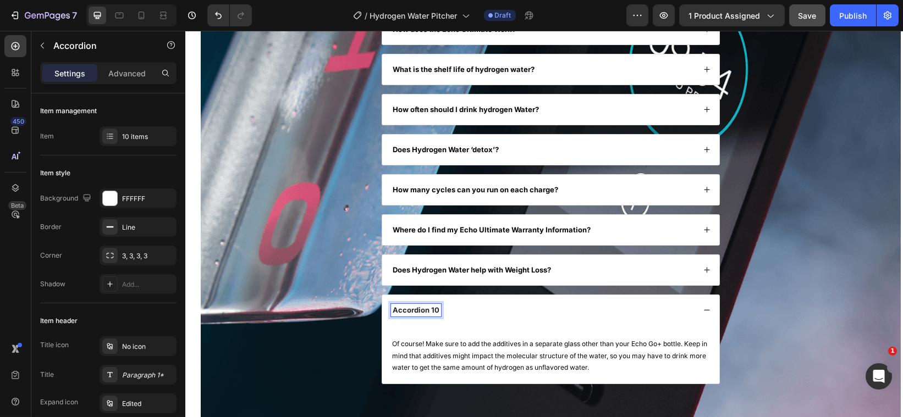
drag, startPoint x: 394, startPoint y: 312, endPoint x: 434, endPoint y: 315, distance: 40.2
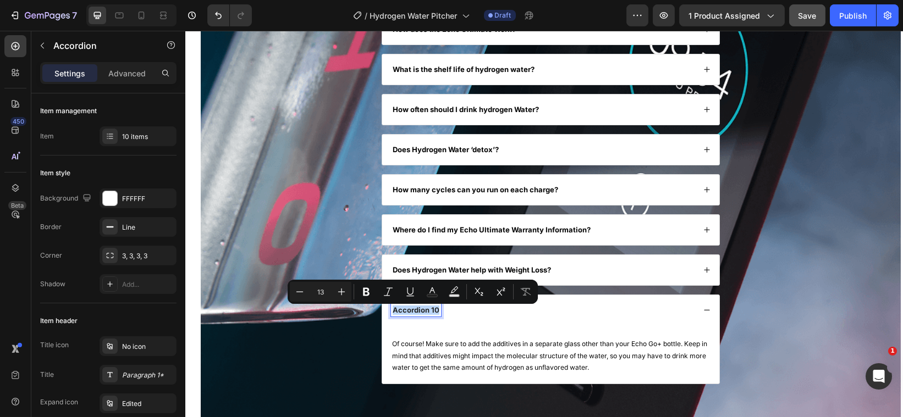
drag, startPoint x: 434, startPoint y: 315, endPoint x: 387, endPoint y: 313, distance: 46.8
click at [391, 313] on div "Accordion 10" at bounding box center [416, 310] width 50 height 13
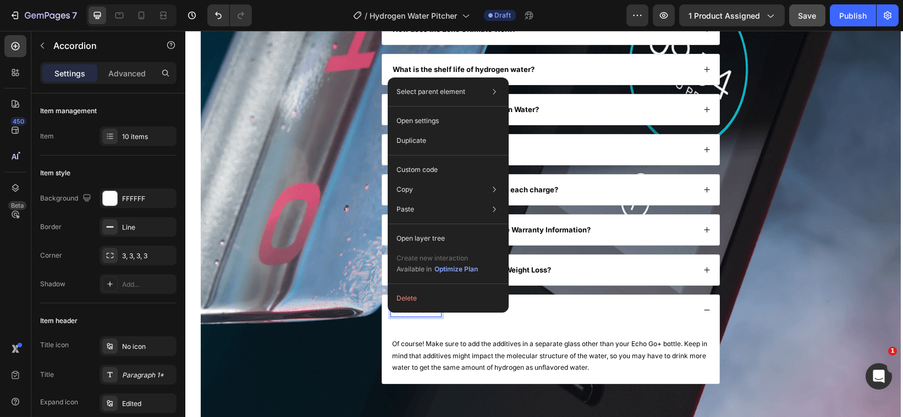
click at [422, 317] on div "Accordion 10" at bounding box center [416, 310] width 50 height 13
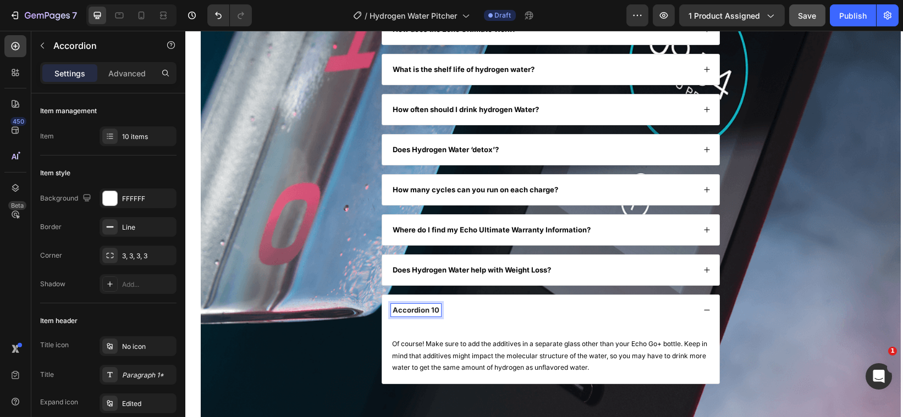
click at [435, 314] on p "Accordion 10" at bounding box center [415, 310] width 47 height 9
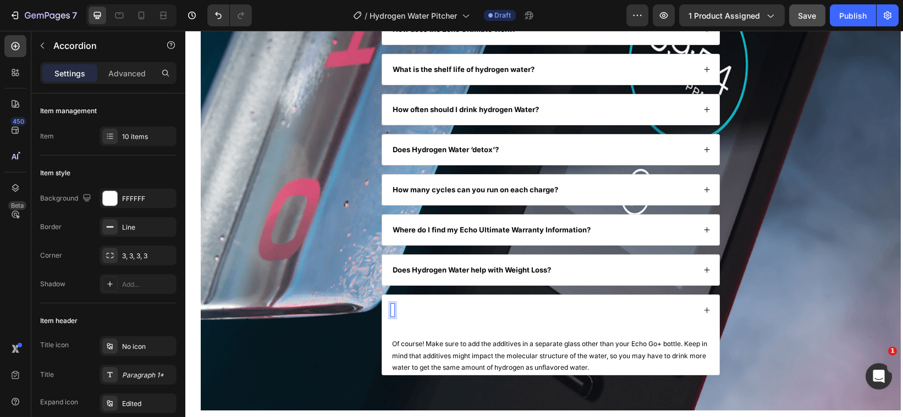
click at [393, 313] on div at bounding box center [543, 310] width 304 height 13
click at [394, 312] on div at bounding box center [543, 310] width 304 height 13
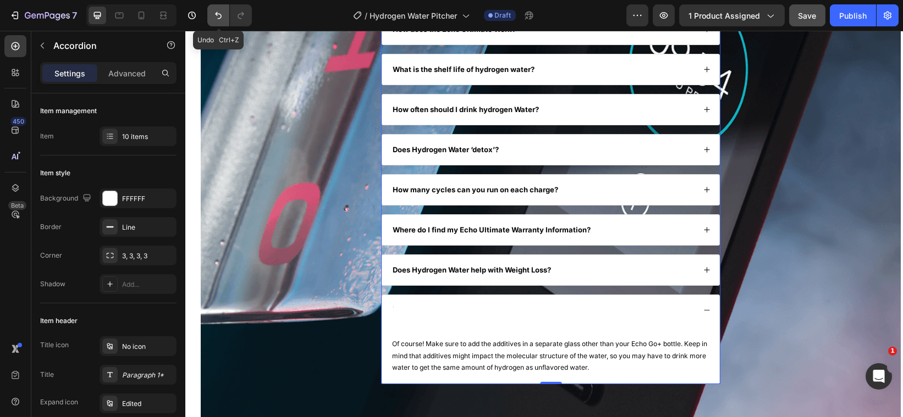
click at [221, 13] on icon "Undo/Redo" at bounding box center [218, 15] width 11 height 11
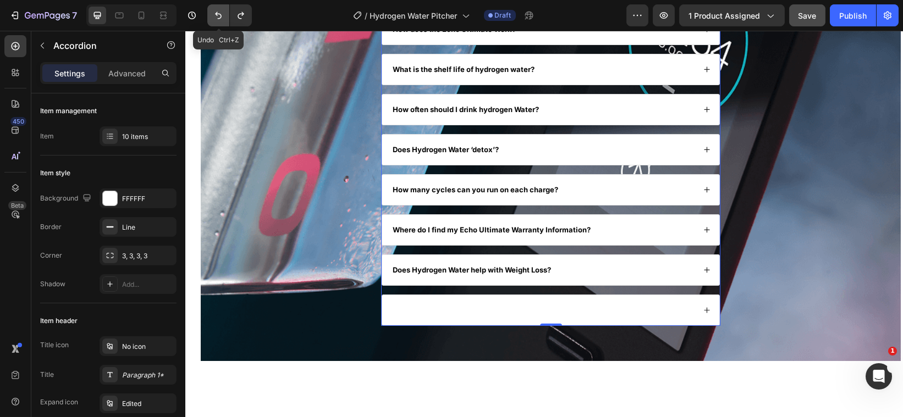
click at [224, 15] on icon "Undo/Redo" at bounding box center [218, 15] width 11 height 11
click at [703, 312] on icon at bounding box center [706, 310] width 7 height 7
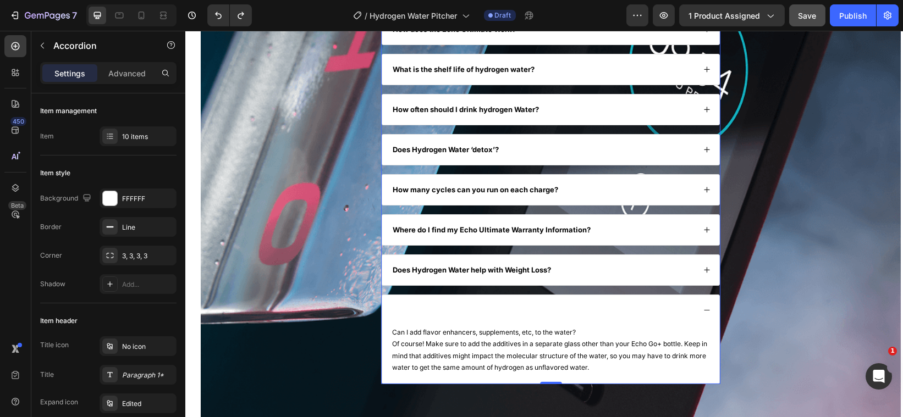
click at [448, 312] on div at bounding box center [543, 310] width 304 height 13
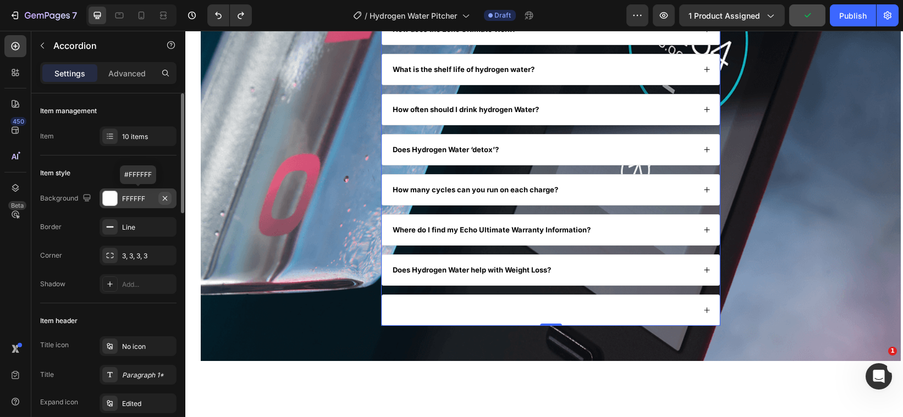
click at [168, 197] on icon "button" at bounding box center [165, 198] width 9 height 9
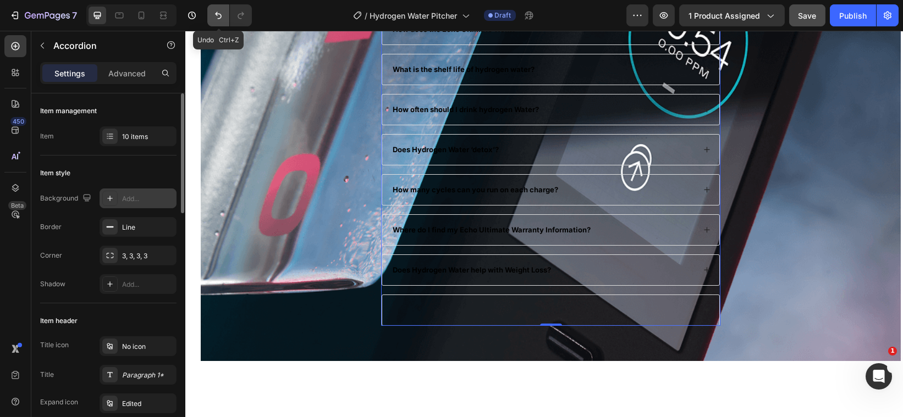
click at [221, 12] on icon "Undo/Redo" at bounding box center [218, 15] width 11 height 11
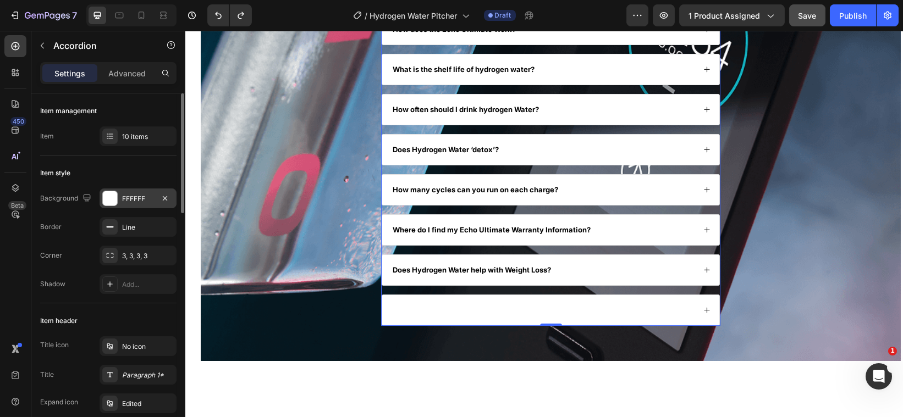
click at [703, 312] on icon at bounding box center [706, 310] width 7 height 7
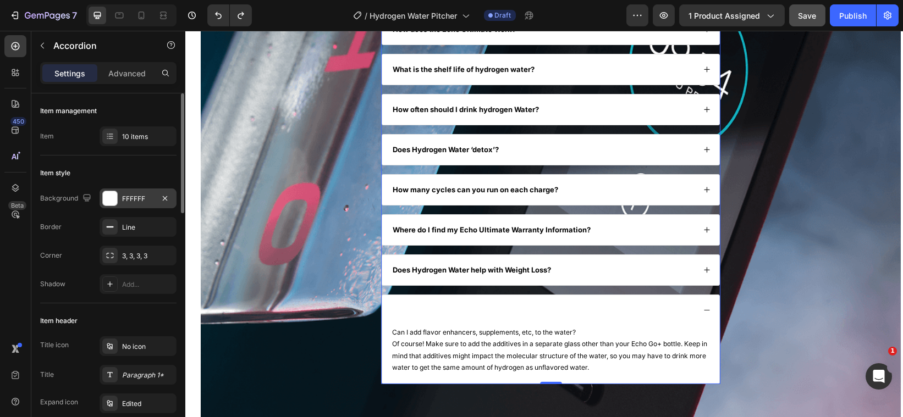
click at [467, 316] on div at bounding box center [543, 310] width 304 height 13
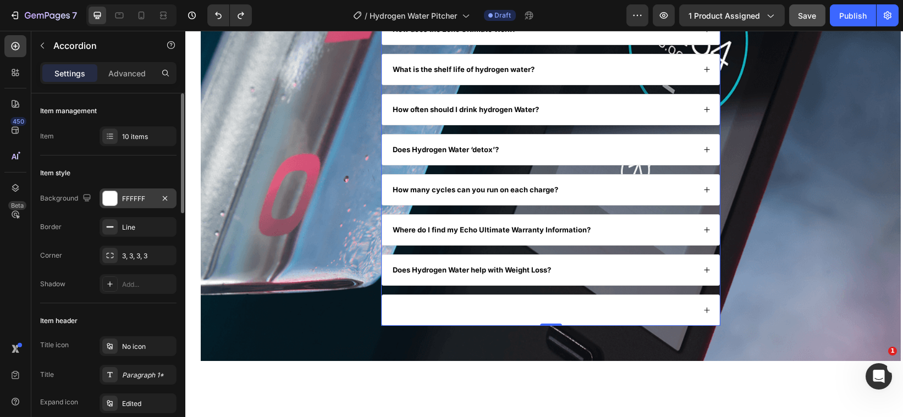
click at [408, 311] on div at bounding box center [543, 310] width 304 height 13
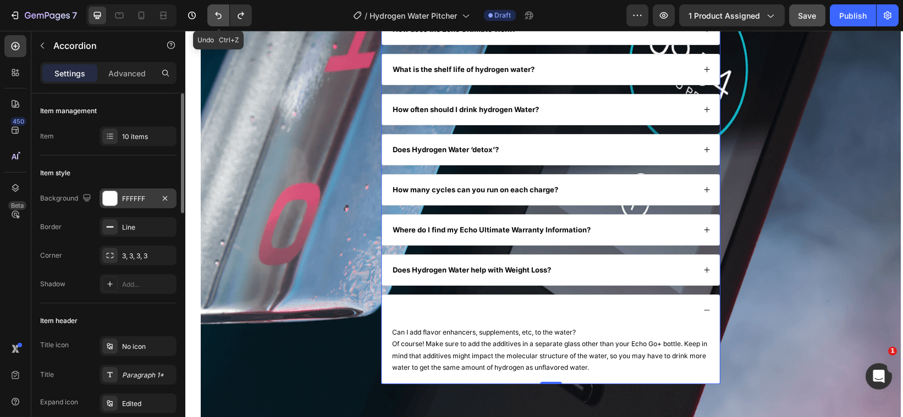
click at [222, 15] on icon "Undo/Redo" at bounding box center [218, 15] width 11 height 11
click at [218, 9] on button "Undo/Redo" at bounding box center [218, 15] width 22 height 22
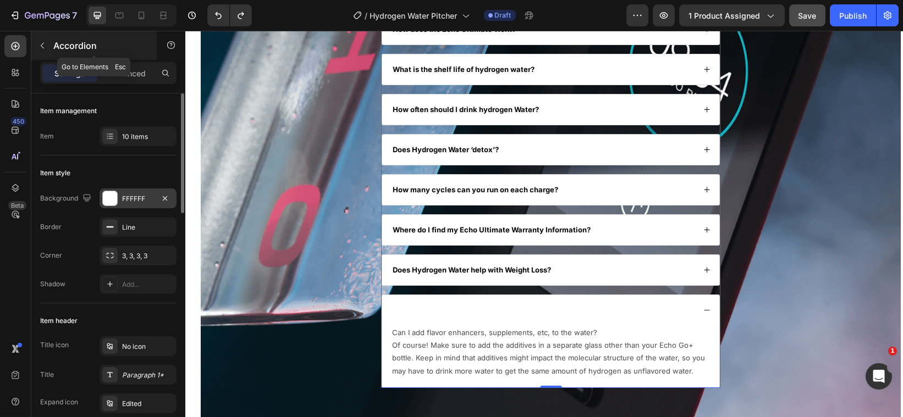
click at [44, 45] on icon "button" at bounding box center [42, 45] width 9 height 9
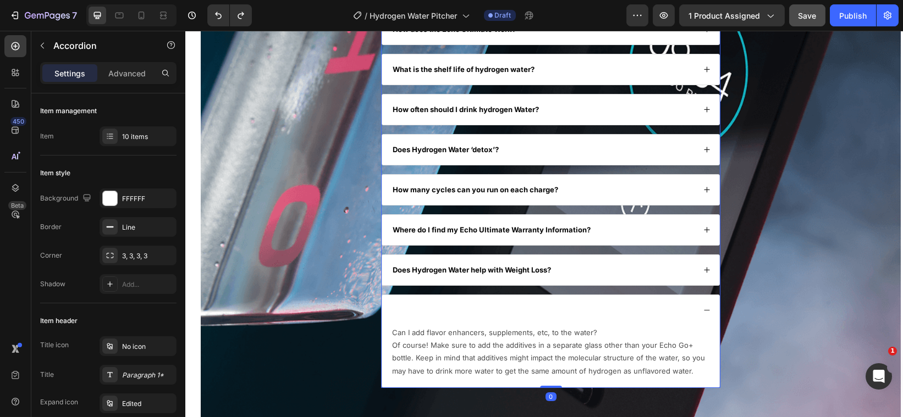
click at [419, 315] on div at bounding box center [543, 310] width 304 height 13
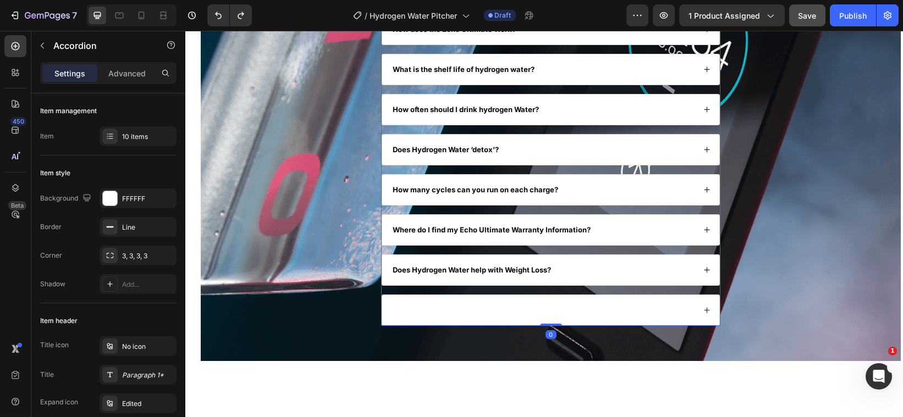
click at [419, 309] on div at bounding box center [543, 310] width 304 height 13
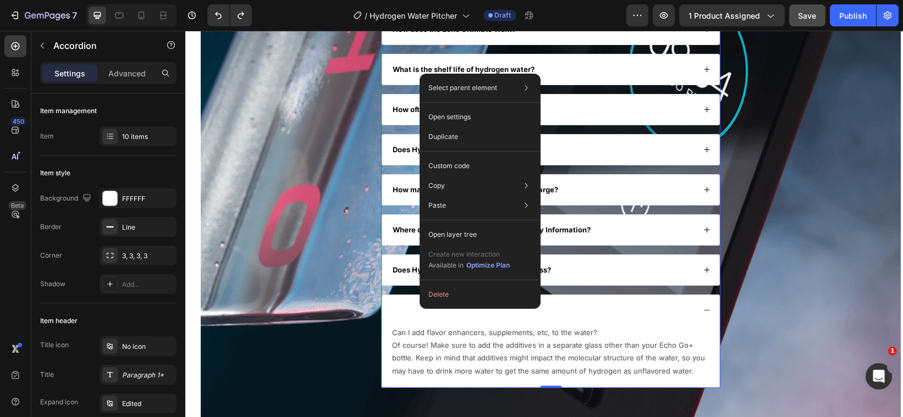
click at [414, 316] on div at bounding box center [543, 310] width 304 height 13
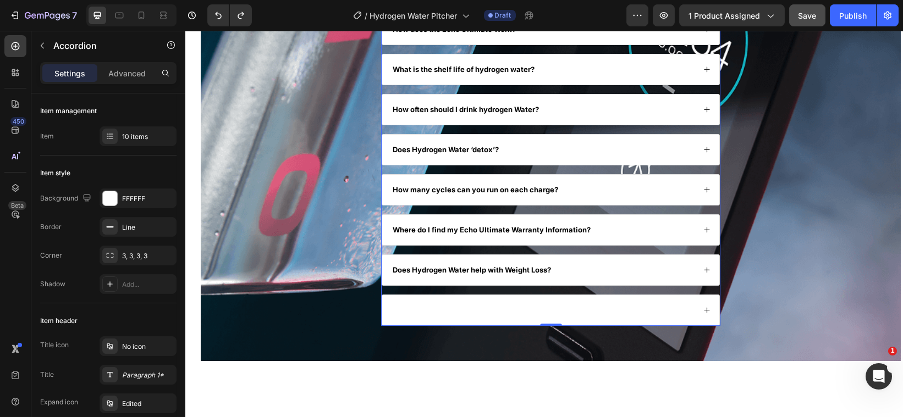
click at [414, 316] on div at bounding box center [543, 310] width 304 height 13
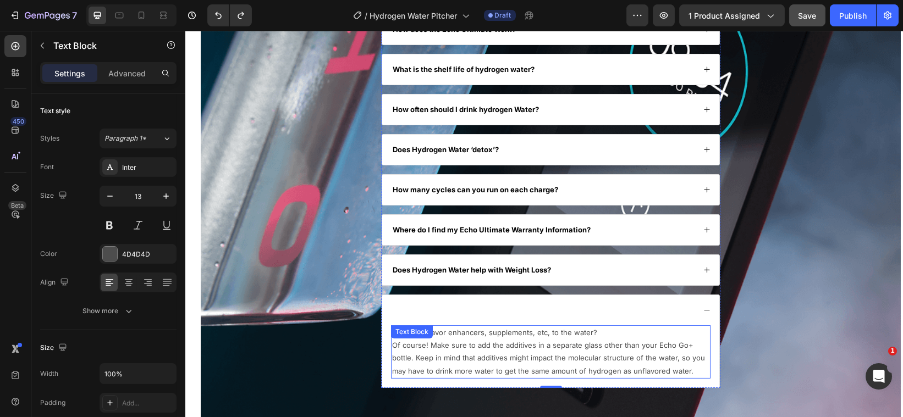
click at [595, 338] on p "Can I add flavor enhancers, supplements, etc, to the water?" at bounding box center [550, 333] width 317 height 13
click at [598, 336] on p "Can I add flavor enhancers, supplements, etc, to the water?" at bounding box center [550, 333] width 317 height 13
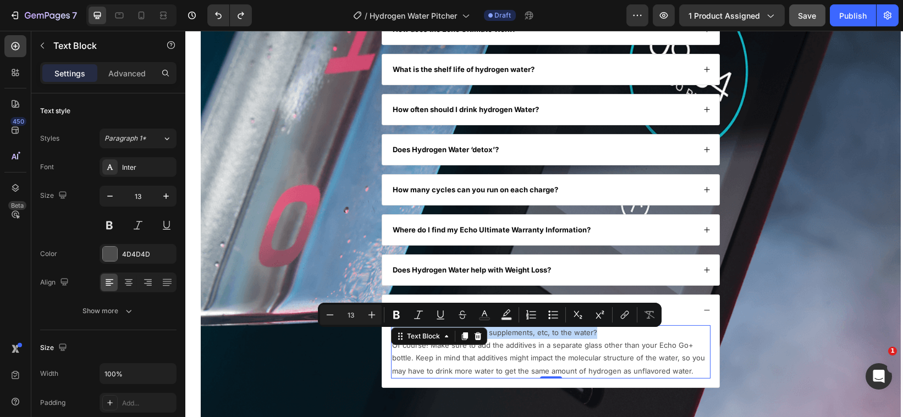
drag, startPoint x: 598, startPoint y: 336, endPoint x: 388, endPoint y: 338, distance: 209.6
click at [391, 338] on div "Can I add flavor enhancers, supplements, etc, to the water? Of course! Make sur…" at bounding box center [551, 353] width 320 height 54
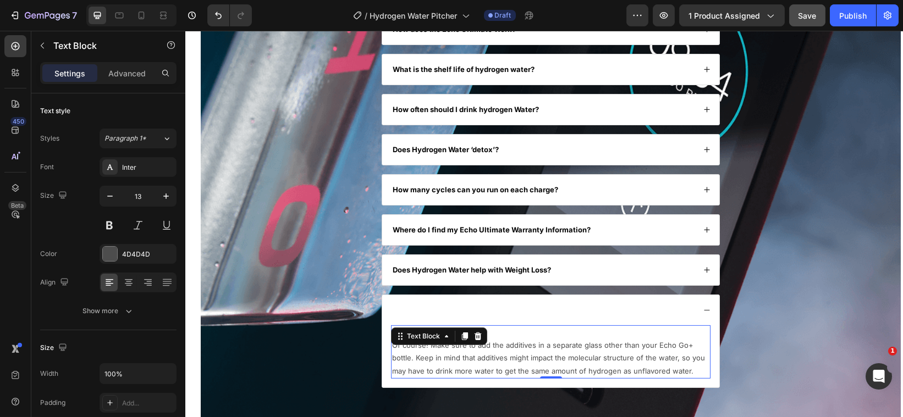
click at [509, 339] on p "Rich Text Editor. Editing area: main" at bounding box center [550, 333] width 317 height 13
click at [491, 359] on p "Of course! Make sure to add the additives in a separate glass other than your E…" at bounding box center [550, 358] width 317 height 39
click at [479, 355] on p "Of course! Make sure to add the additives in a separate glass other than your E…" at bounding box center [550, 358] width 317 height 39
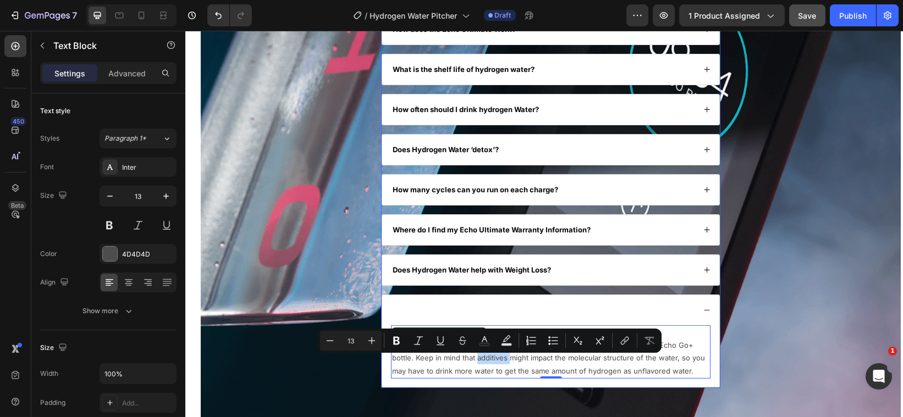
click at [499, 315] on div at bounding box center [543, 310] width 304 height 13
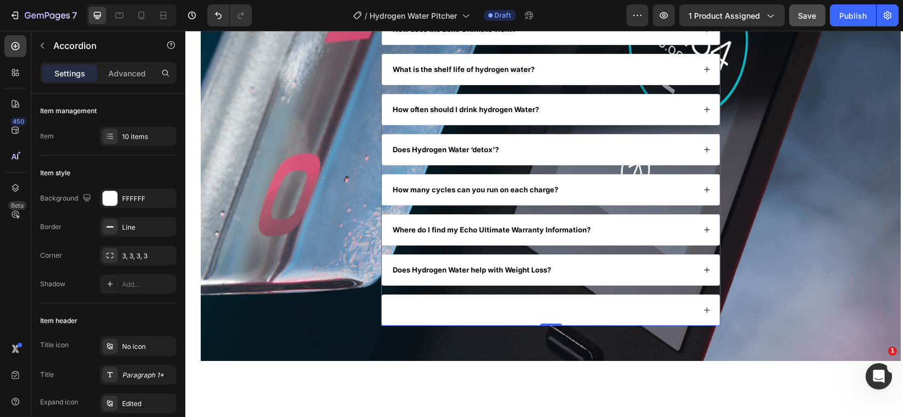
click at [703, 313] on icon at bounding box center [706, 310] width 6 height 6
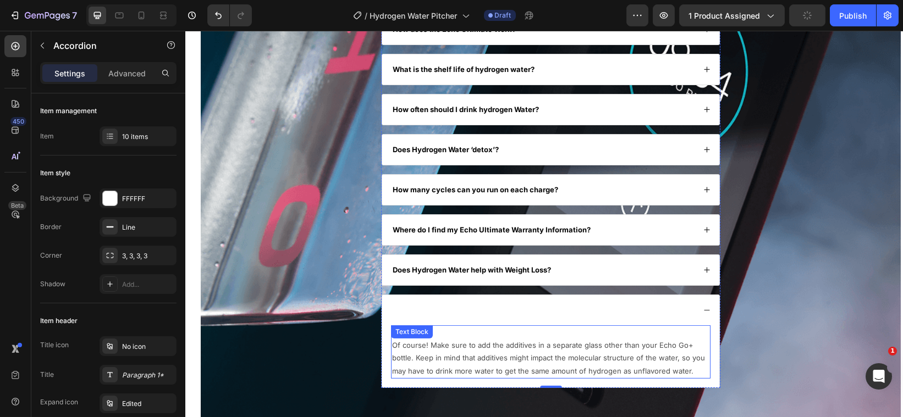
click at [626, 362] on p "Of course! Make sure to add the additives in a separate glass other than your E…" at bounding box center [550, 358] width 317 height 39
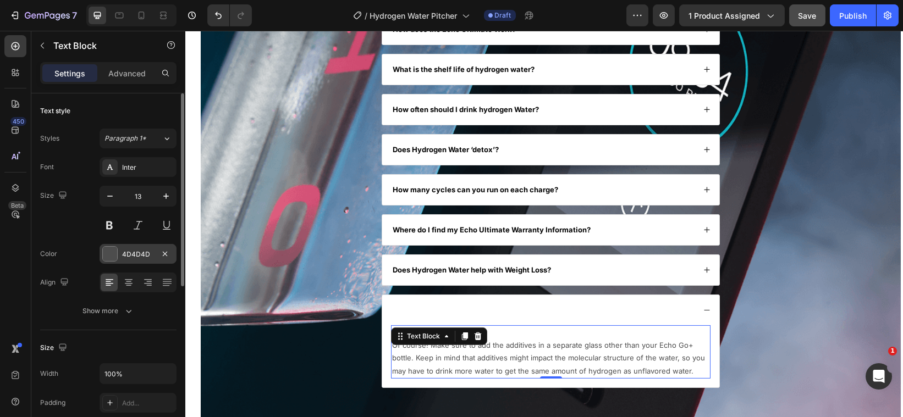
click at [104, 256] on div at bounding box center [110, 254] width 14 height 14
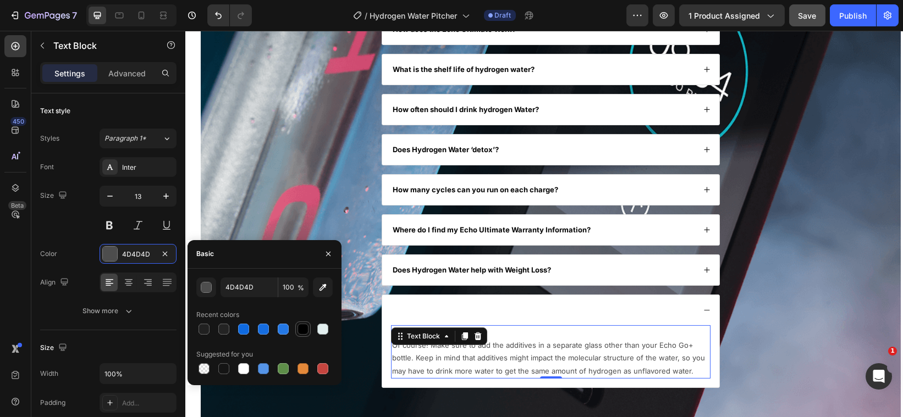
click at [303, 332] on div at bounding box center [303, 329] width 11 height 11
type input "000000"
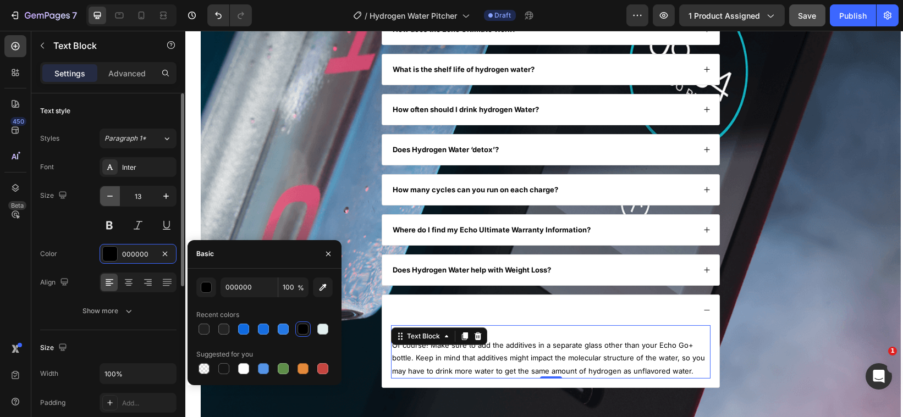
click at [111, 193] on icon "button" at bounding box center [110, 196] width 11 height 11
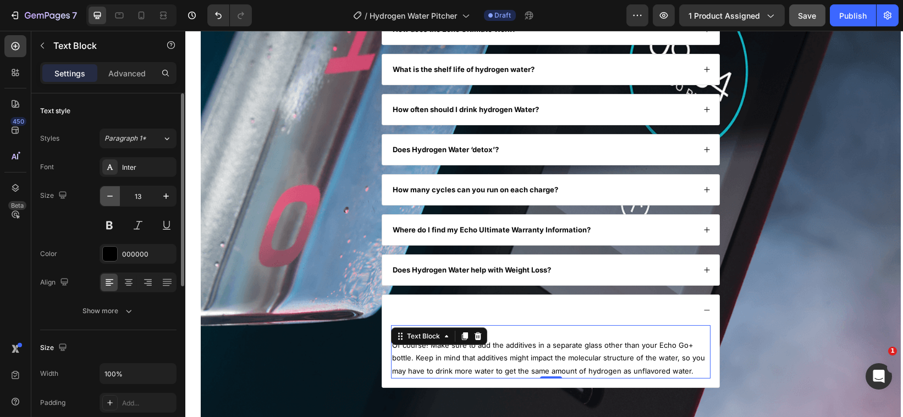
type input "12"
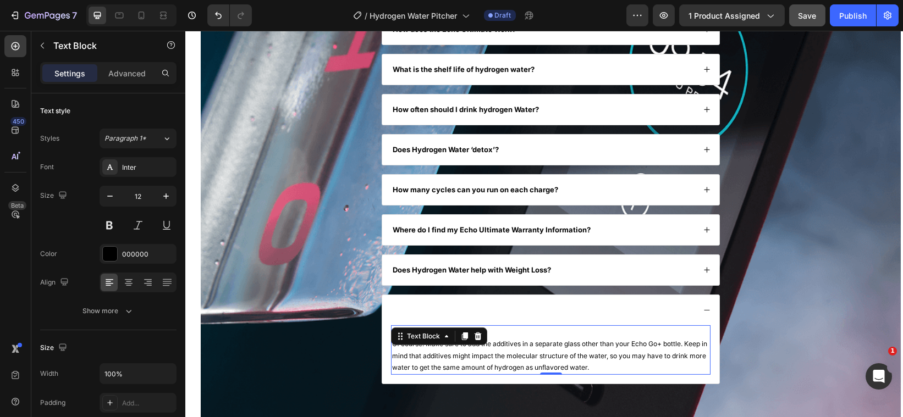
click at [509, 348] on p "Of course! Make sure to add the additives in a separate glass other than your E…" at bounding box center [550, 356] width 317 height 36
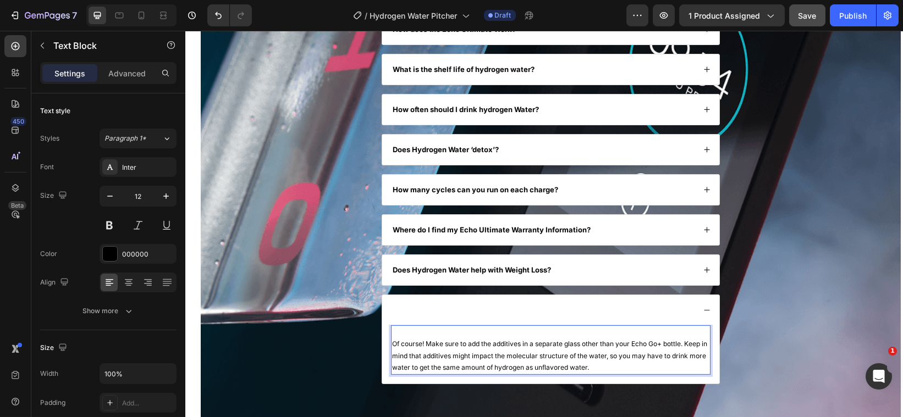
click at [392, 349] on p "Of course! Make sure to add the additives in a separate glass other than your E…" at bounding box center [550, 356] width 317 height 36
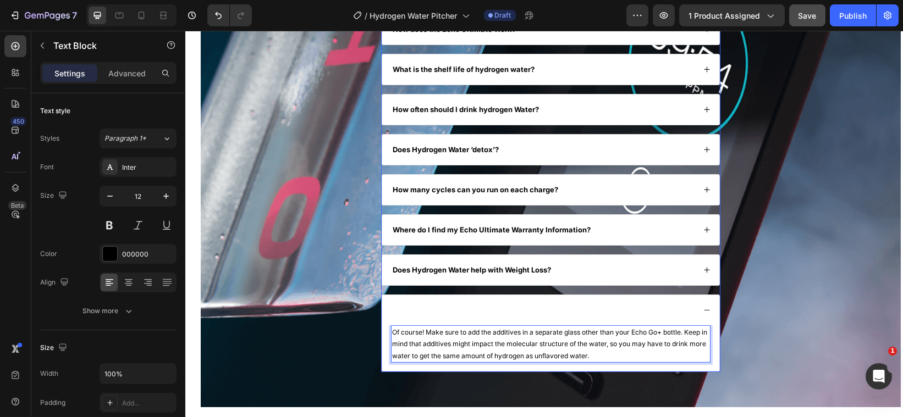
click at [429, 311] on div at bounding box center [543, 310] width 304 height 13
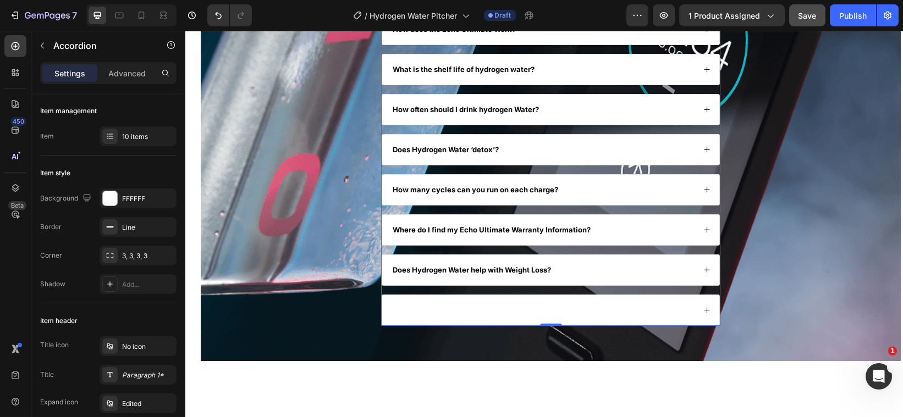
click at [399, 313] on div at bounding box center [543, 310] width 304 height 13
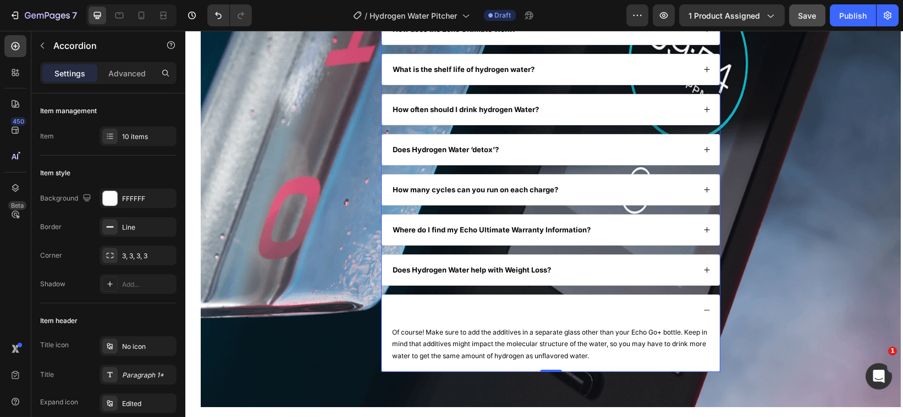
click at [395, 312] on div at bounding box center [543, 310] width 304 height 13
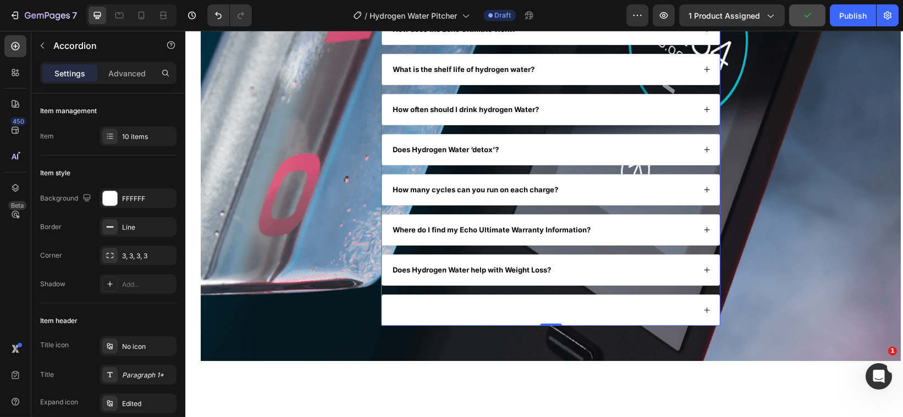
click at [392, 307] on div at bounding box center [543, 310] width 304 height 13
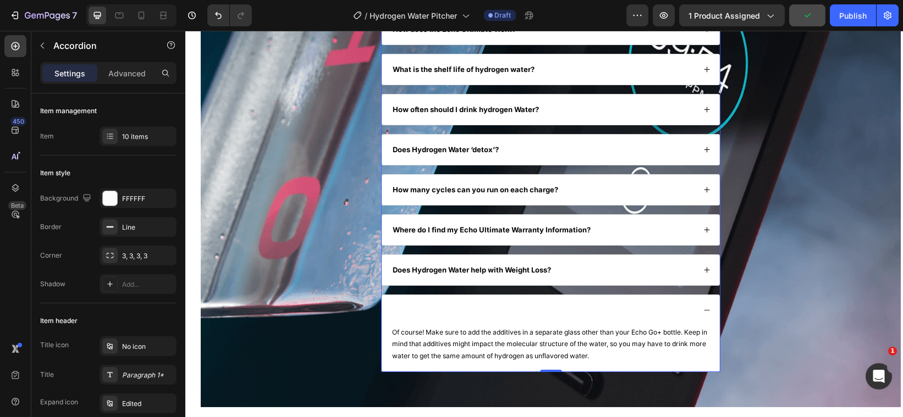
click at [392, 307] on div at bounding box center [543, 310] width 304 height 13
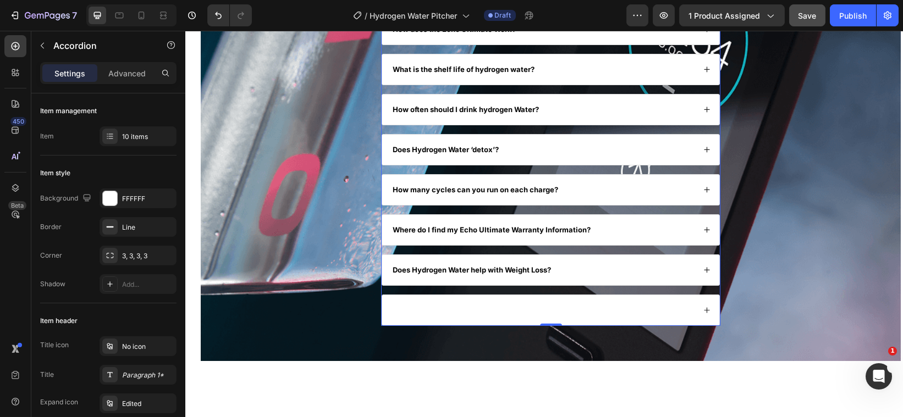
click at [398, 313] on div at bounding box center [543, 310] width 304 height 13
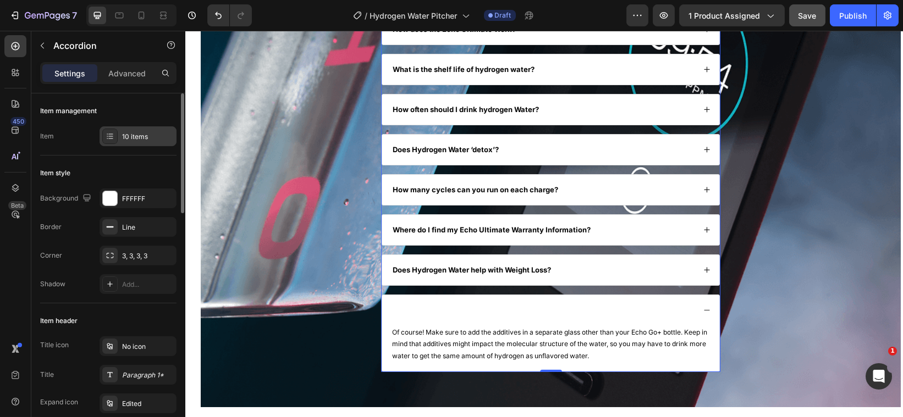
click at [165, 139] on div "10 items" at bounding box center [148, 137] width 52 height 10
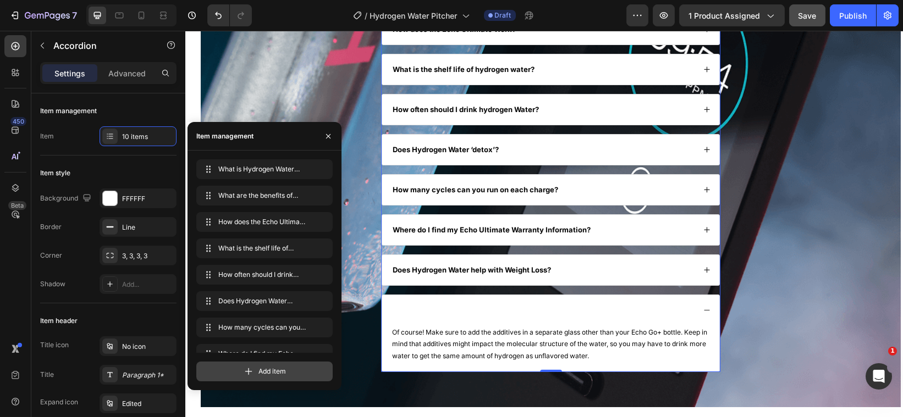
click at [243, 367] on icon at bounding box center [248, 371] width 11 height 11
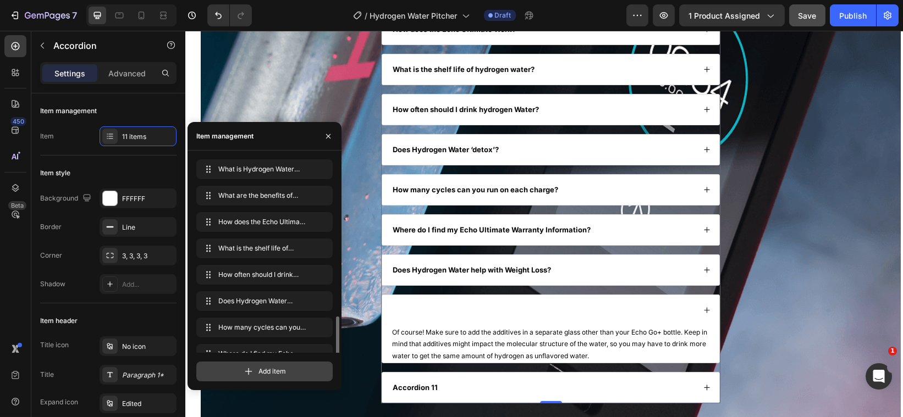
scroll to position [94, 0]
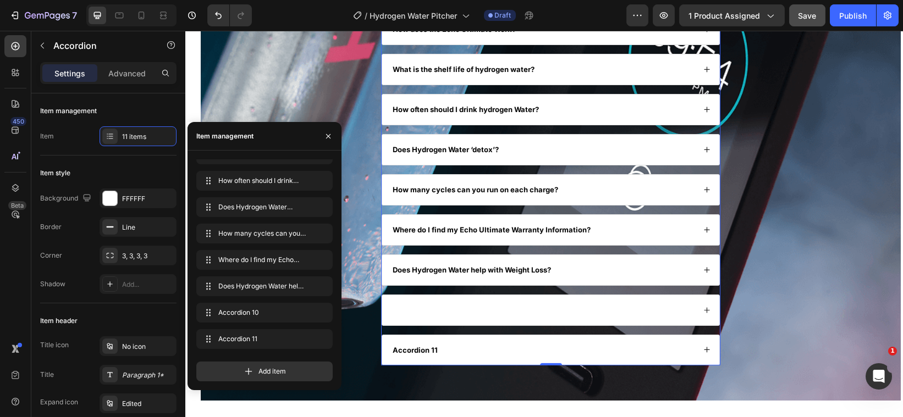
click at [432, 355] on div "Accordion 11" at bounding box center [415, 350] width 48 height 13
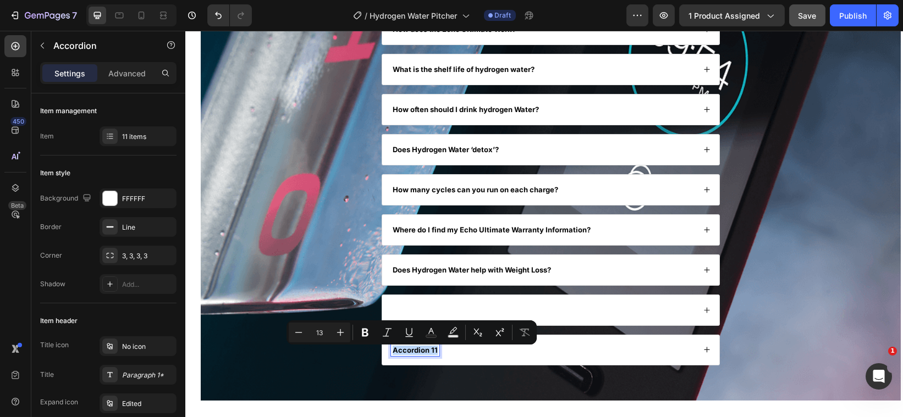
drag, startPoint x: 434, startPoint y: 355, endPoint x: 391, endPoint y: 354, distance: 42.9
click at [391, 354] on div "Accordion 11" at bounding box center [415, 350] width 48 height 13
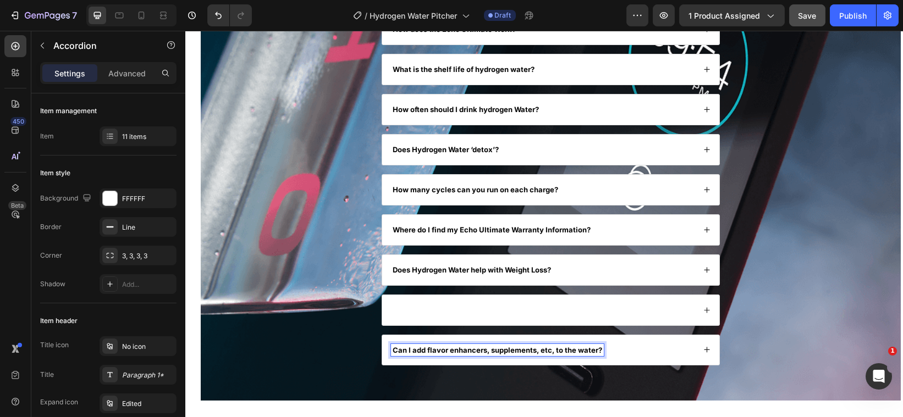
click at [700, 359] on div "Can I add flavor enhancers, supplements, etc, to the water?" at bounding box center [550, 351] width 337 height 30
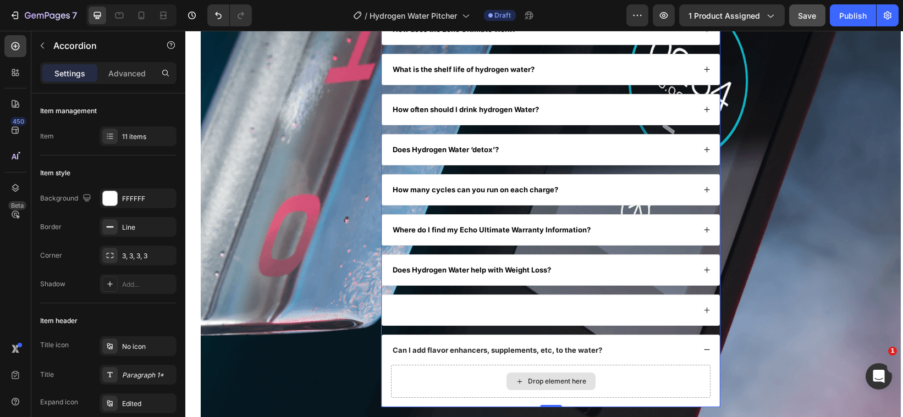
click at [441, 377] on div "Drop element here" at bounding box center [551, 381] width 320 height 33
click at [53, 46] on p "Accordion" at bounding box center [100, 45] width 94 height 13
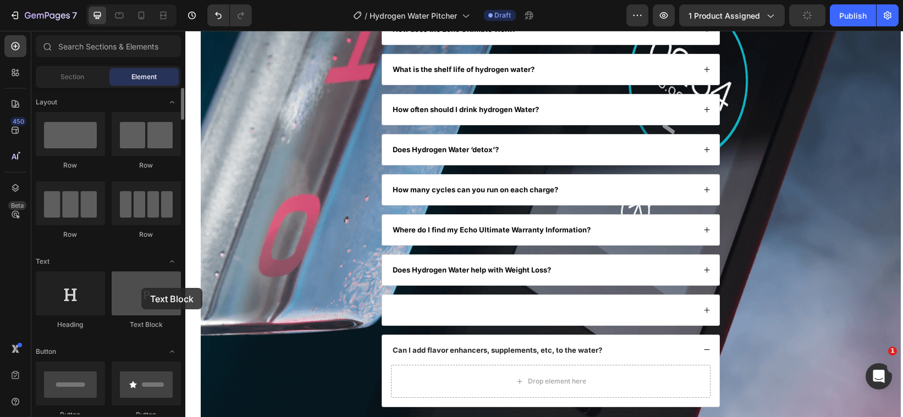
click at [141, 288] on div at bounding box center [146, 294] width 69 height 44
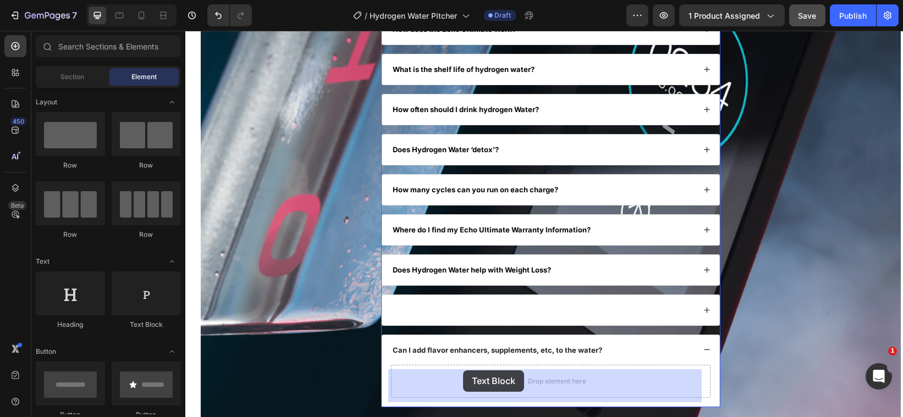
drag, startPoint x: 332, startPoint y: 332, endPoint x: 463, endPoint y: 375, distance: 138.3
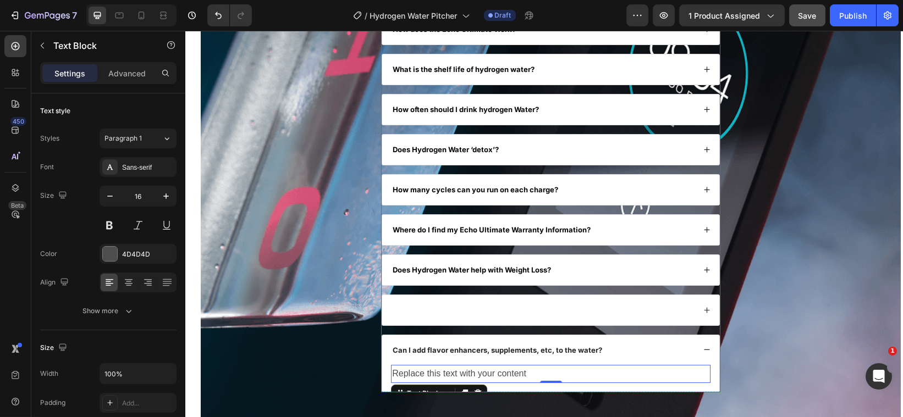
click at [703, 312] on icon at bounding box center [706, 310] width 7 height 7
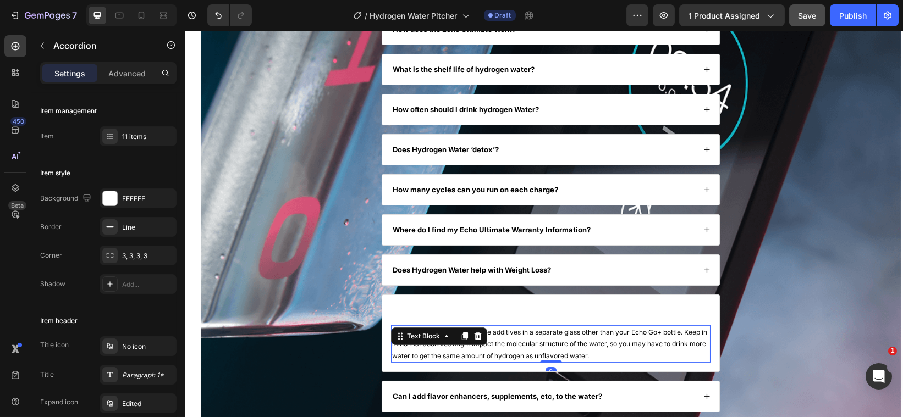
click at [644, 356] on p "Of course! Make sure to add the additives in a separate glass other than your E…" at bounding box center [550, 345] width 317 height 36
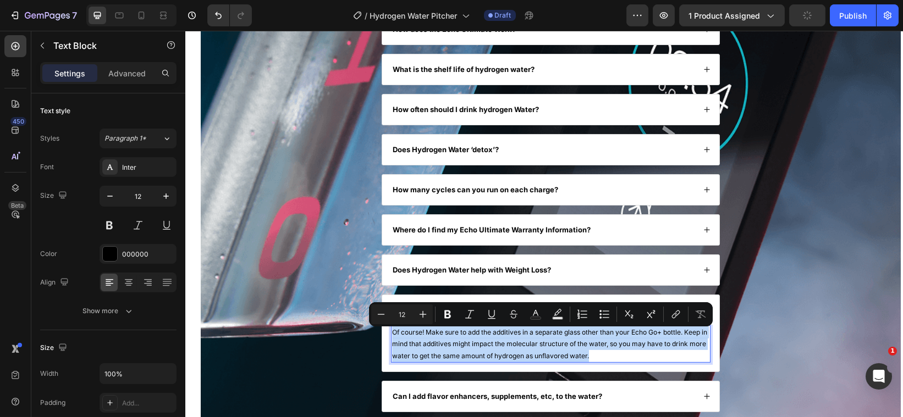
drag, startPoint x: 634, startPoint y: 361, endPoint x: 389, endPoint y: 334, distance: 246.8
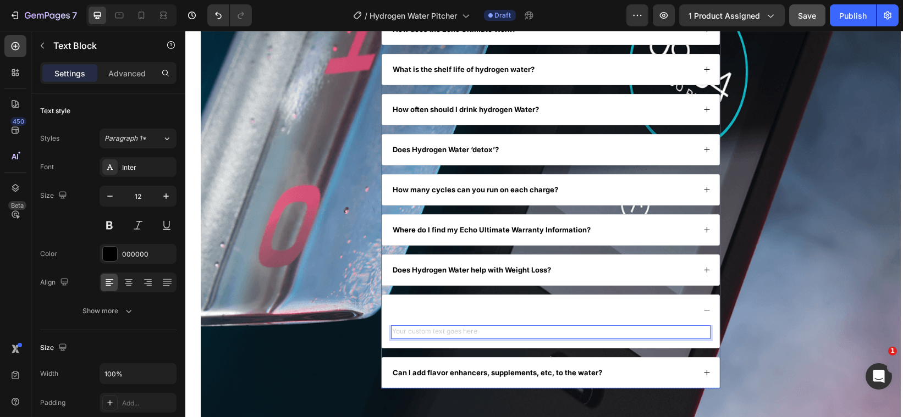
click at [703, 376] on icon at bounding box center [706, 374] width 6 height 6
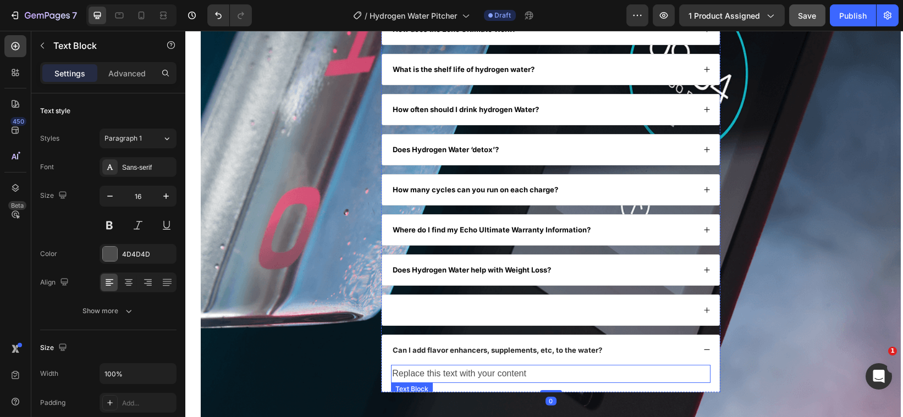
click at [537, 375] on div "Replace this text with your content" at bounding box center [551, 374] width 320 height 18
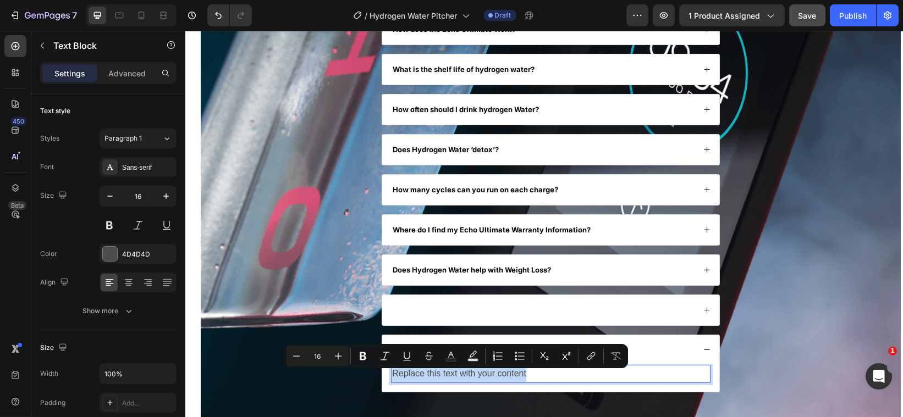
drag, startPoint x: 537, startPoint y: 375, endPoint x: 391, endPoint y: 375, distance: 146.3
click at [392, 375] on p "Replace this text with your content" at bounding box center [550, 374] width 317 height 16
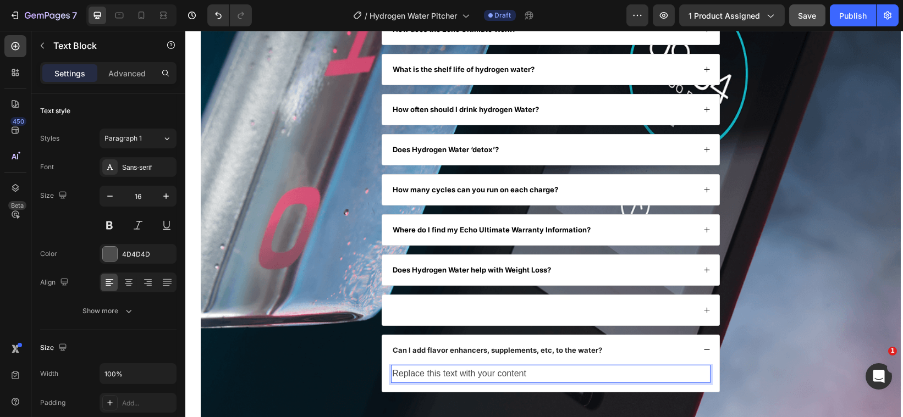
scroll to position [2089, 0]
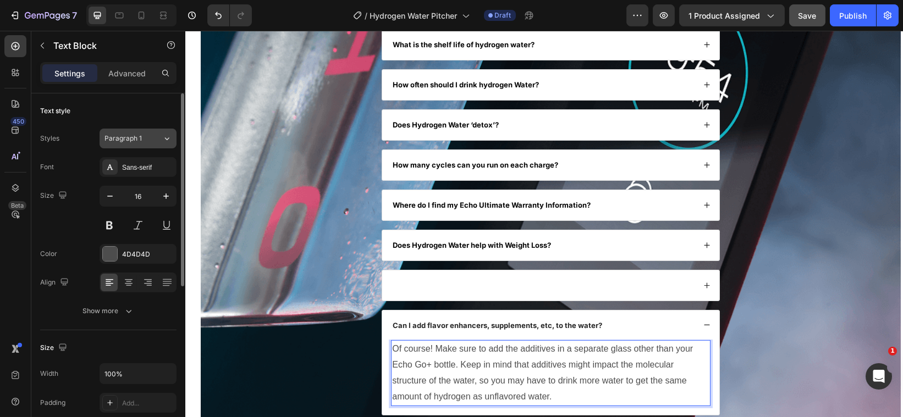
click at [153, 140] on div "Paragraph 1" at bounding box center [134, 139] width 58 height 10
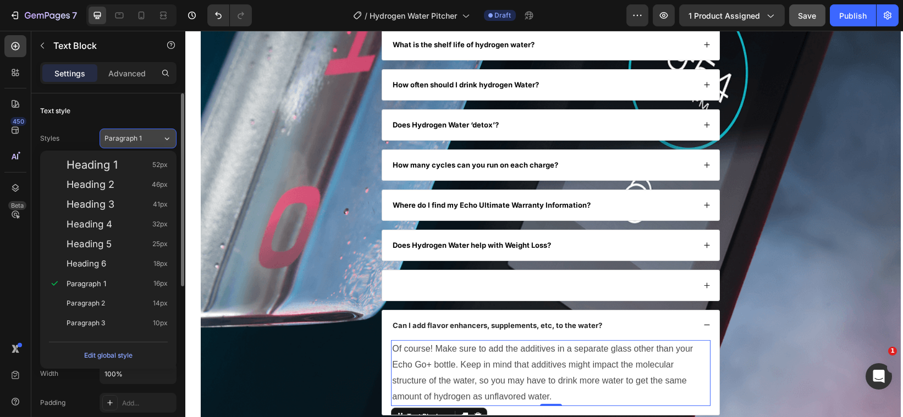
click at [147, 140] on div "Paragraph 1" at bounding box center [127, 139] width 45 height 10
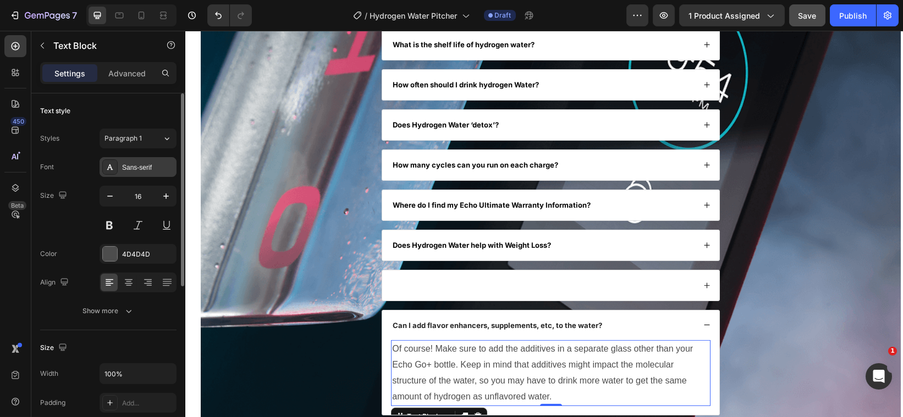
click at [142, 163] on div "Sans-serif" at bounding box center [148, 168] width 52 height 10
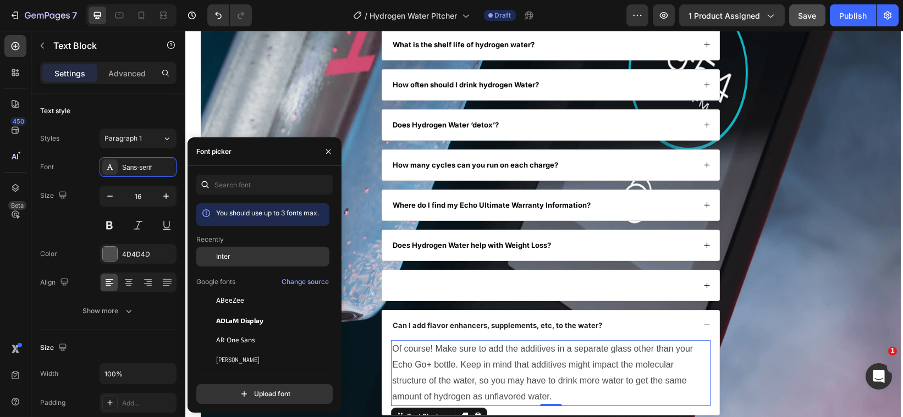
click at [213, 260] on div at bounding box center [206, 257] width 20 height 20
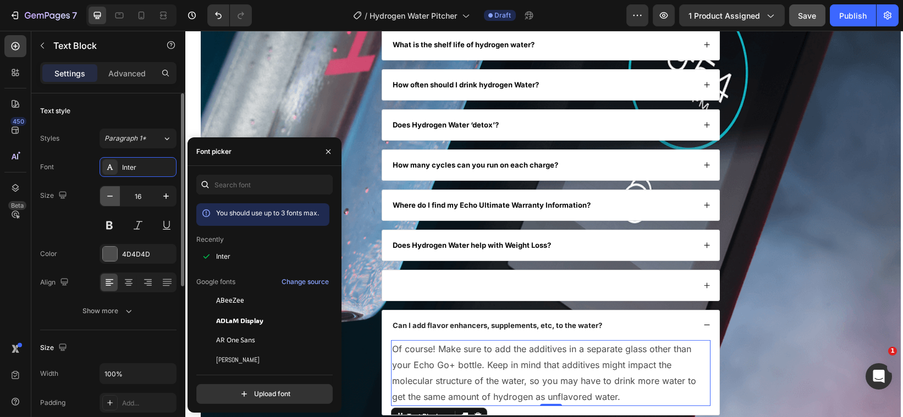
click at [111, 198] on icon "button" at bounding box center [110, 196] width 11 height 11
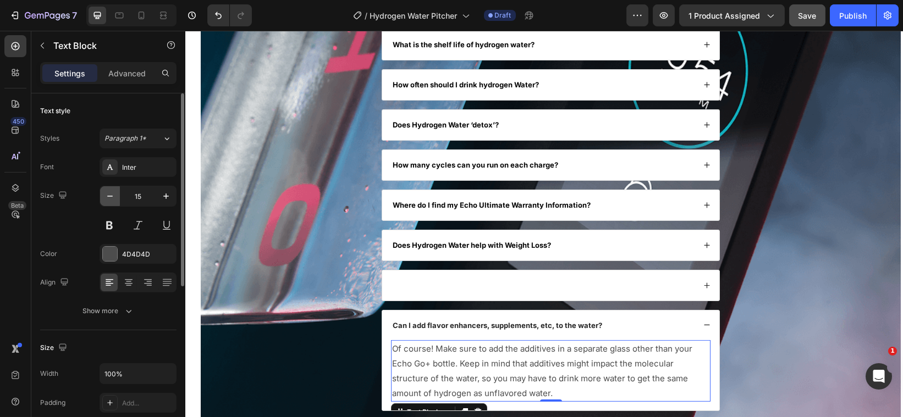
click at [111, 198] on icon "button" at bounding box center [110, 196] width 11 height 11
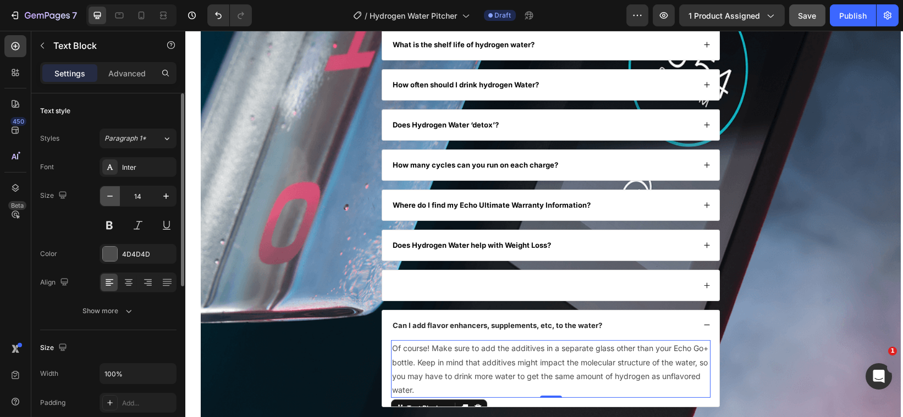
click at [111, 198] on icon "button" at bounding box center [110, 196] width 11 height 11
type input "13"
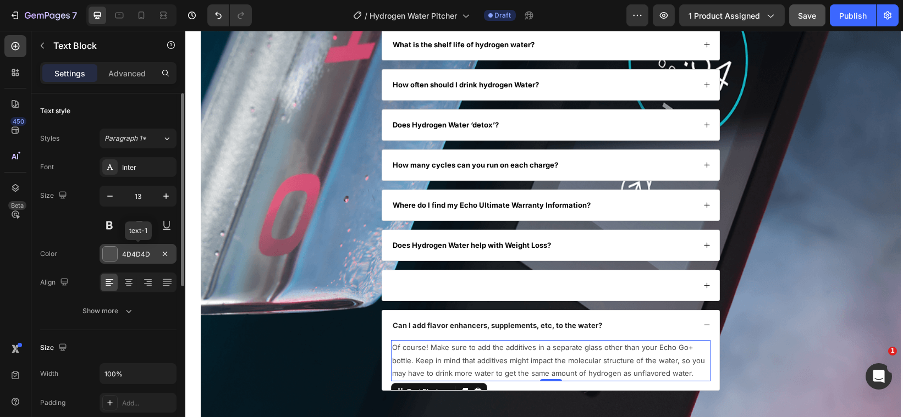
click at [130, 251] on div "4D4D4D" at bounding box center [138, 255] width 32 height 10
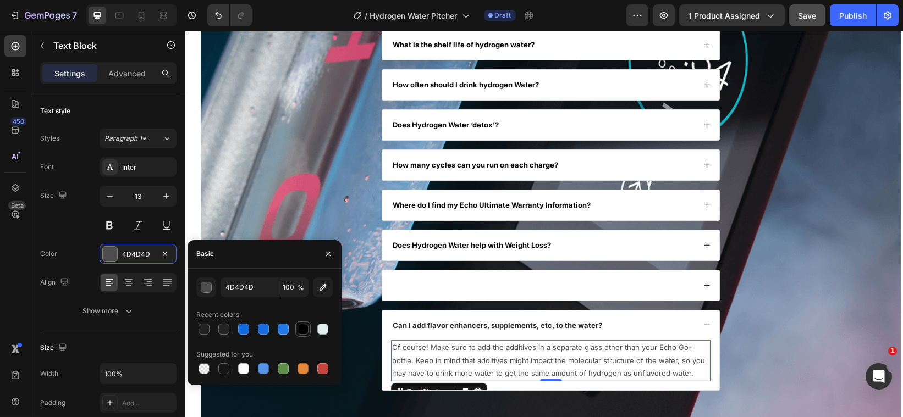
click at [298, 331] on div at bounding box center [303, 329] width 11 height 11
type input "000000"
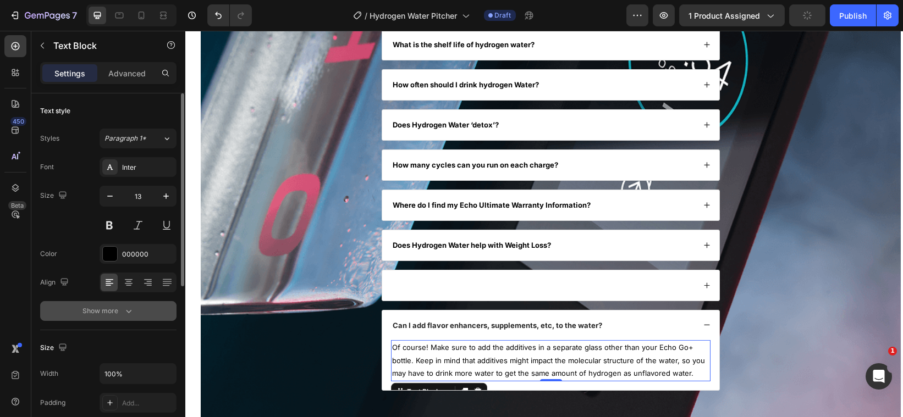
click at [135, 309] on button "Show more" at bounding box center [108, 311] width 136 height 20
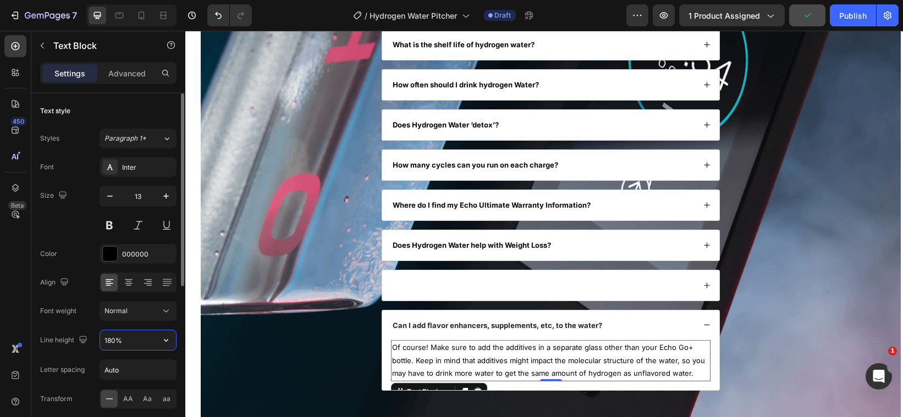
click at [117, 344] on input "180%" at bounding box center [138, 341] width 76 height 20
click at [165, 342] on icon "button" at bounding box center [166, 340] width 11 height 11
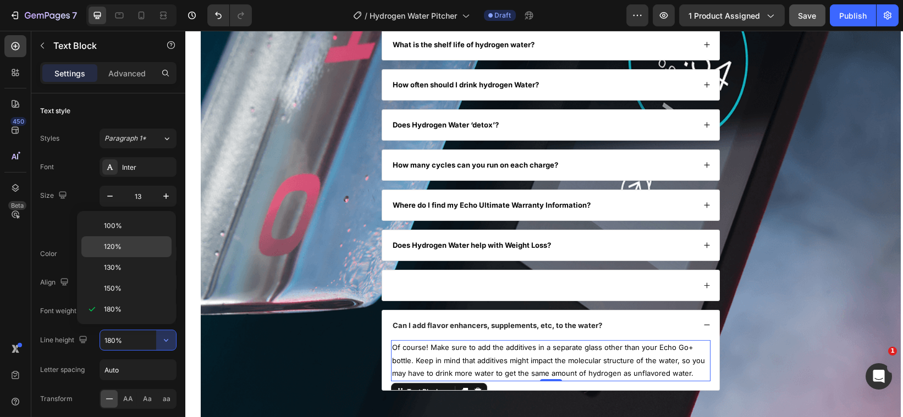
click at [129, 252] on p "120%" at bounding box center [135, 247] width 63 height 10
type input "120%"
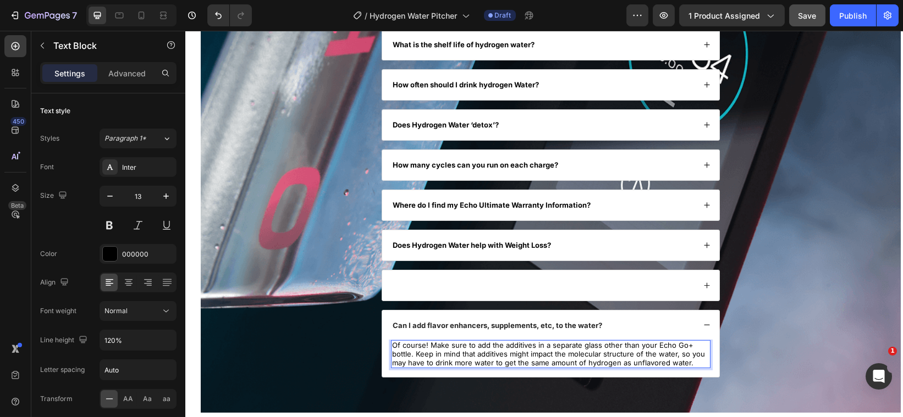
click at [685, 367] on p "Of course! Make sure to add the additives in a separate glass other than your E…" at bounding box center [550, 355] width 317 height 26
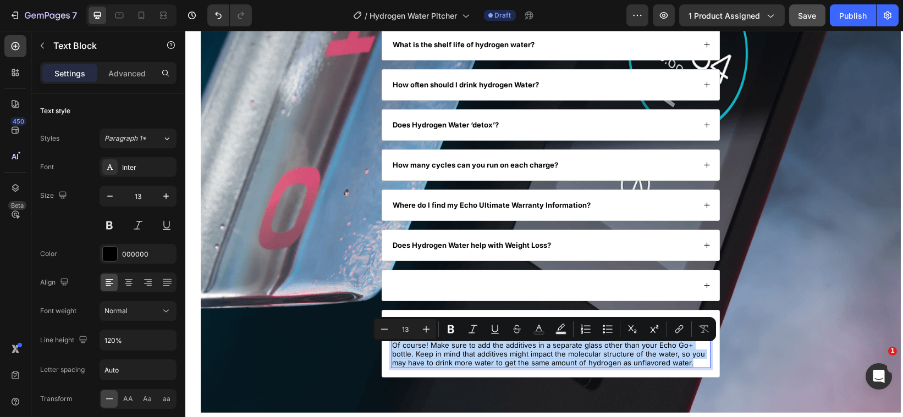
drag, startPoint x: 685, startPoint y: 367, endPoint x: 389, endPoint y: 347, distance: 296.0
click at [392, 347] on p "Of course! Make sure to add the additives in a separate glass other than your E…" at bounding box center [550, 355] width 317 height 26
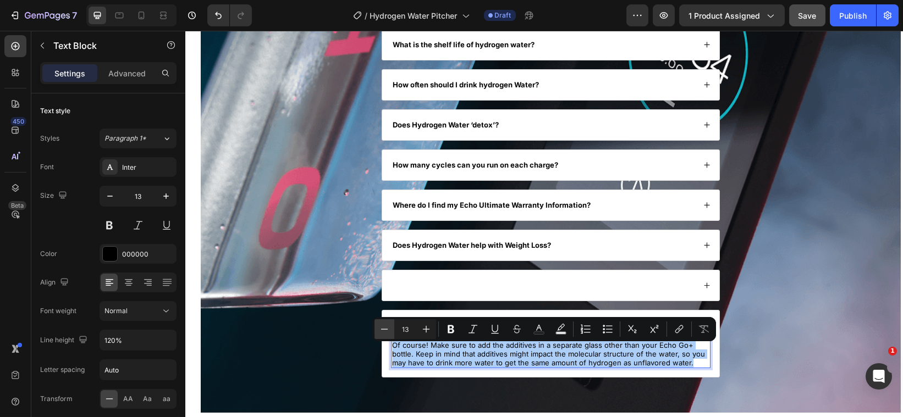
click at [387, 329] on icon "Editor contextual toolbar" at bounding box center [384, 329] width 7 height 1
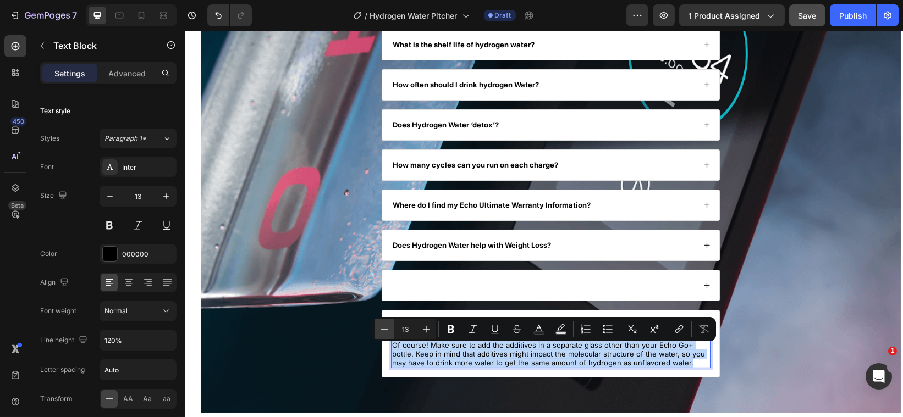
type input "12"
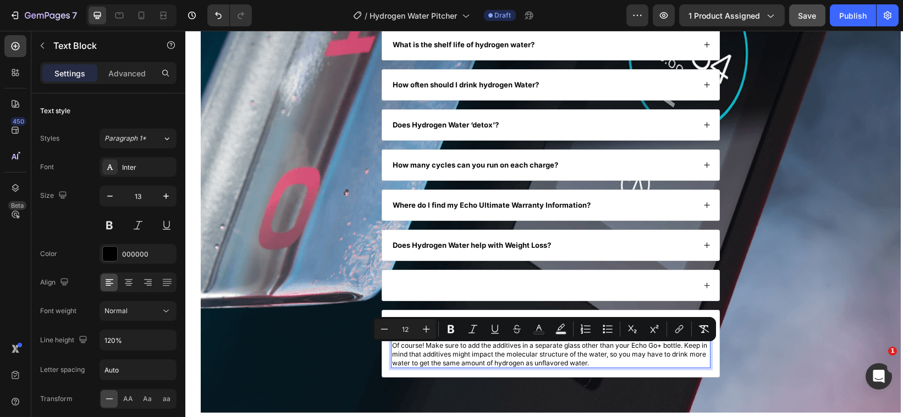
click at [430, 357] on span "Of course! Make sure to add the additives in a separate glass other than your E…" at bounding box center [549, 354] width 315 height 25
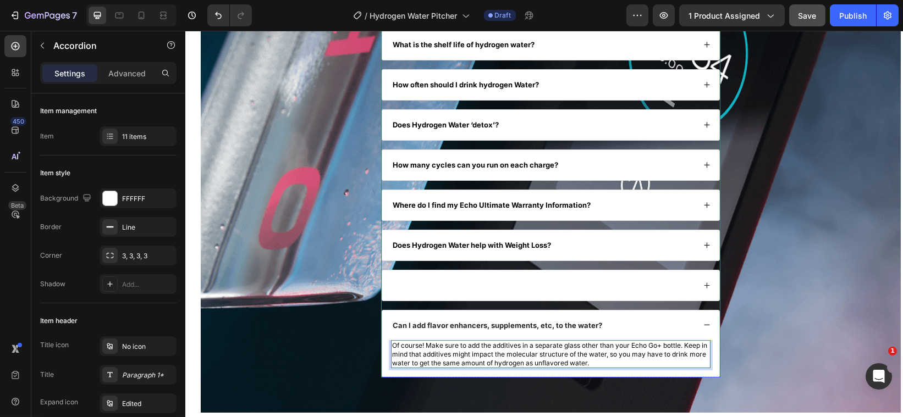
click at [599, 285] on div at bounding box center [543, 285] width 304 height 13
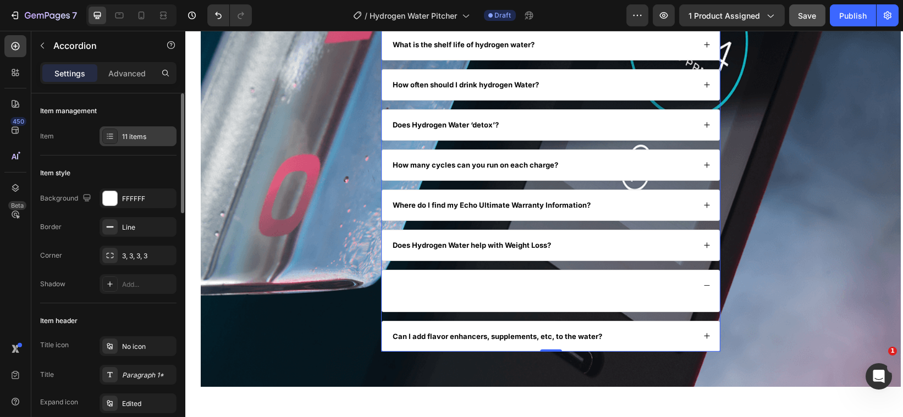
click at [151, 134] on div "11 items" at bounding box center [148, 137] width 52 height 10
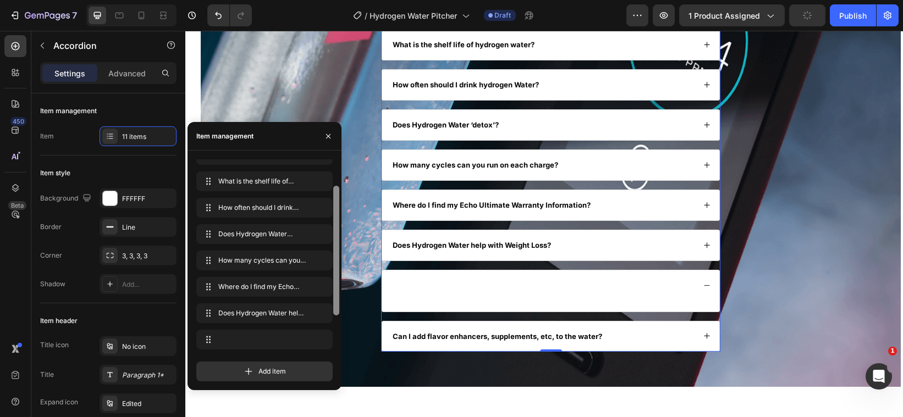
scroll to position [94, 0]
drag, startPoint x: 335, startPoint y: 221, endPoint x: 327, endPoint y: 303, distance: 82.3
click at [327, 306] on div "What is Hydrogen Water Good for? What is Hydrogen Water Good for? What are the …" at bounding box center [268, 257] width 144 height 194
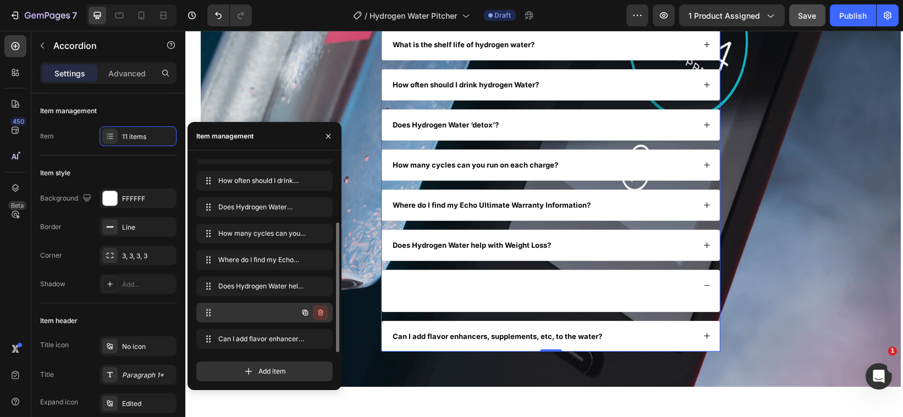
click at [318, 312] on icon "button" at bounding box center [321, 313] width 6 height 7
click at [318, 312] on div "Delete" at bounding box center [313, 313] width 20 height 10
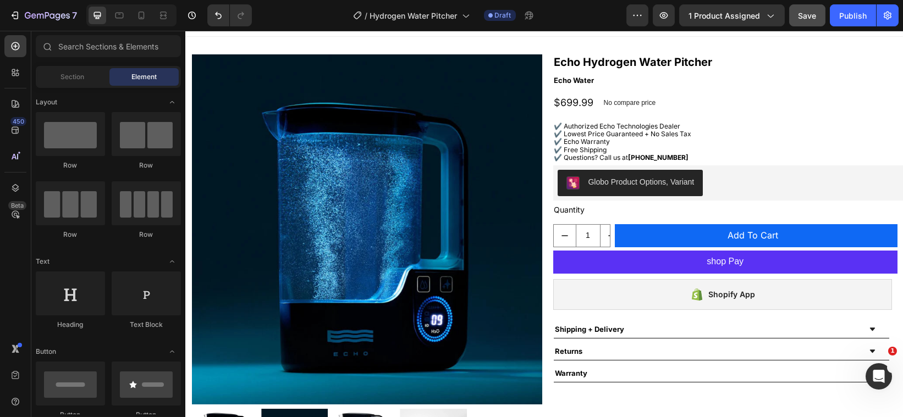
scroll to position [0, 0]
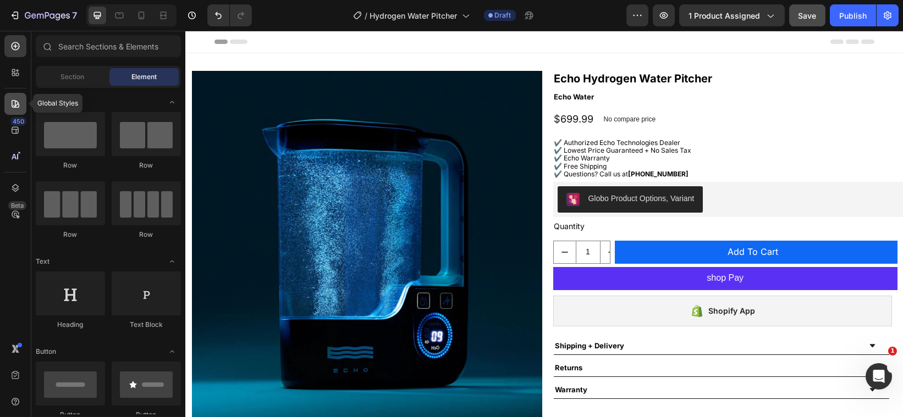
click at [15, 102] on icon at bounding box center [16, 104] width 8 height 8
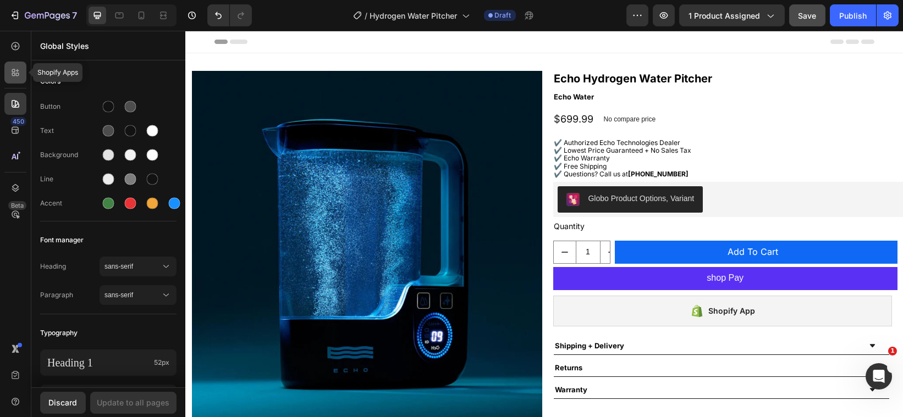
click at [14, 73] on icon at bounding box center [13, 74] width 3 height 3
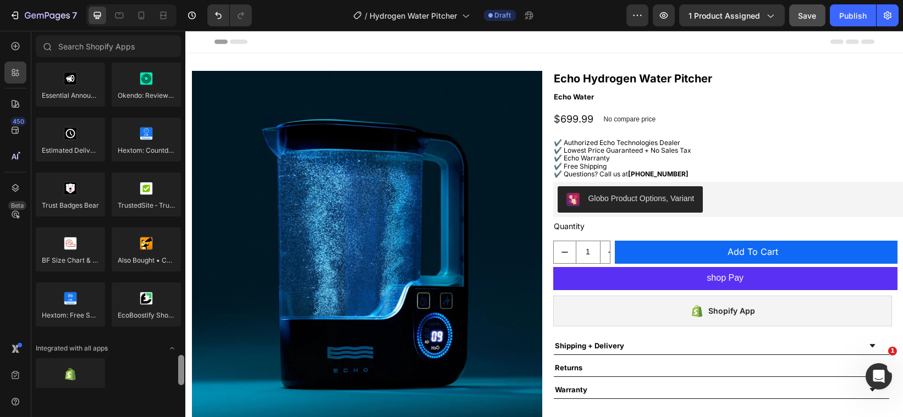
scroll to position [3149, 0]
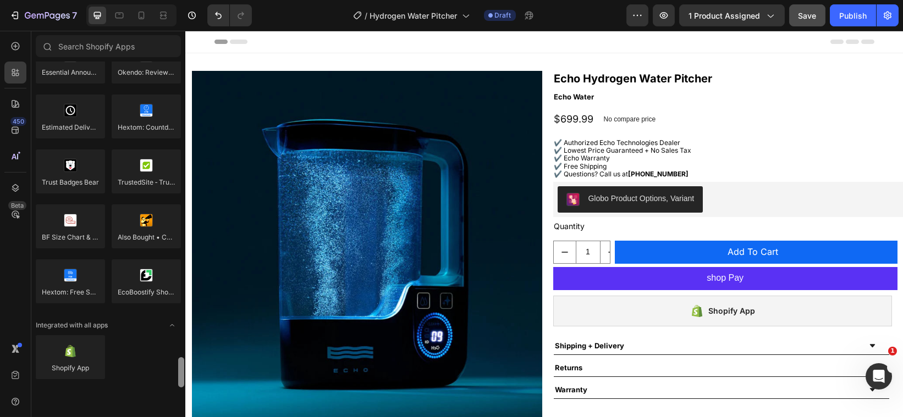
drag, startPoint x: 181, startPoint y: 83, endPoint x: 178, endPoint y: 408, distance: 325.1
click at [178, 408] on div "Sections(18) Elements(84) Hero Section Product Detail Brands Trusted Badges Gua…" at bounding box center [108, 224] width 154 height 387
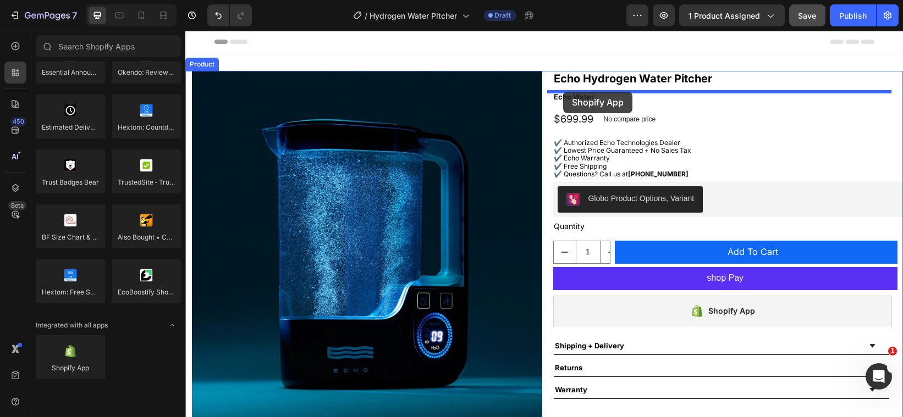
drag, startPoint x: 269, startPoint y: 400, endPoint x: 563, endPoint y: 92, distance: 425.6
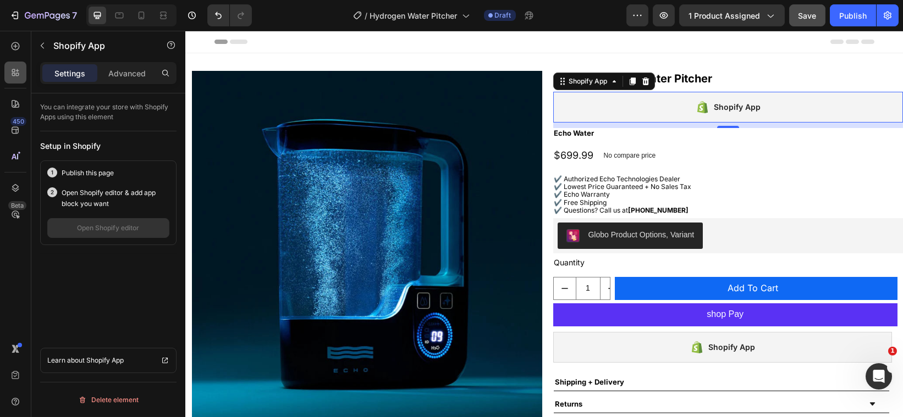
click at [15, 74] on icon at bounding box center [15, 72] width 11 height 11
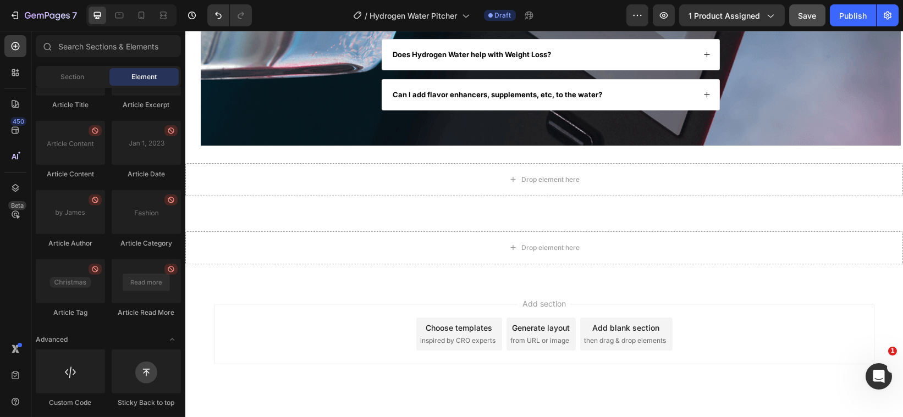
scroll to position [2307, 0]
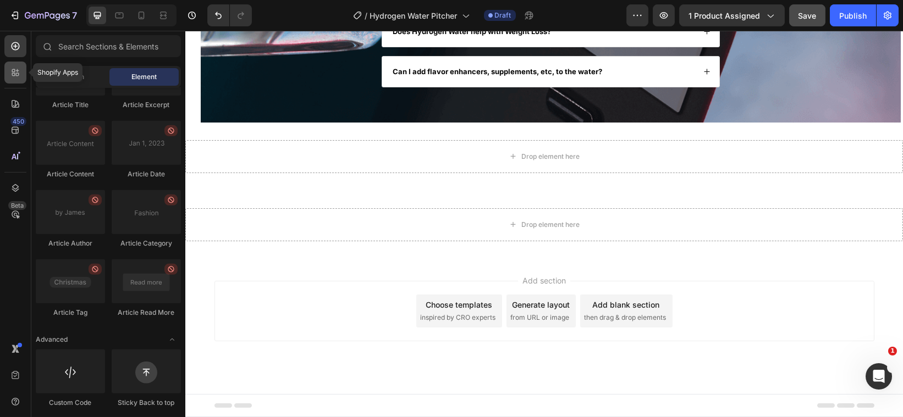
click at [19, 74] on icon at bounding box center [15, 72] width 11 height 11
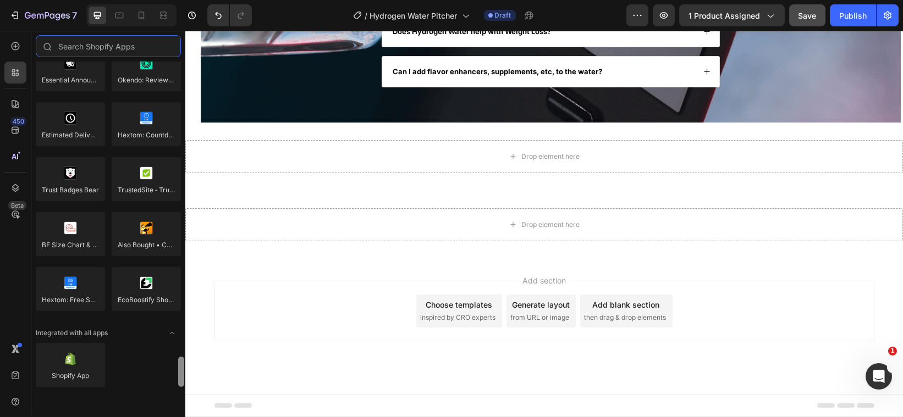
scroll to position [3149, 0]
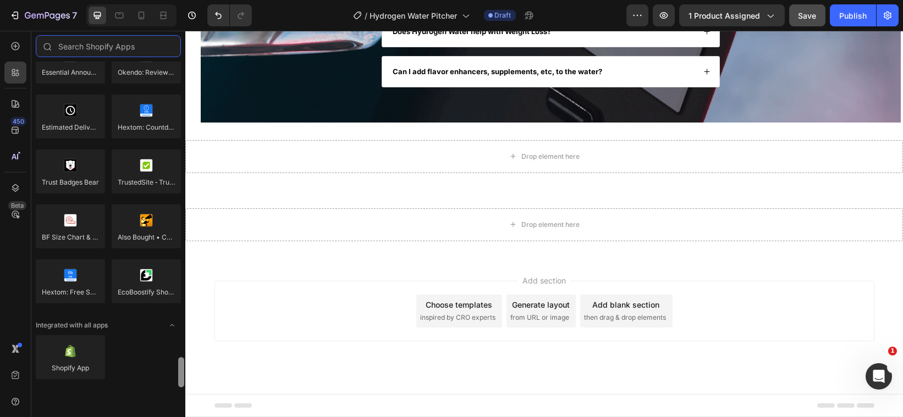
drag, startPoint x: 182, startPoint y: 364, endPoint x: 183, endPoint y: 388, distance: 24.2
click at [183, 388] on div "Sections(18) Elements(84) Hero Section Product Detail Brands Trusted Badges Gua…" at bounding box center [108, 224] width 154 height 387
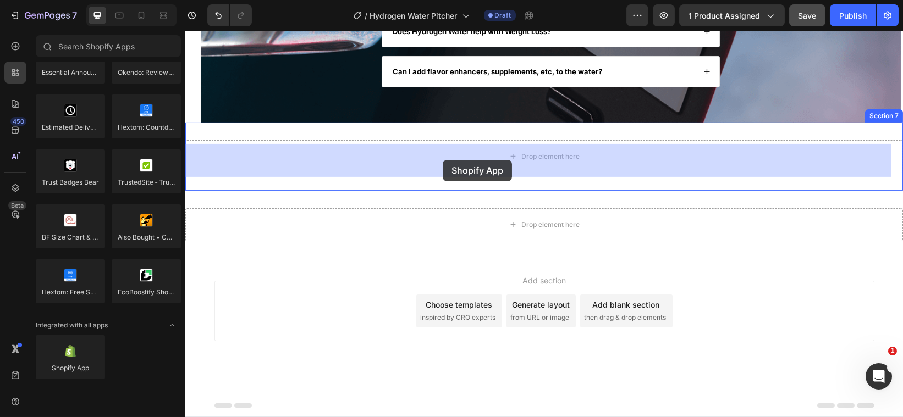
drag, startPoint x: 256, startPoint y: 386, endPoint x: 442, endPoint y: 160, distance: 292.6
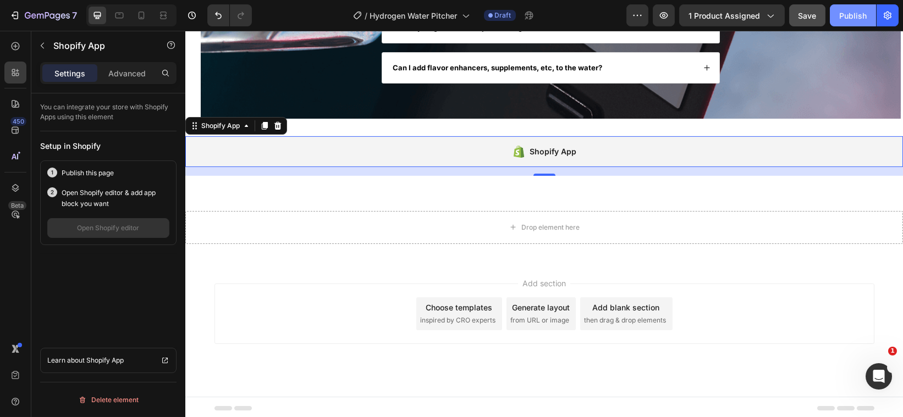
click at [845, 9] on button "Publish" at bounding box center [853, 15] width 46 height 22
click at [743, 375] on div "Add section Choose templates inspired by CRO experts Generate layout from URL o…" at bounding box center [544, 329] width 718 height 135
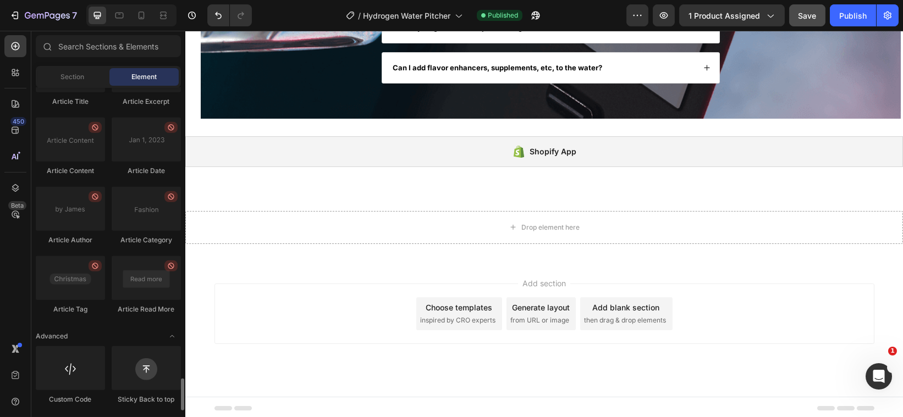
scroll to position [3002, 0]
drag, startPoint x: 894, startPoint y: 362, endPoint x: 363, endPoint y: 358, distance: 530.8
click at [363, 358] on div "Add section Choose templates inspired by CRO experts Generate layout from URL o…" at bounding box center [544, 329] width 718 height 135
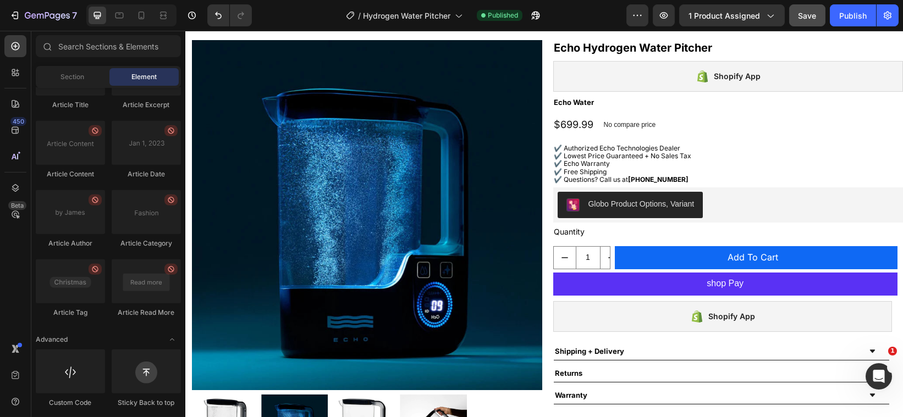
scroll to position [0, 0]
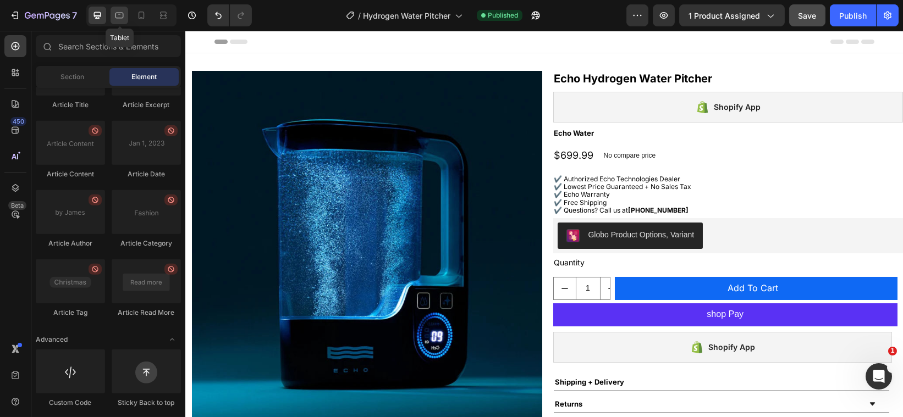
click at [114, 14] on icon at bounding box center [119, 15] width 11 height 11
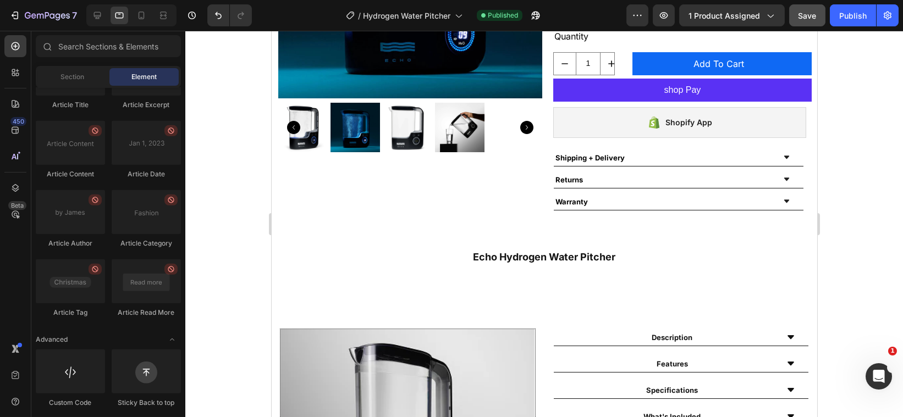
scroll to position [188, 0]
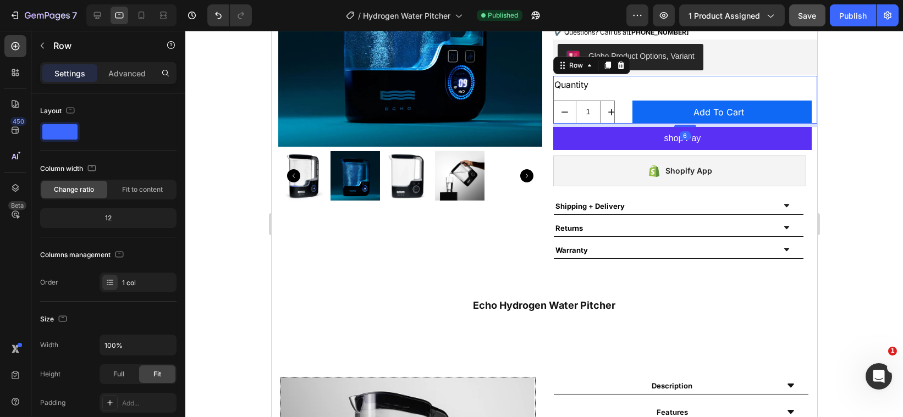
click at [785, 94] on div "Quantity Text Block 1 Product Quantity Add To Cart Add to Cart Row" at bounding box center [685, 100] width 264 height 48
click at [139, 19] on icon at bounding box center [142, 16] width 6 height 8
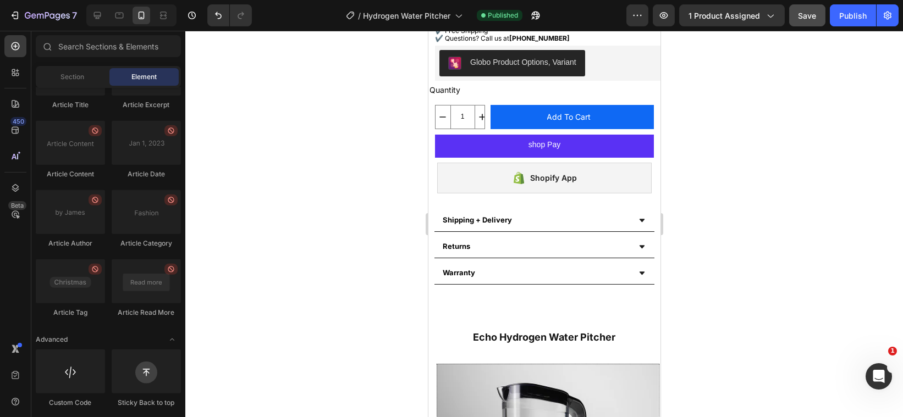
scroll to position [475, 0]
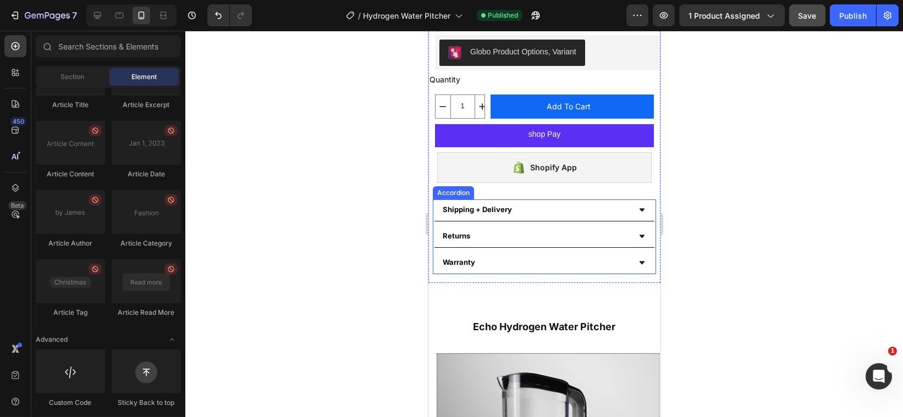
click at [638, 207] on icon at bounding box center [641, 210] width 7 height 7
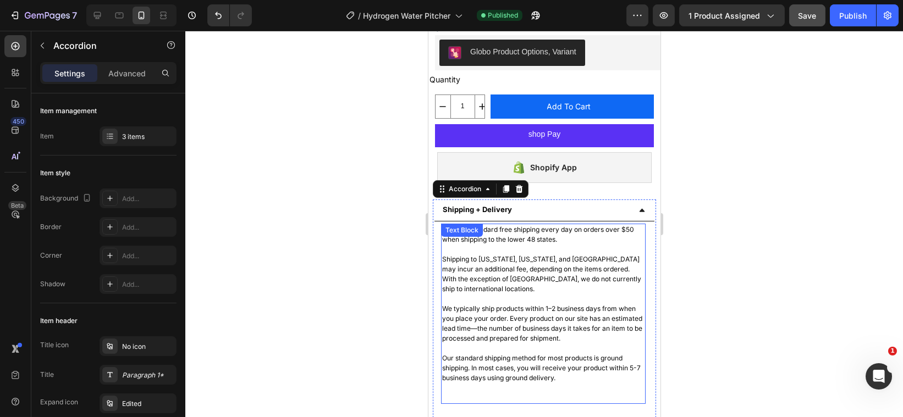
click at [573, 255] on p "Shipping to [US_STATE], [US_STATE], and [GEOGRAPHIC_DATA] may incur an addition…" at bounding box center [543, 275] width 202 height 40
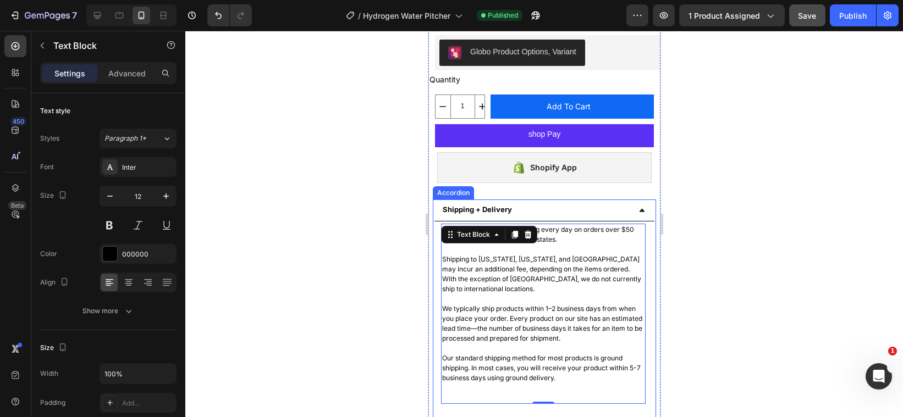
click at [639, 208] on icon at bounding box center [641, 209] width 5 height 3
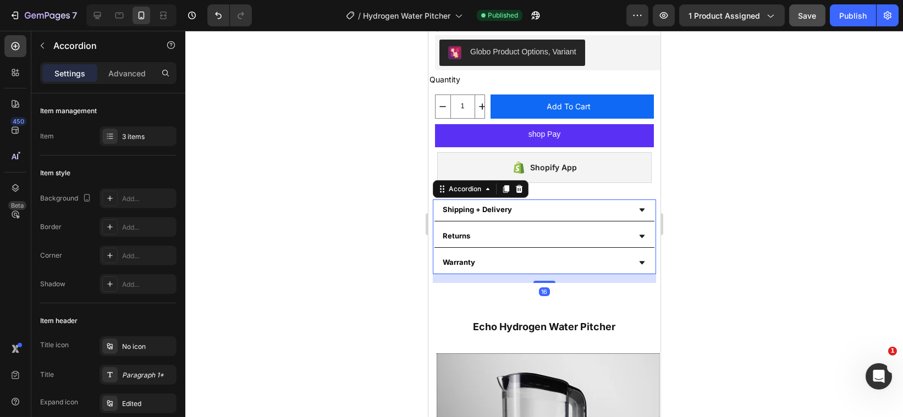
click at [639, 235] on icon at bounding box center [641, 236] width 5 height 3
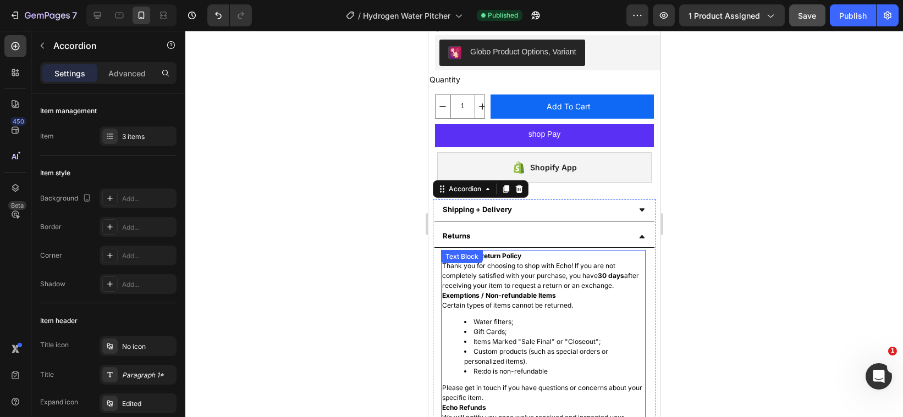
click at [587, 261] on p "Thank you for choosing to shop with Echo! If you are not completely satisfied w…" at bounding box center [543, 276] width 202 height 30
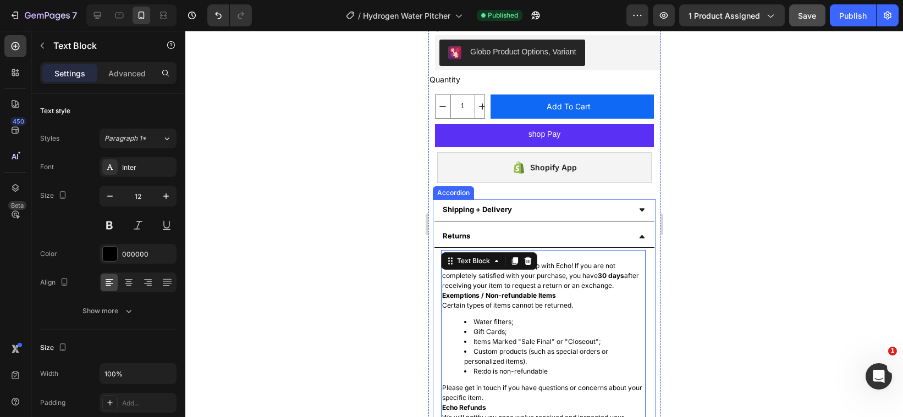
click at [638, 233] on icon at bounding box center [641, 236] width 7 height 7
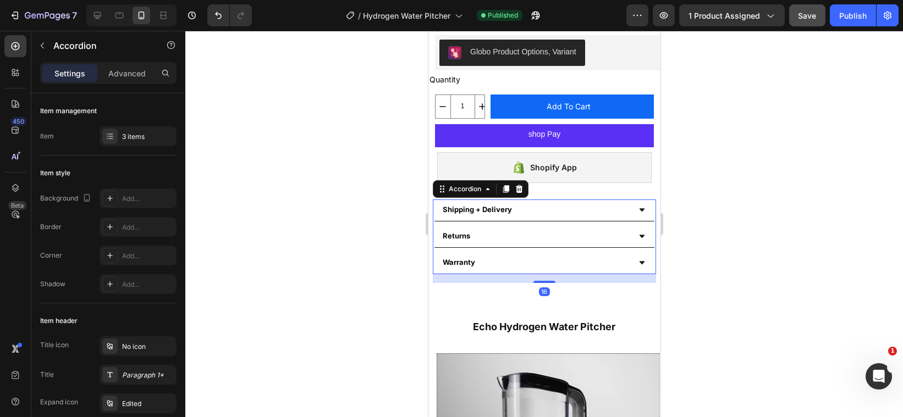
click at [638, 260] on icon at bounding box center [641, 263] width 7 height 7
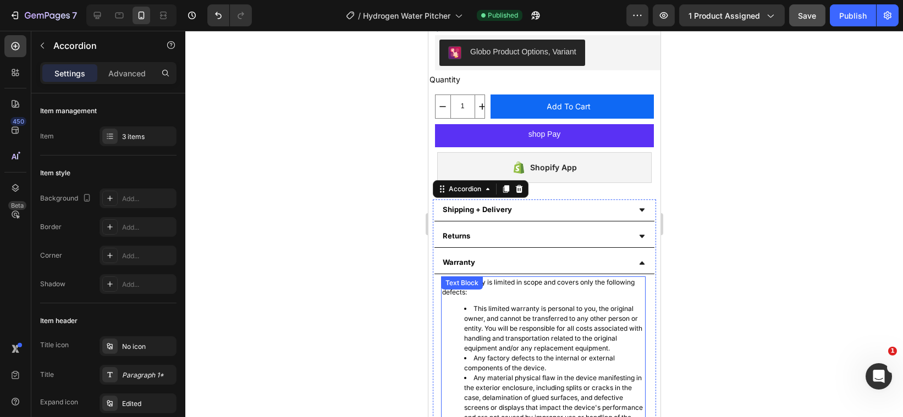
click at [593, 304] on li "This limited warranty is personal to you, the original owner, and cannot be tra…" at bounding box center [554, 329] width 180 height 50
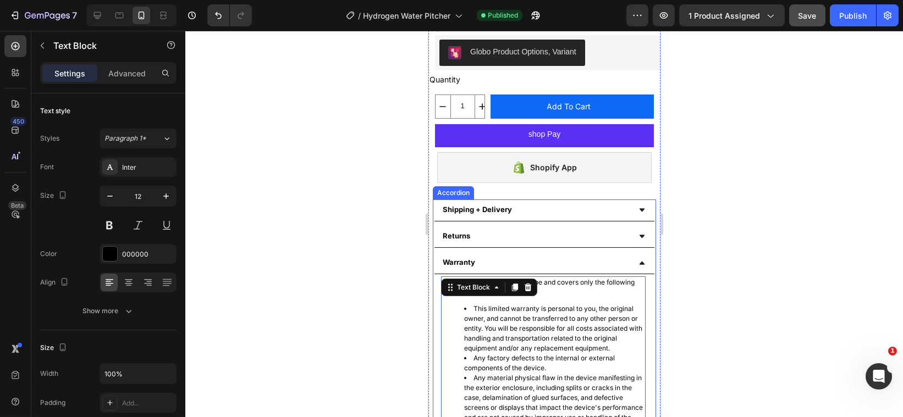
click at [638, 260] on icon at bounding box center [641, 263] width 7 height 7
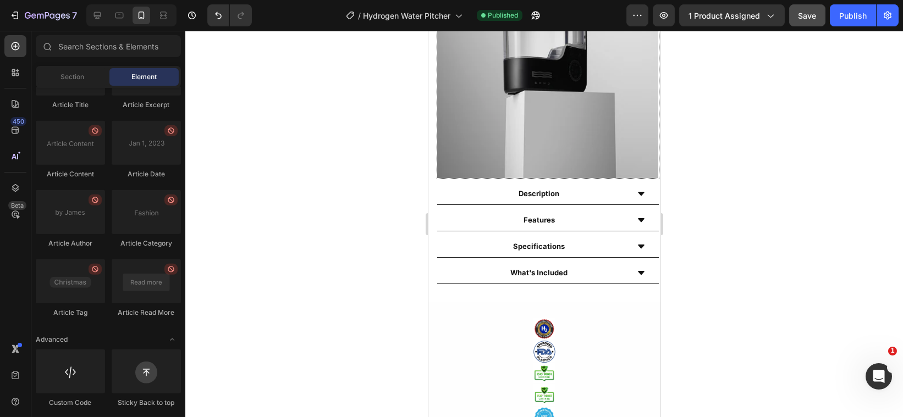
scroll to position [876, 0]
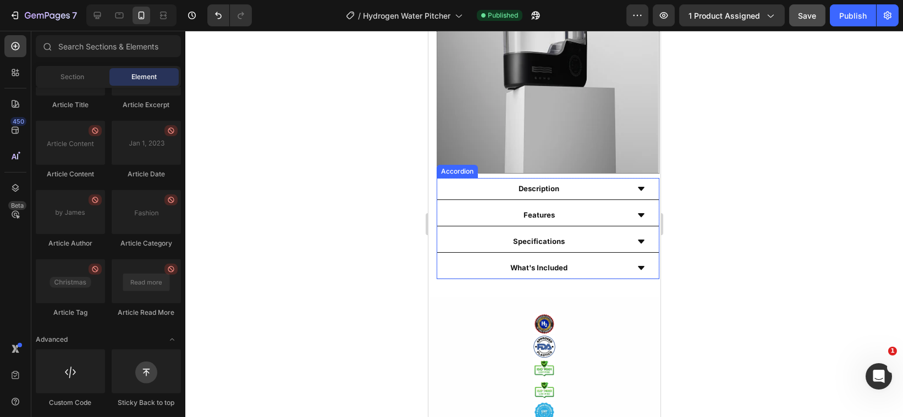
click at [636, 191] on icon at bounding box center [640, 189] width 9 height 9
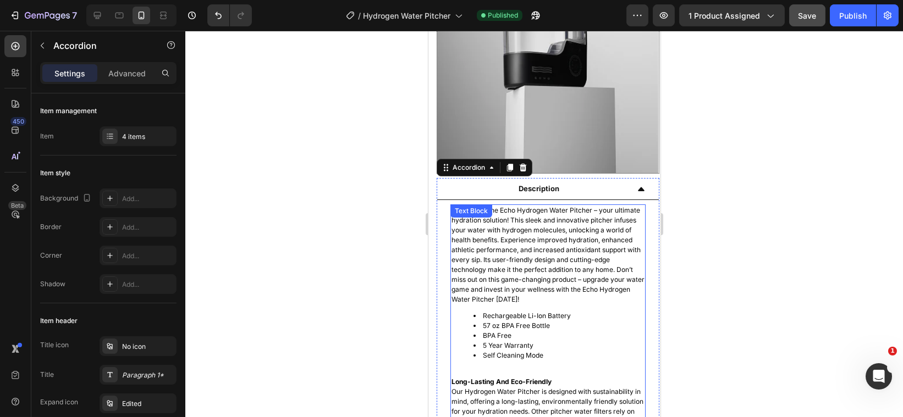
click at [563, 257] on p "Introducing the Echo Hydrogen Water Pitcher – your ultimate hydration solution!…" at bounding box center [547, 255] width 193 height 99
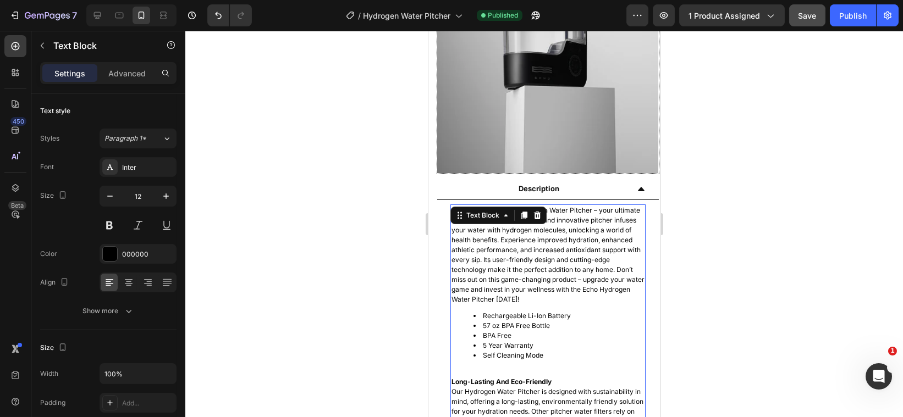
click at [577, 333] on li "BPA Free" at bounding box center [558, 336] width 171 height 10
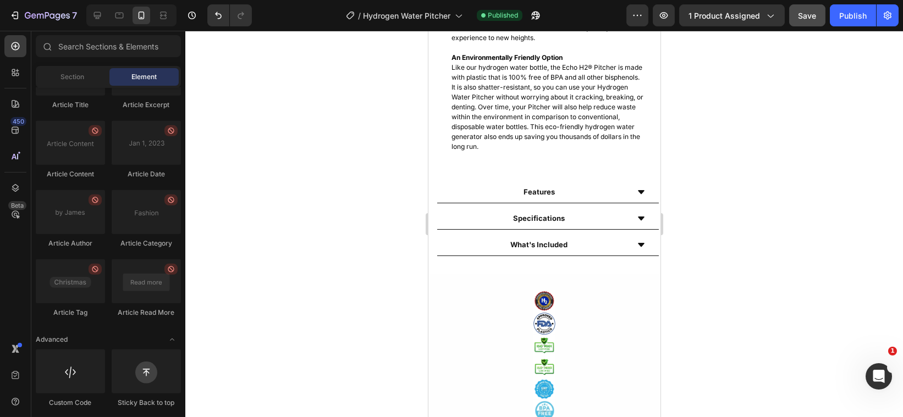
scroll to position [1375, 0]
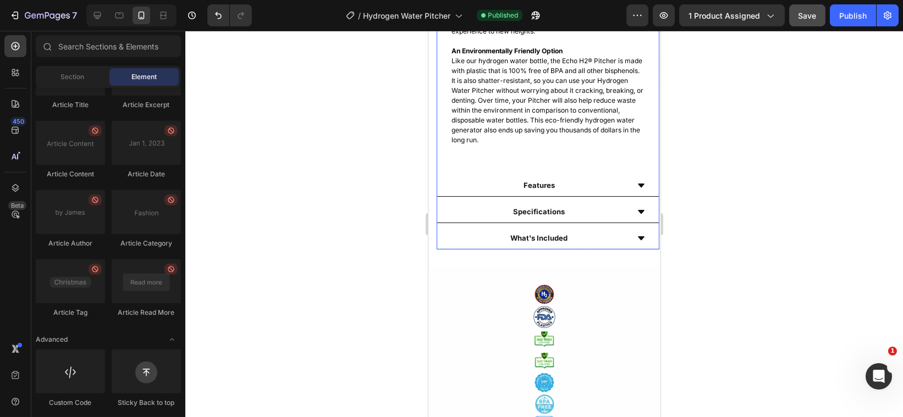
click at [636, 190] on icon at bounding box center [640, 186] width 9 height 9
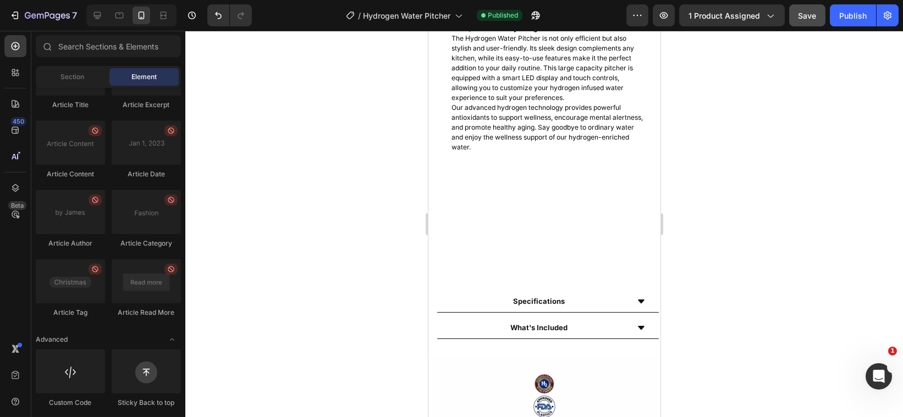
scroll to position [1197, 0]
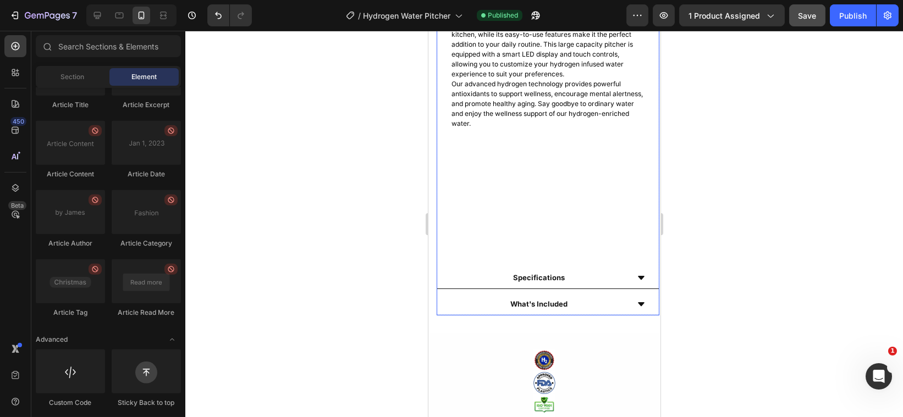
click at [637, 280] on icon at bounding box center [640, 278] width 7 height 4
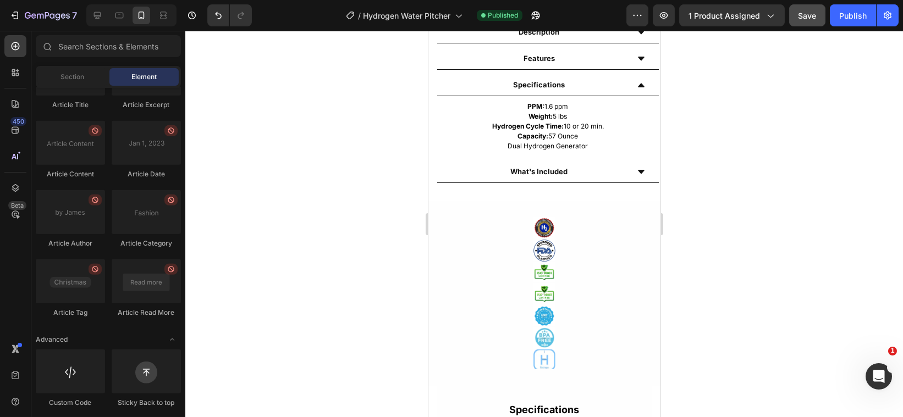
scroll to position [1027, 0]
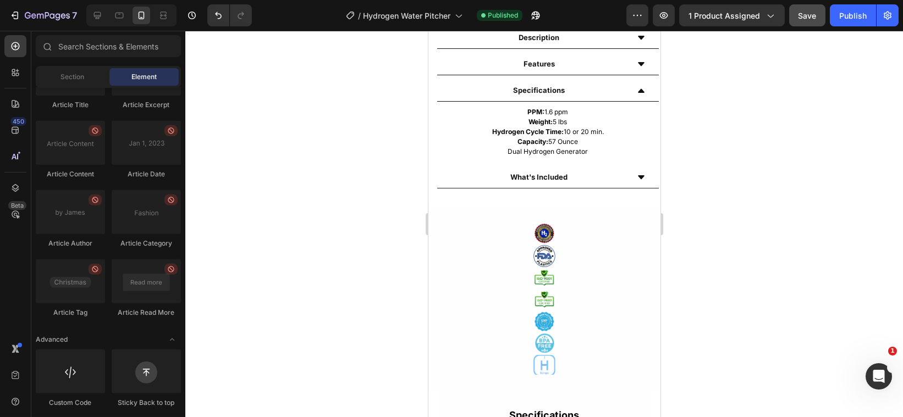
drag, startPoint x: 658, startPoint y: 216, endPoint x: 1088, endPoint y: 237, distance: 430.0
click at [636, 177] on icon at bounding box center [640, 177] width 9 height 9
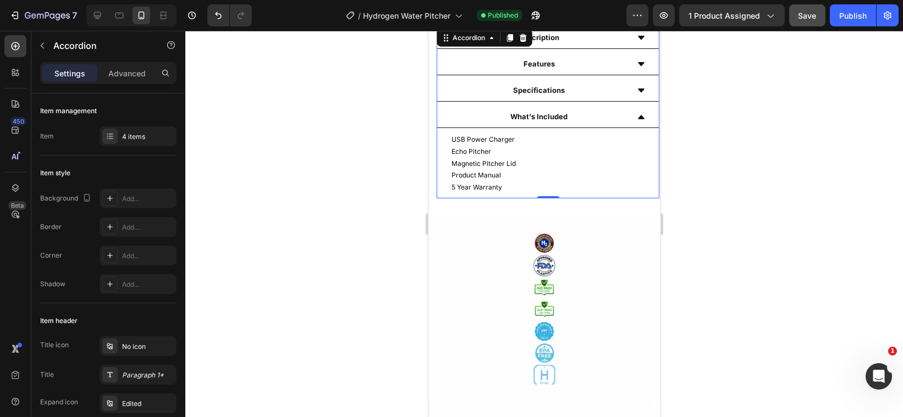
click at [636, 115] on icon at bounding box center [640, 117] width 9 height 9
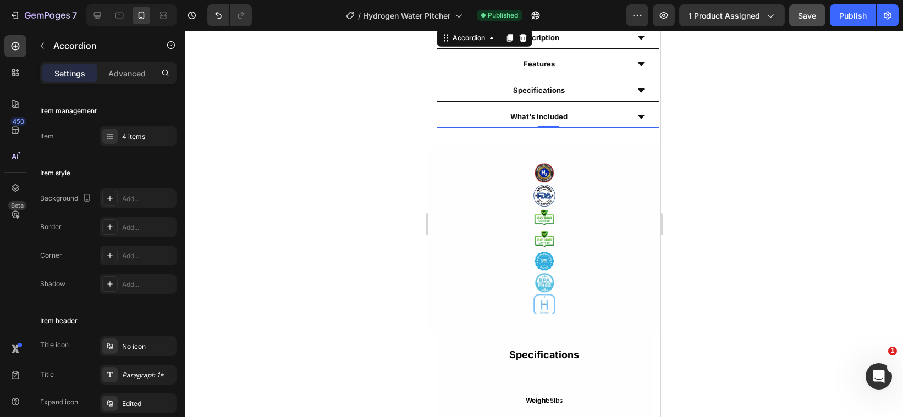
click at [637, 115] on icon at bounding box center [640, 117] width 7 height 4
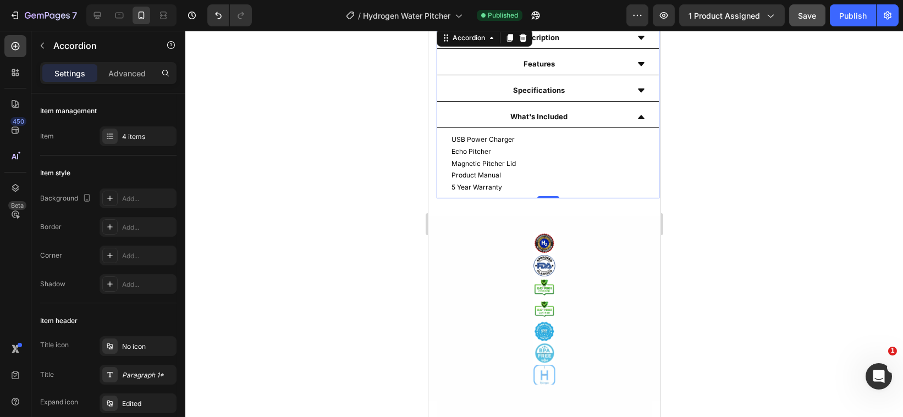
click at [637, 89] on icon at bounding box center [640, 91] width 7 height 4
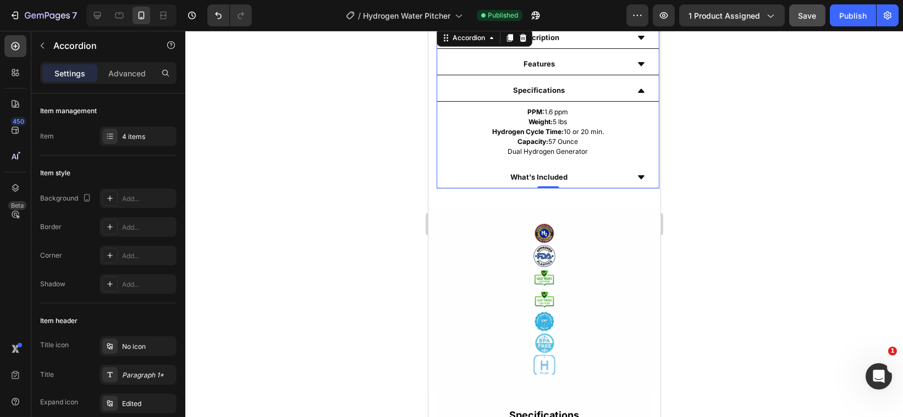
click at [636, 89] on icon at bounding box center [640, 90] width 9 height 9
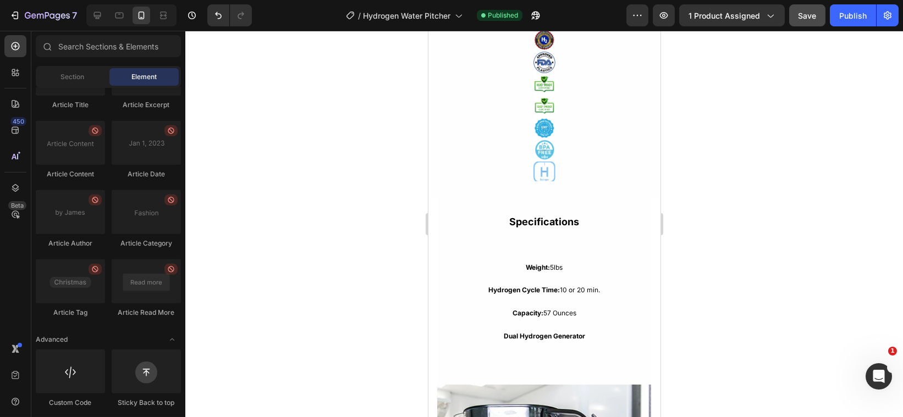
scroll to position [1187, 0]
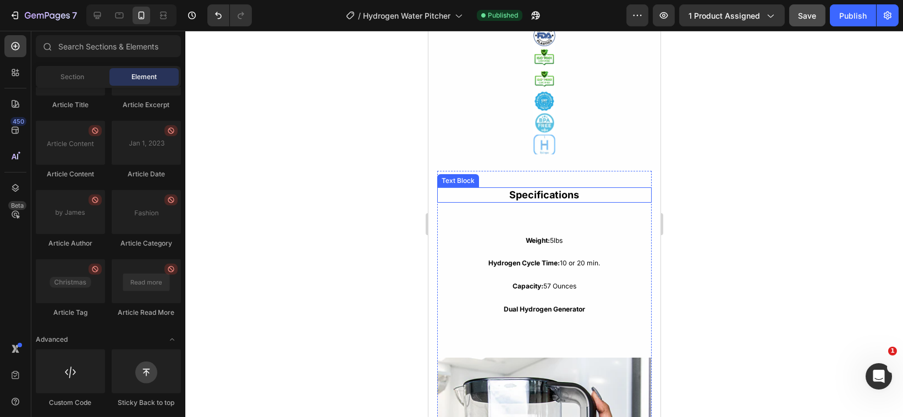
click at [547, 196] on strong "Specifications" at bounding box center [544, 195] width 70 height 12
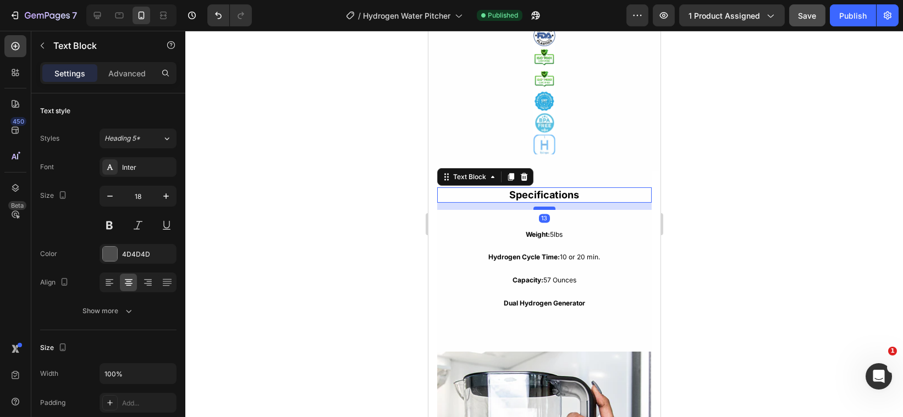
drag, startPoint x: 538, startPoint y: 214, endPoint x: 538, endPoint y: 208, distance: 6.1
click at [538, 208] on div at bounding box center [544, 208] width 22 height 3
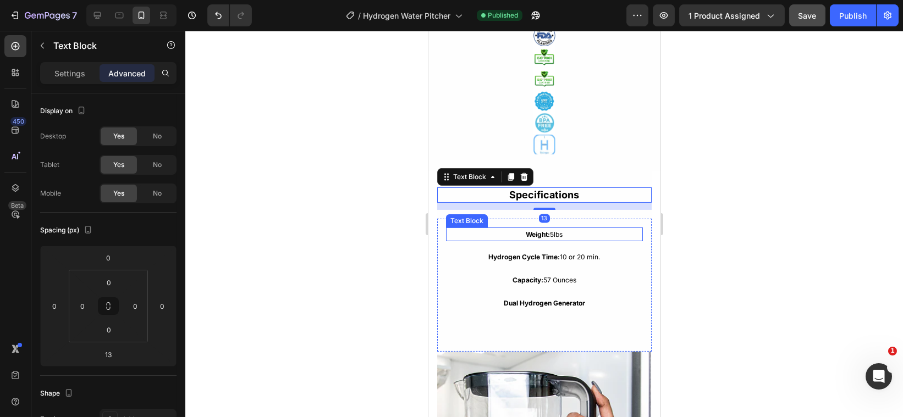
click at [595, 234] on p "Weight: 5lbs" at bounding box center [544, 235] width 195 height 12
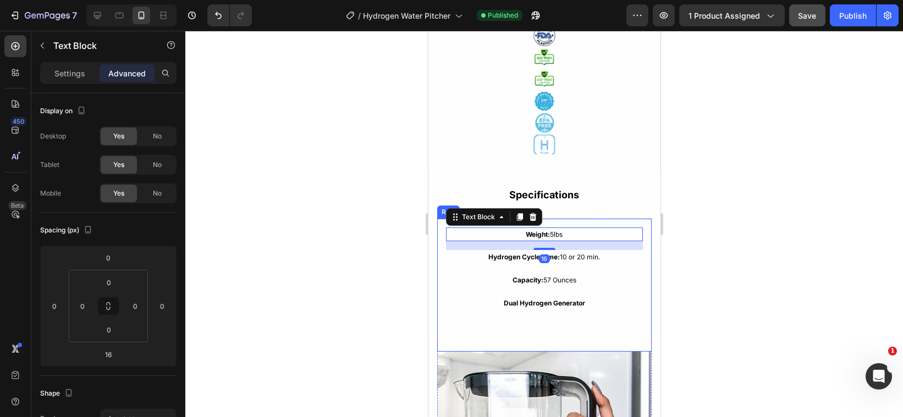
click at [595, 322] on div "Weight: 5lbs Text Block 16 Hydrogen Cycle Time: 10 or 20 min. Text Block Capaci…" at bounding box center [544, 286] width 197 height 116
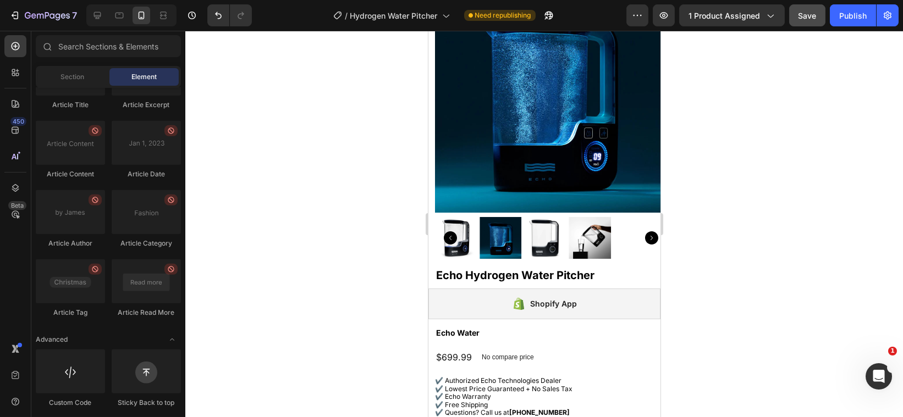
scroll to position [0, 0]
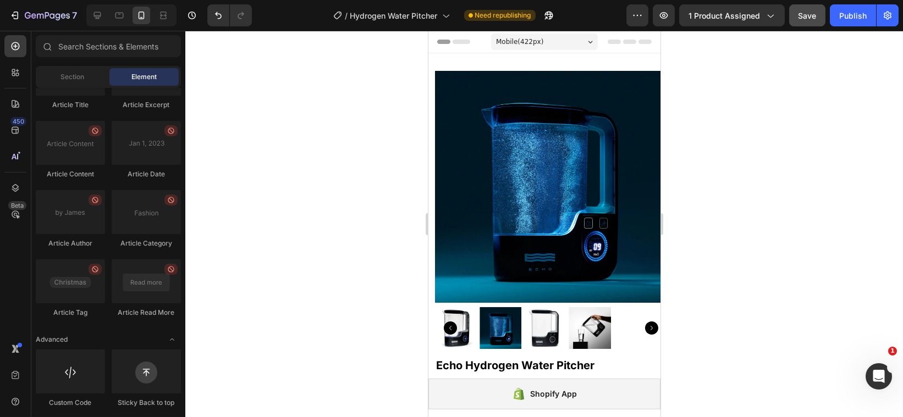
click at [350, 158] on div at bounding box center [544, 224] width 718 height 387
click at [160, 10] on icon at bounding box center [163, 15] width 11 height 11
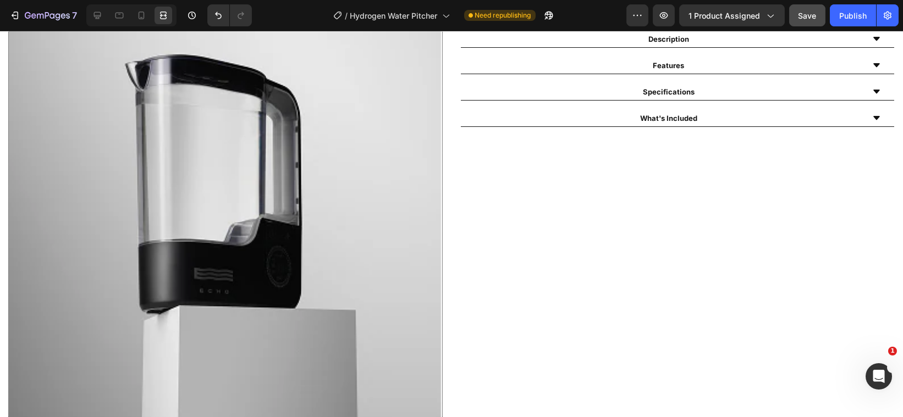
scroll to position [714, 0]
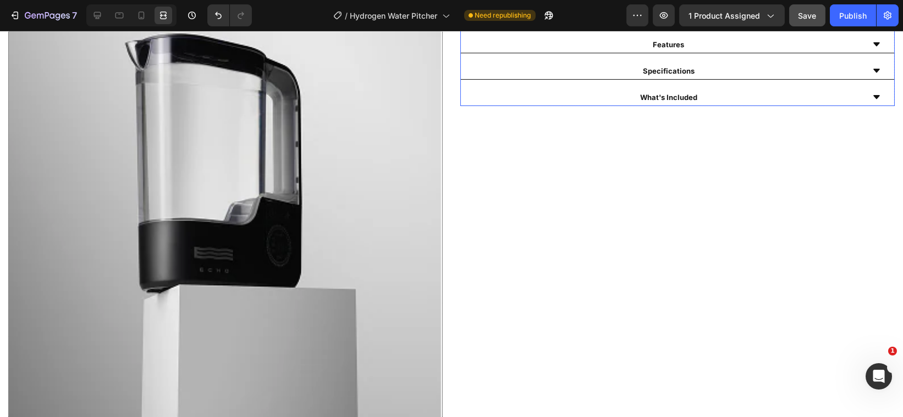
click at [872, 96] on icon at bounding box center [876, 97] width 9 height 9
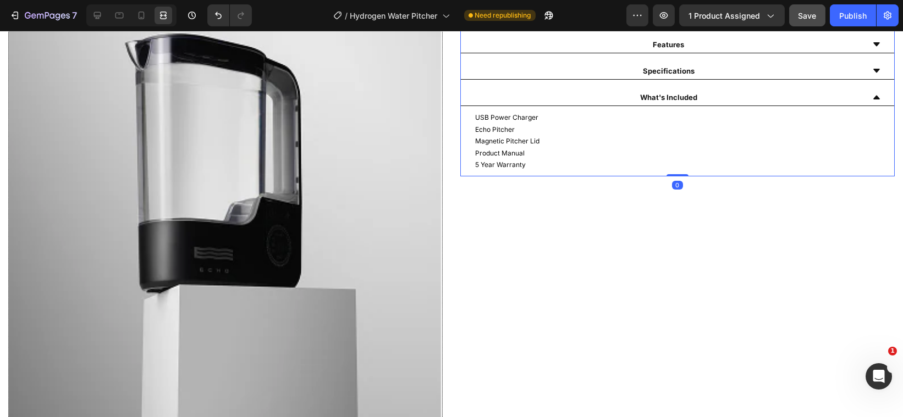
click at [872, 96] on icon at bounding box center [876, 97] width 9 height 9
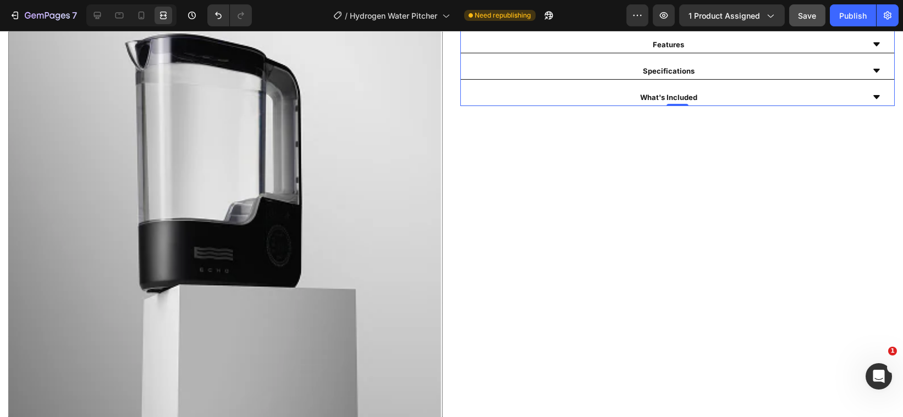
click at [873, 69] on icon at bounding box center [876, 71] width 7 height 4
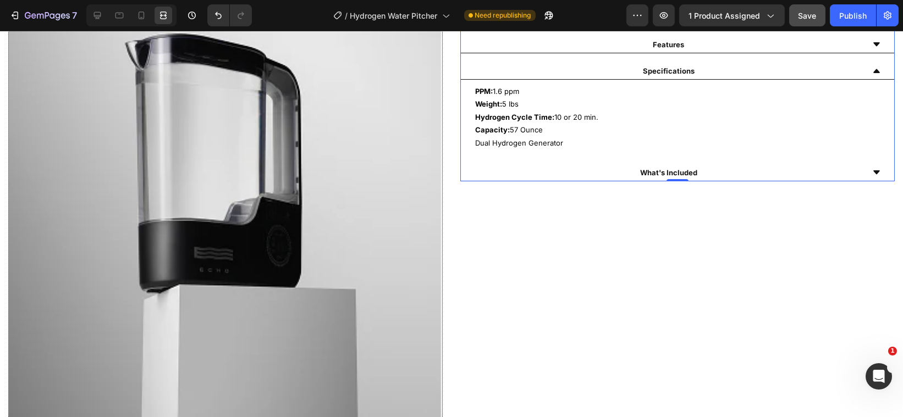
click at [872, 69] on icon at bounding box center [876, 71] width 9 height 9
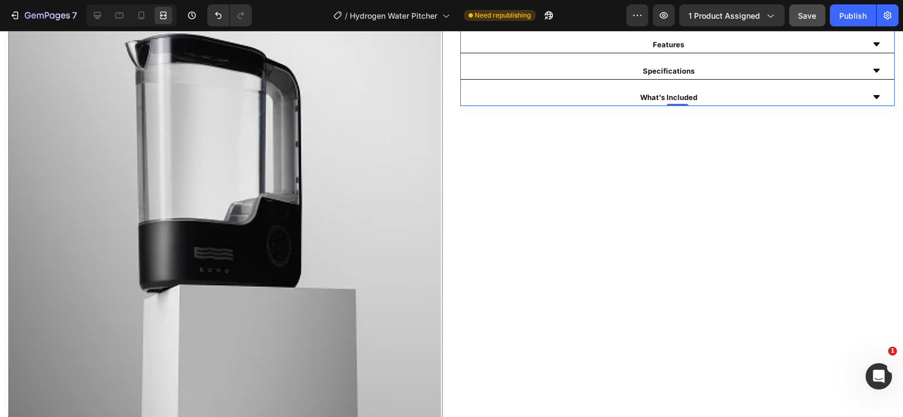
click at [873, 43] on icon at bounding box center [876, 44] width 7 height 4
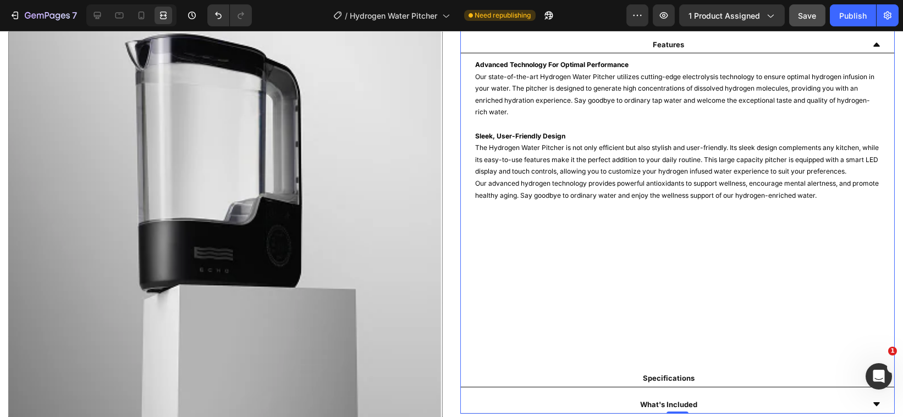
click at [873, 43] on icon at bounding box center [876, 44] width 7 height 4
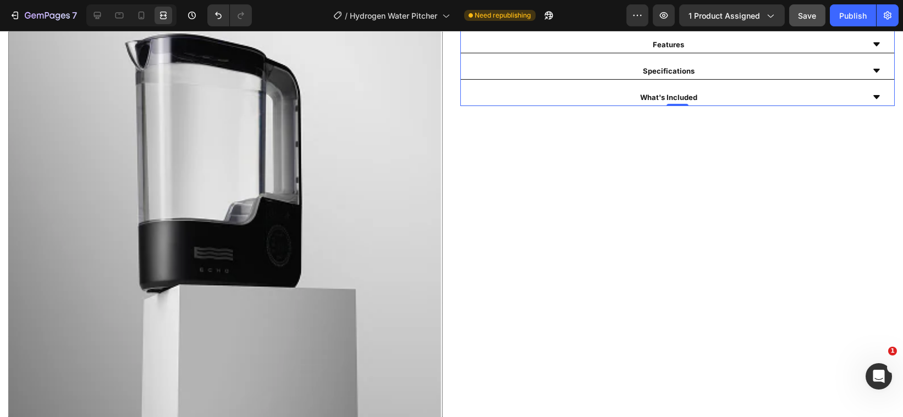
click at [873, 43] on icon at bounding box center [876, 44] width 7 height 4
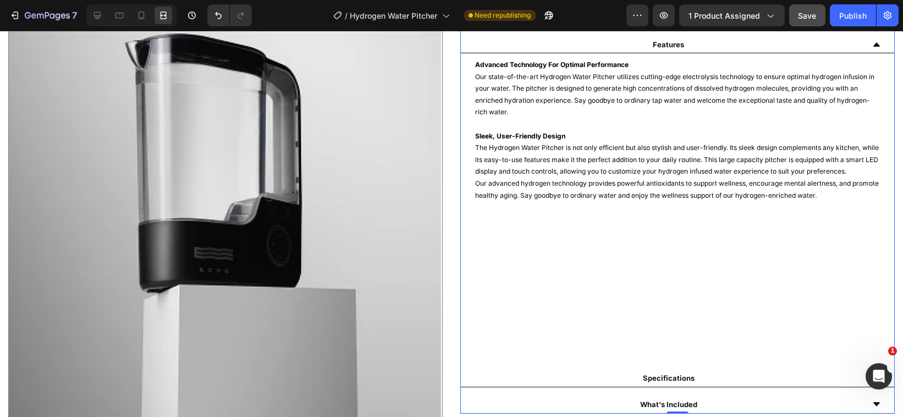
click at [873, 43] on icon at bounding box center [876, 44] width 7 height 4
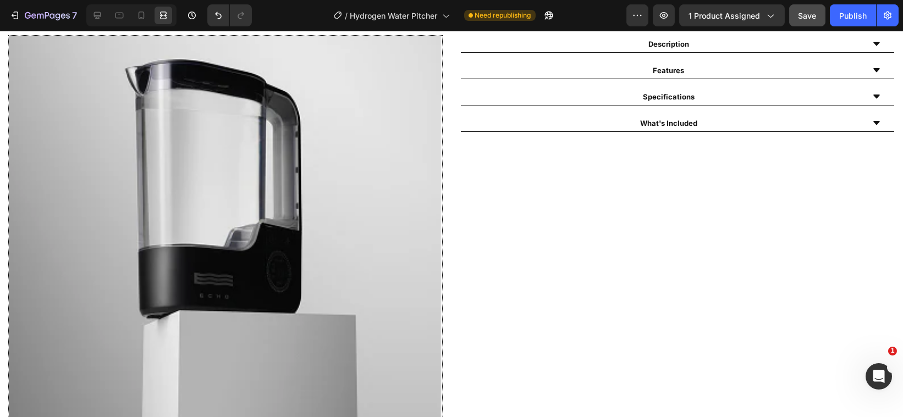
scroll to position [685, 0]
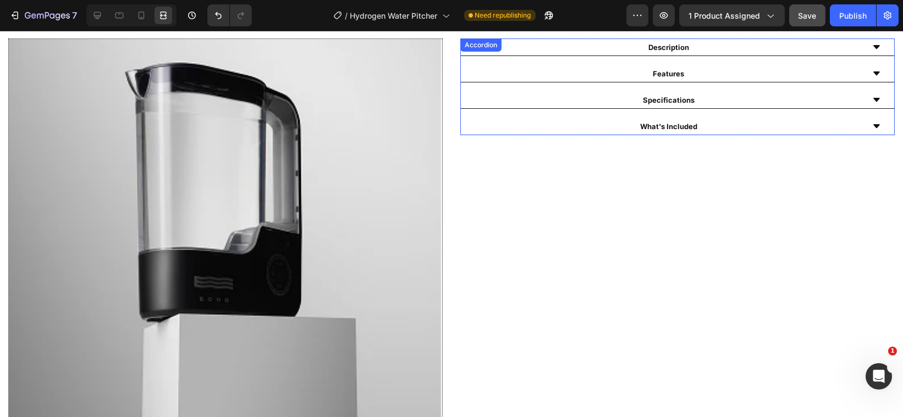
click at [865, 41] on div "Description" at bounding box center [677, 48] width 433 height 18
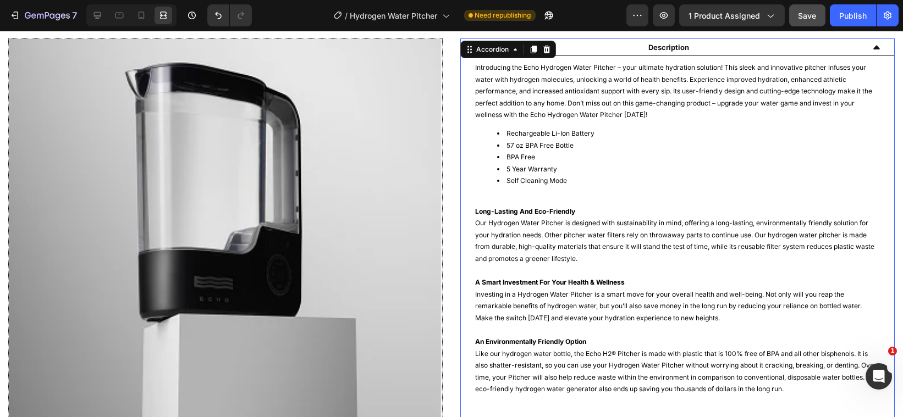
click at [865, 41] on div "Description" at bounding box center [677, 48] width 433 height 18
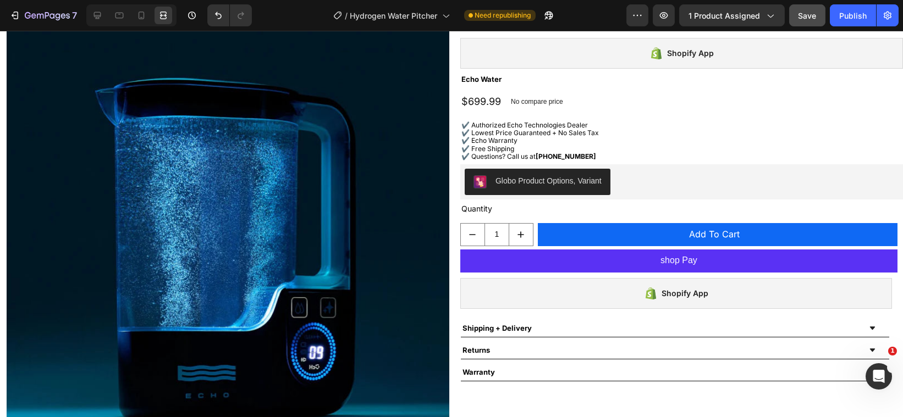
scroll to position [0, 0]
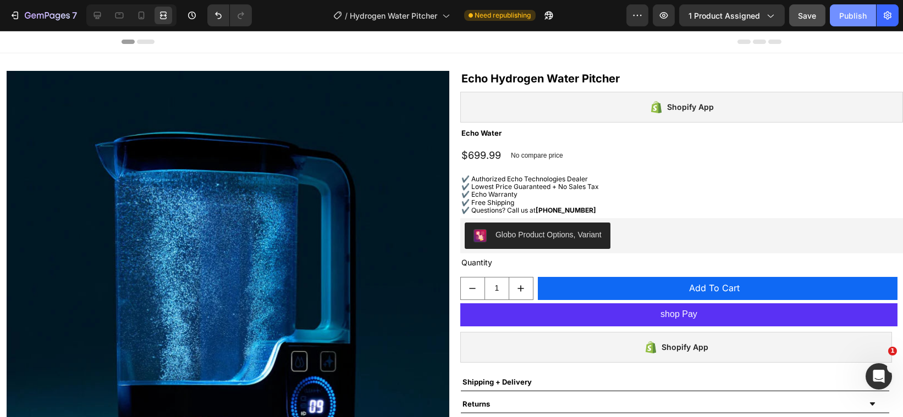
click at [846, 13] on div "Publish" at bounding box center [853, 16] width 28 height 12
